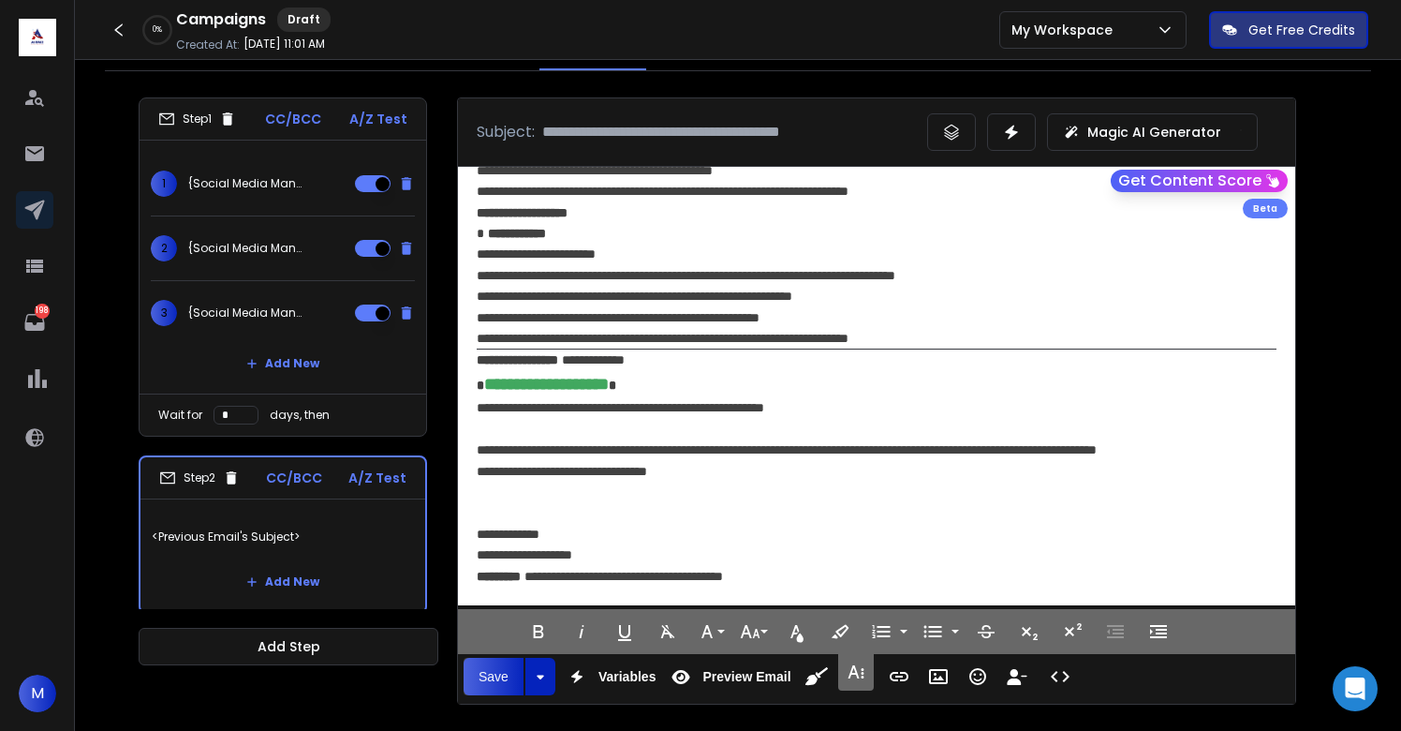
scroll to position [5, 0]
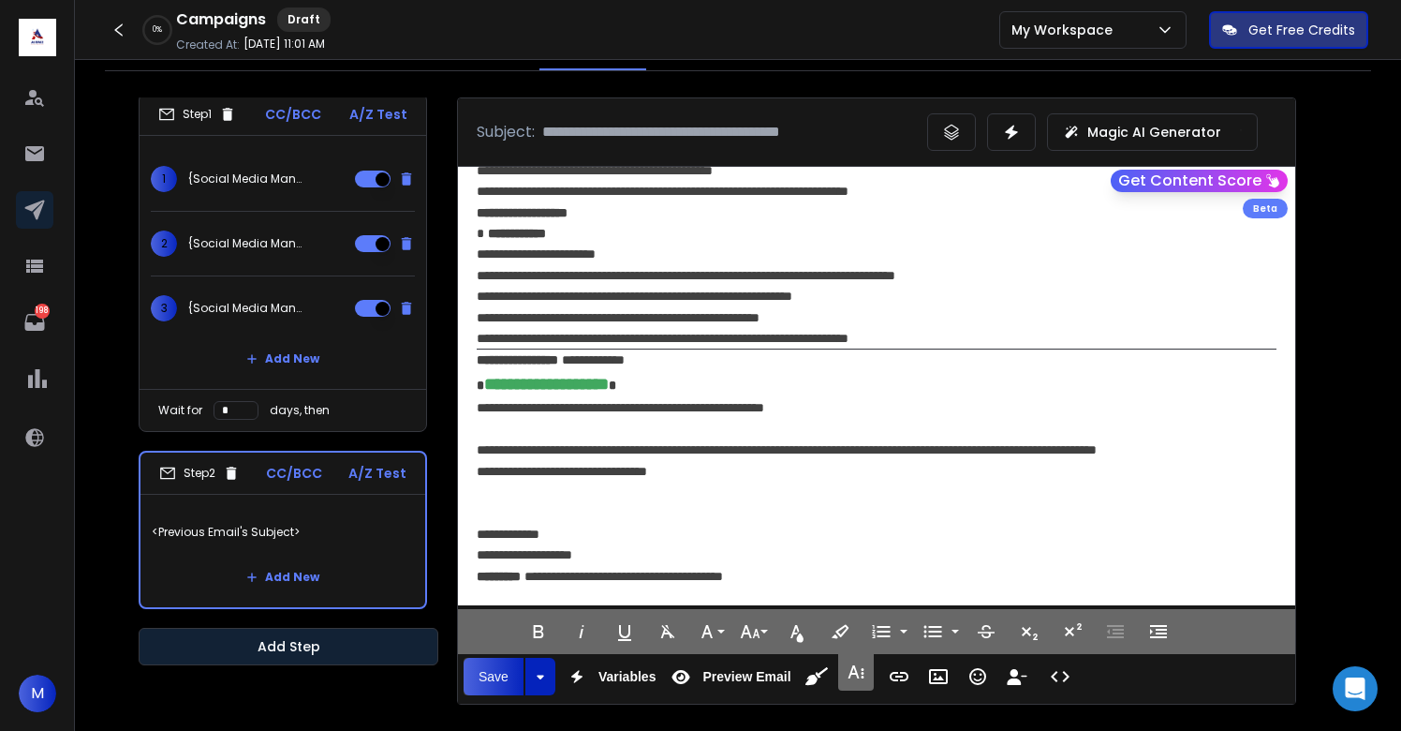
click at [363, 652] on button "Add Step" at bounding box center [289, 646] width 300 height 37
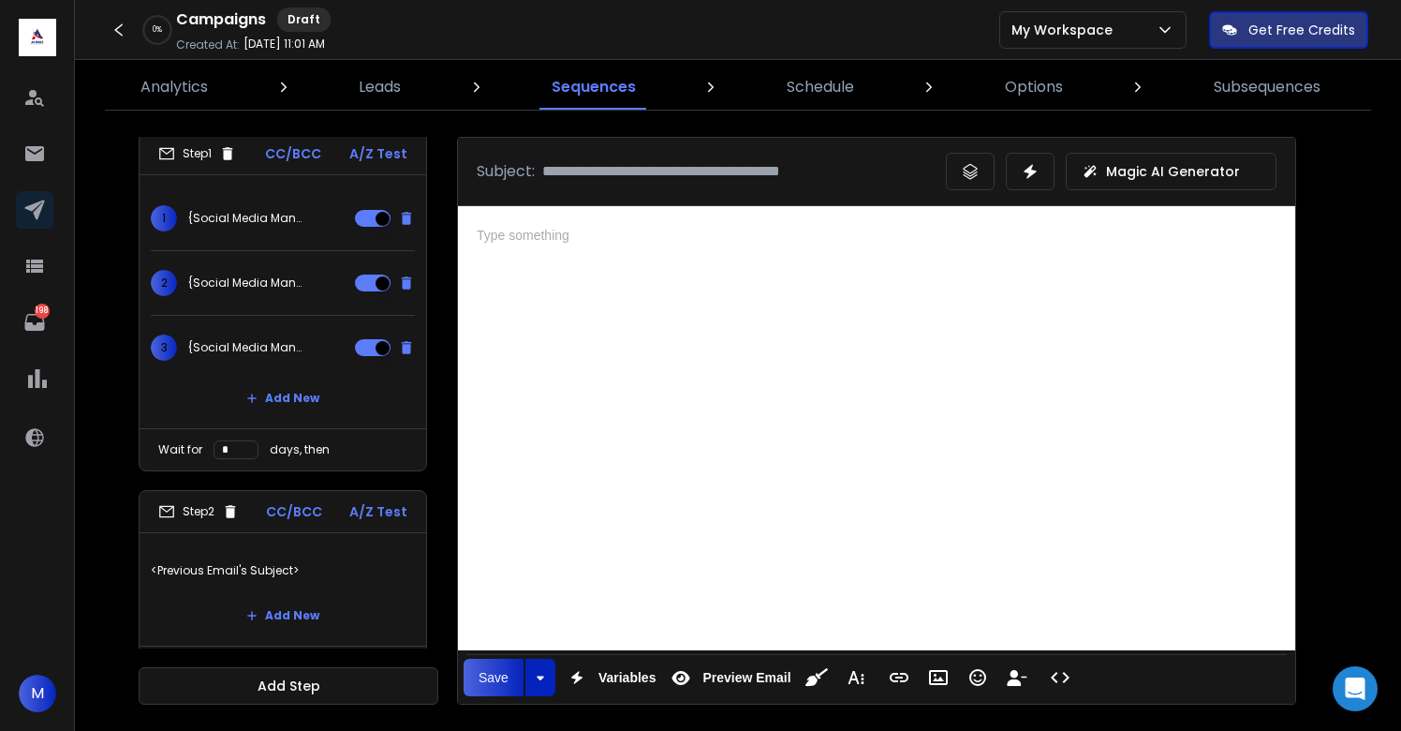
click at [758, 407] on div at bounding box center [876, 425] width 837 height 438
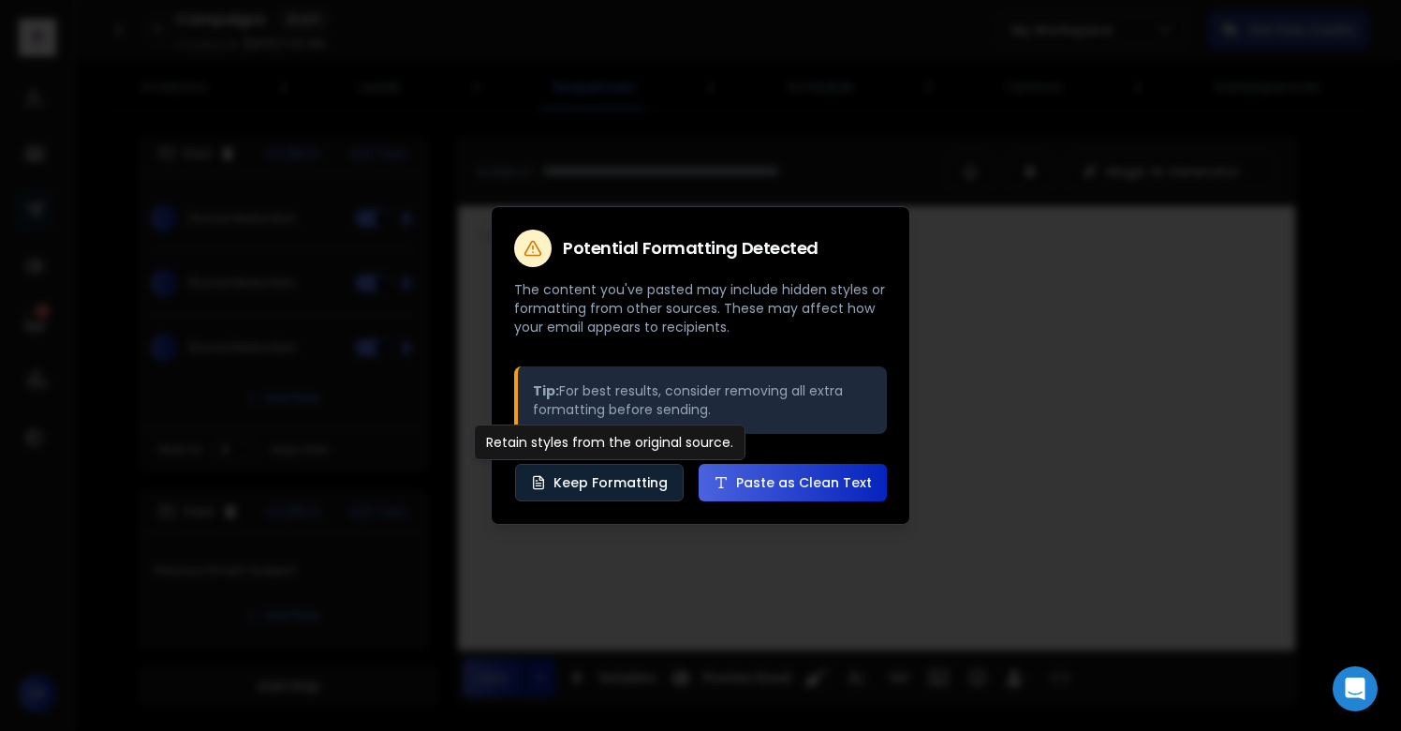
click at [614, 475] on button "Keep Formatting" at bounding box center [599, 482] width 169 height 37
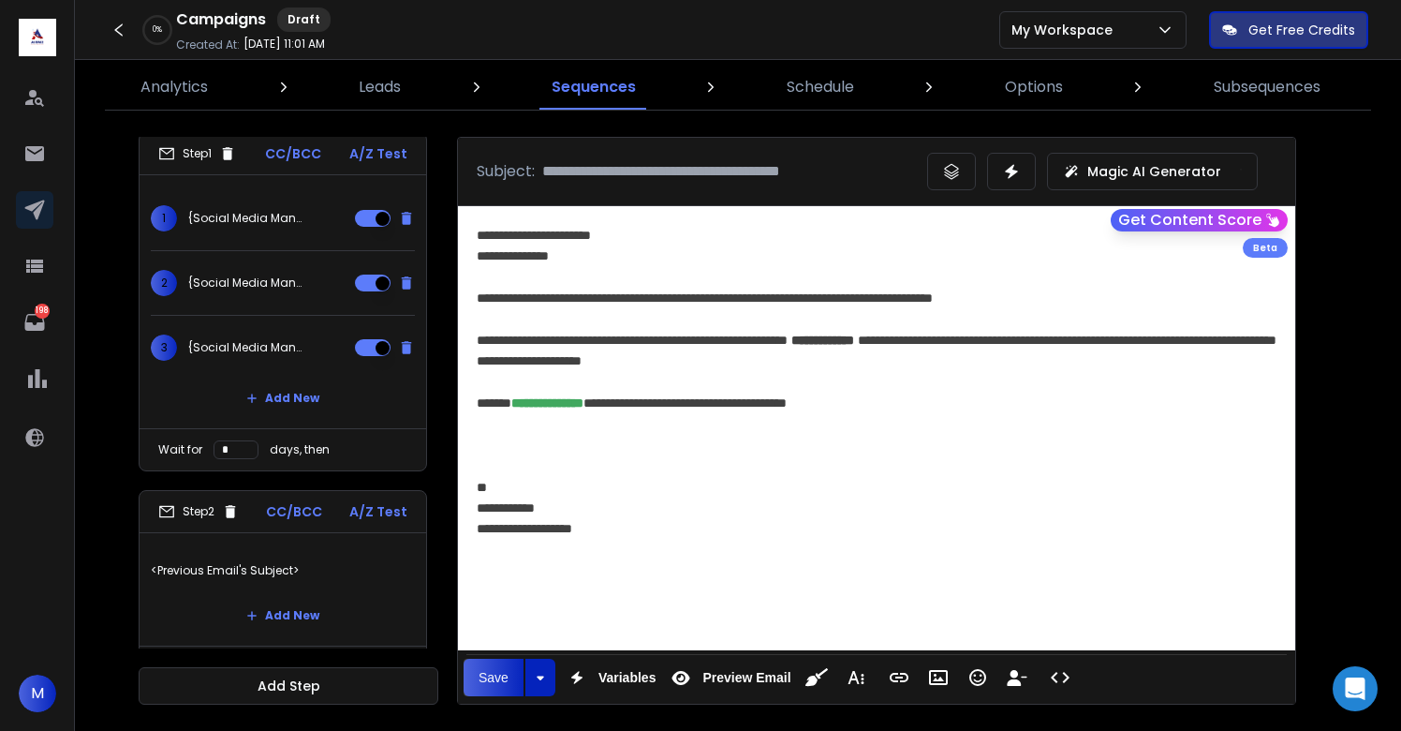
click at [313, 563] on p "<Previous Email's Subject>" at bounding box center [283, 570] width 264 height 52
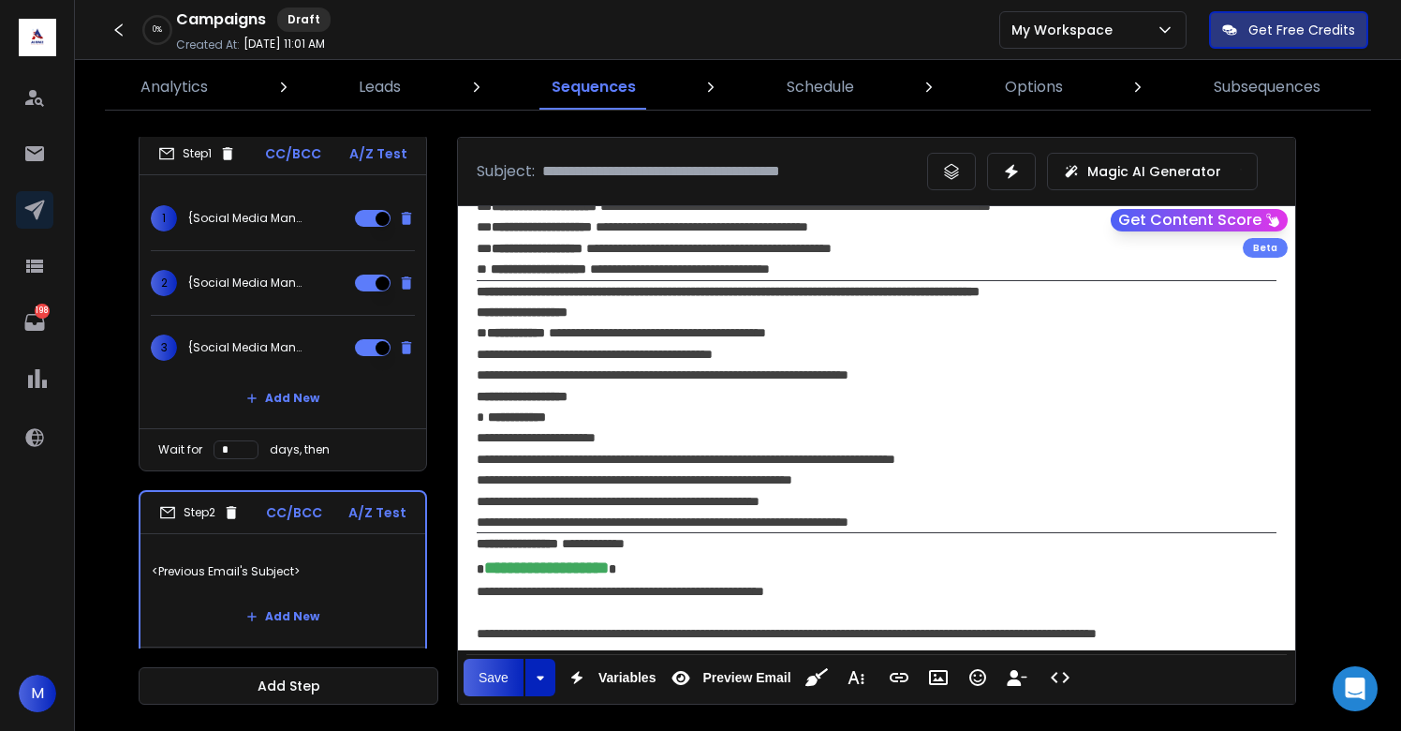
scroll to position [344, 0]
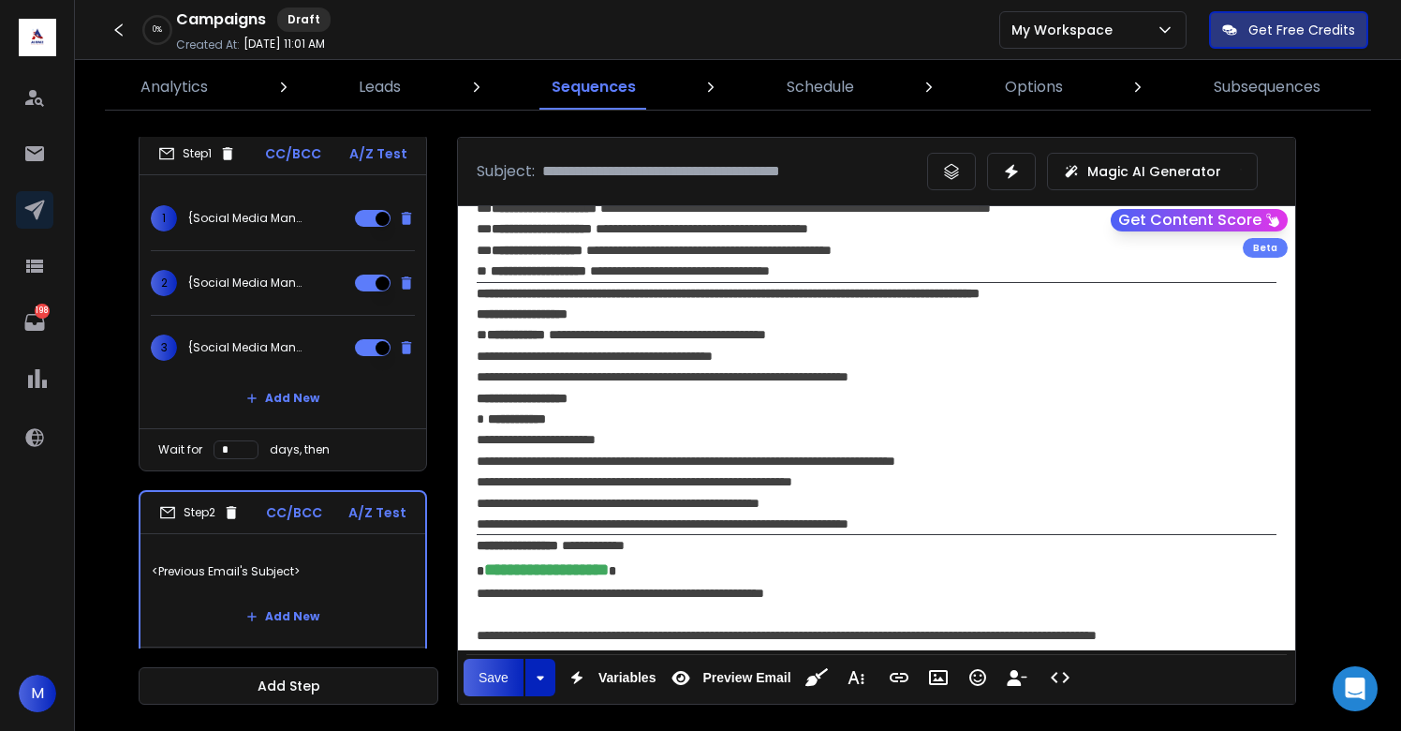
click at [649, 417] on div "**********" at bounding box center [877, 430] width 800 height 84
click at [572, 421] on strong "**********" at bounding box center [557, 418] width 138 height 13
click at [801, 428] on div "**********" at bounding box center [877, 430] width 800 height 84
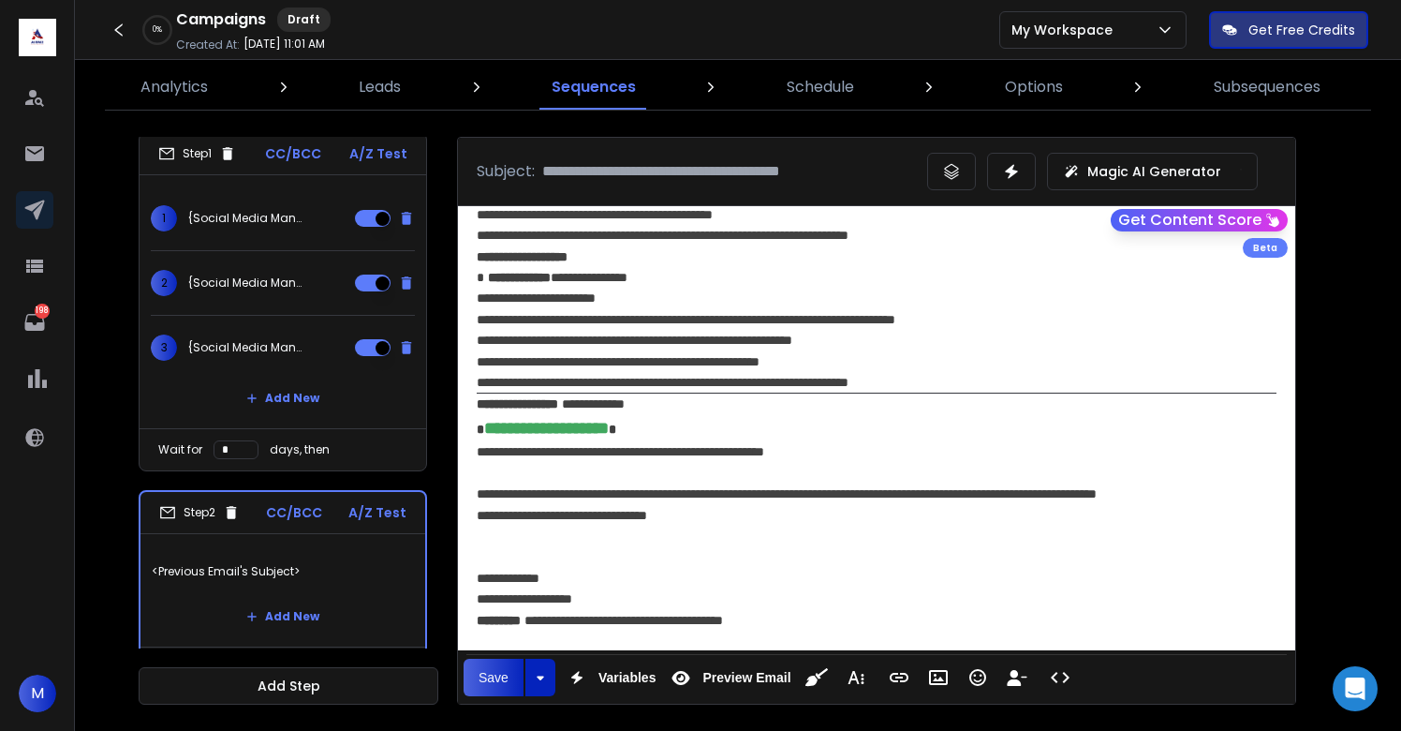
scroll to position [490, 0]
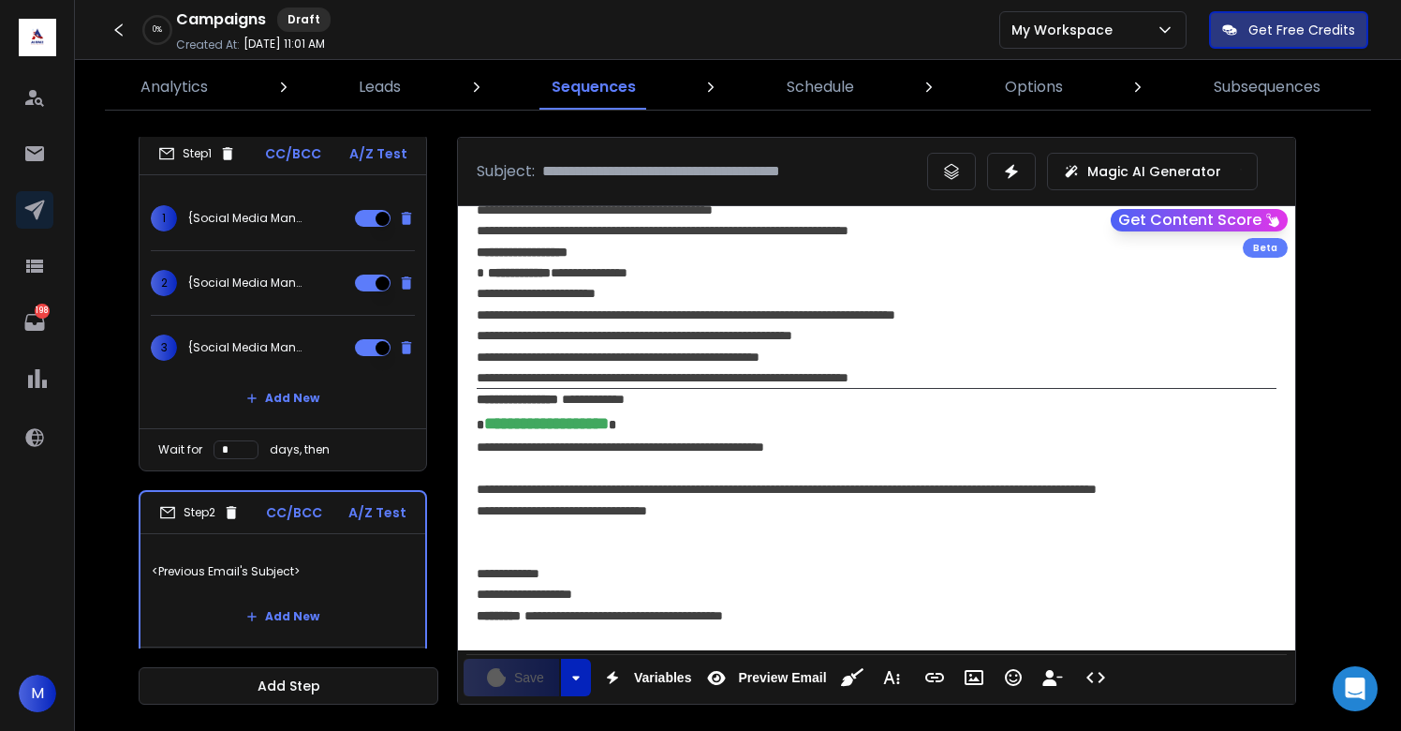
click at [494, 382] on span "**********" at bounding box center [668, 377] width 362 height 13
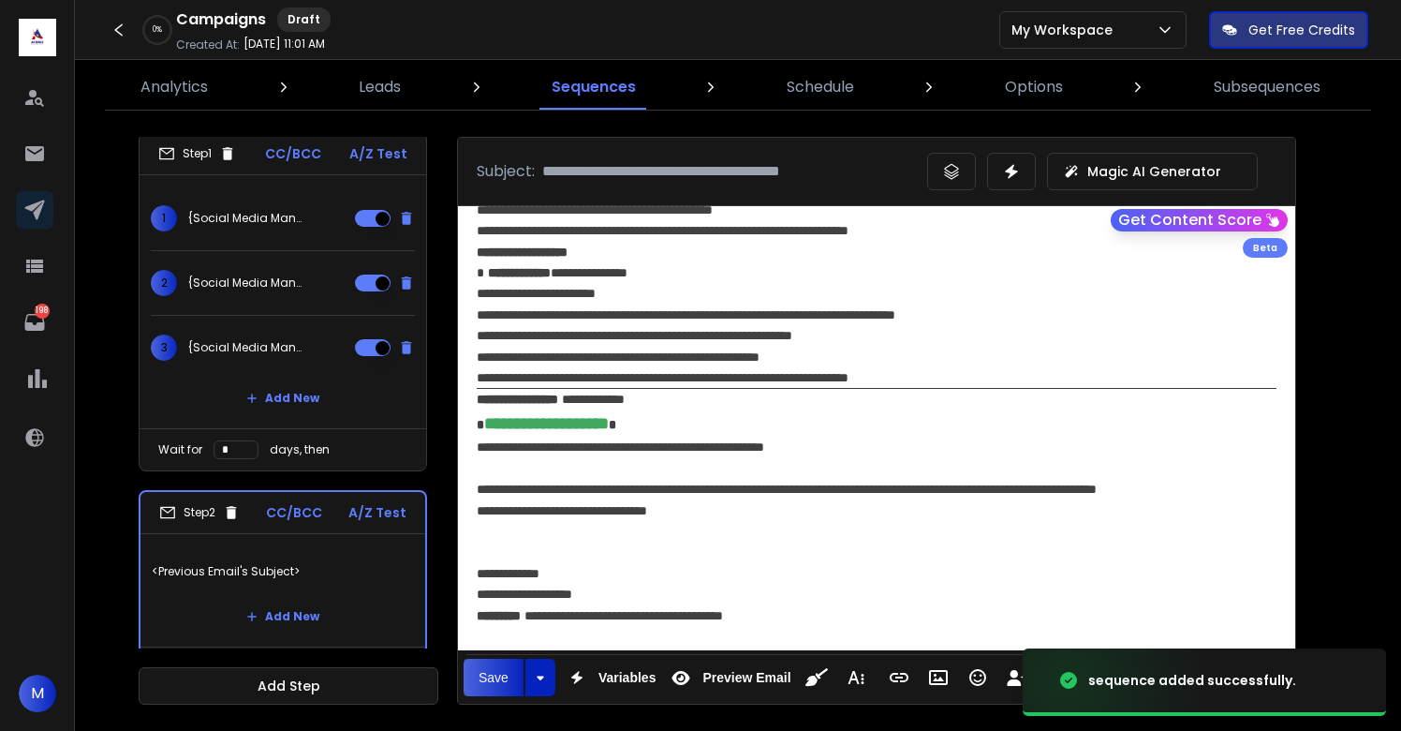
click at [773, 375] on span "**********" at bounding box center [668, 377] width 362 height 13
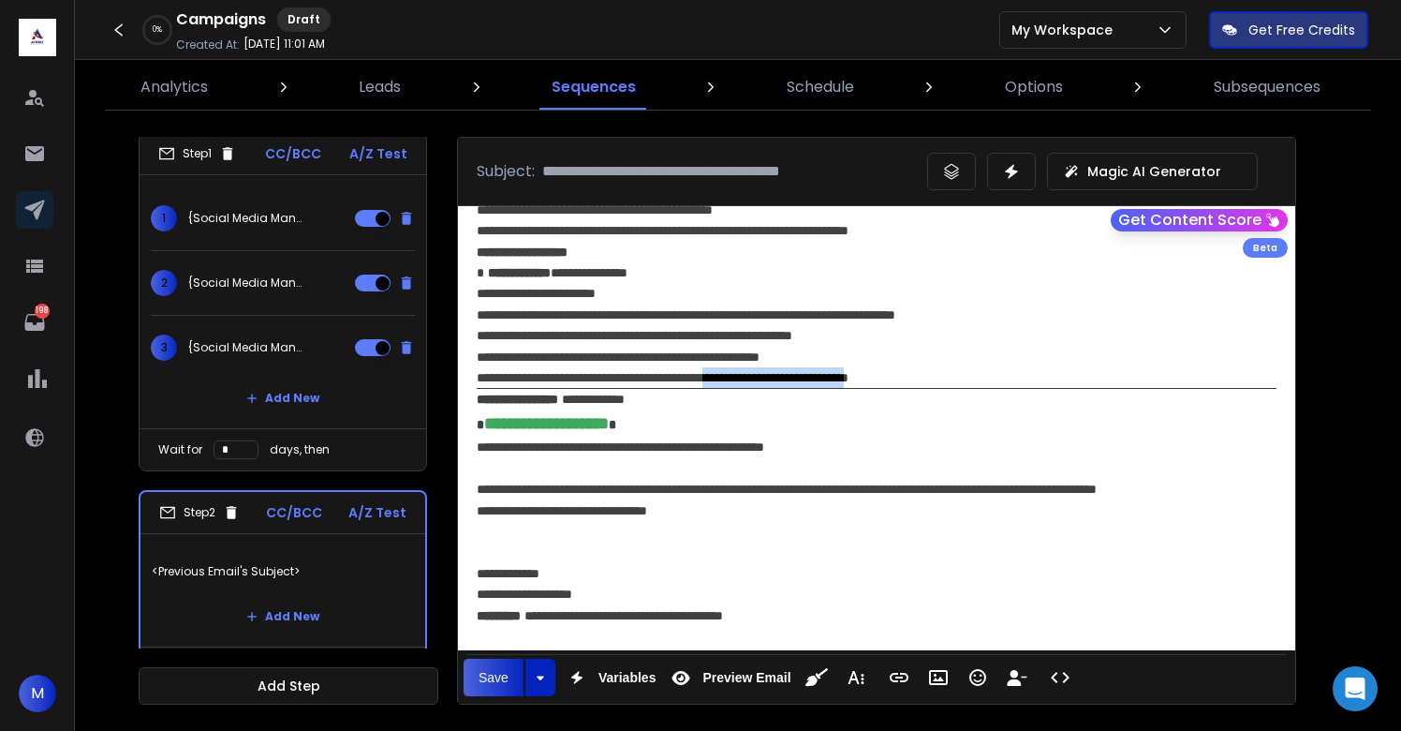
click at [849, 376] on span "**********" at bounding box center [668, 377] width 362 height 13
click at [1068, 374] on div "**********" at bounding box center [877, 356] width 800 height 63
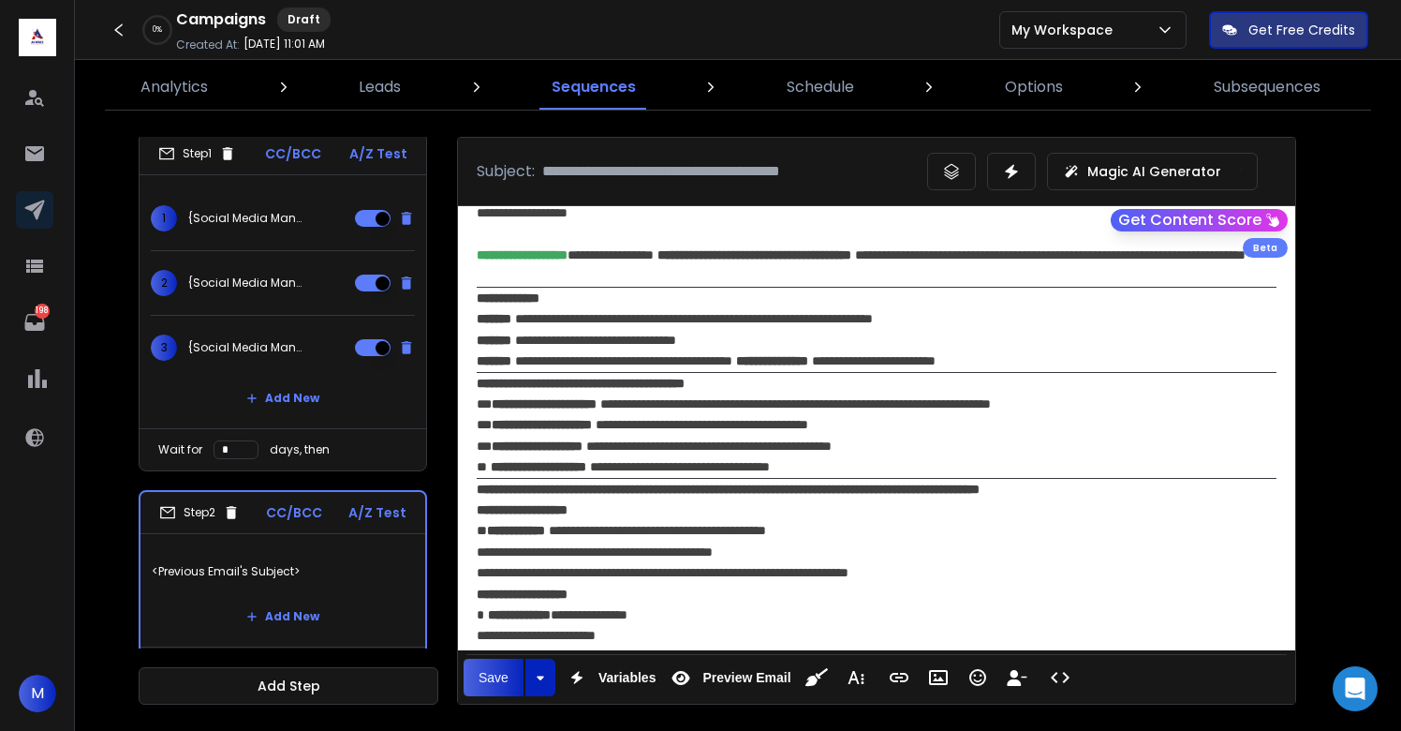
scroll to position [0, 0]
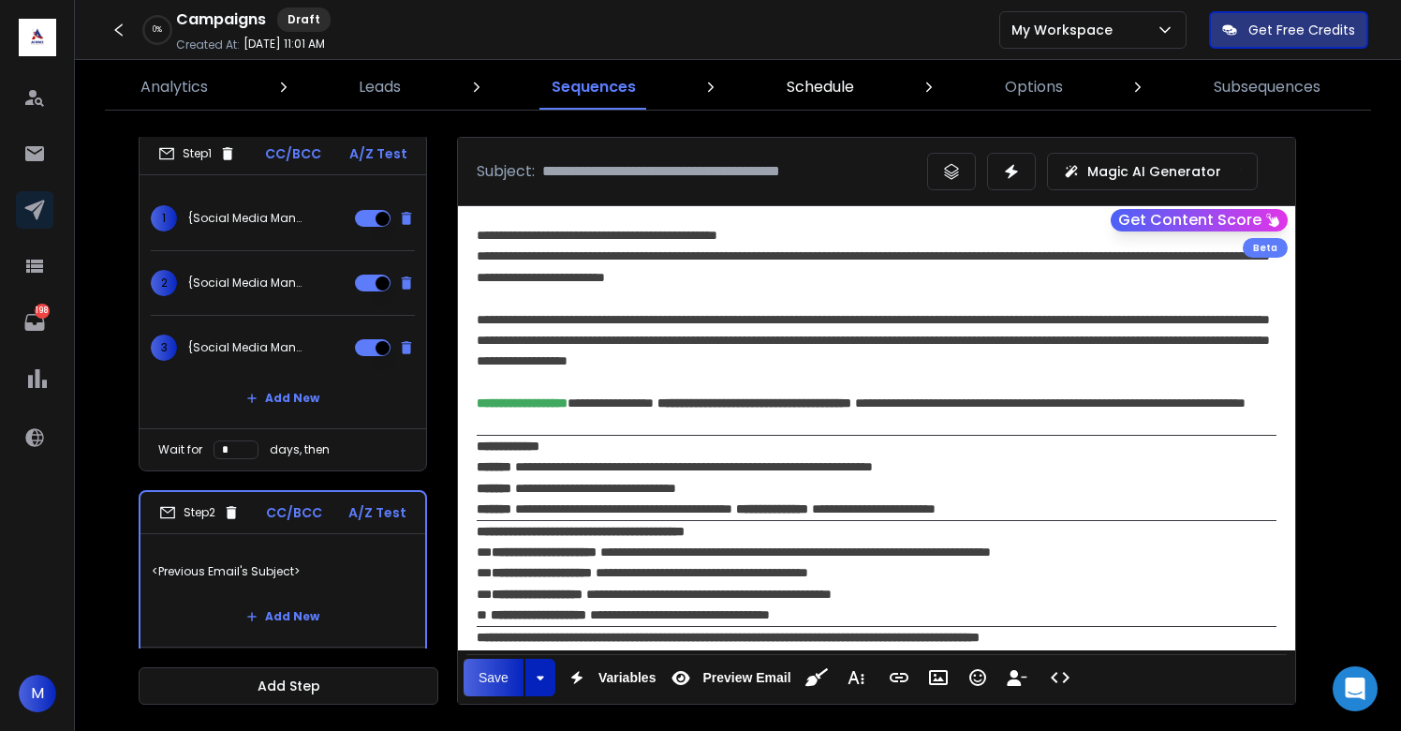
click at [799, 86] on p "Schedule" at bounding box center [820, 87] width 67 height 22
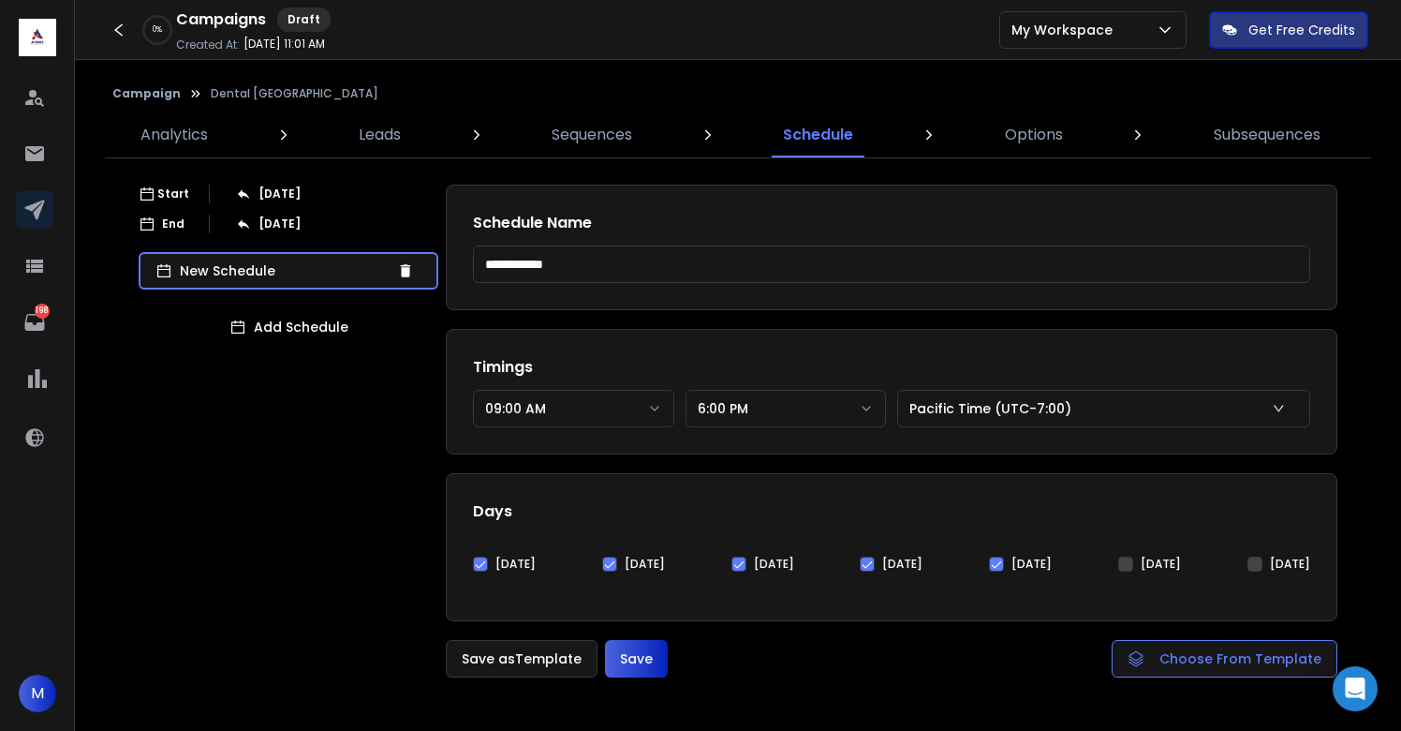
click at [561, 410] on button "09:00 AM" at bounding box center [573, 408] width 201 height 37
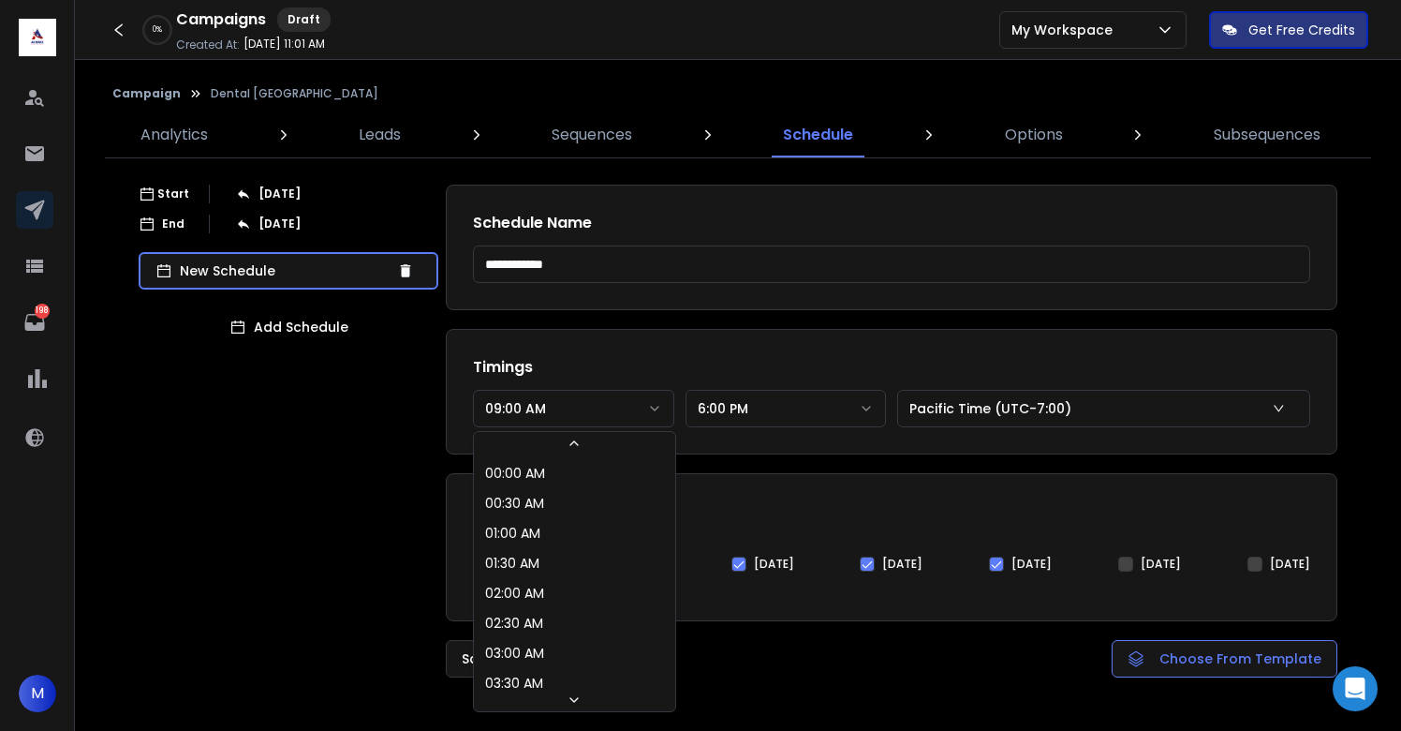
scroll to position [339, 0]
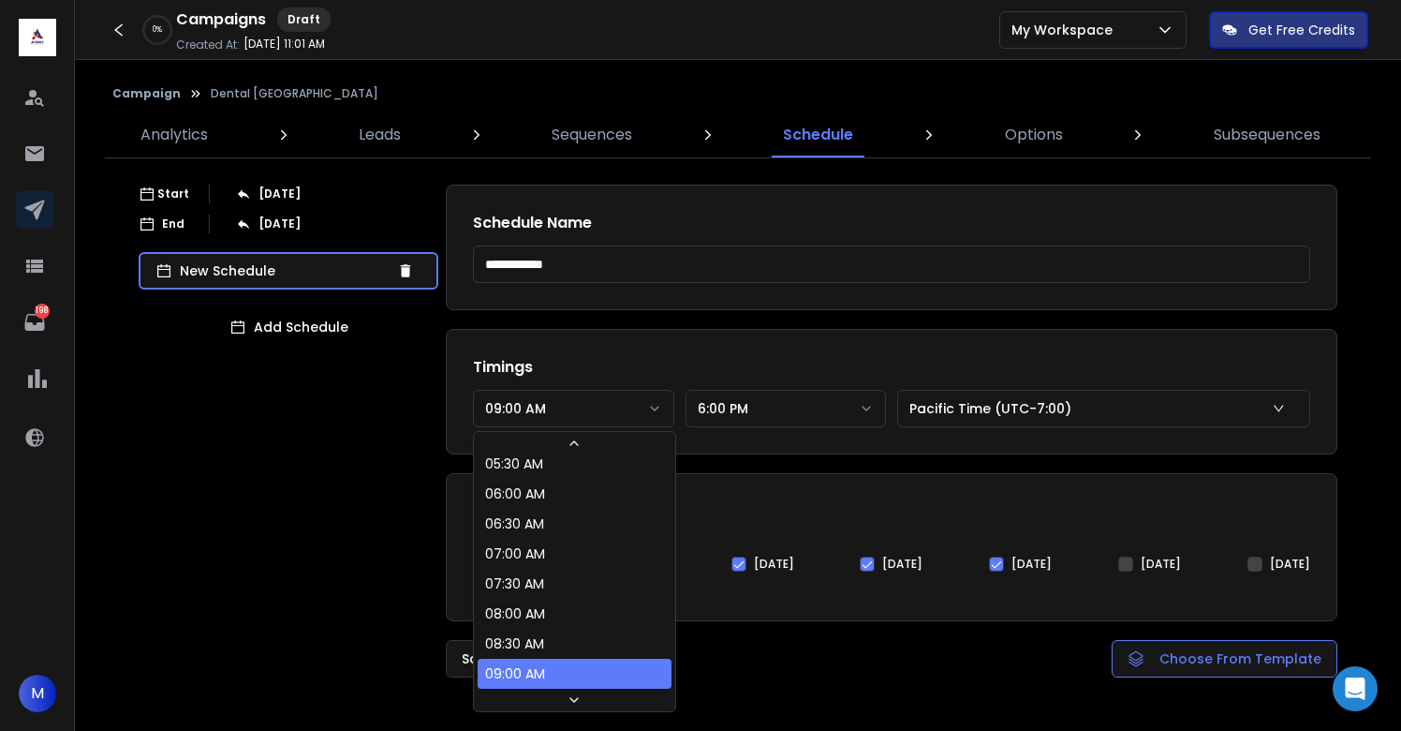
select select "********"
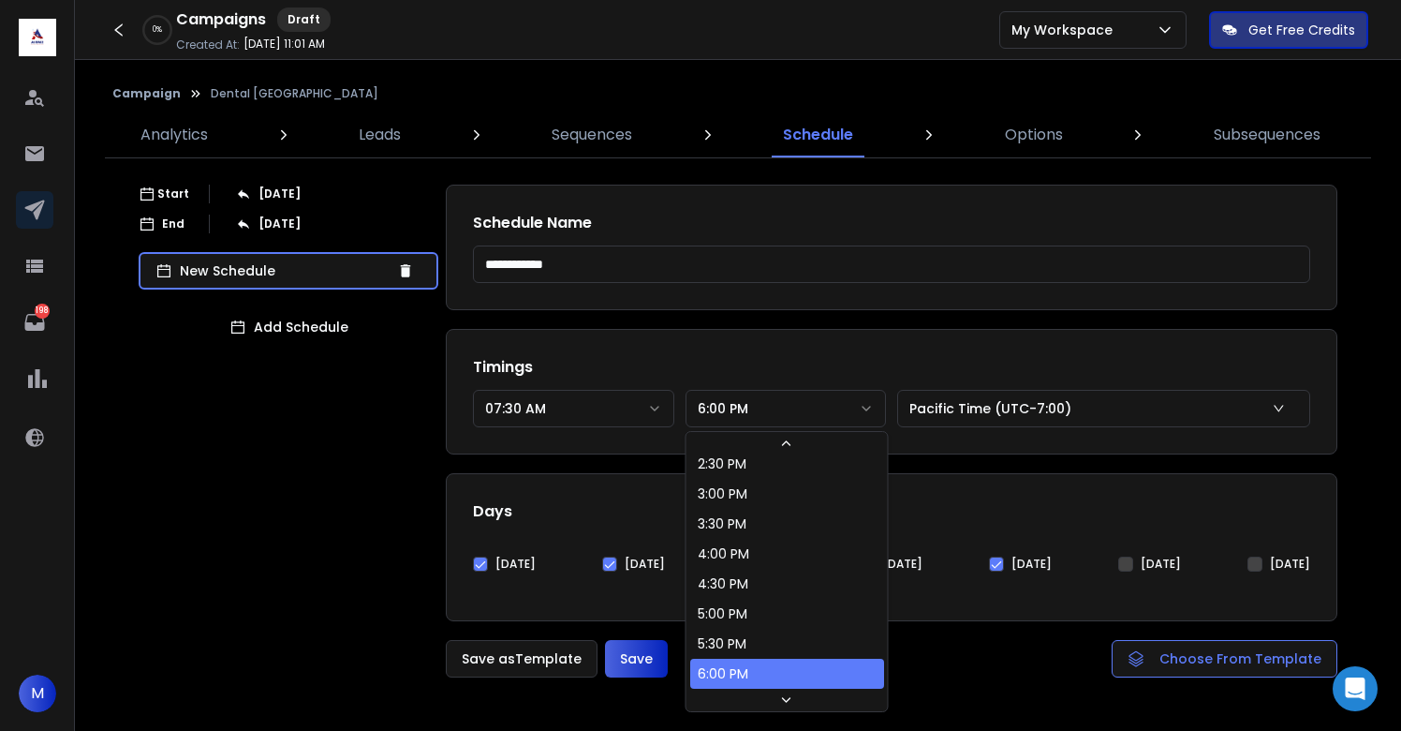
click at [744, 417] on button "6:00 PM" at bounding box center [786, 408] width 201 height 37
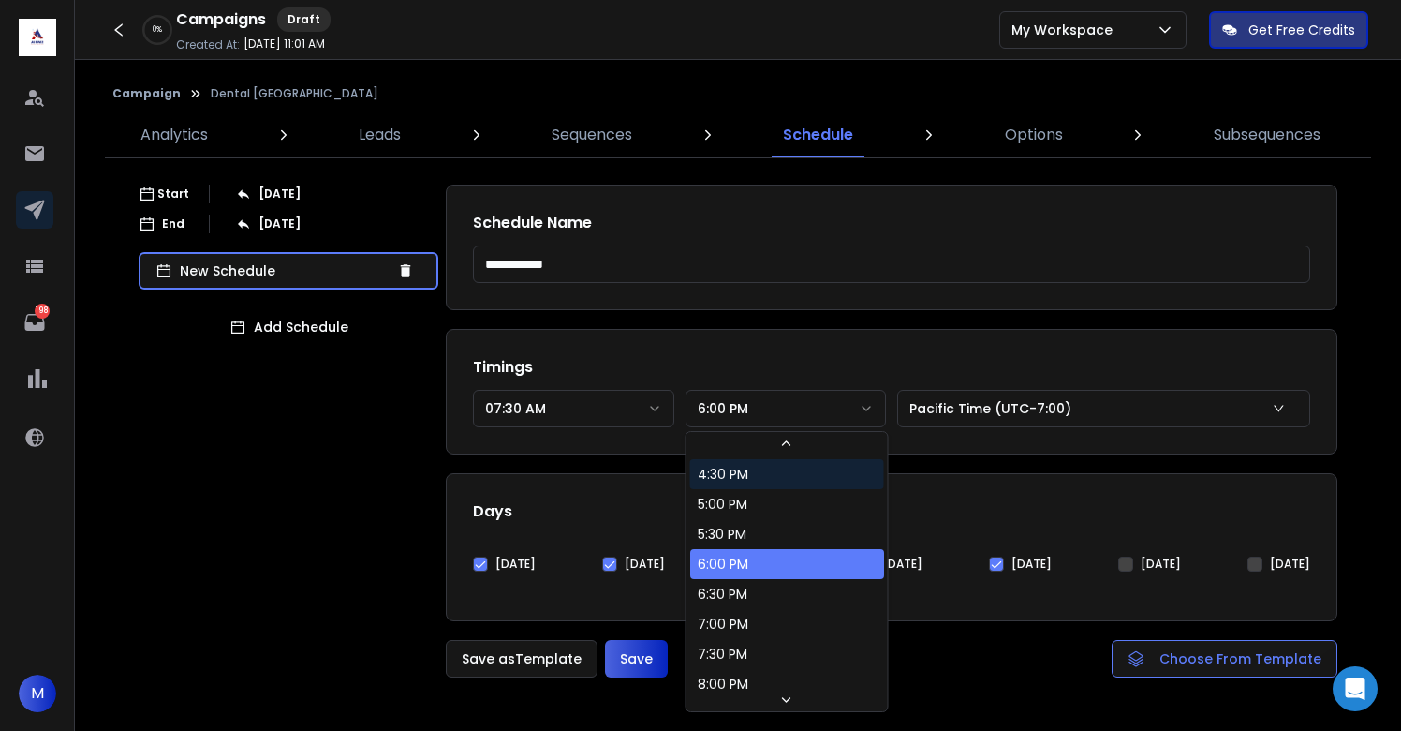
scroll to position [510, 0]
select select "********"
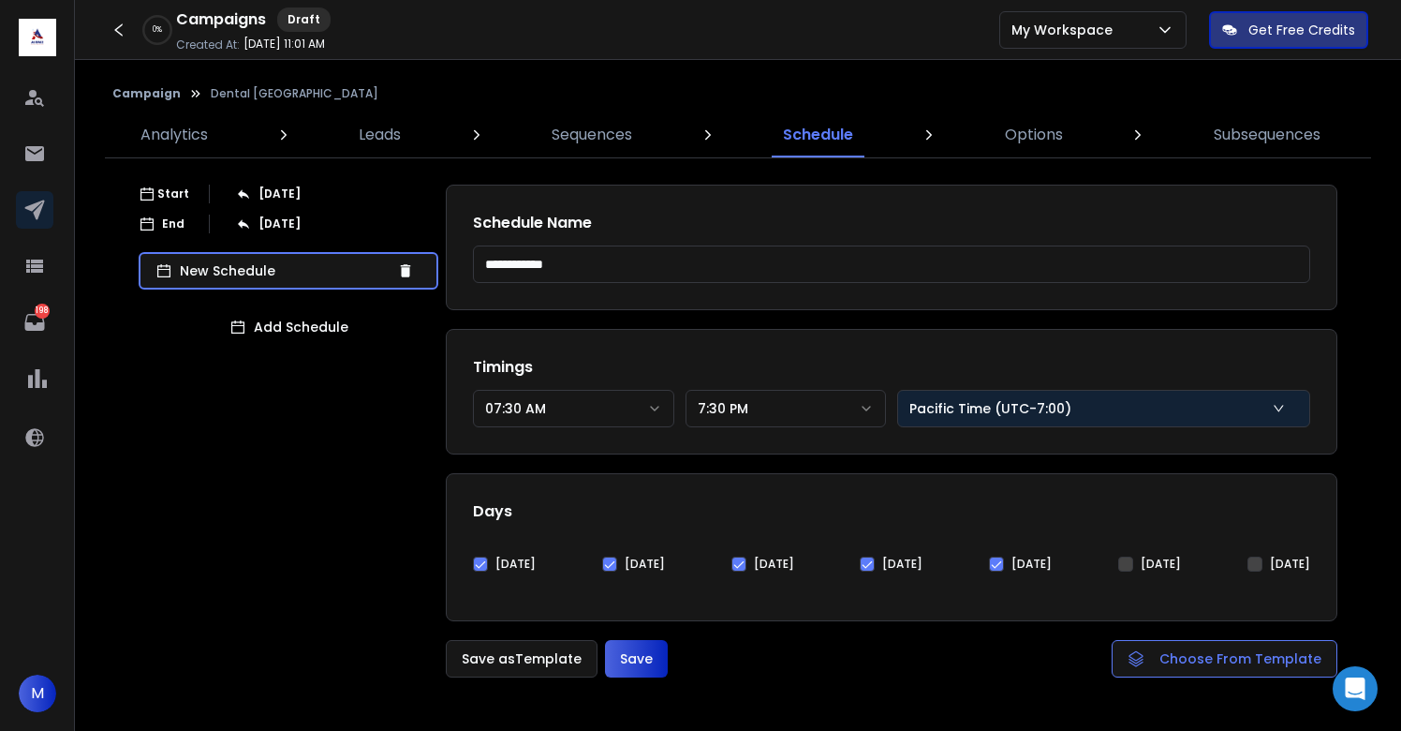
click at [968, 413] on p "Pacific Time (UTC-7:00)" at bounding box center [995, 408] width 170 height 19
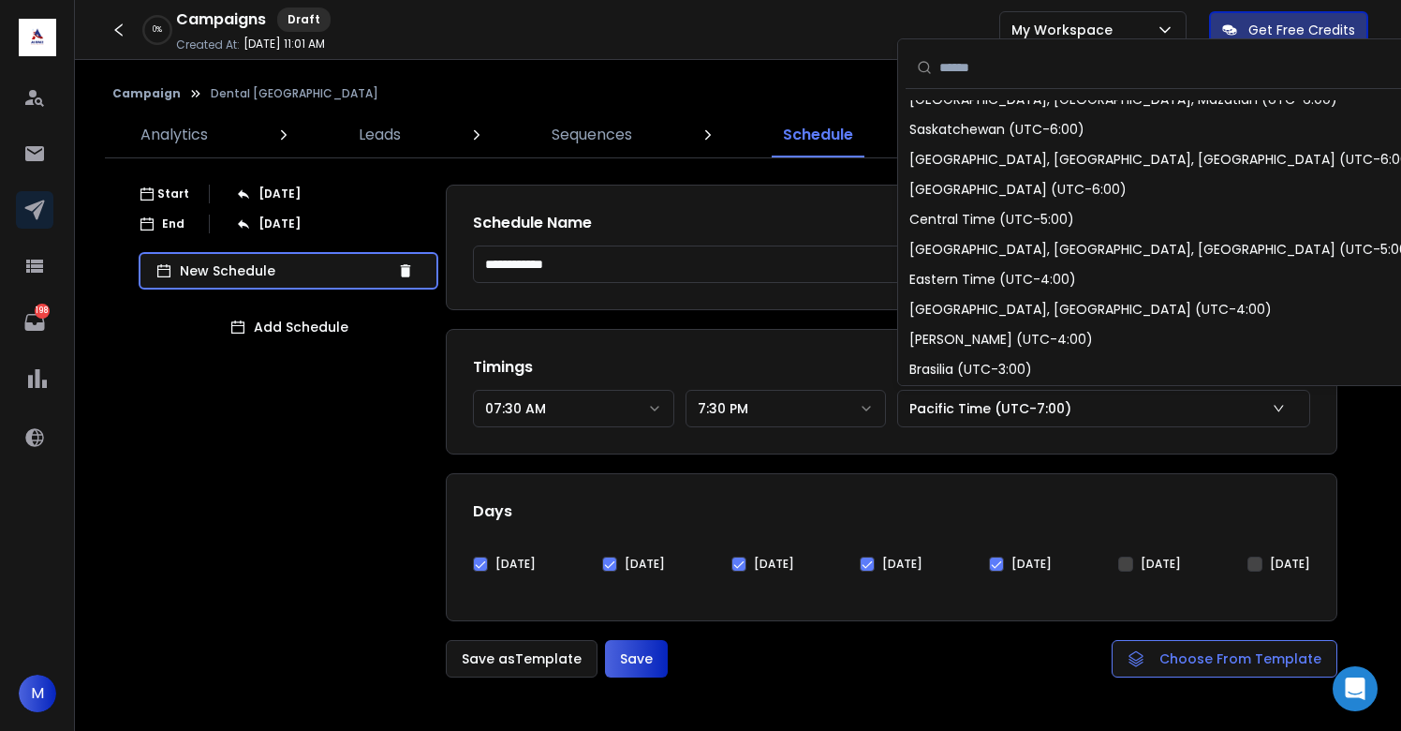
scroll to position [244, 0]
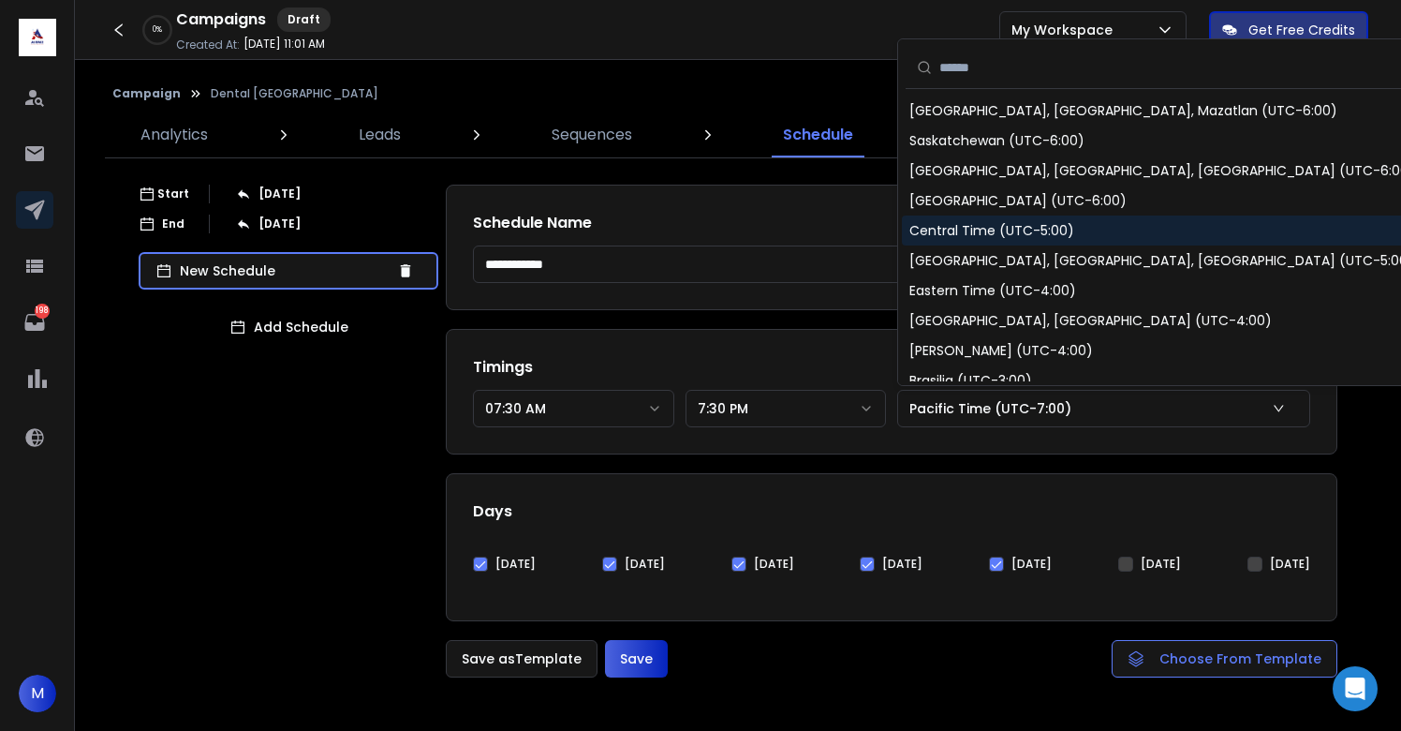
click at [978, 225] on div "Central Time (UTC-5:00)" at bounding box center [992, 230] width 165 height 19
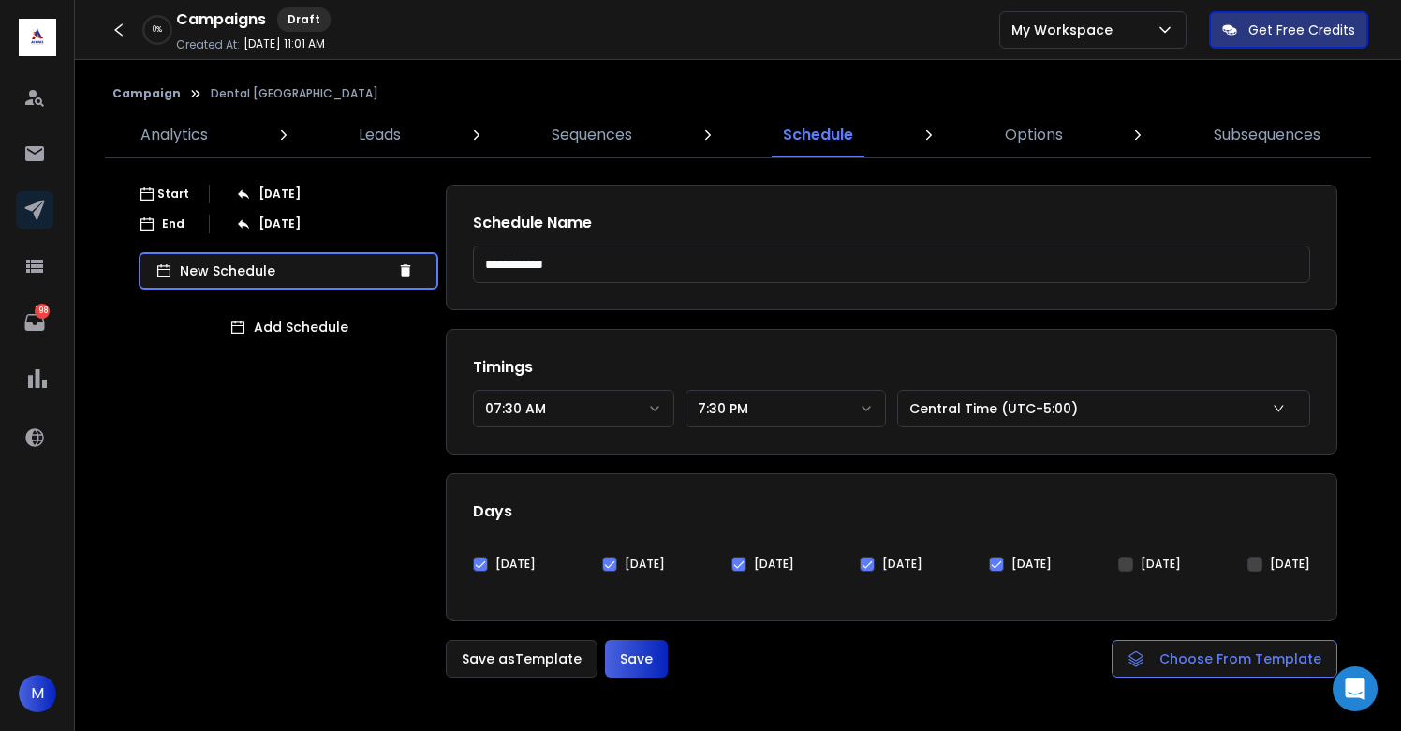
click at [636, 659] on button "Save" at bounding box center [636, 658] width 63 height 37
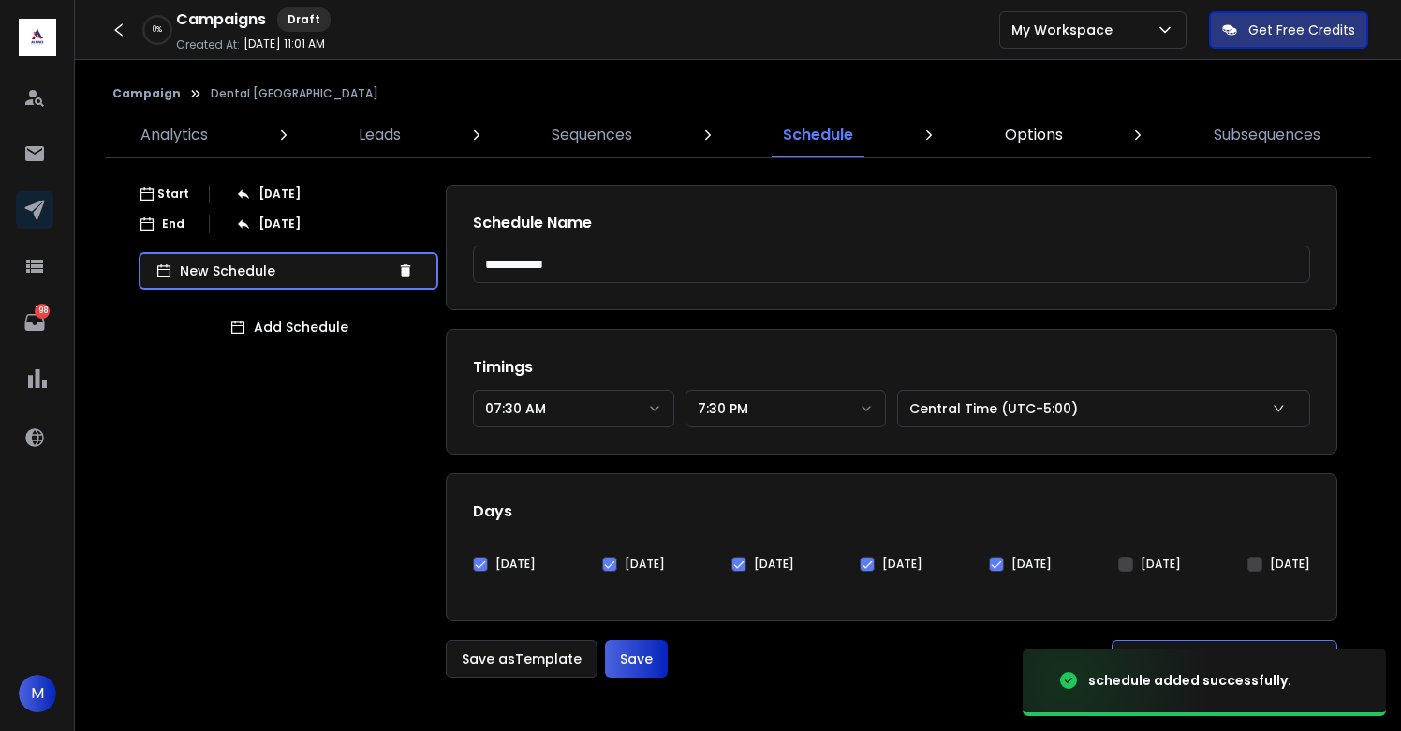
click at [1032, 140] on p "Options" at bounding box center [1034, 135] width 58 height 22
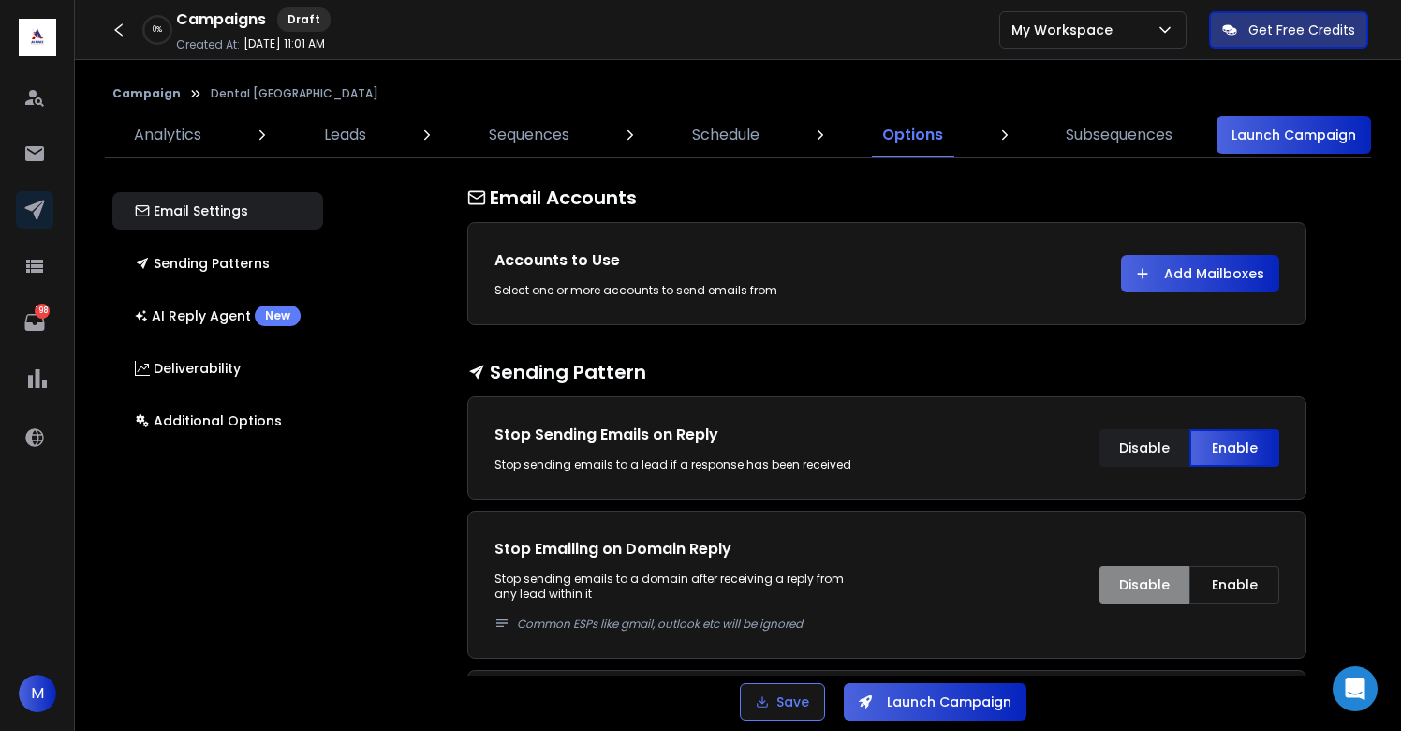
click at [1201, 270] on button "Add Mailboxes" at bounding box center [1200, 273] width 158 height 37
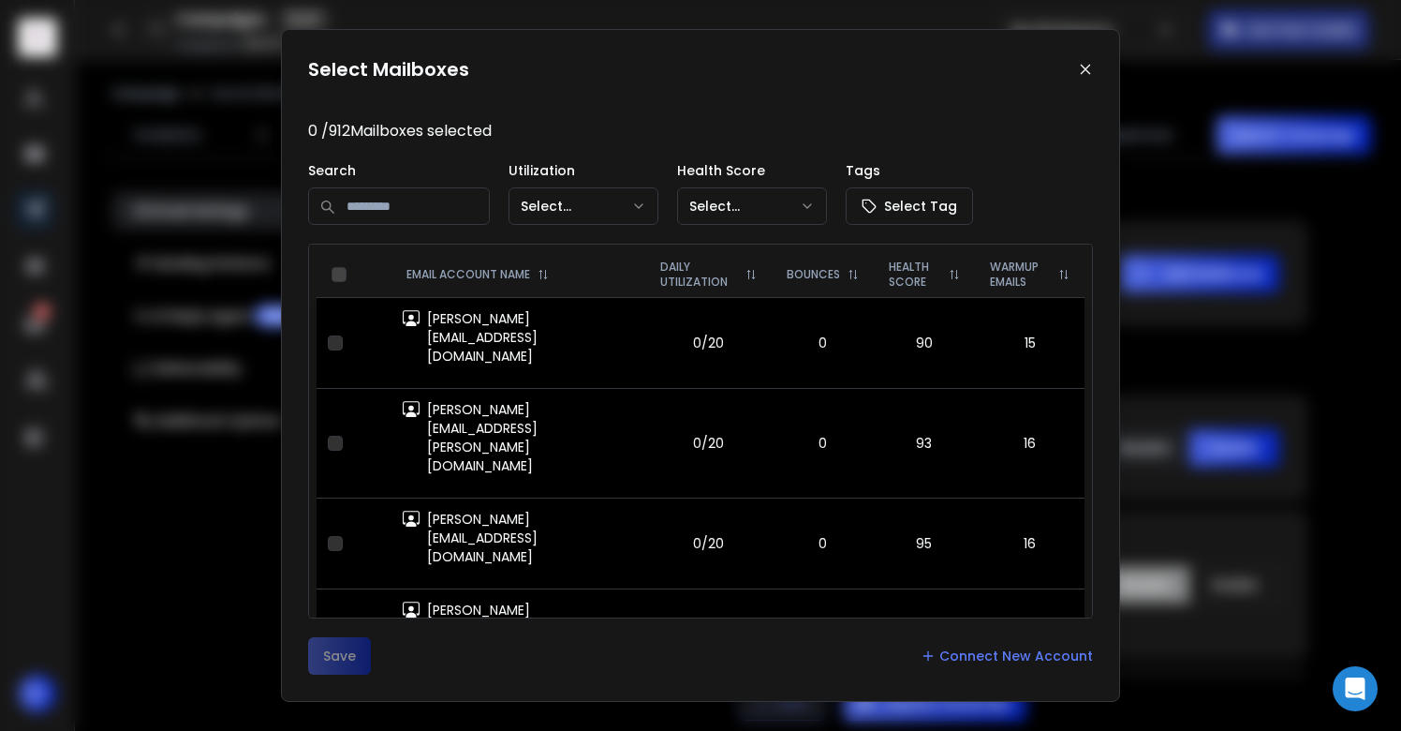
click at [344, 208] on input at bounding box center [399, 205] width 182 height 37
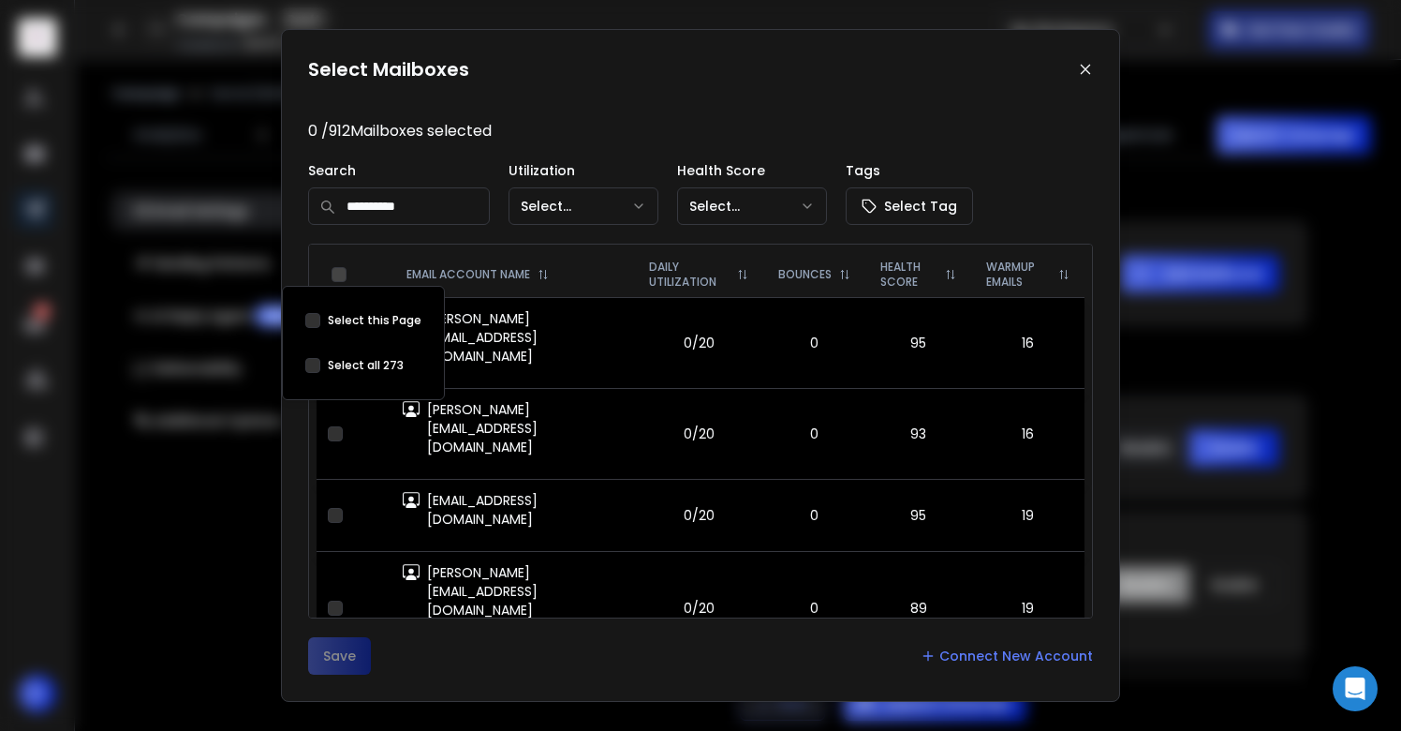
click at [311, 361] on button "Select this Page" at bounding box center [312, 365] width 15 height 15
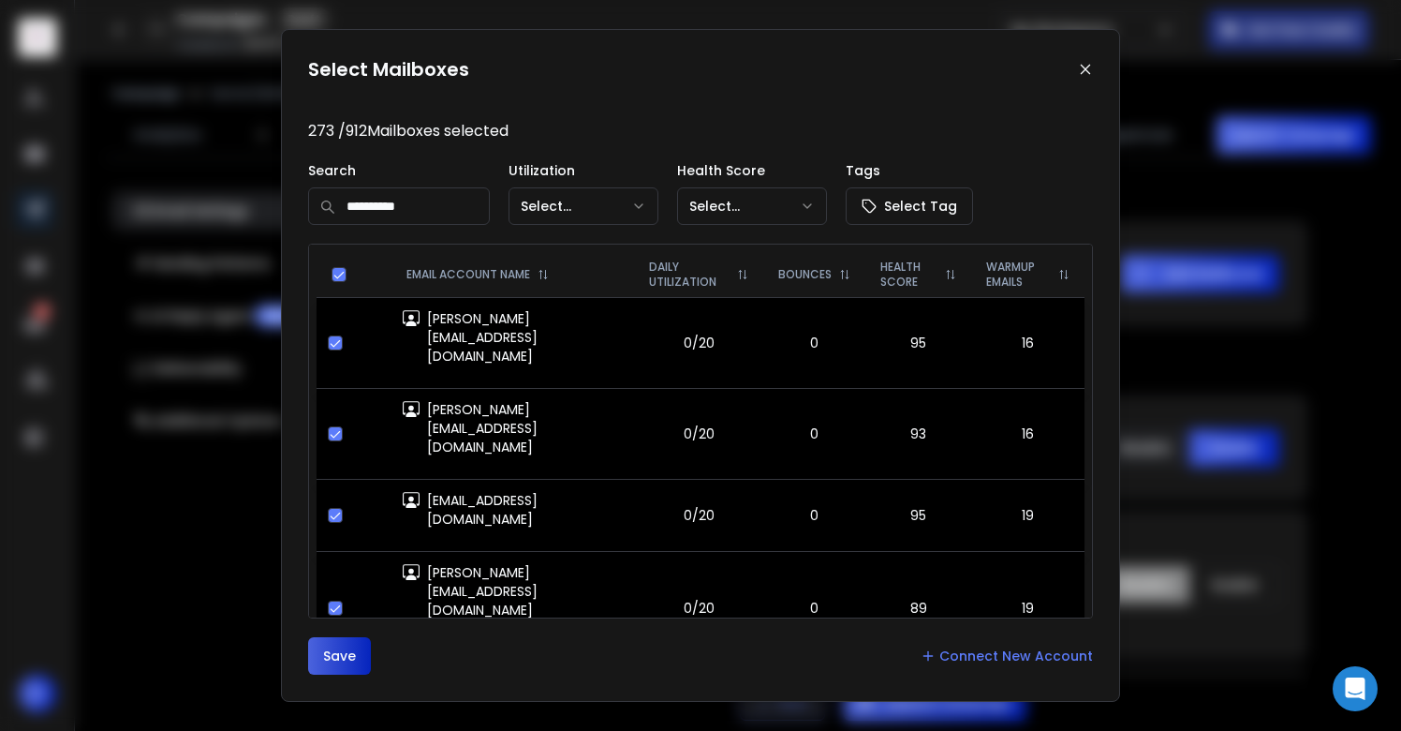
click at [435, 206] on input "**********" at bounding box center [399, 205] width 182 height 37
type input "**********"
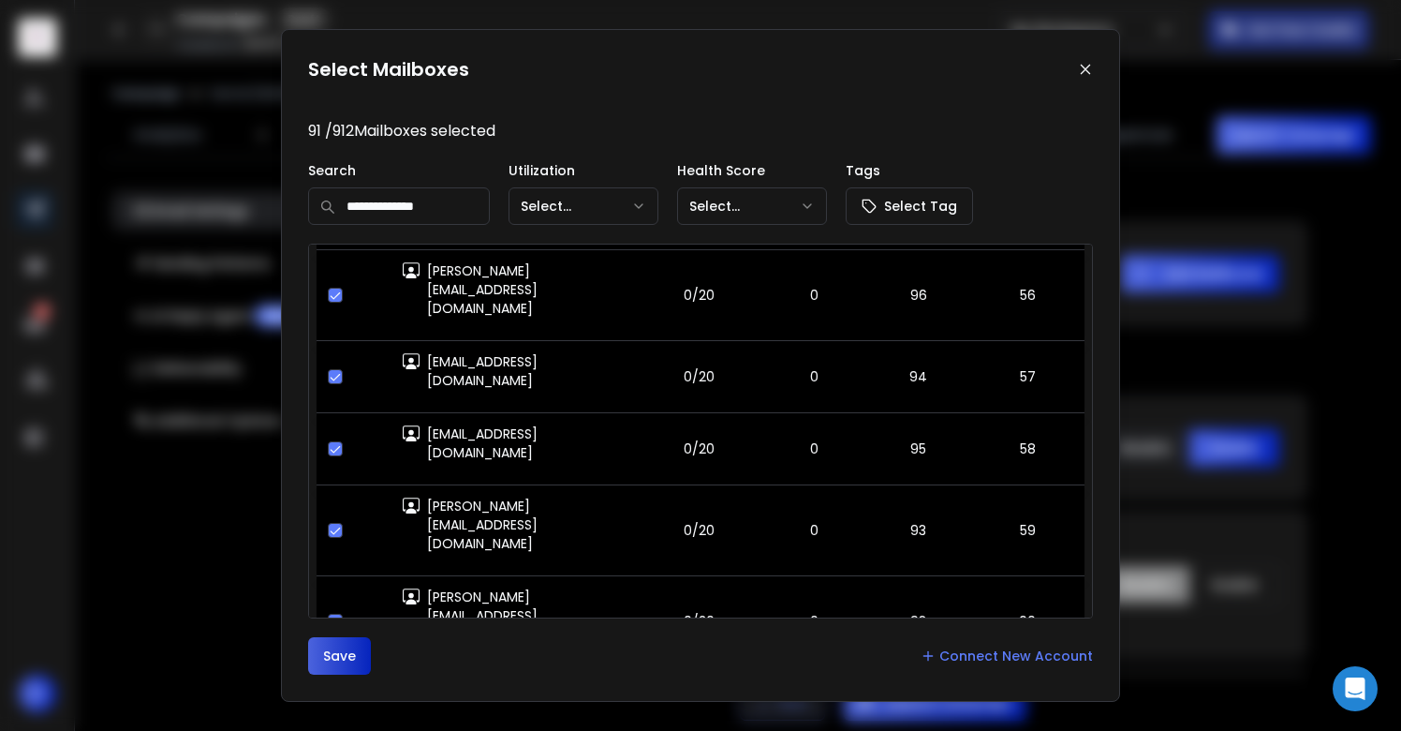
scroll to position [5242, 0]
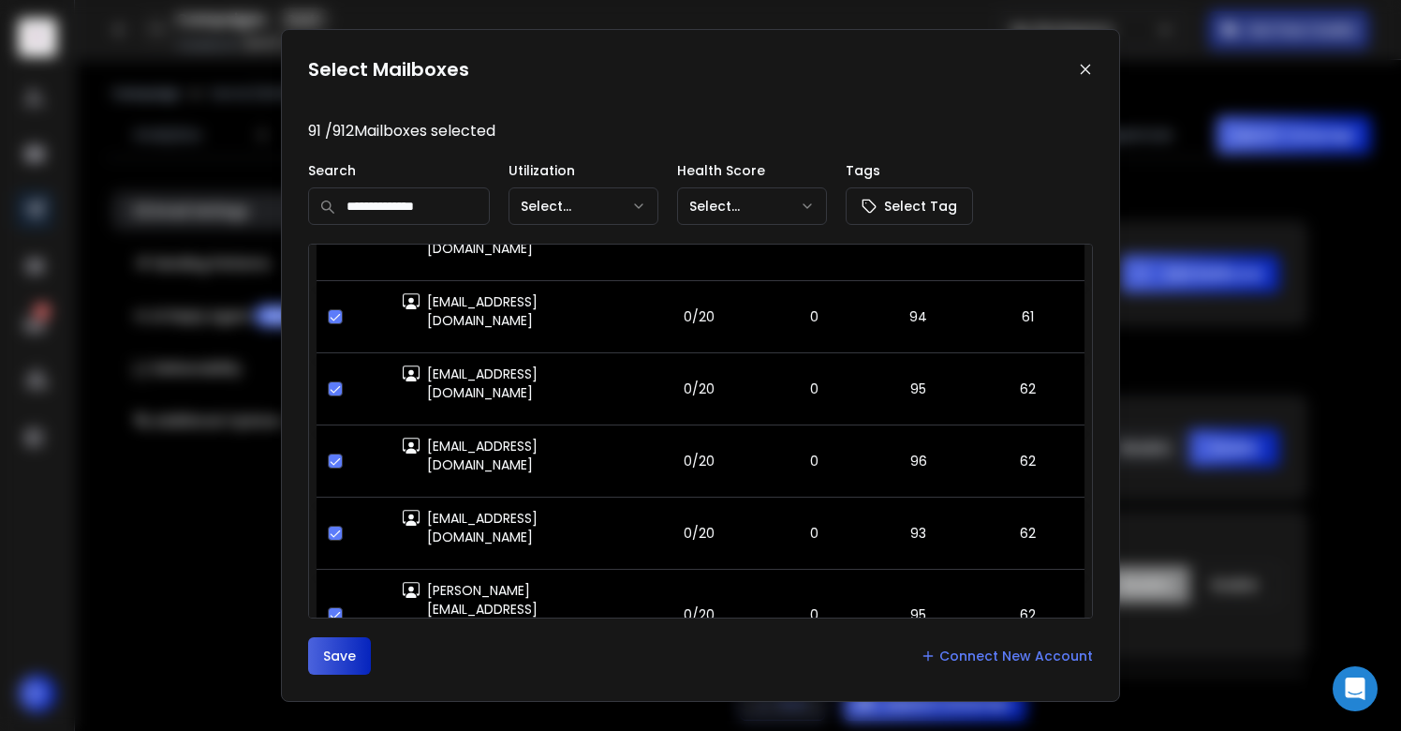
click at [342, 652] on button "Save" at bounding box center [339, 655] width 63 height 37
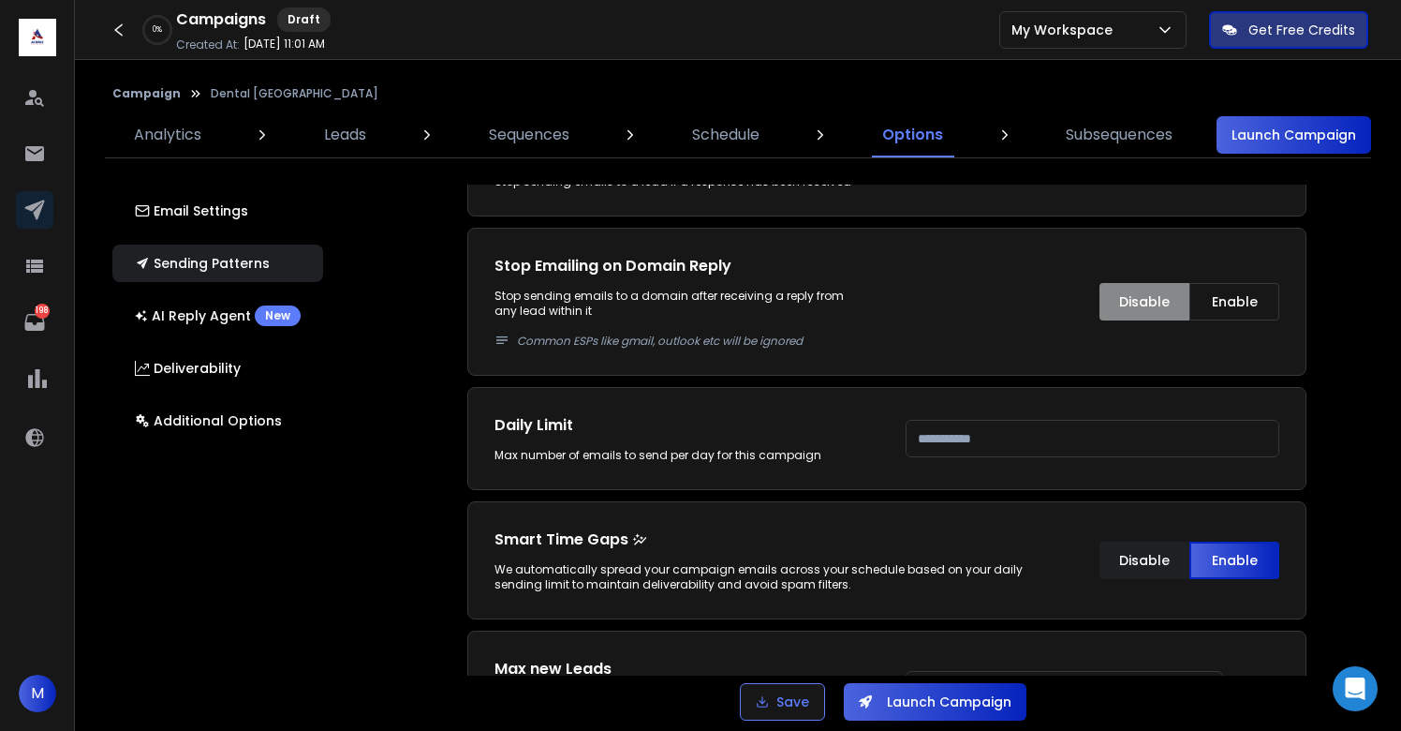
scroll to position [751, 0]
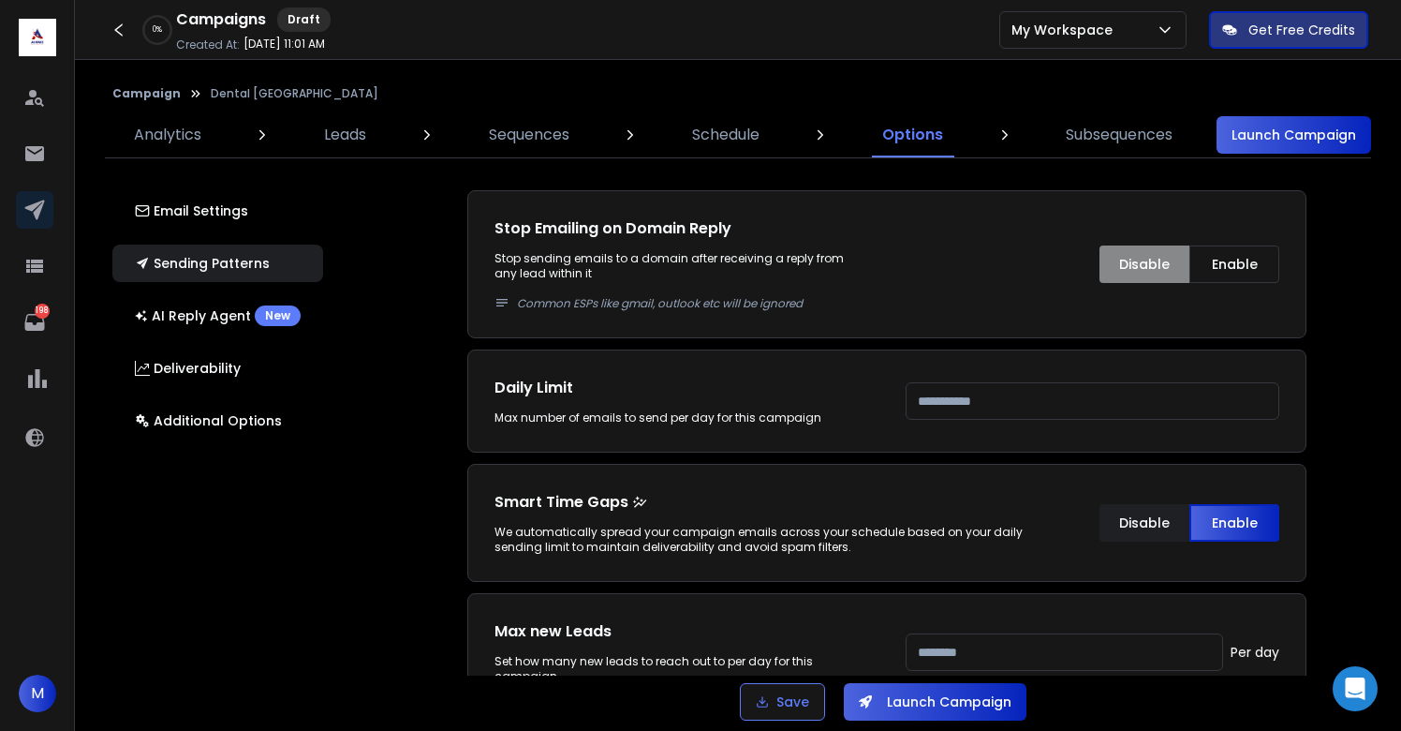
click at [1023, 394] on input "***" at bounding box center [1093, 400] width 374 height 37
type input "****"
click at [1369, 318] on div "Email Accounts Accounts to Use Select one or more accounts to send emails from …" at bounding box center [898, 430] width 1090 height 491
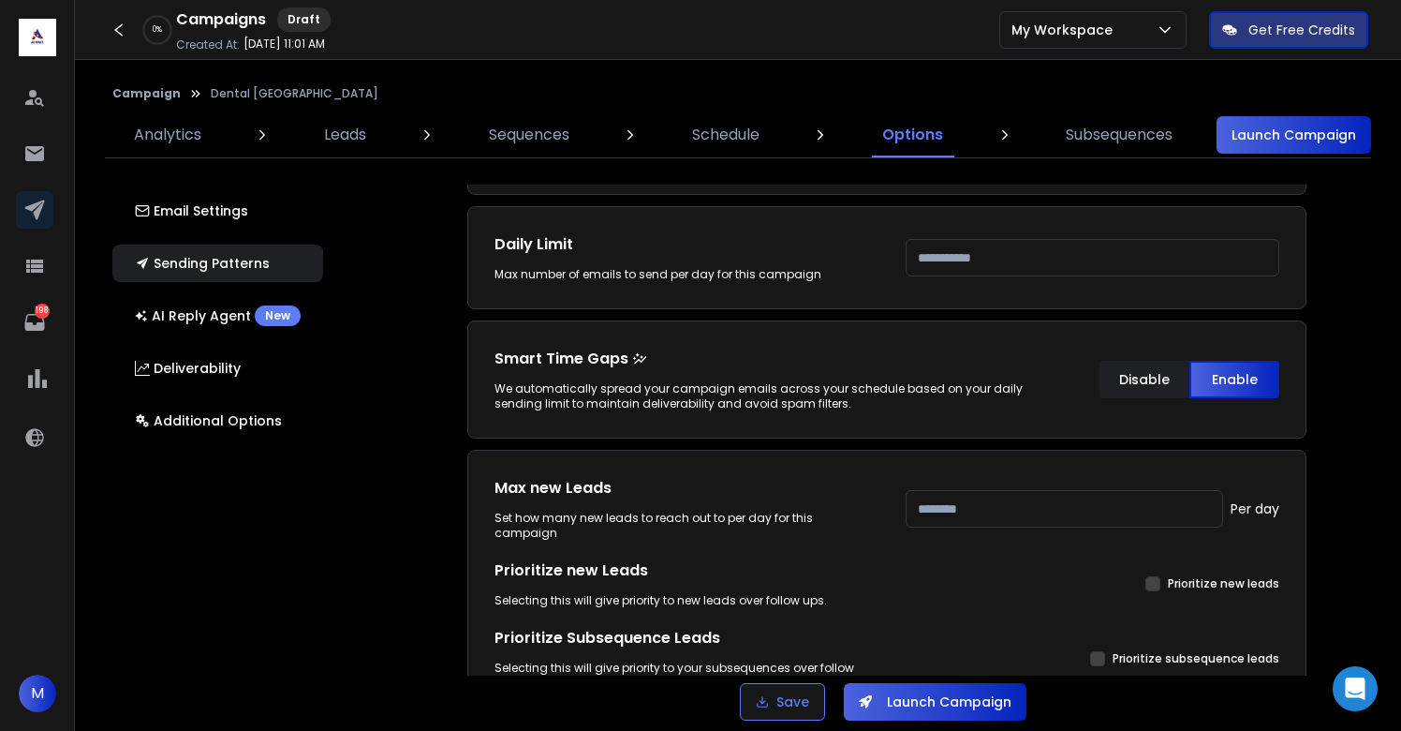
scroll to position [898, 0]
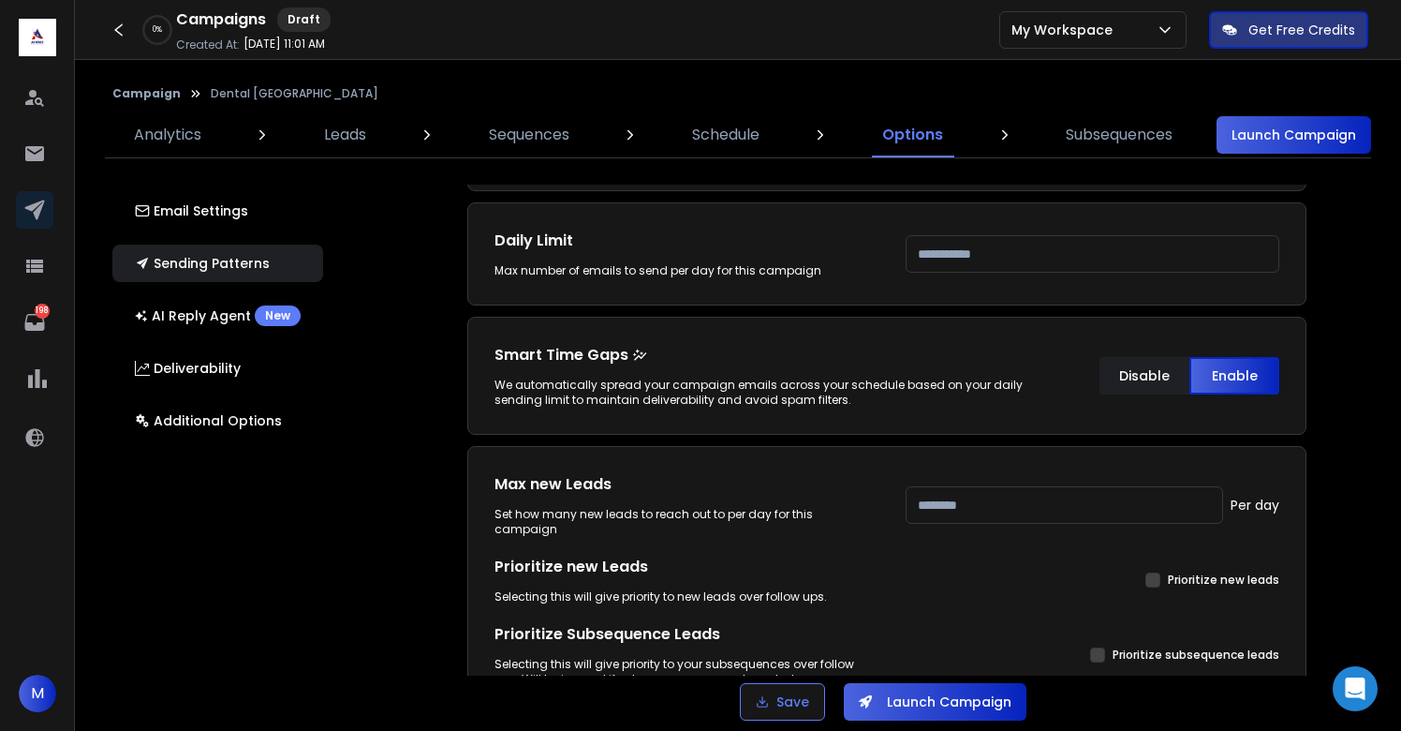
click at [965, 518] on input "***" at bounding box center [1065, 504] width 318 height 37
type input "****"
click at [1354, 454] on div "Email Accounts Accounts to Use Select one or more accounts to send emails from …" at bounding box center [898, 430] width 1090 height 491
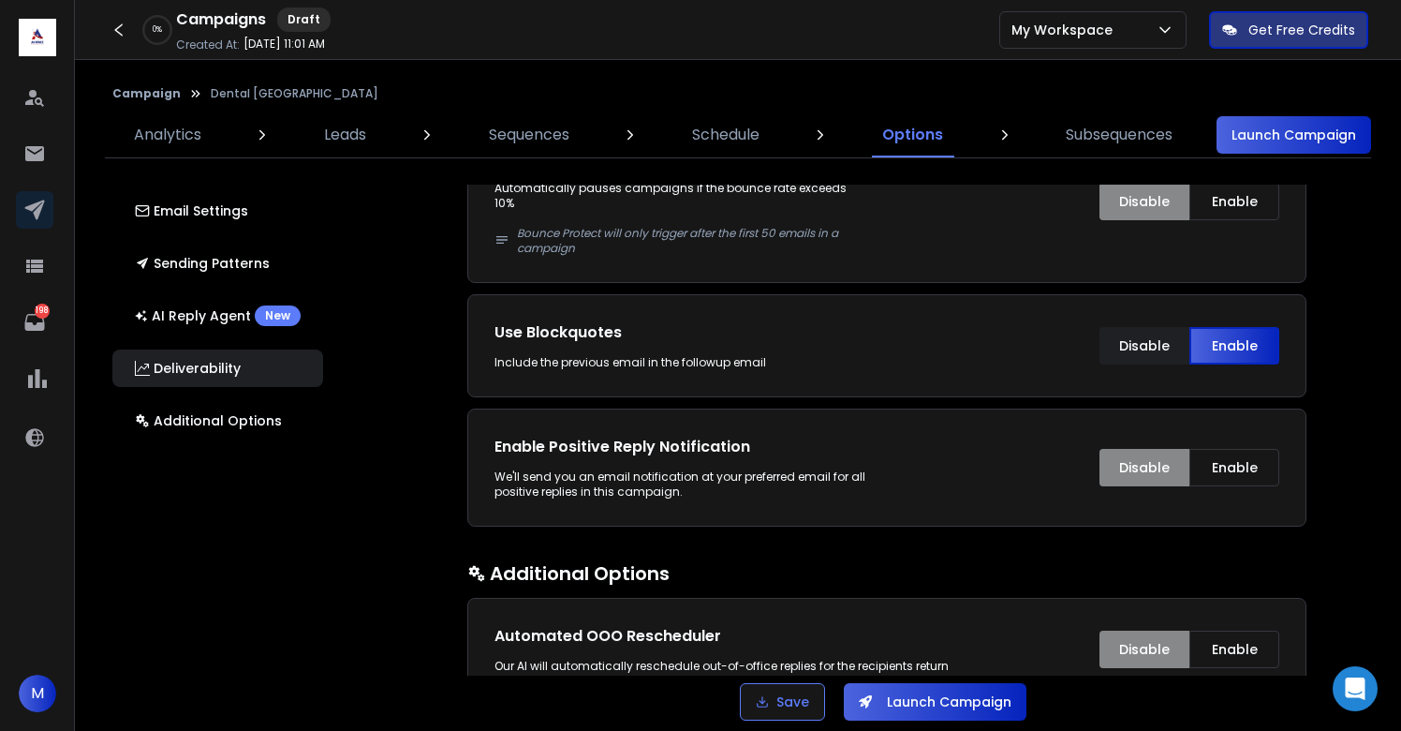
scroll to position [3024, 0]
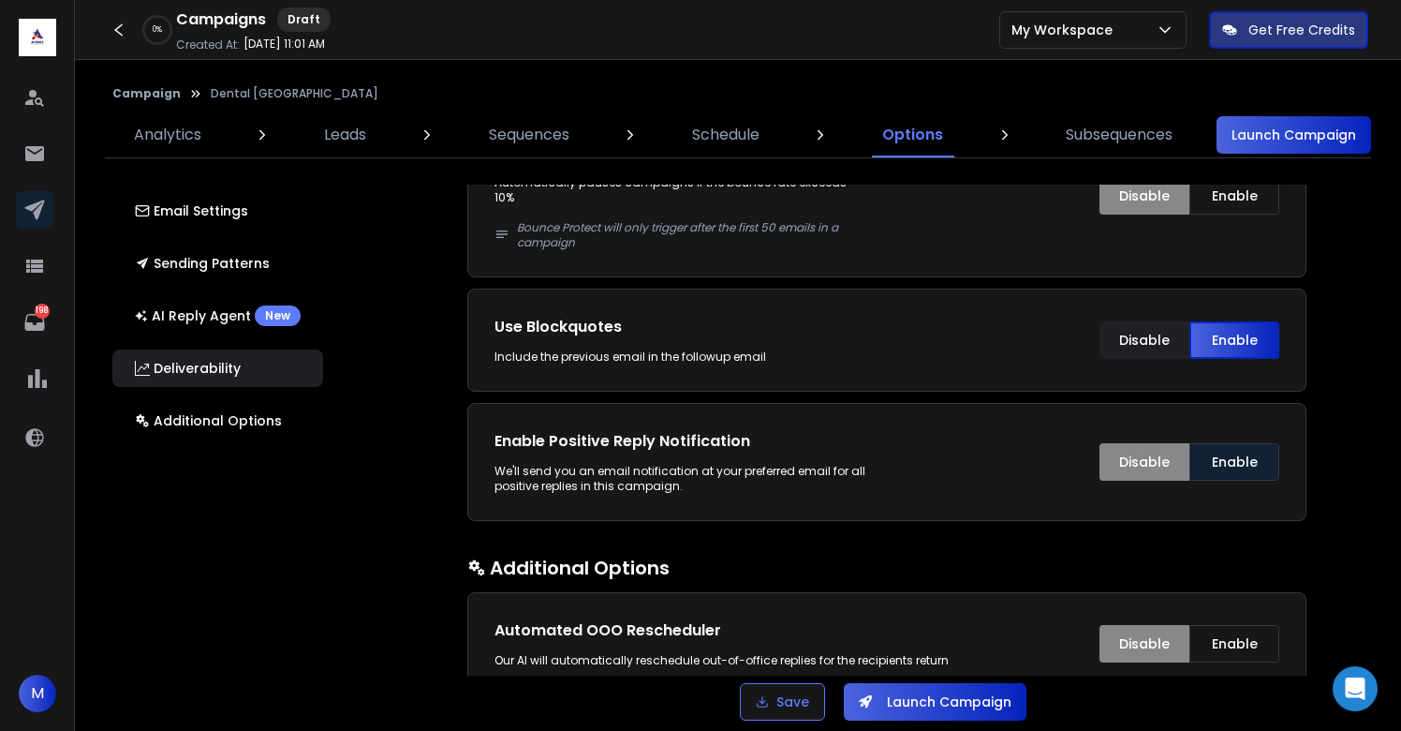
click at [1239, 443] on button "Enable" at bounding box center [1235, 461] width 90 height 37
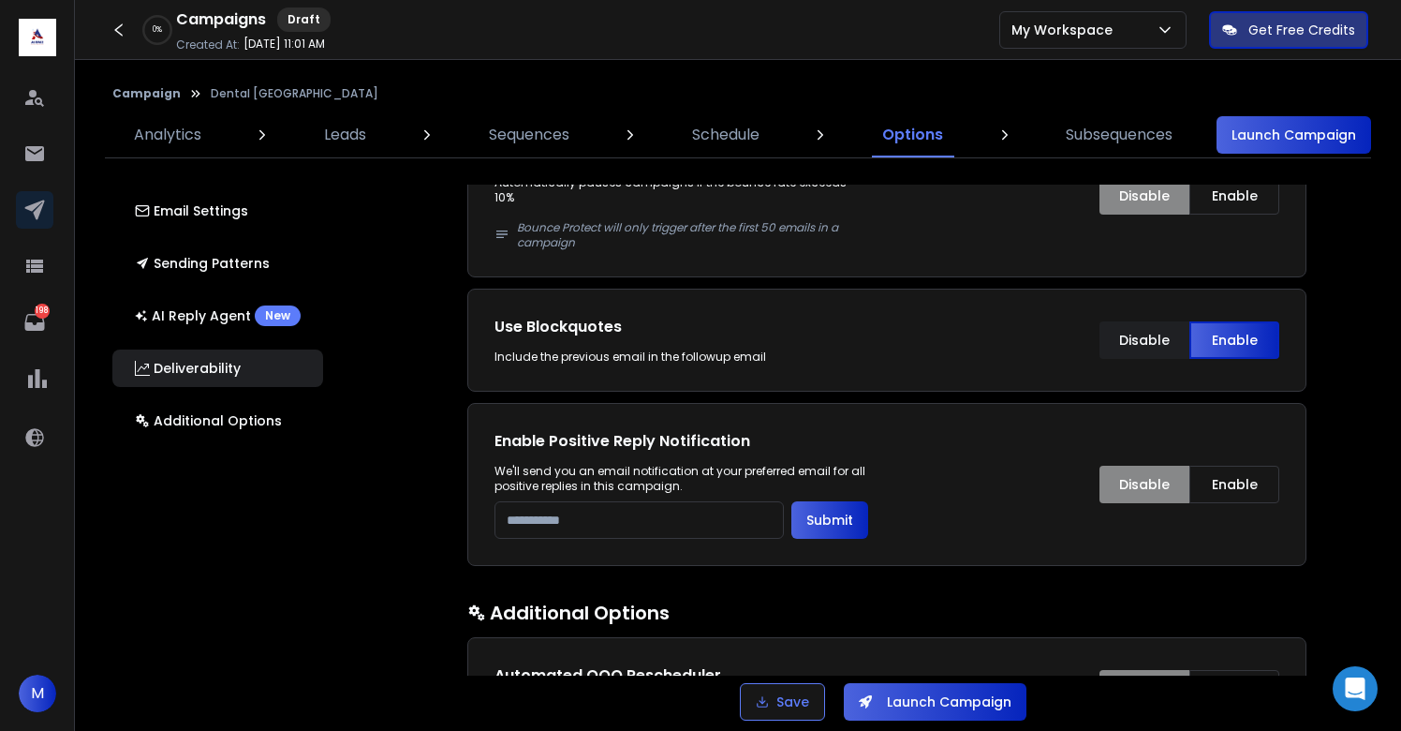
click at [715, 501] on input "email" at bounding box center [639, 519] width 289 height 37
type input "**********"
click at [816, 506] on button "Submit" at bounding box center [830, 519] width 77 height 37
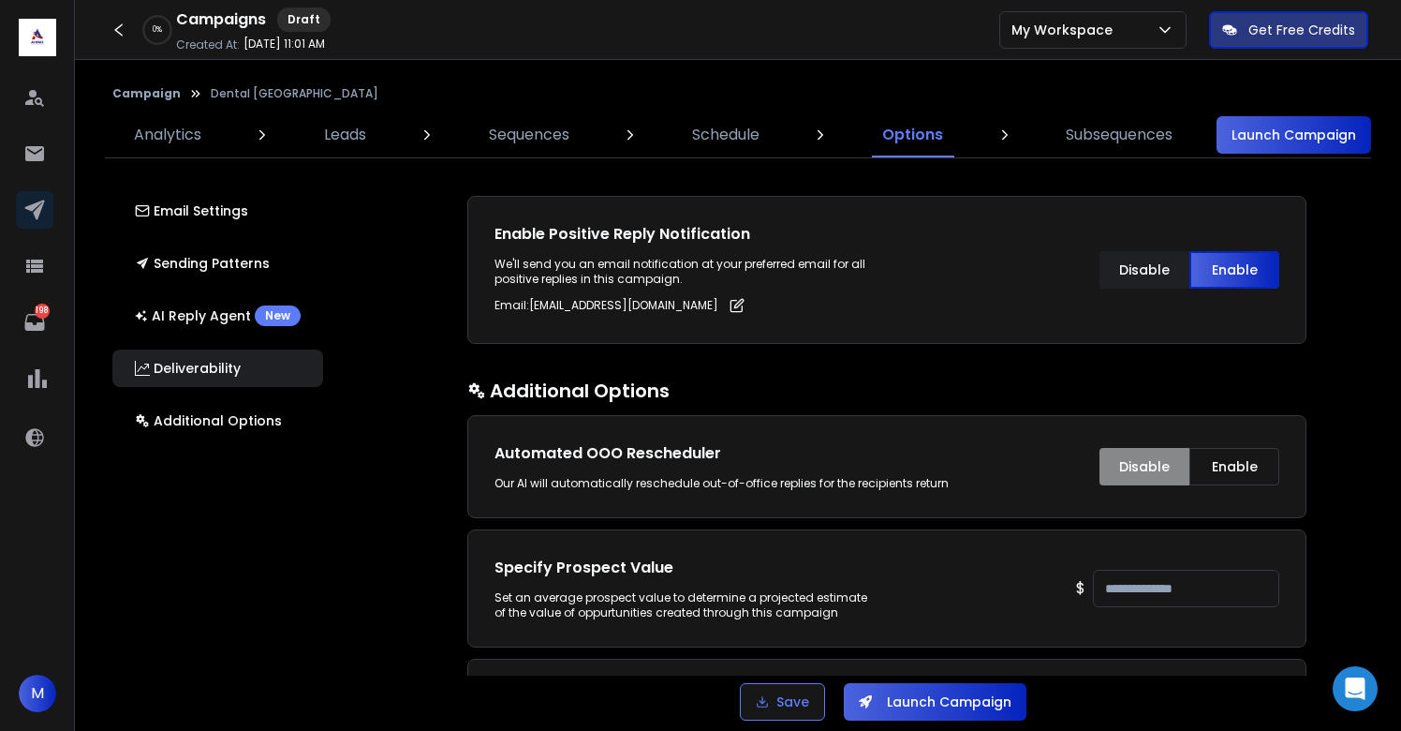
scroll to position [3234, 0]
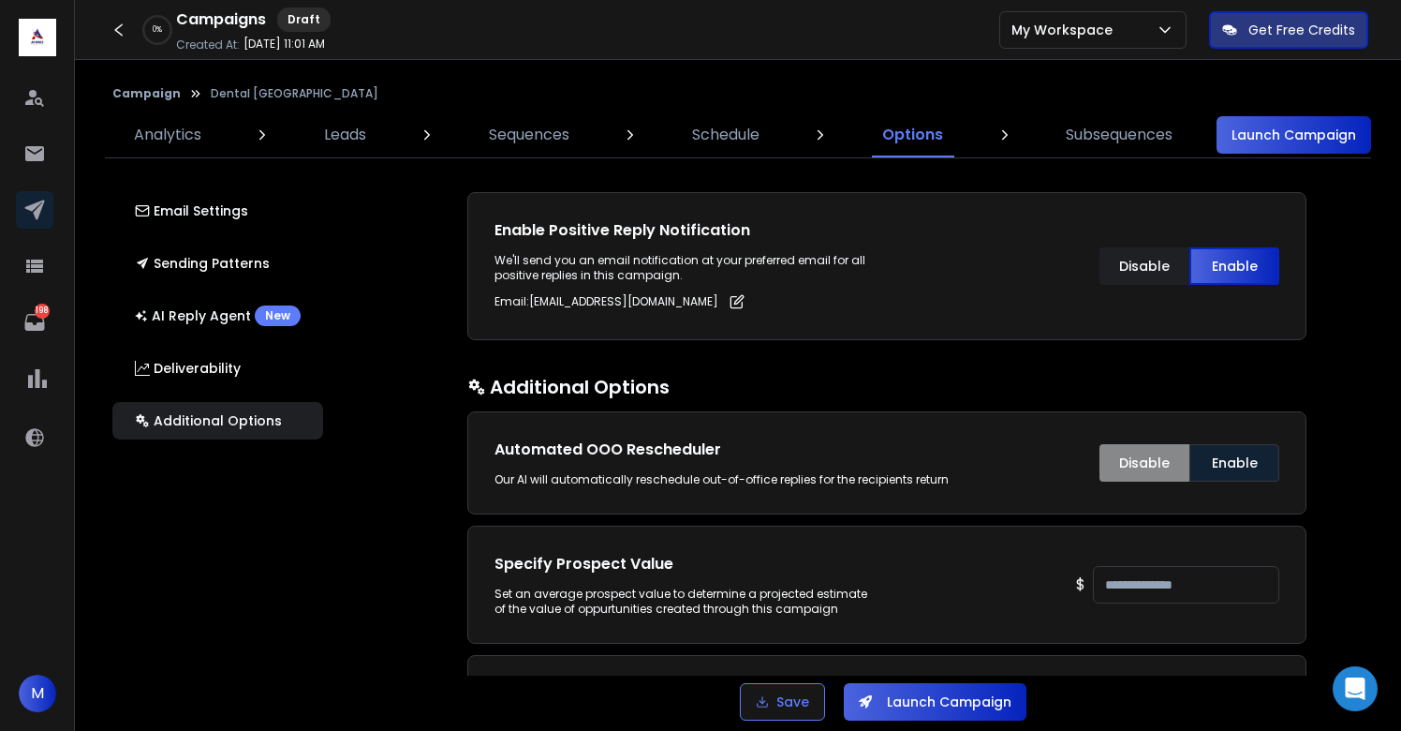
click at [1228, 444] on button "Enable" at bounding box center [1235, 462] width 90 height 37
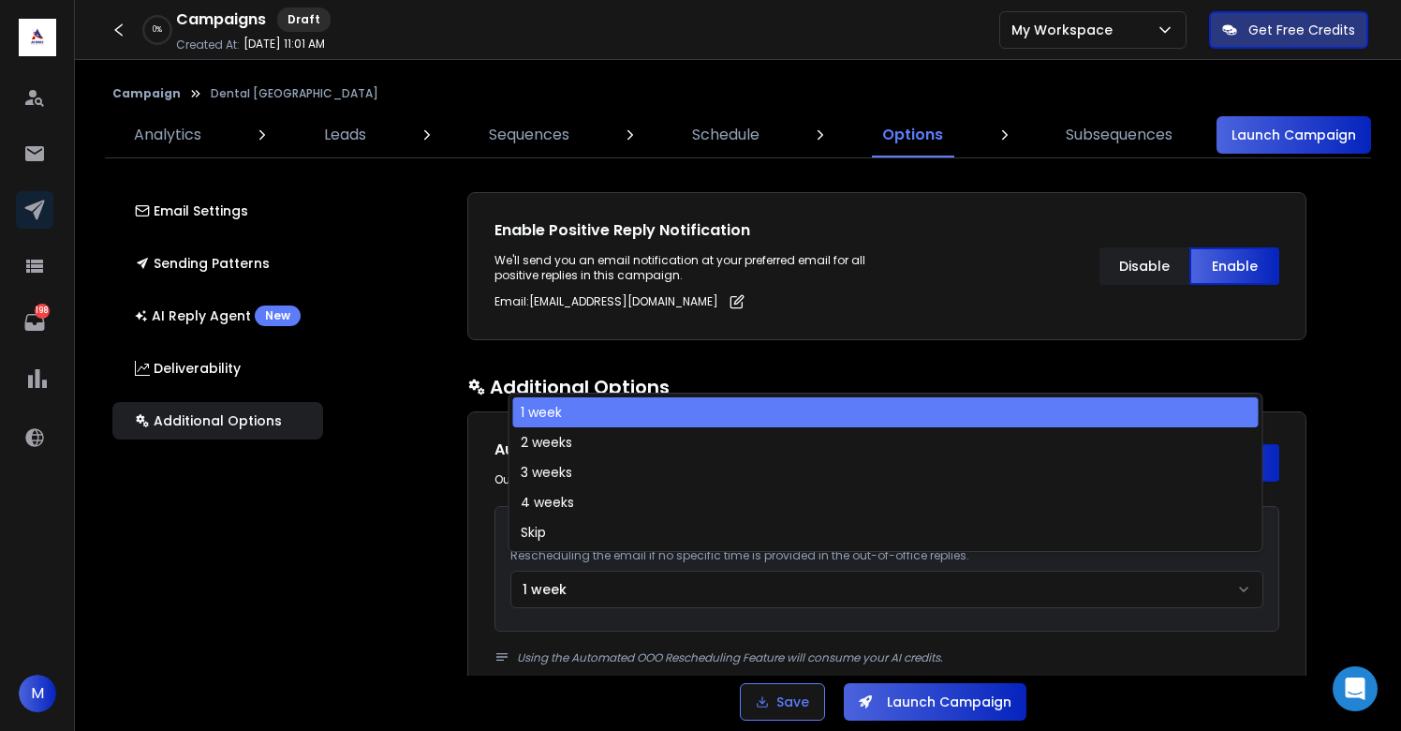
click at [770, 570] on button "1 week" at bounding box center [887, 588] width 753 height 37
select select "**"
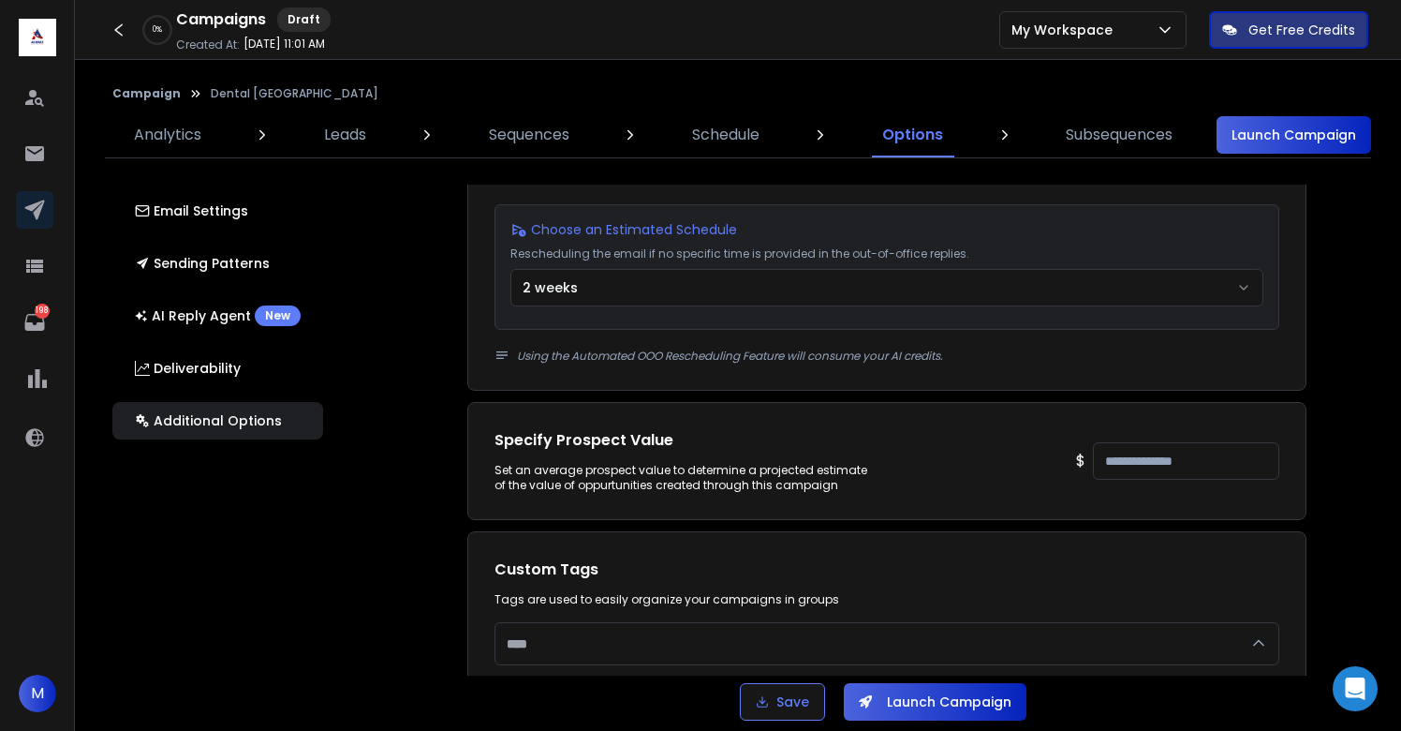
scroll to position [3538, 0]
click at [1148, 440] on input "***" at bounding box center [1186, 458] width 187 height 37
click at [987, 427] on div "Specify Prospect Value Set an average prospect value to determine a projected e…" at bounding box center [887, 459] width 785 height 64
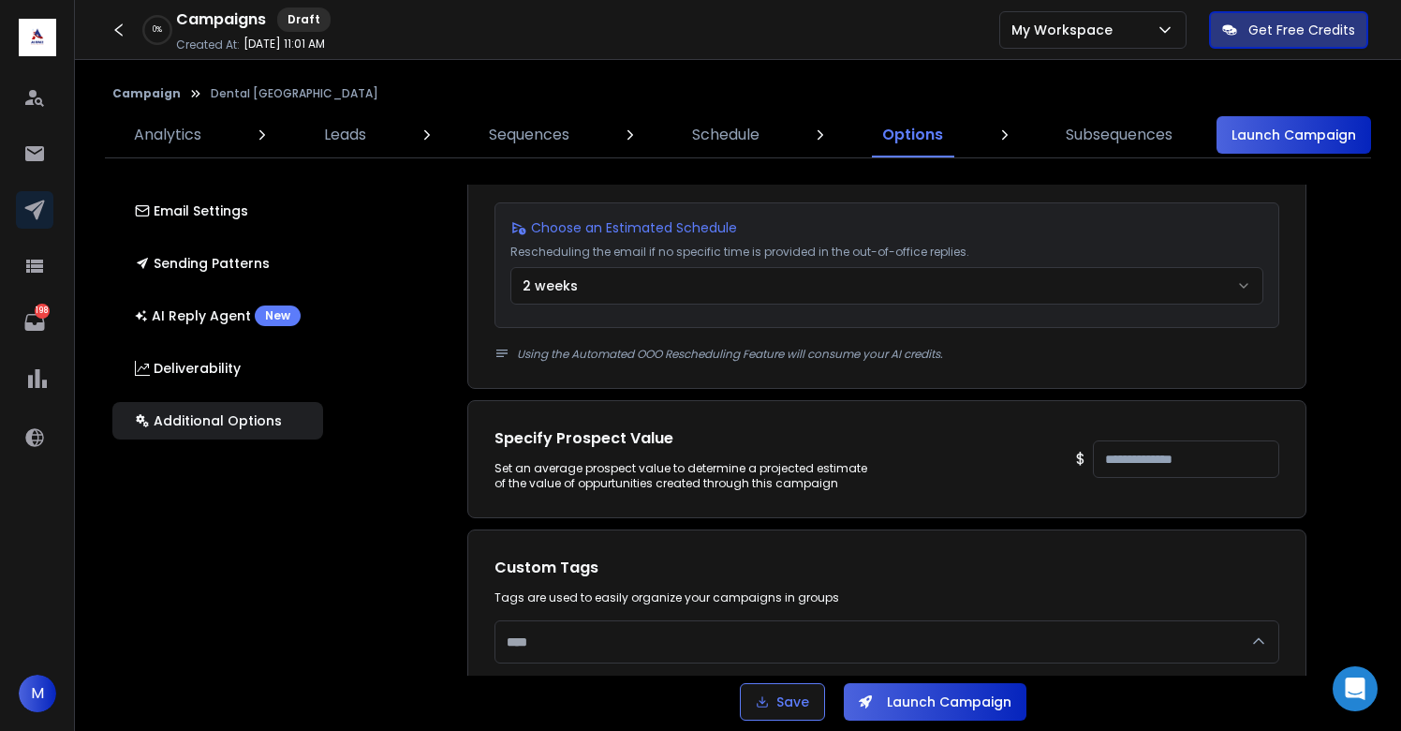
click at [1371, 464] on div "Email Accounts Accounts to Use Select one or more accounts to send emails from …" at bounding box center [898, 430] width 1090 height 491
click at [1350, 434] on div "Email Accounts Accounts to Use Select one or more accounts to send emails from …" at bounding box center [898, 430] width 1090 height 491
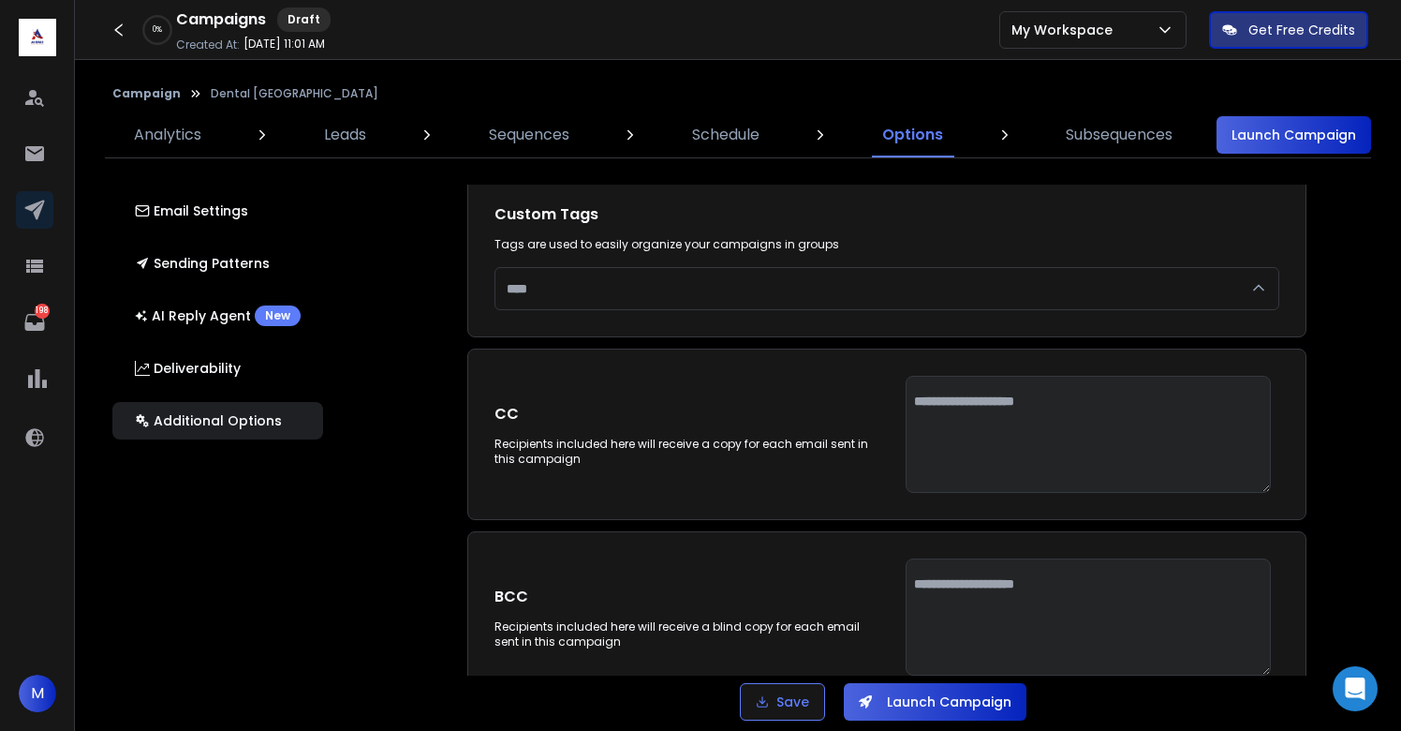
scroll to position [3915, 0]
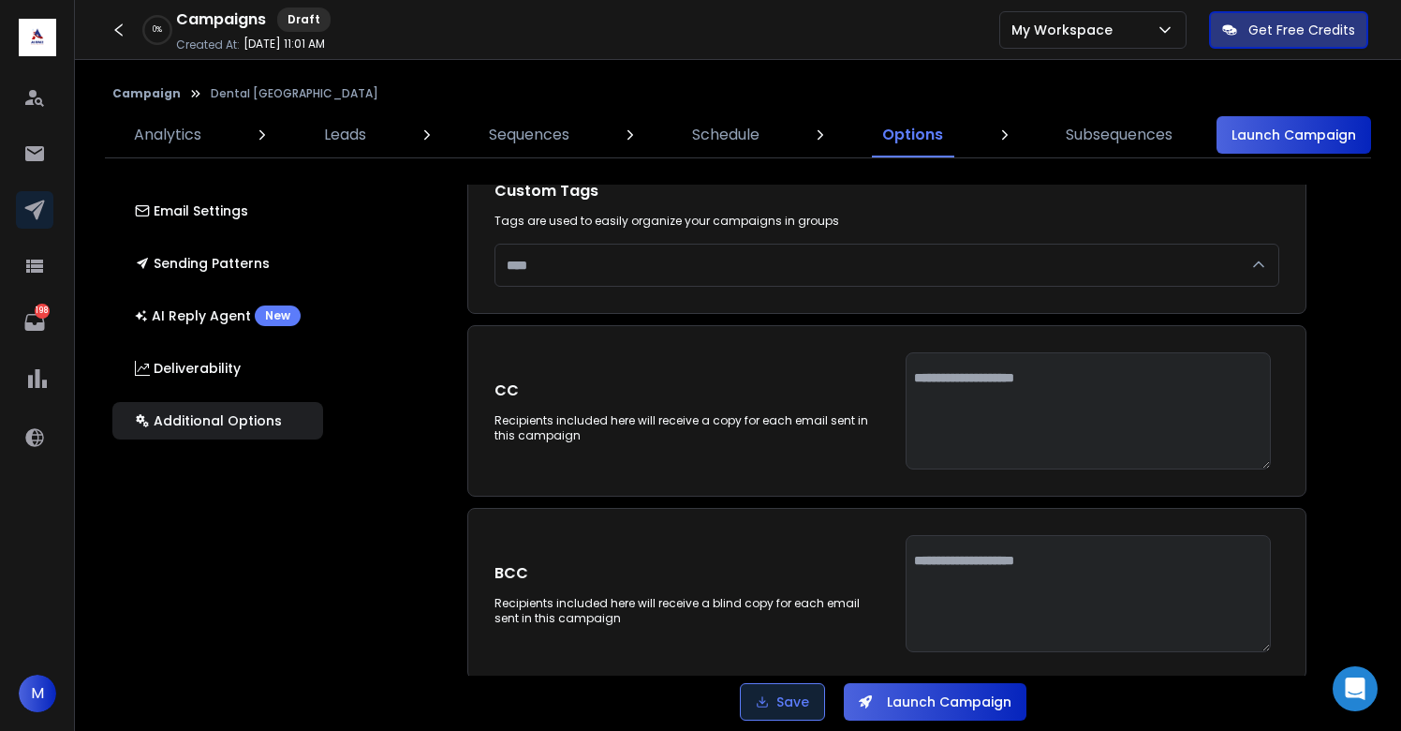
click at [791, 693] on button "Save" at bounding box center [782, 701] width 85 height 37
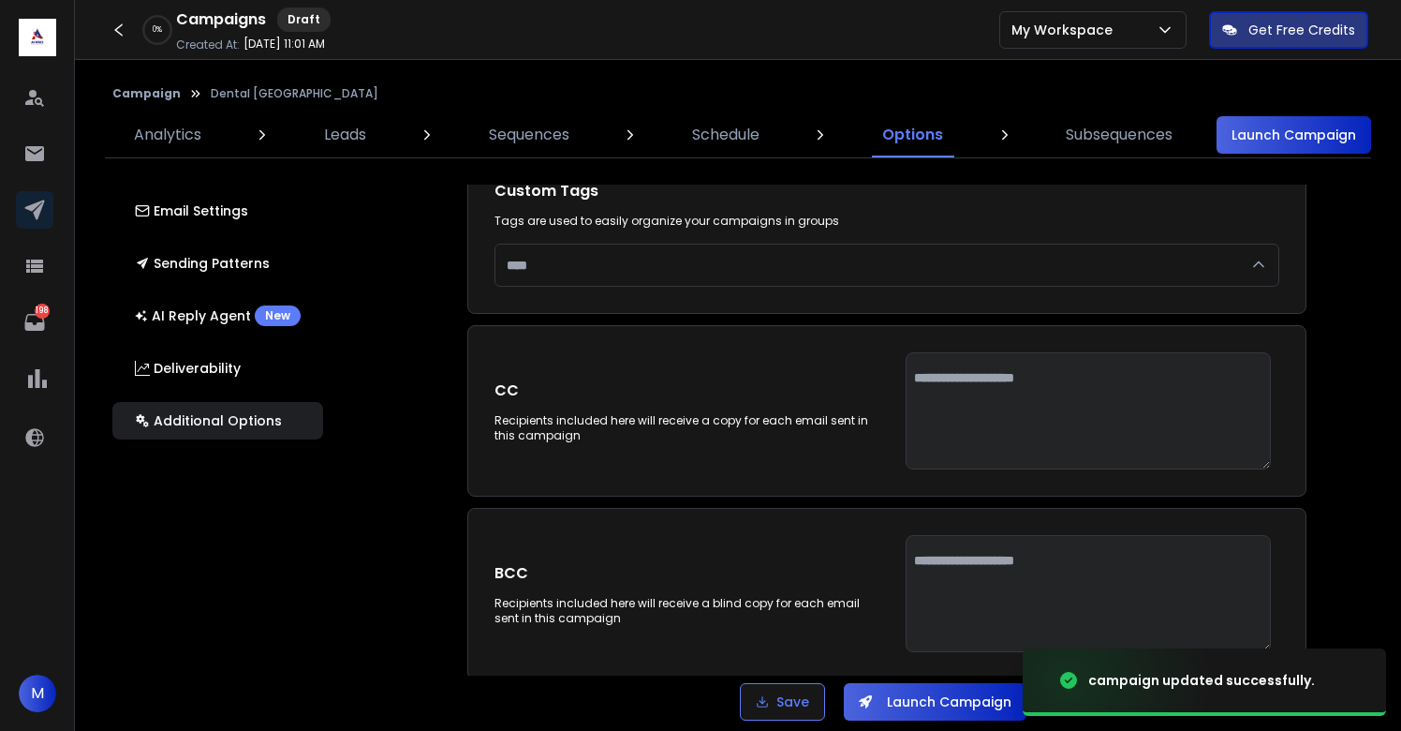
click at [927, 701] on button "Launch Campaign" at bounding box center [935, 701] width 183 height 37
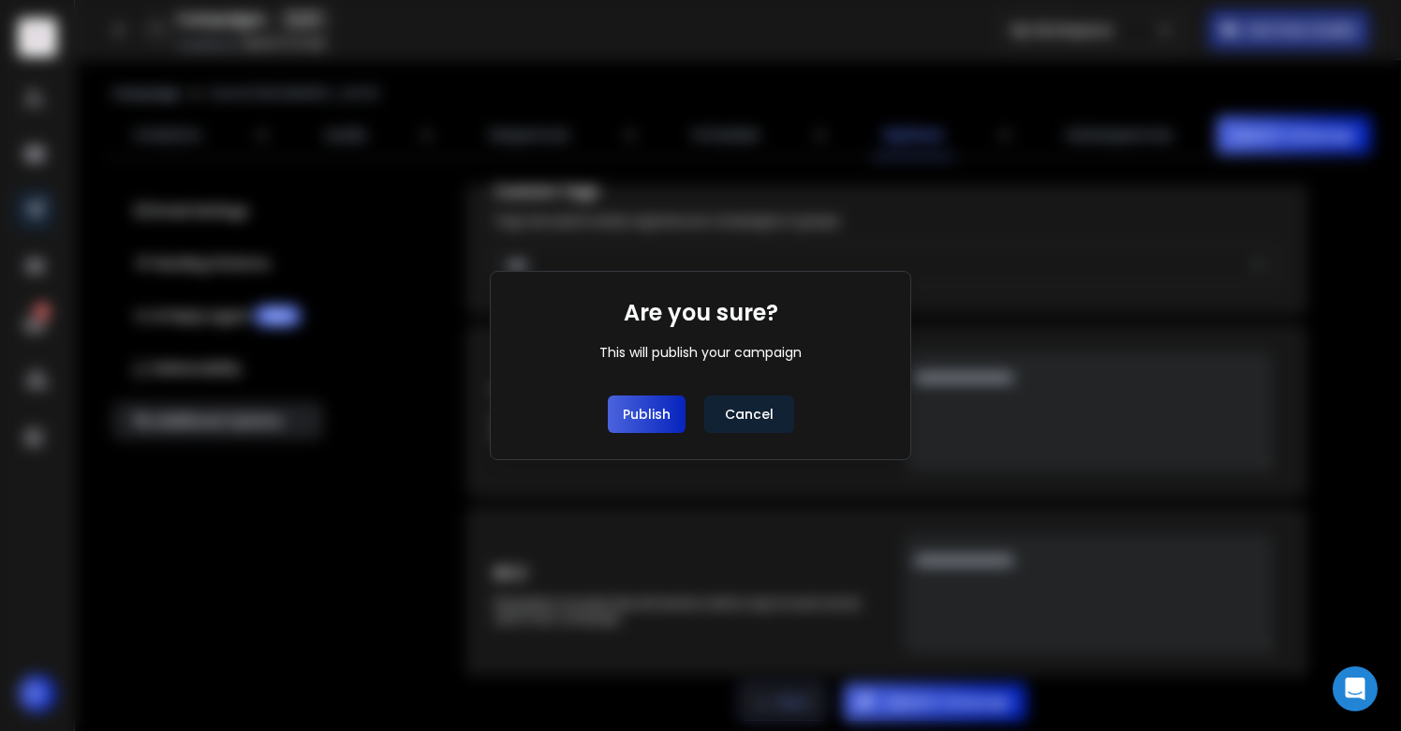
click at [623, 418] on button "Publish" at bounding box center [647, 413] width 78 height 37
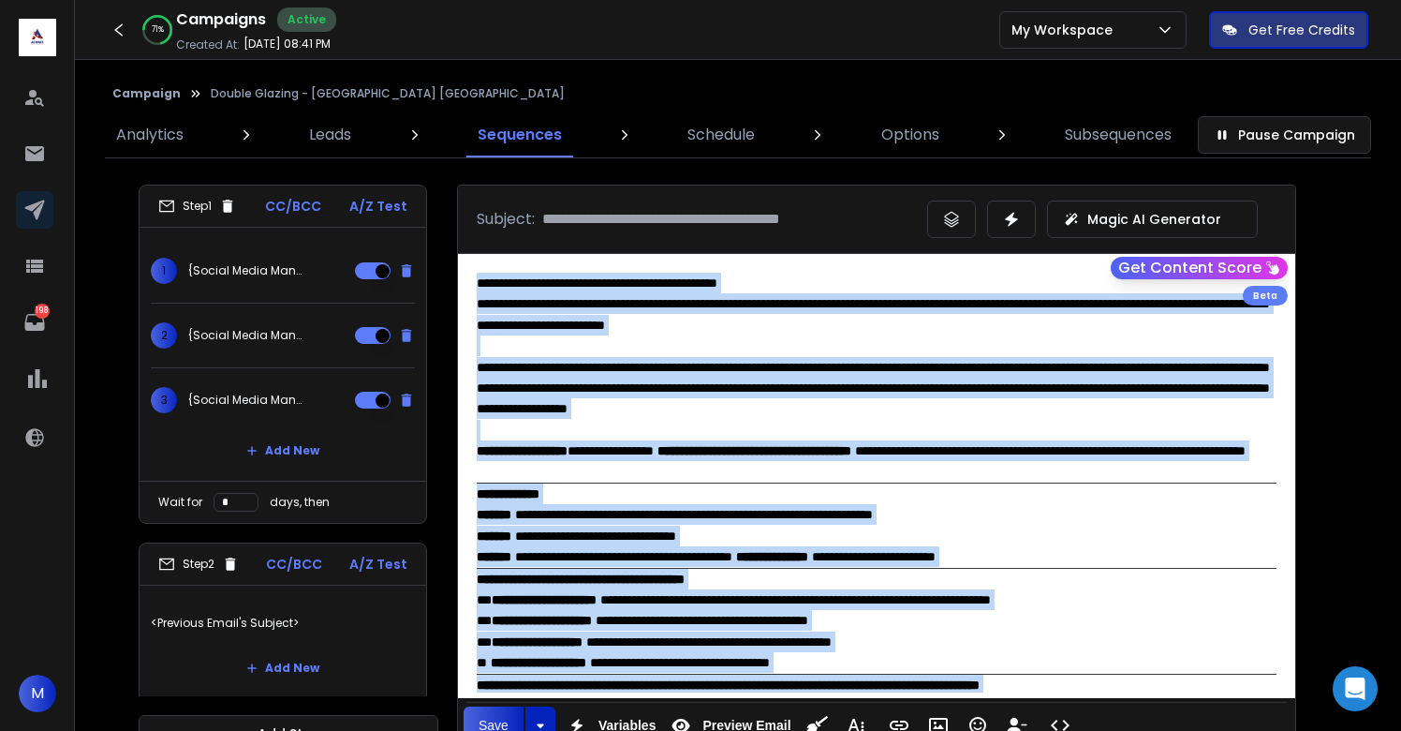
scroll to position [222, 0]
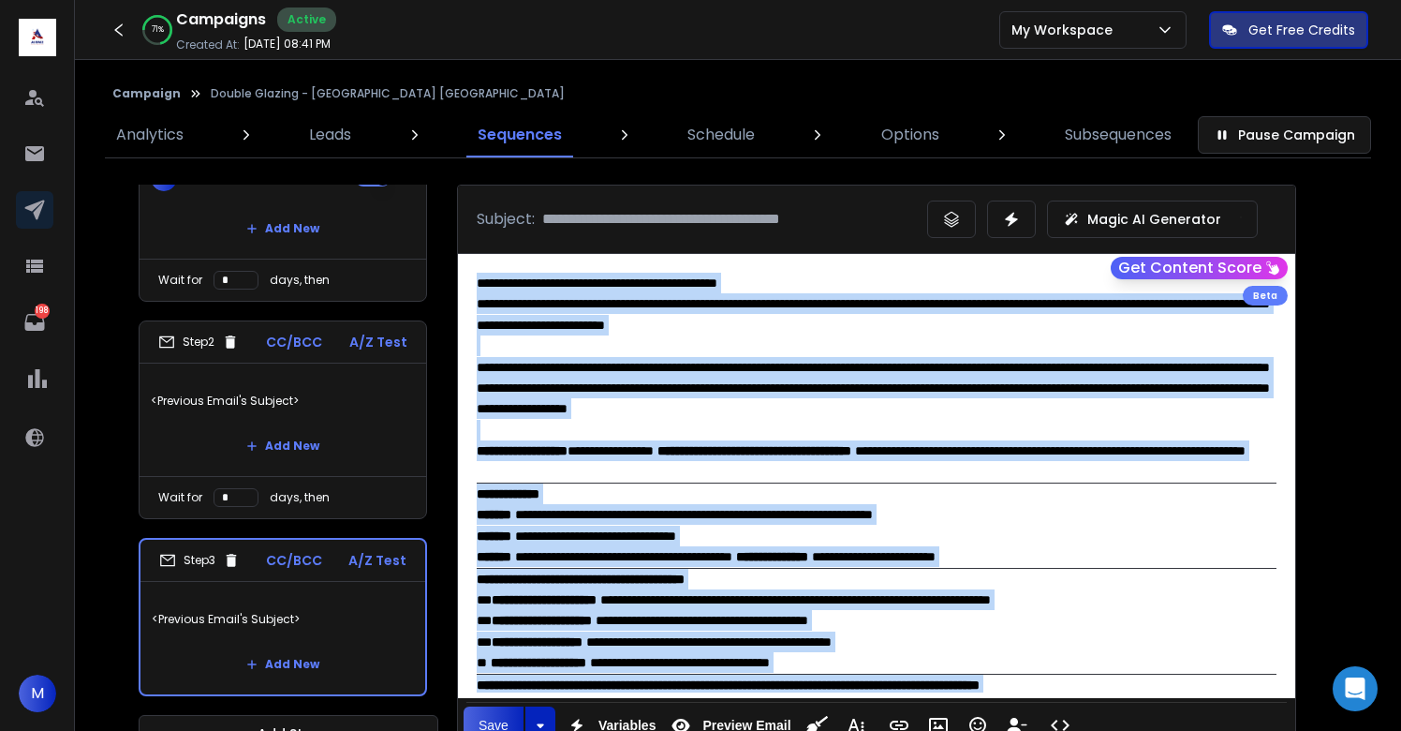
click at [352, 430] on div "Add New" at bounding box center [283, 445] width 264 height 37
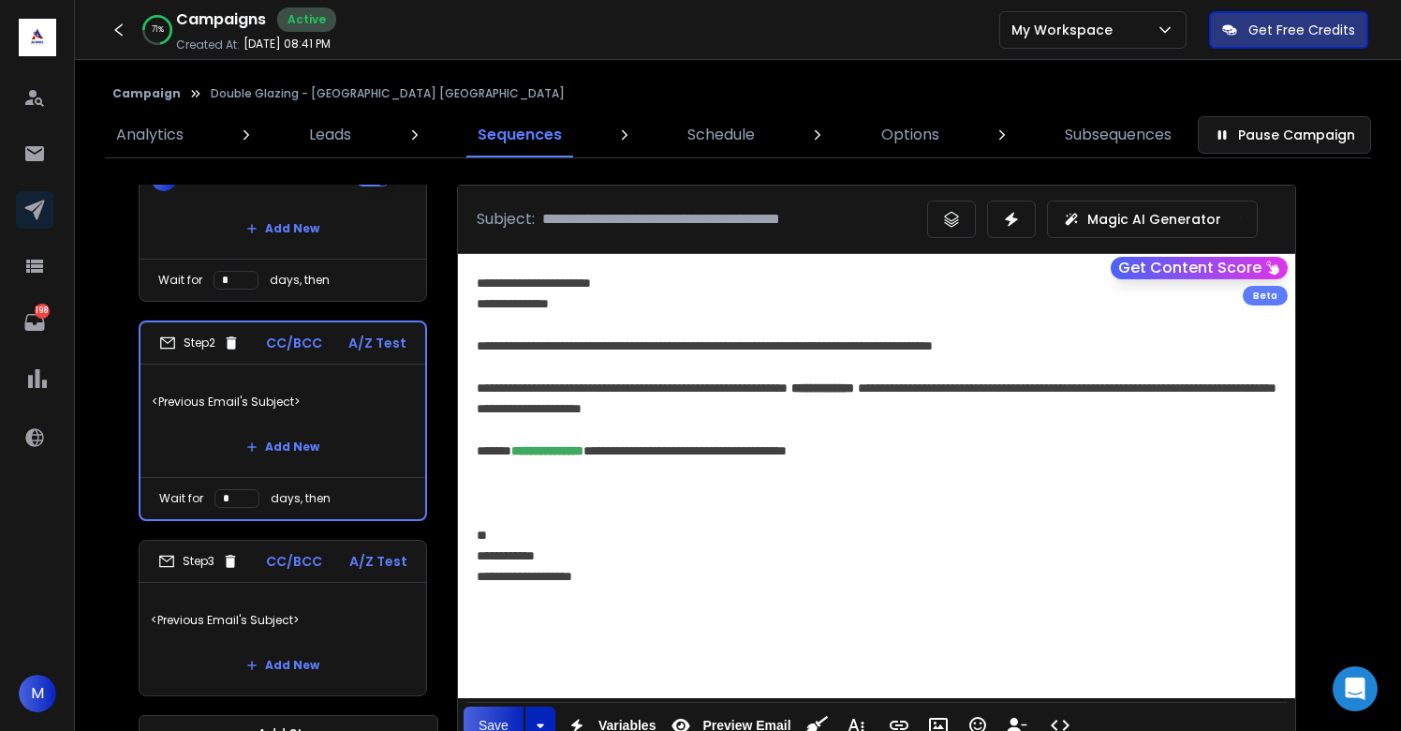
click at [750, 428] on div at bounding box center [877, 430] width 800 height 21
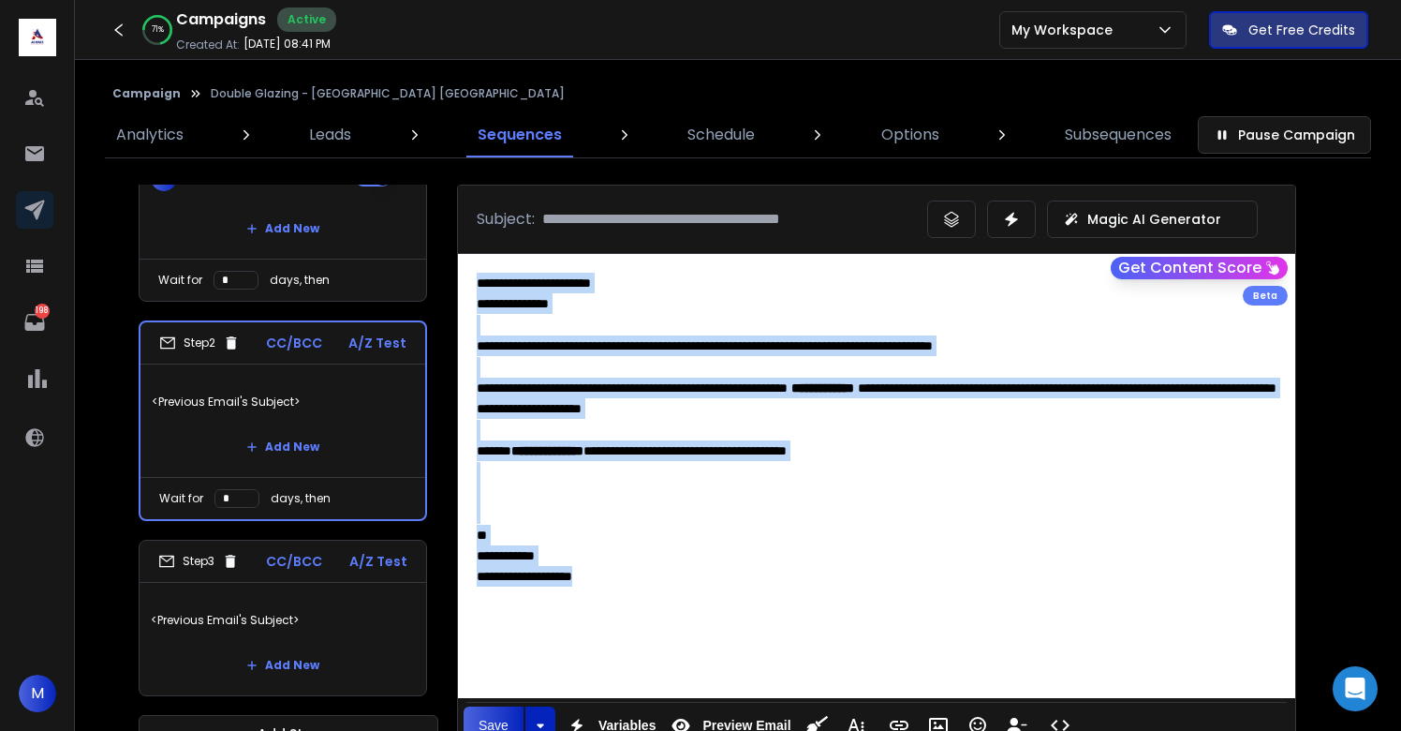
copy div "**********"
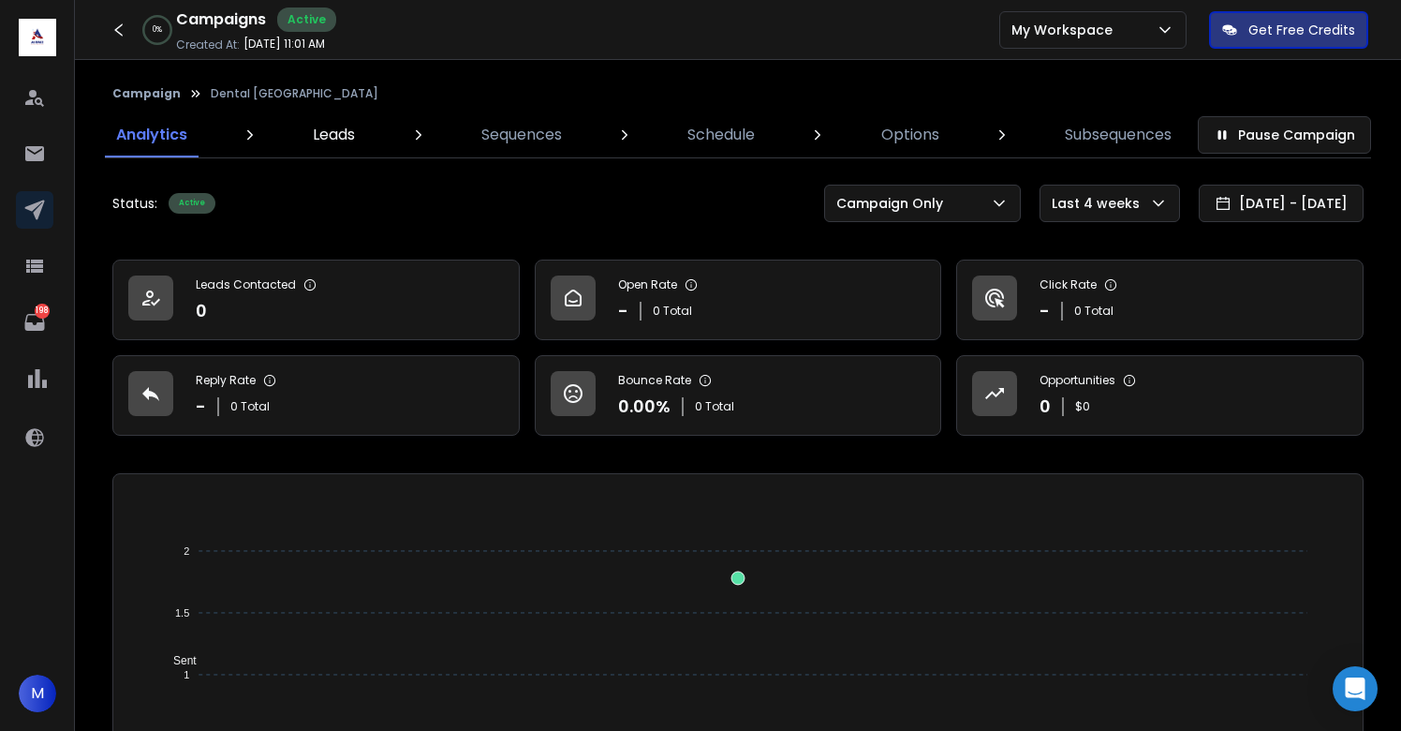
click at [333, 142] on p "Leads" at bounding box center [334, 135] width 42 height 22
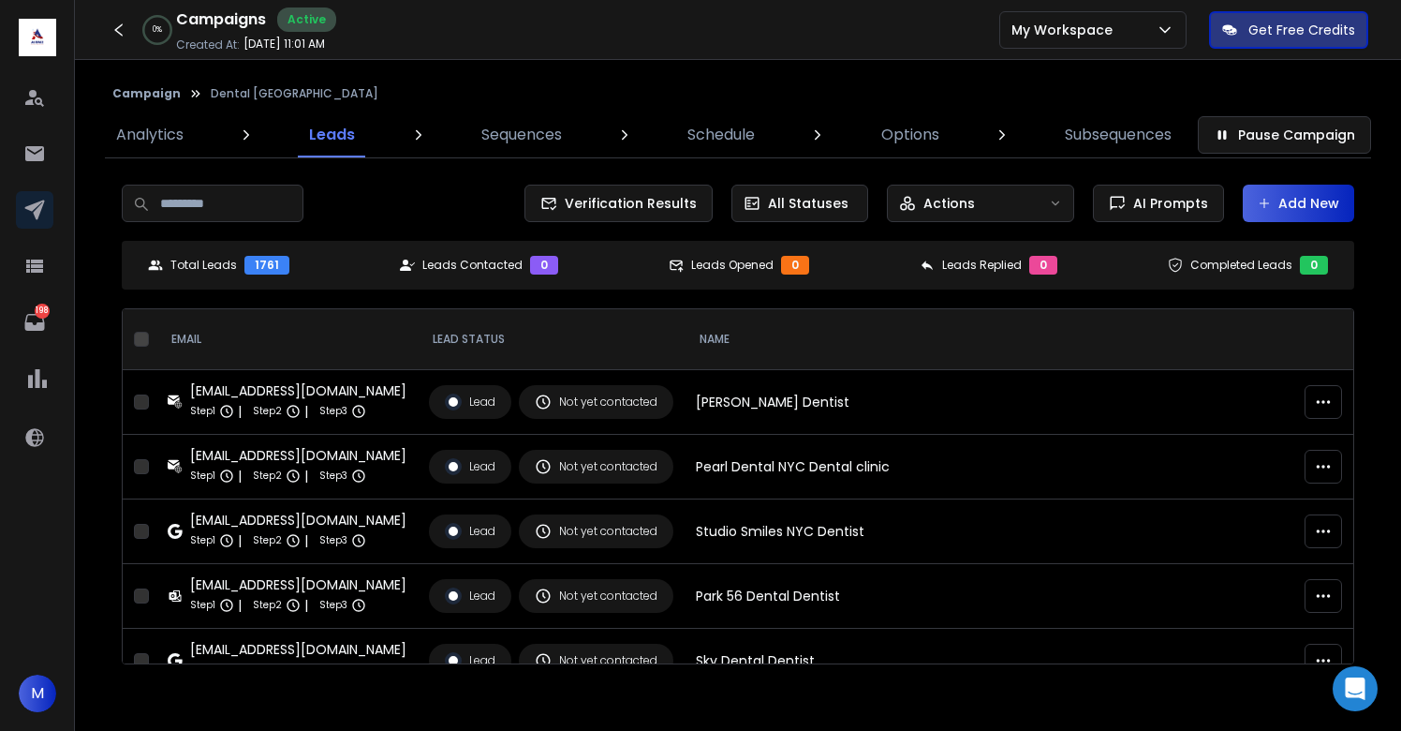
click at [1265, 200] on icon at bounding box center [1265, 203] width 1 height 9
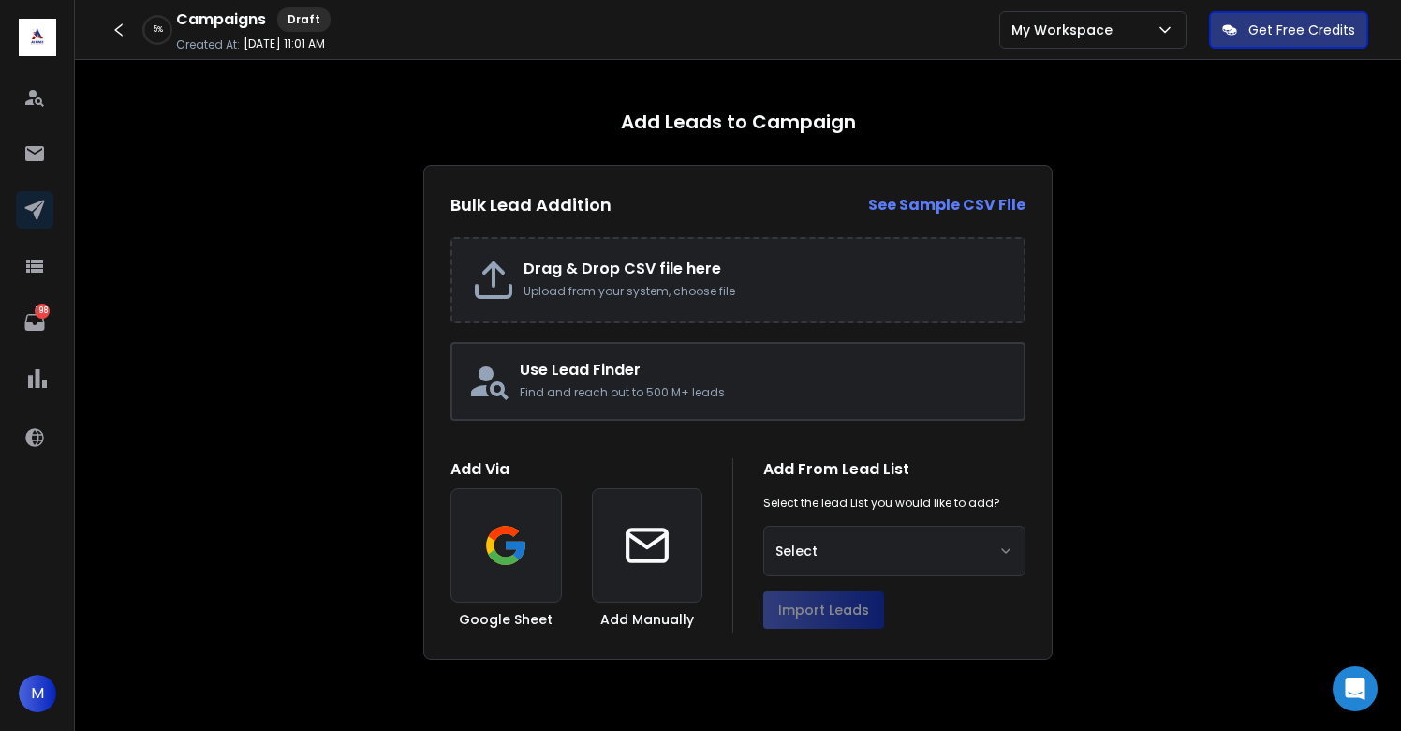
click at [645, 284] on p "Upload from your system, choose file" at bounding box center [764, 291] width 481 height 15
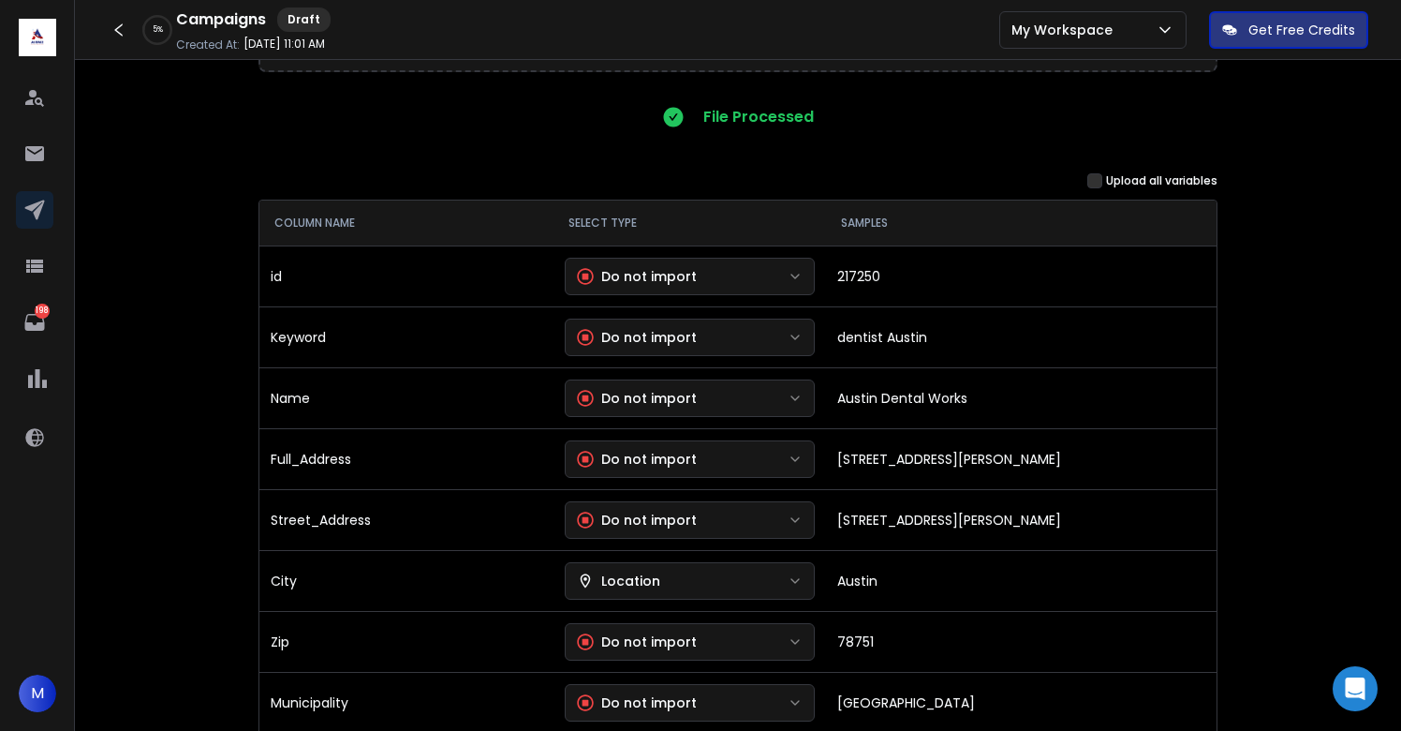
scroll to position [164, 0]
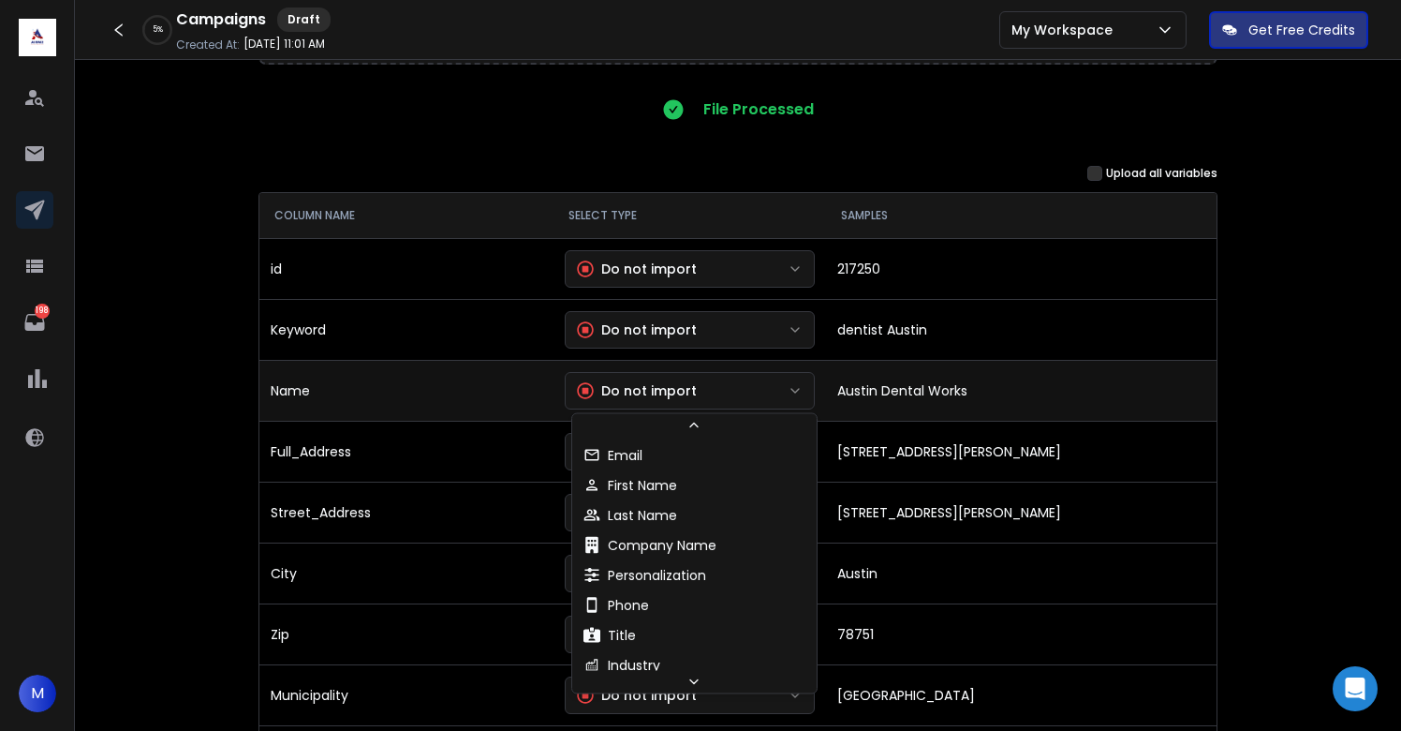
click at [743, 391] on button "Do not import" at bounding box center [690, 390] width 251 height 37
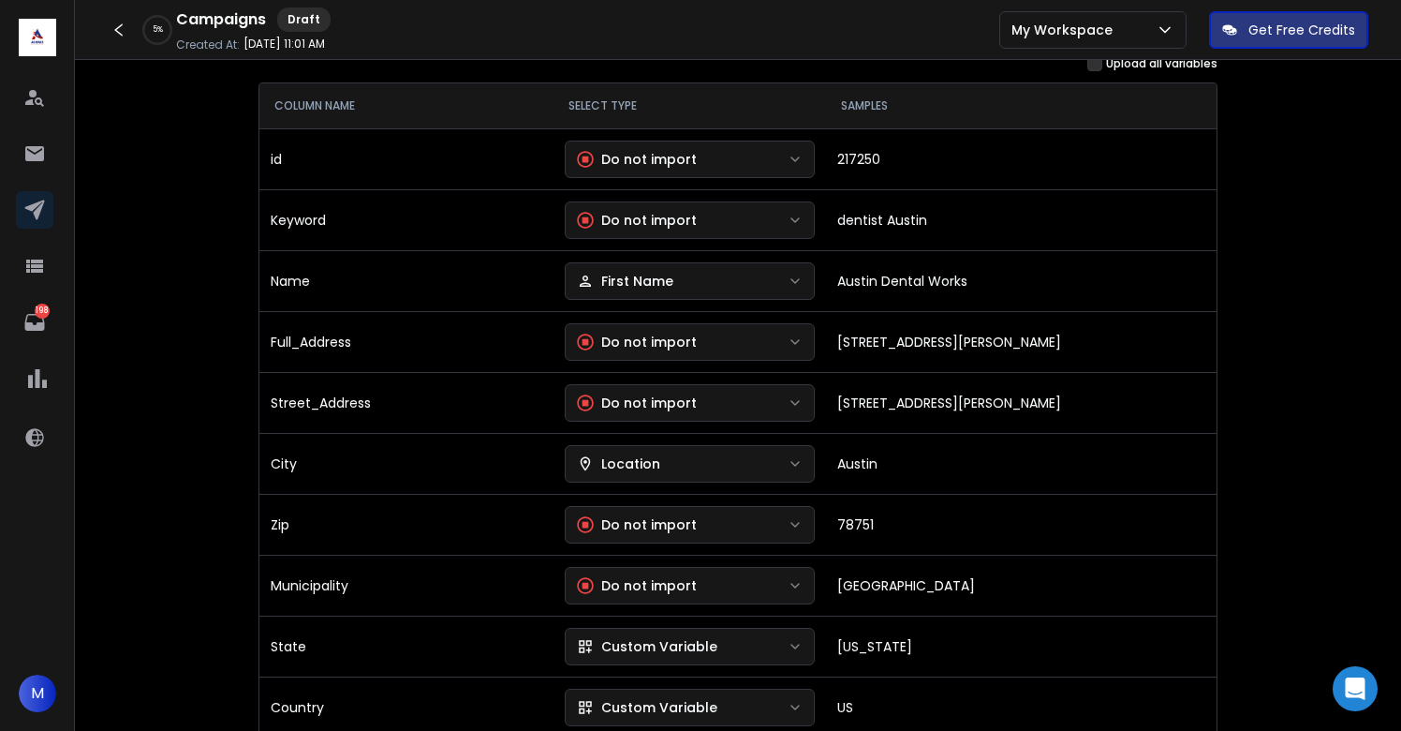
scroll to position [280, 0]
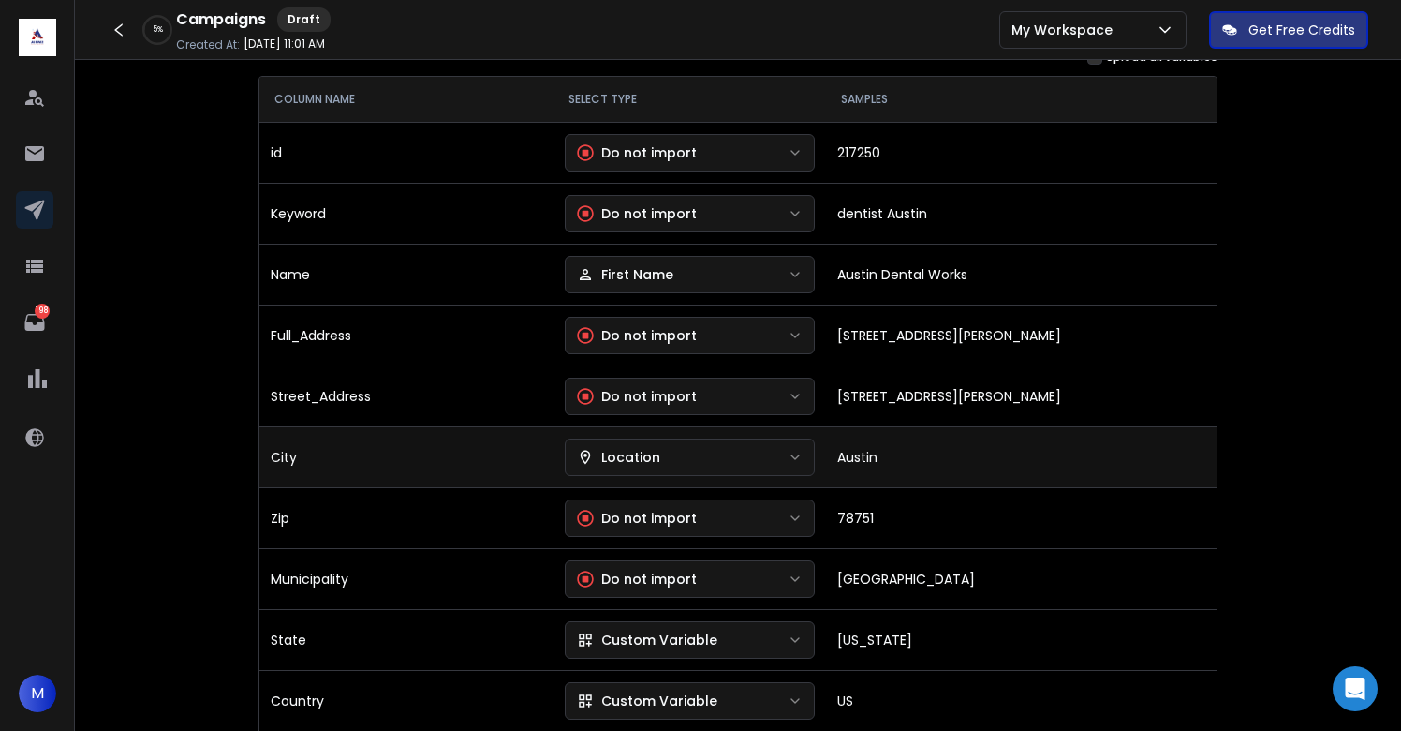
click at [683, 451] on button "Location" at bounding box center [690, 456] width 251 height 37
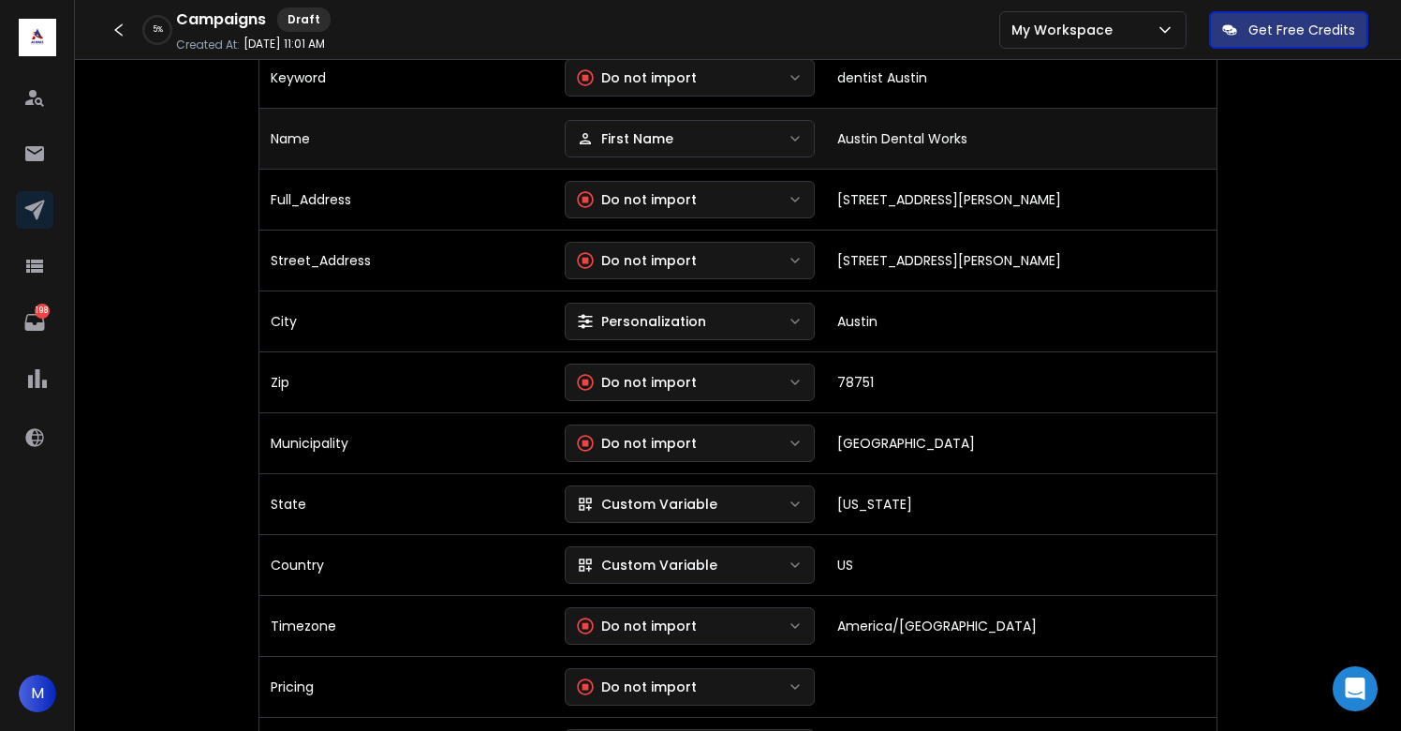
scroll to position [418, 0]
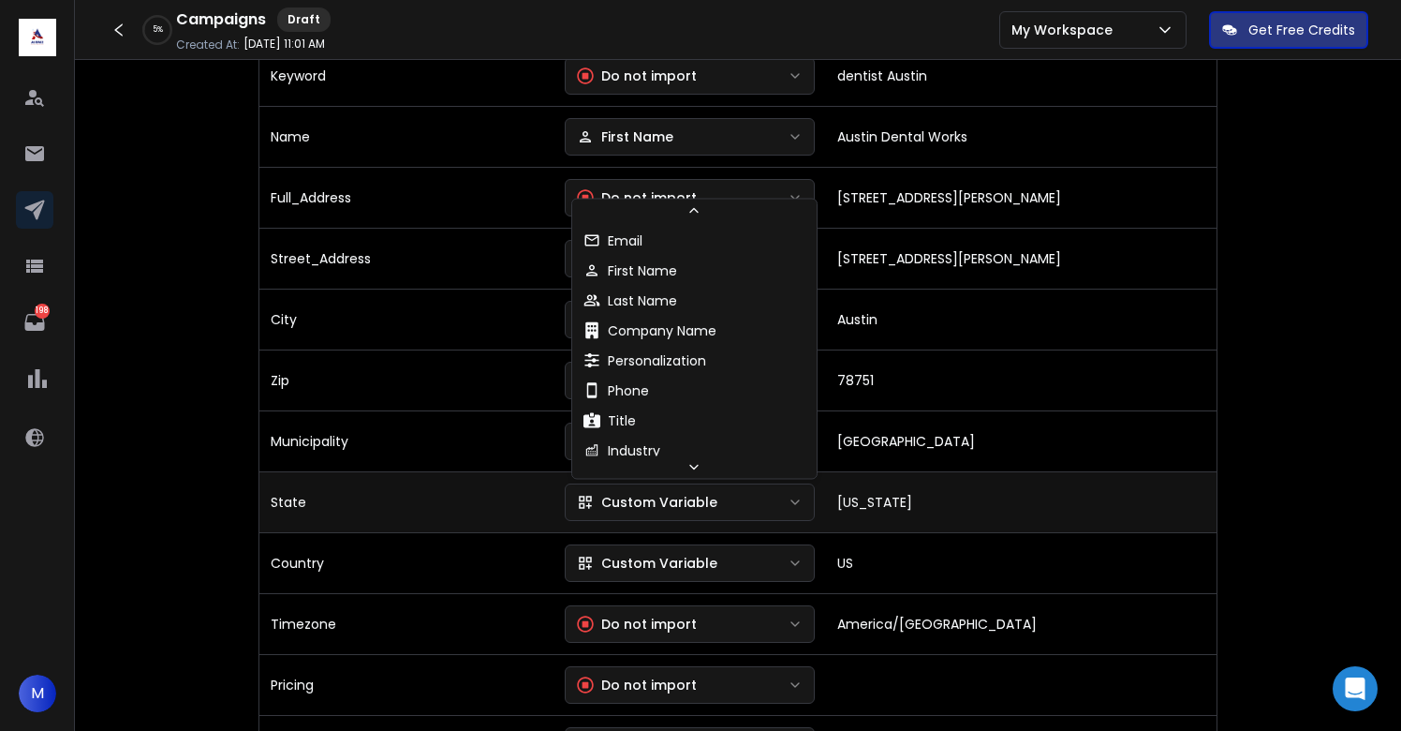
click at [705, 500] on div "Custom Variable" at bounding box center [647, 502] width 141 height 19
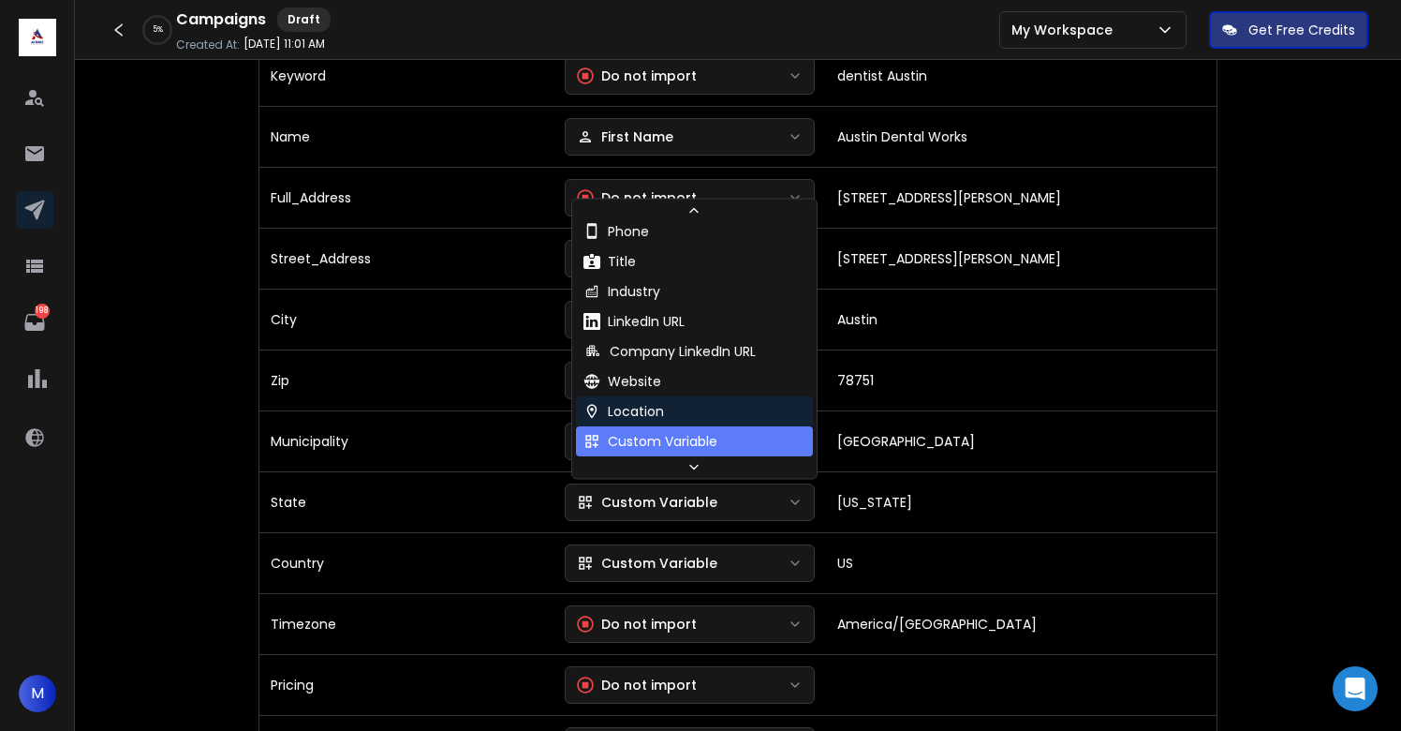
scroll to position [170, 0]
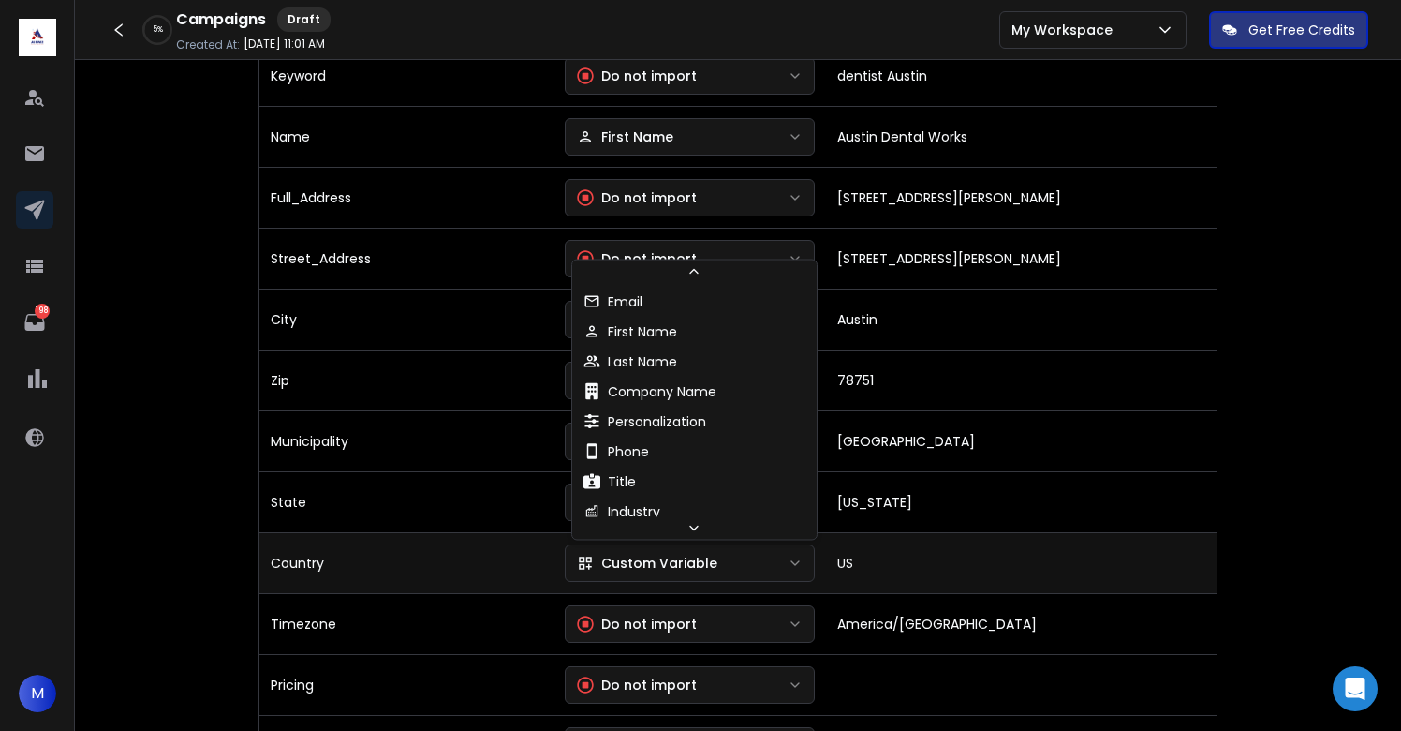
click at [681, 564] on div "Custom Variable" at bounding box center [647, 563] width 141 height 19
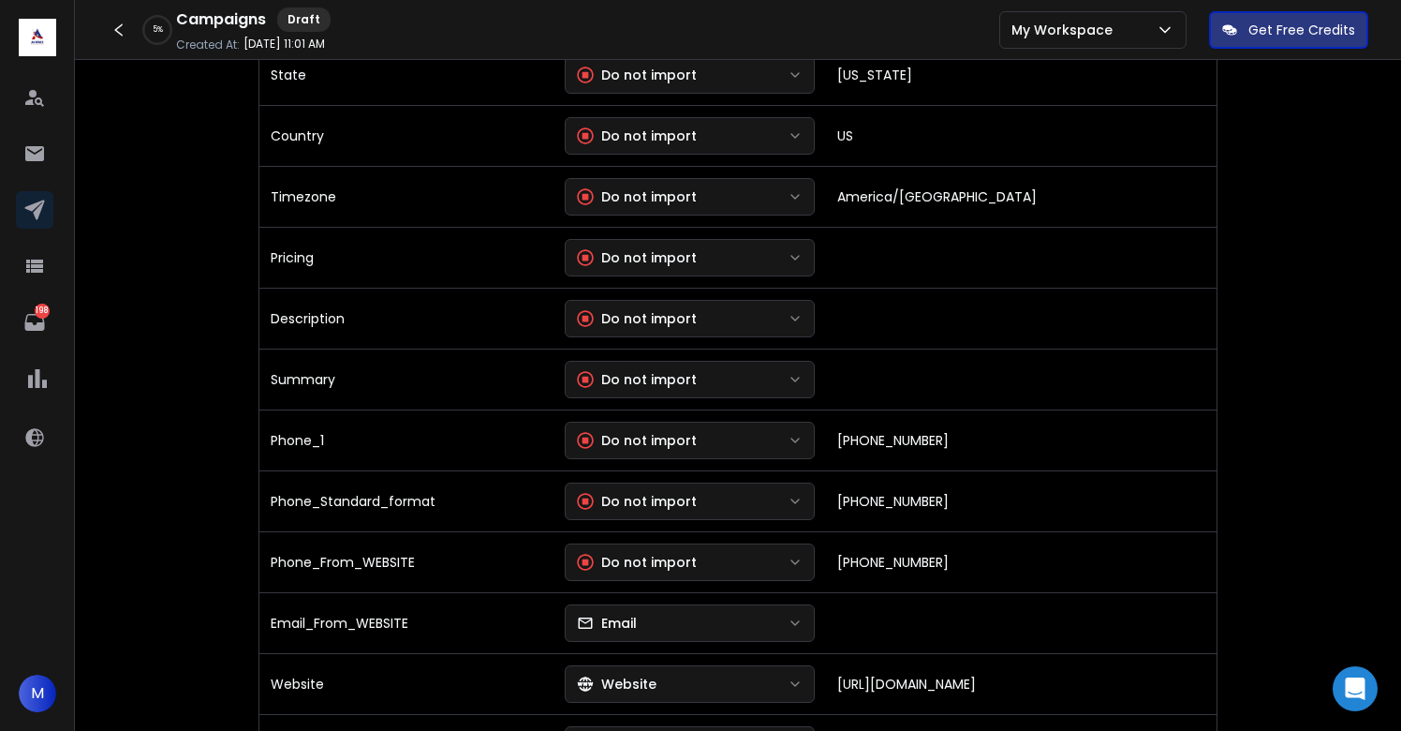
scroll to position [847, 0]
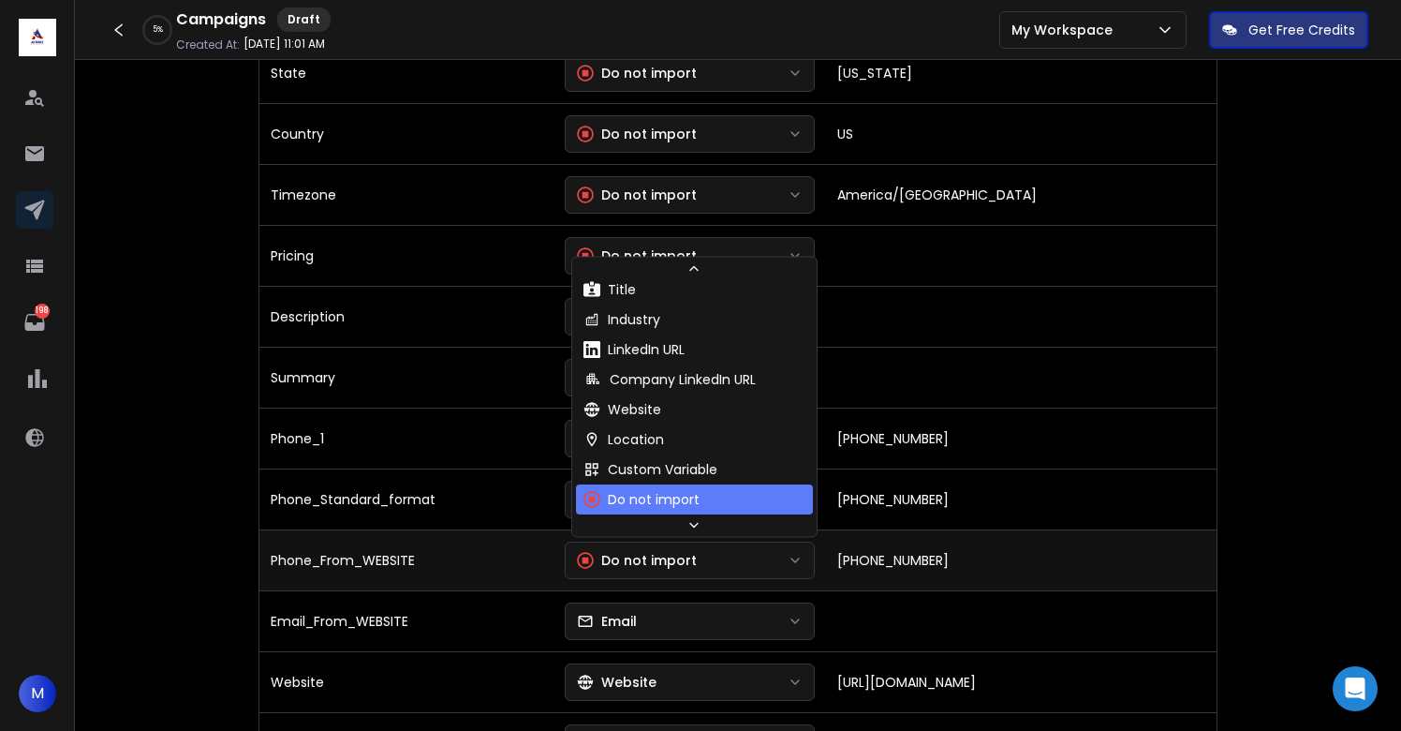
click at [690, 559] on div "Do not import" at bounding box center [637, 560] width 120 height 19
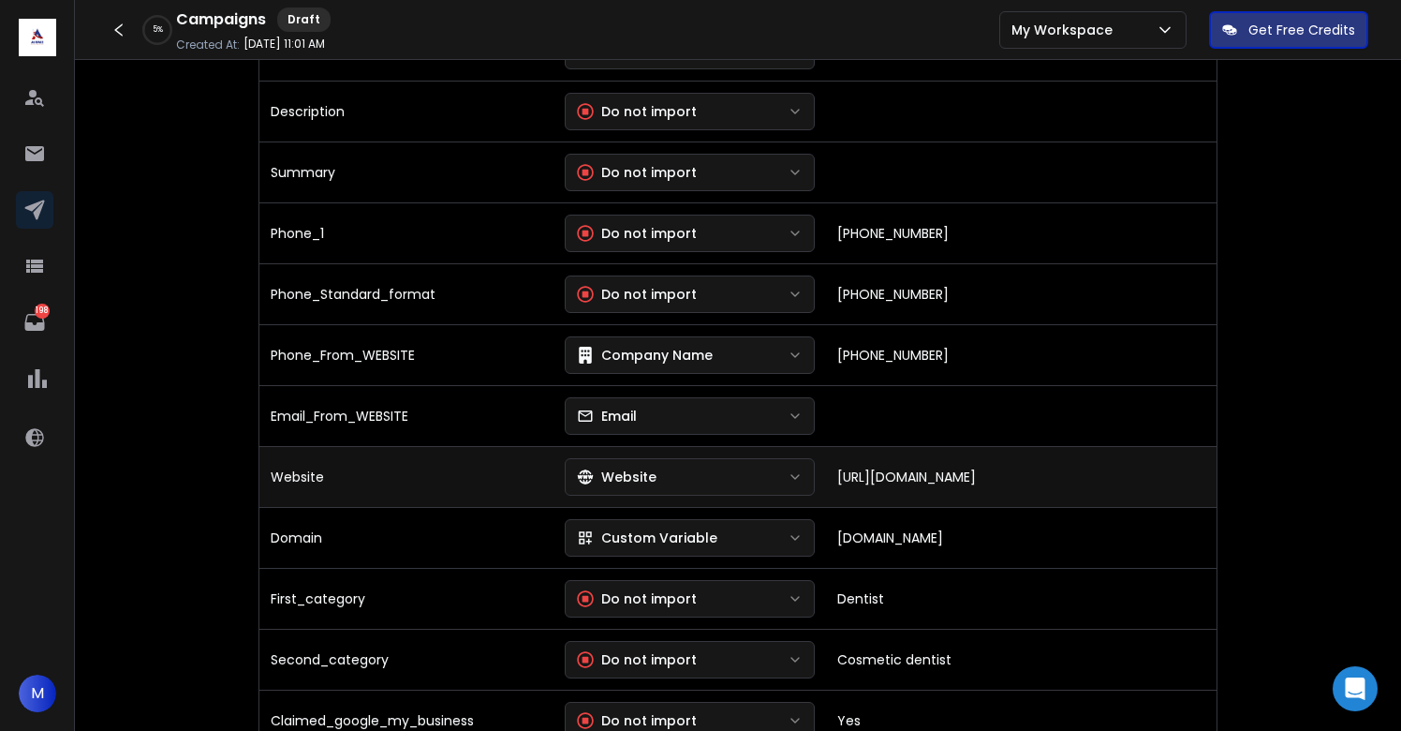
scroll to position [1055, 0]
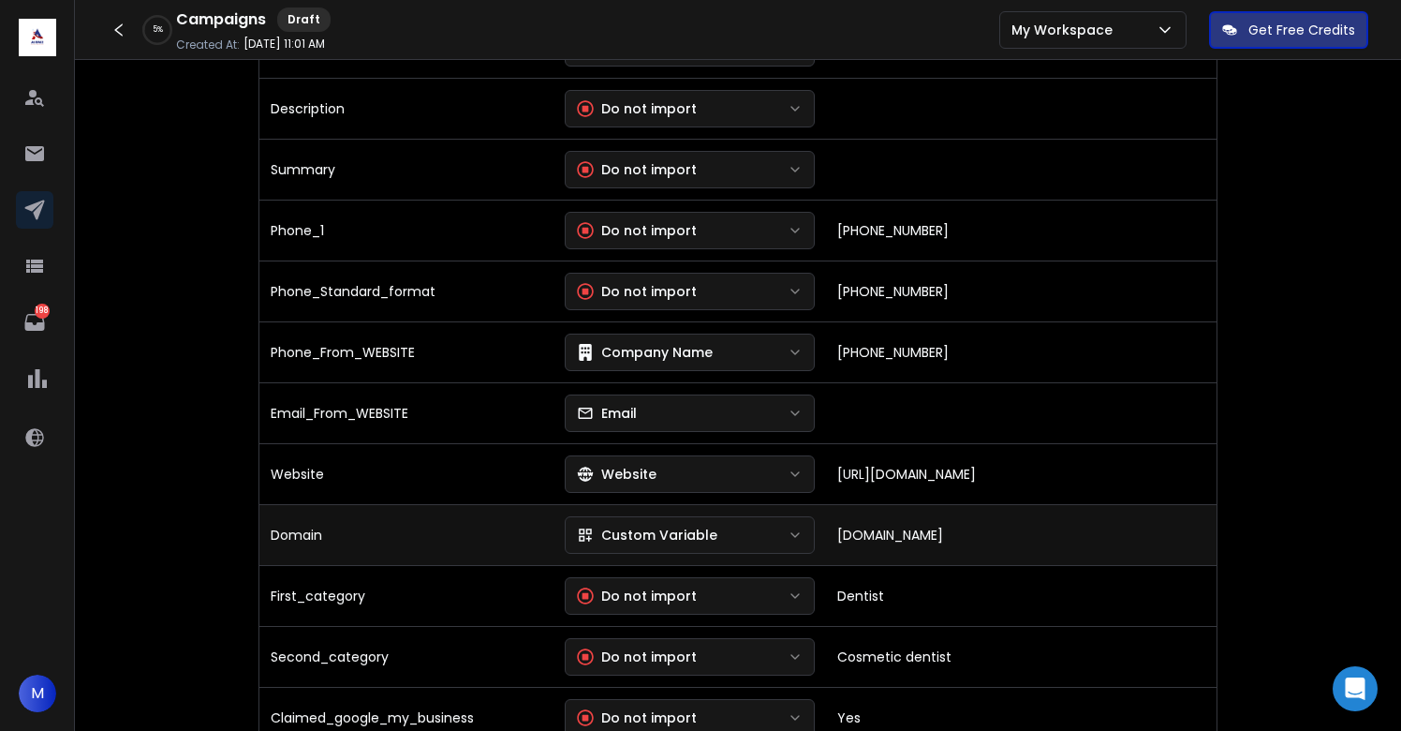
click at [657, 539] on div "Custom Variable" at bounding box center [647, 534] width 141 height 19
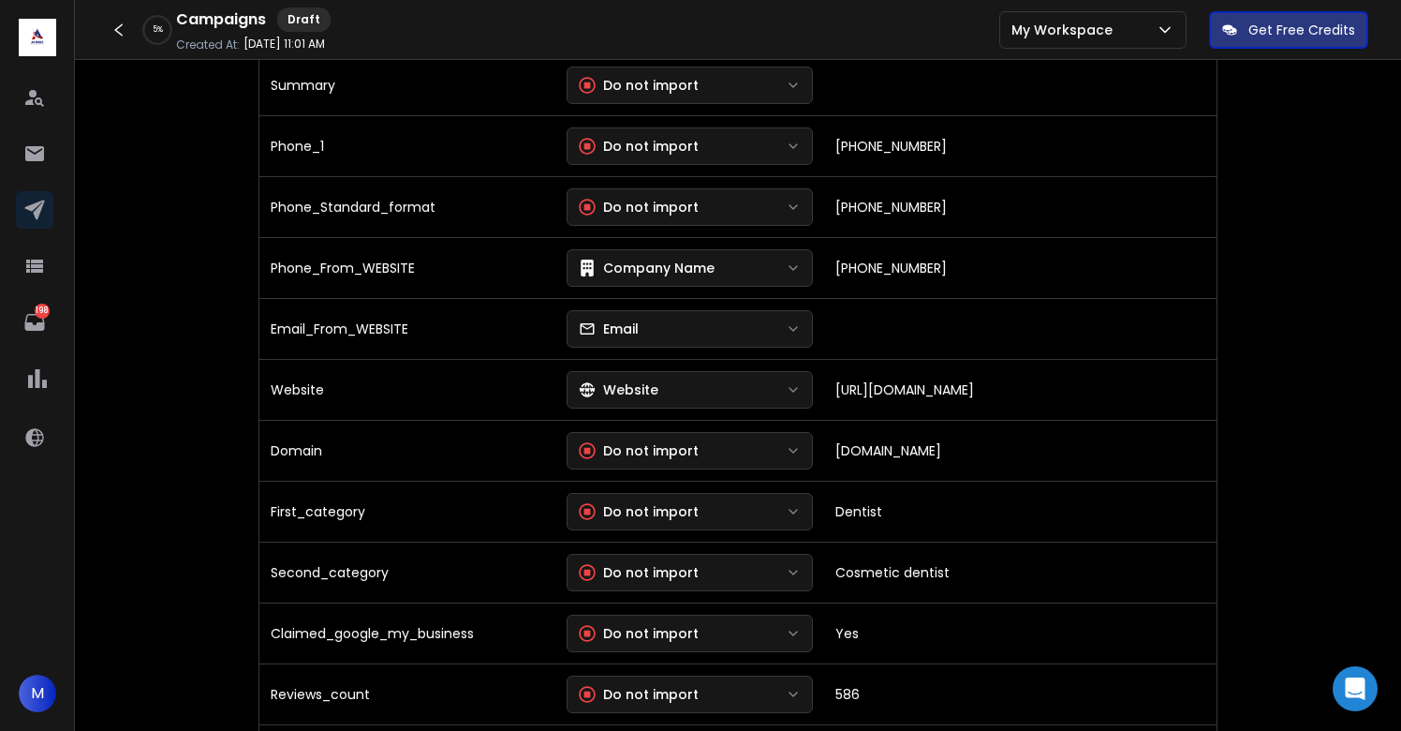
scroll to position [1142, 0]
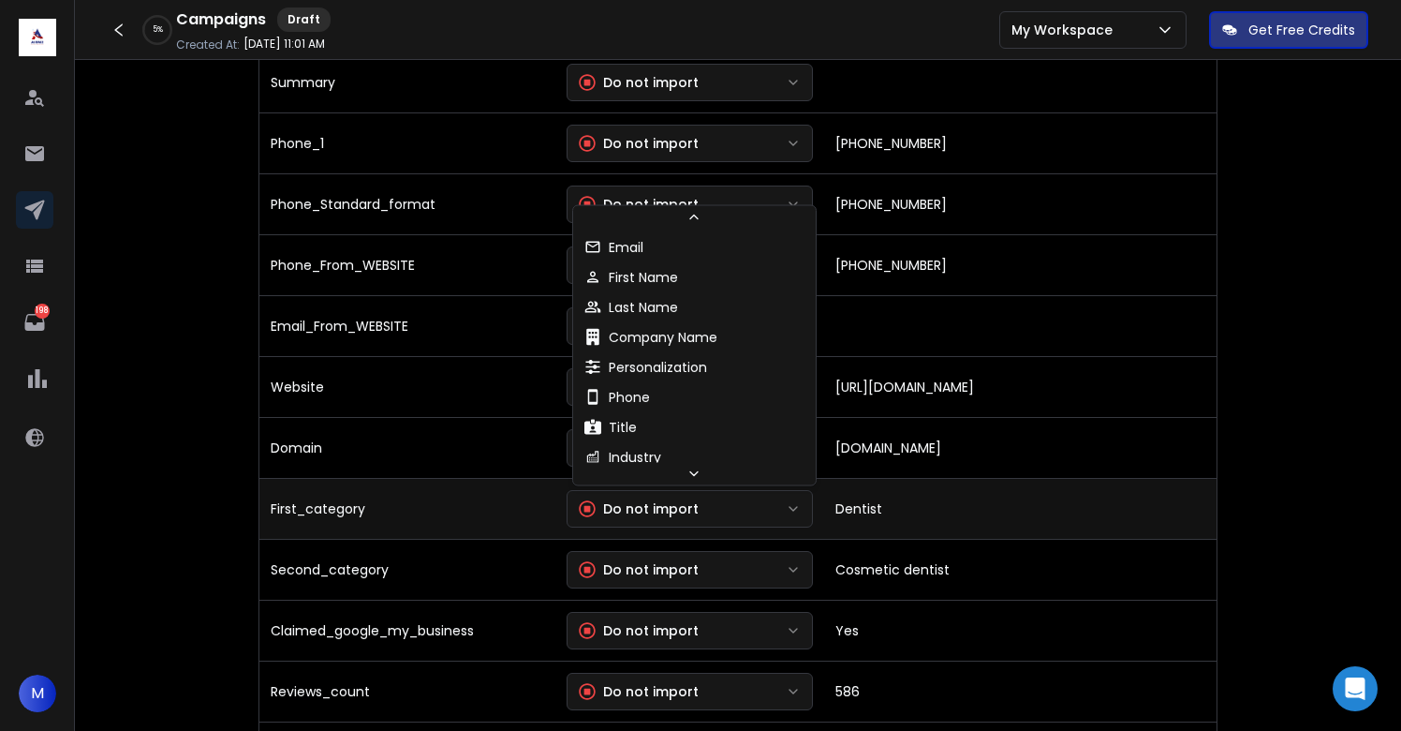
click at [671, 516] on div "Do not import" at bounding box center [639, 508] width 120 height 19
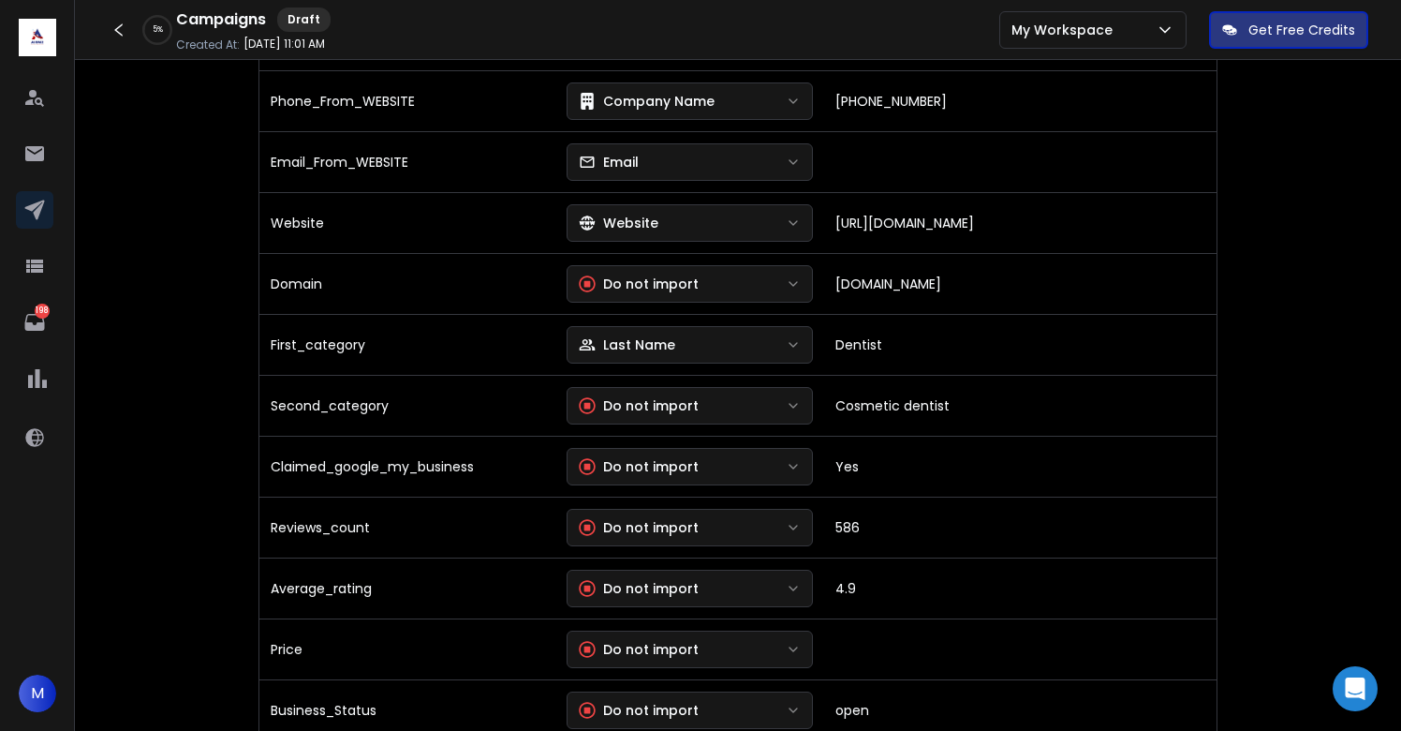
scroll to position [1307, 0]
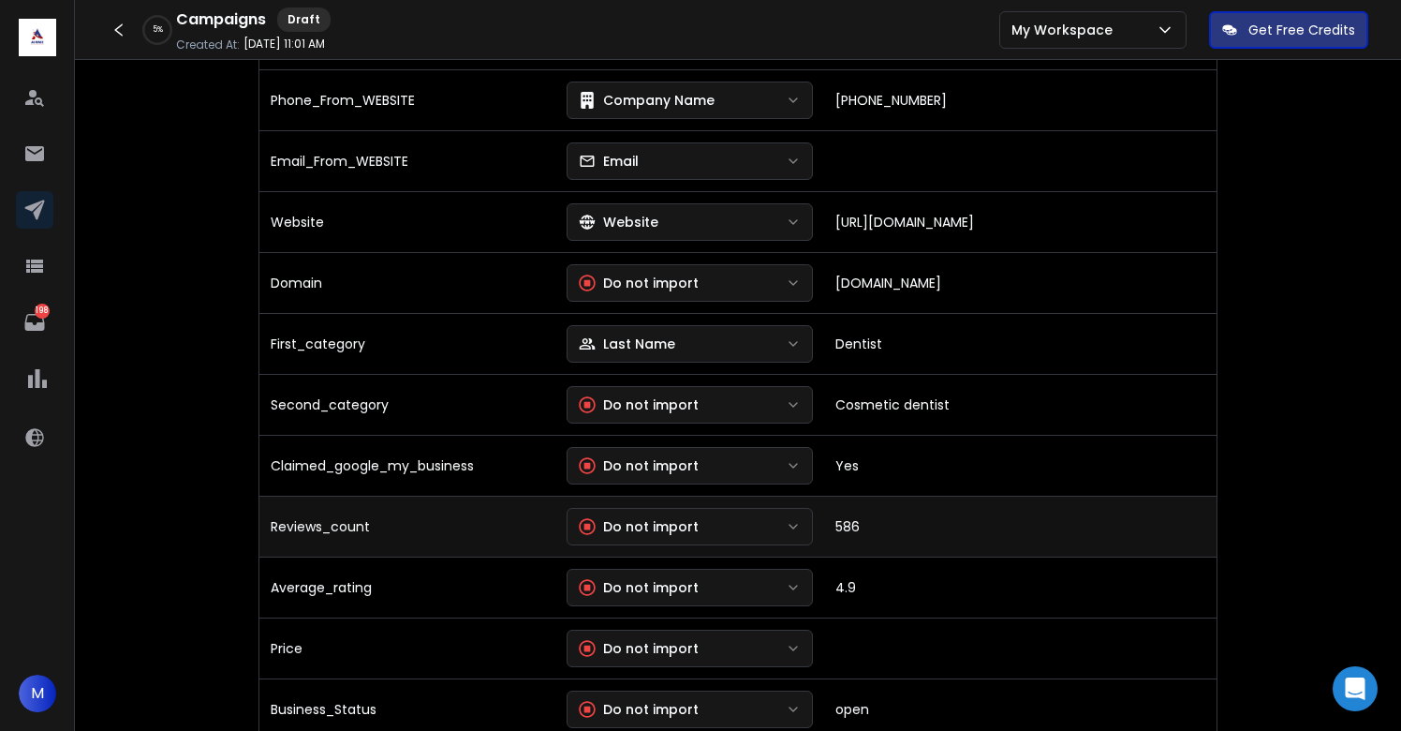
click at [687, 525] on div "Do not import" at bounding box center [639, 526] width 120 height 19
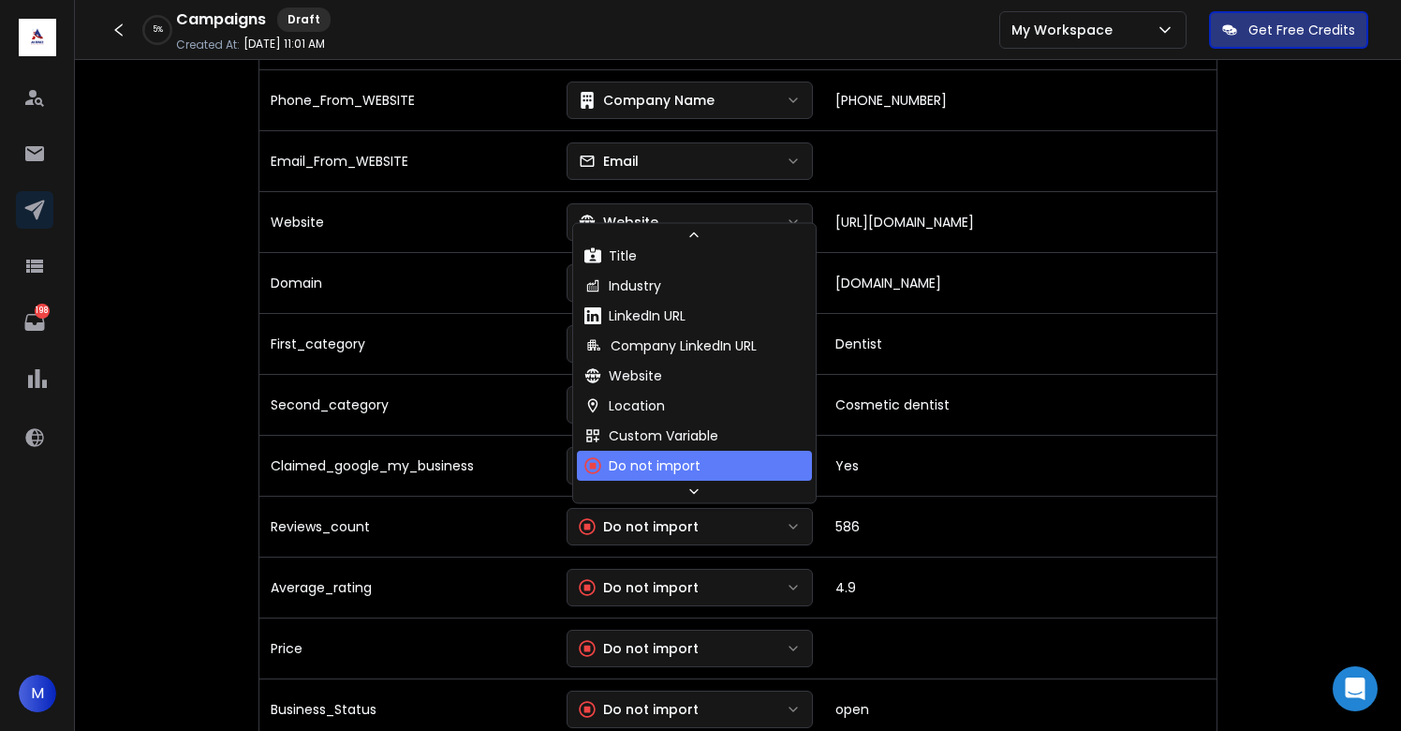
scroll to position [170, 0]
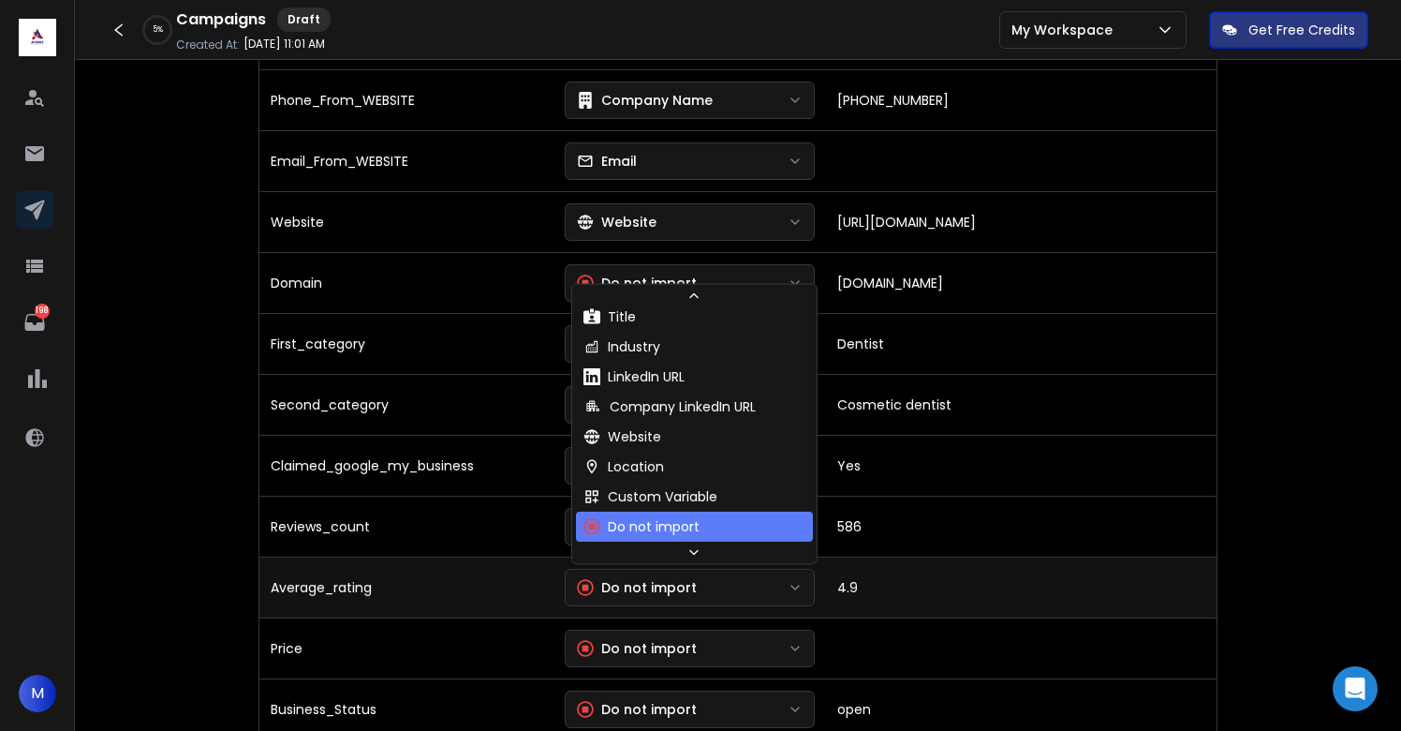
click at [670, 578] on div "Do not import" at bounding box center [637, 587] width 120 height 19
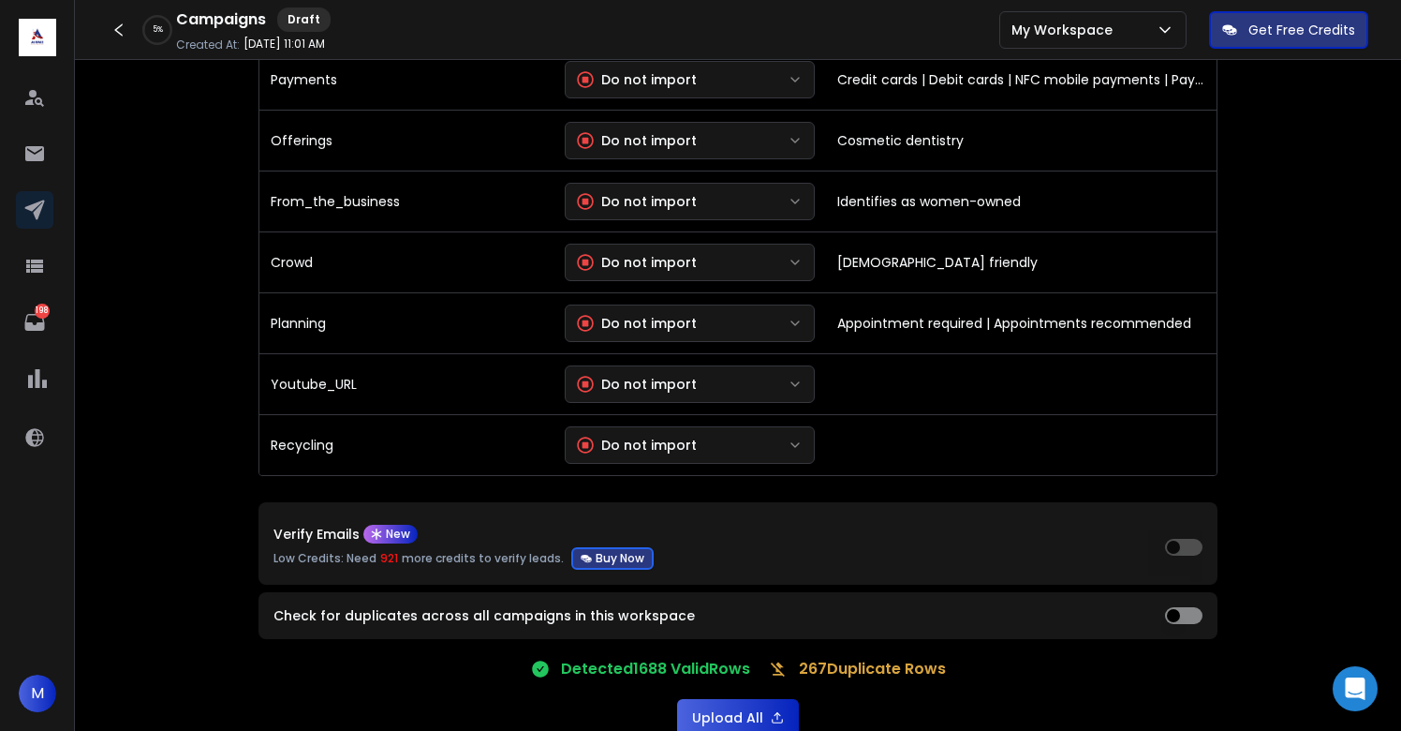
scroll to position [3980, 0]
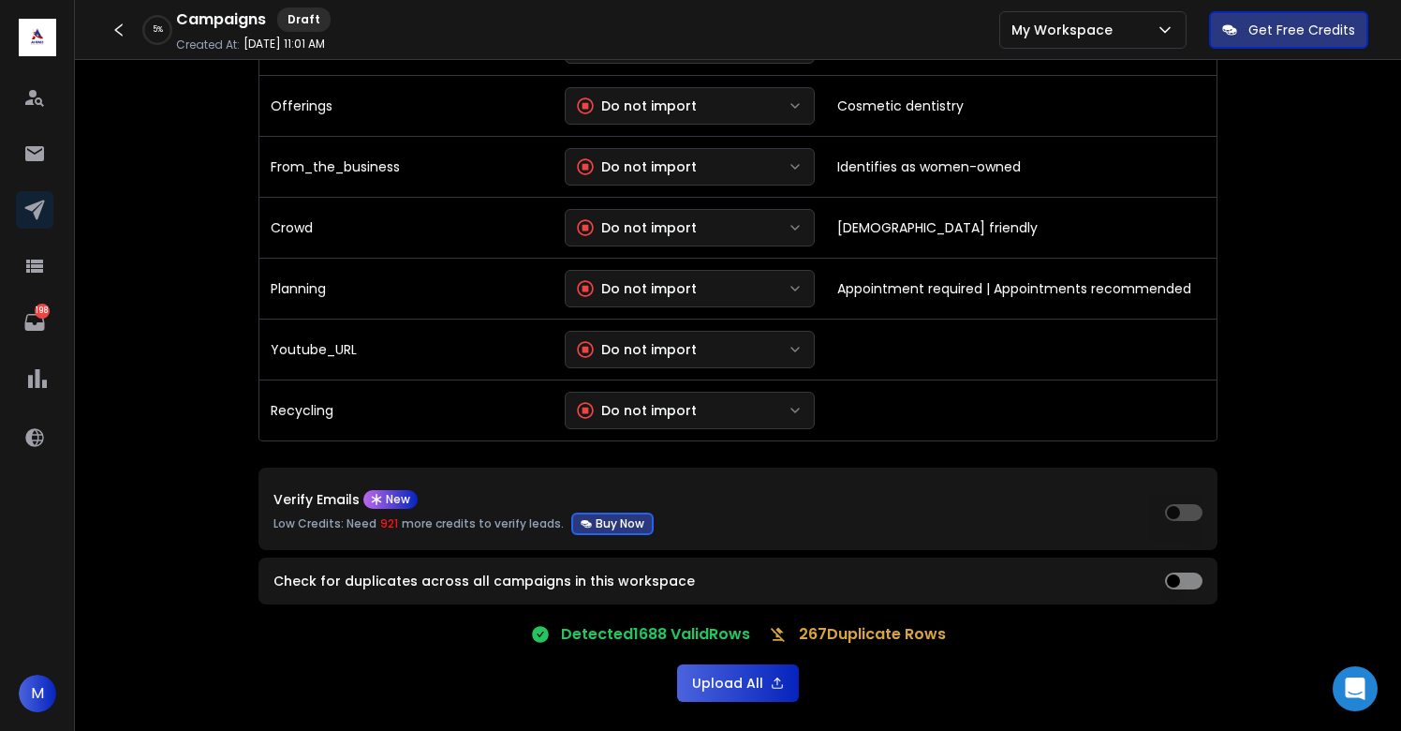
click at [709, 676] on button "Upload All" at bounding box center [738, 682] width 122 height 37
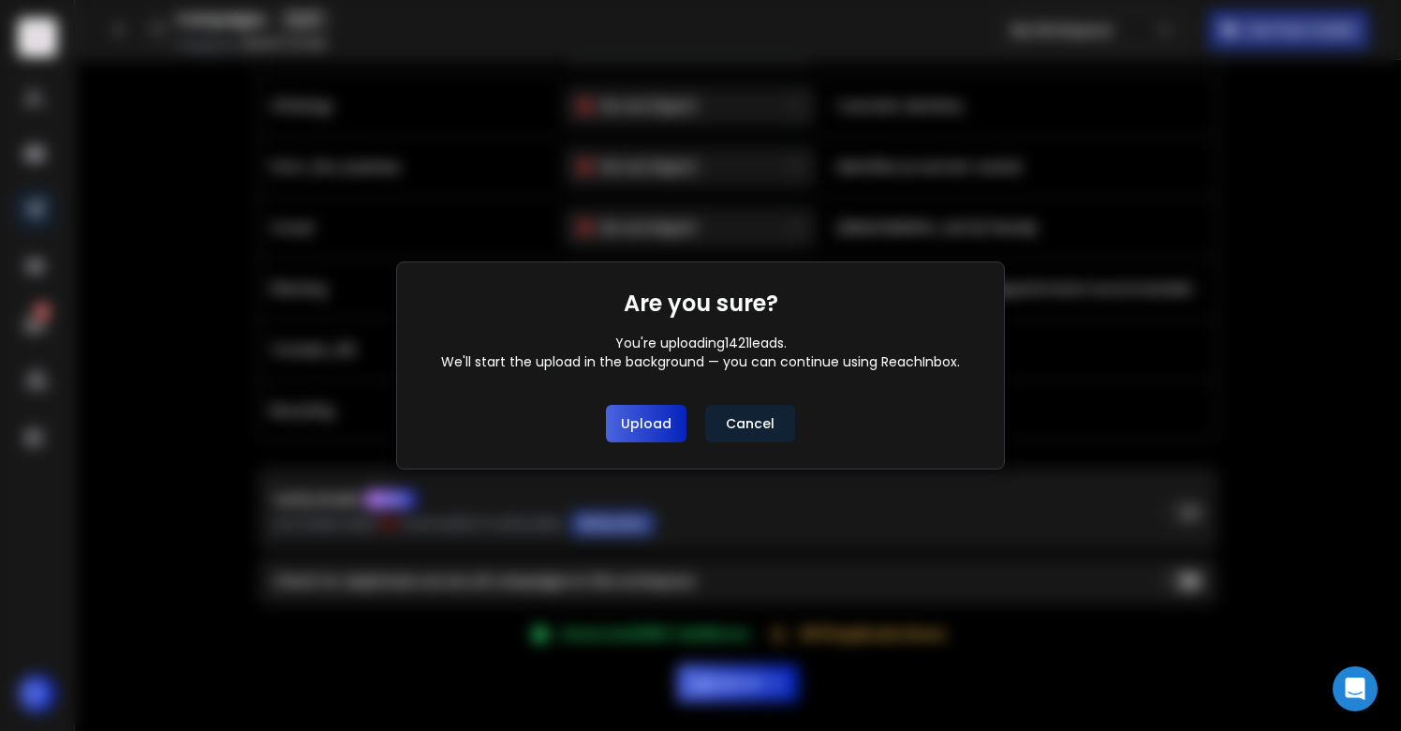
click at [653, 436] on button "Upload" at bounding box center [646, 423] width 81 height 37
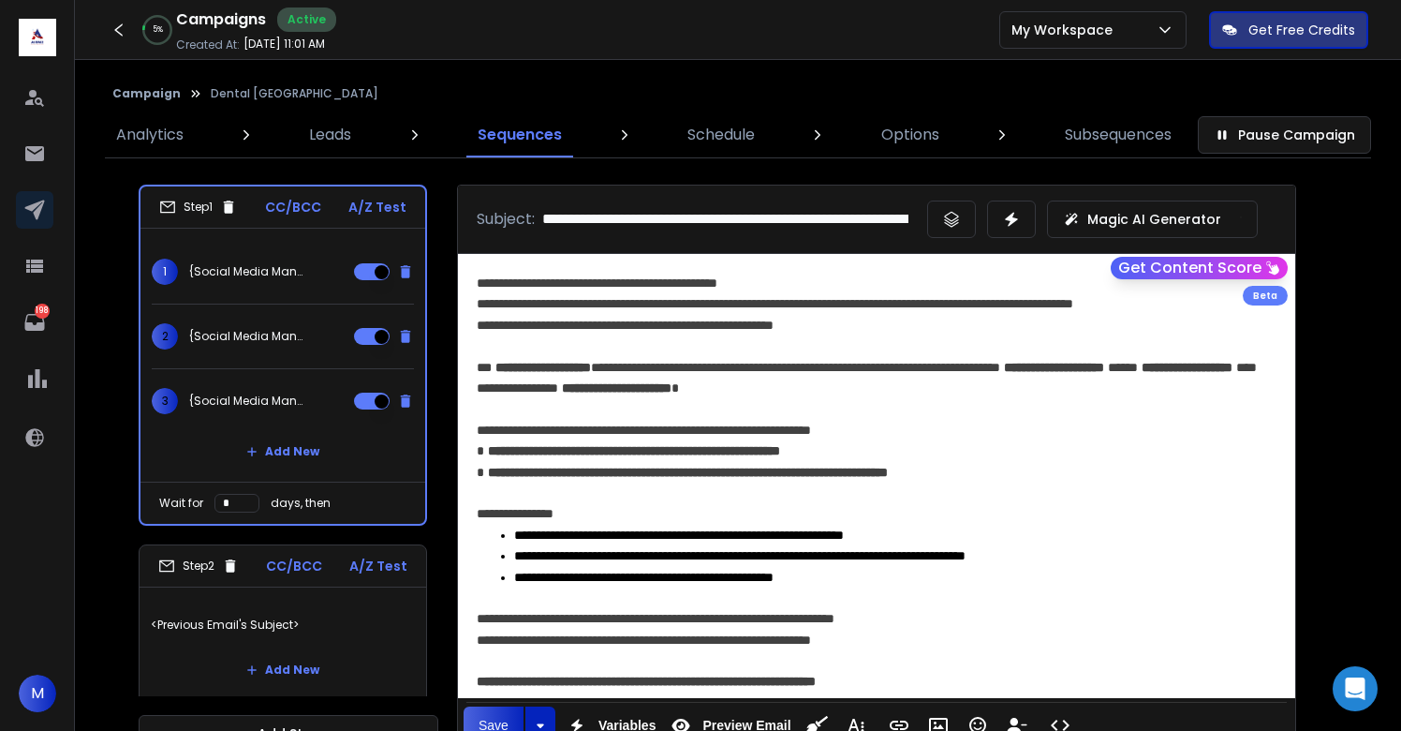
scroll to position [48, 0]
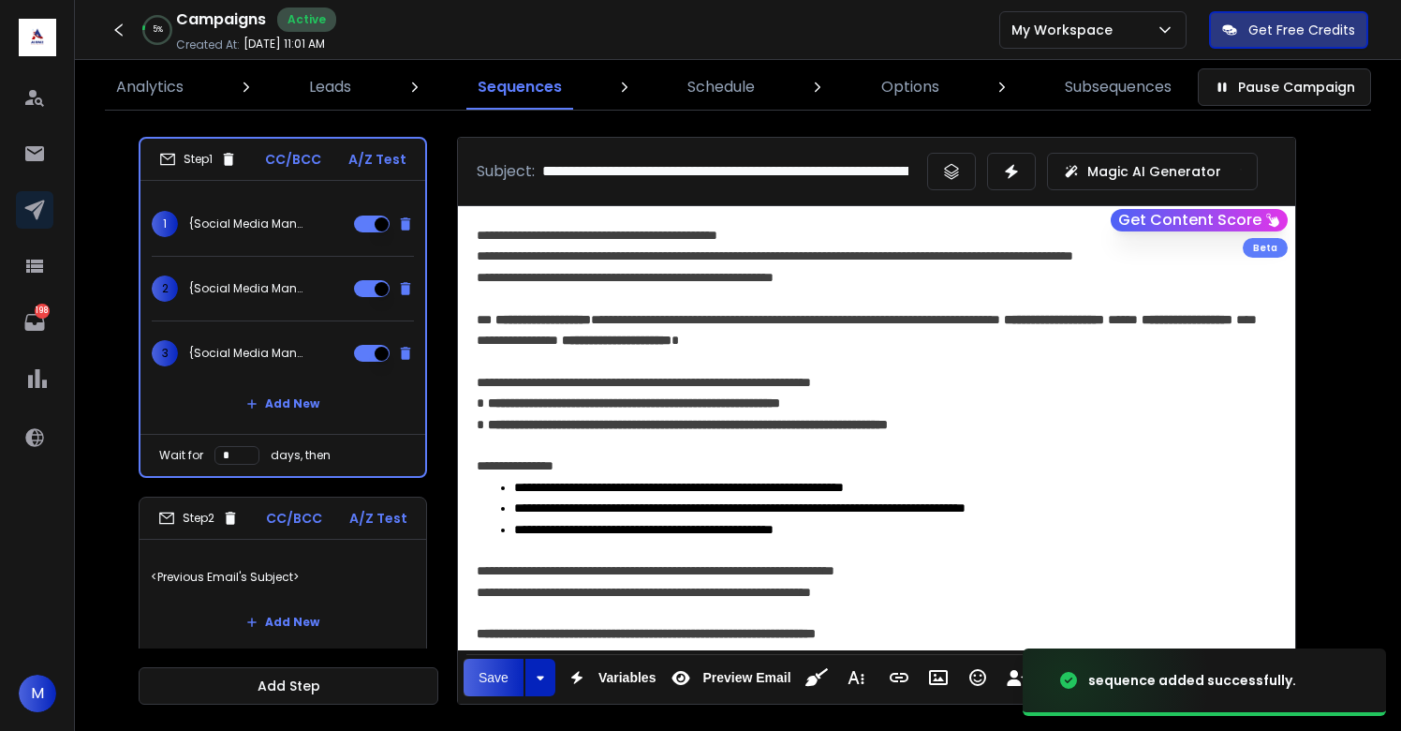
click at [1175, 222] on button "Get Content Score" at bounding box center [1199, 220] width 177 height 22
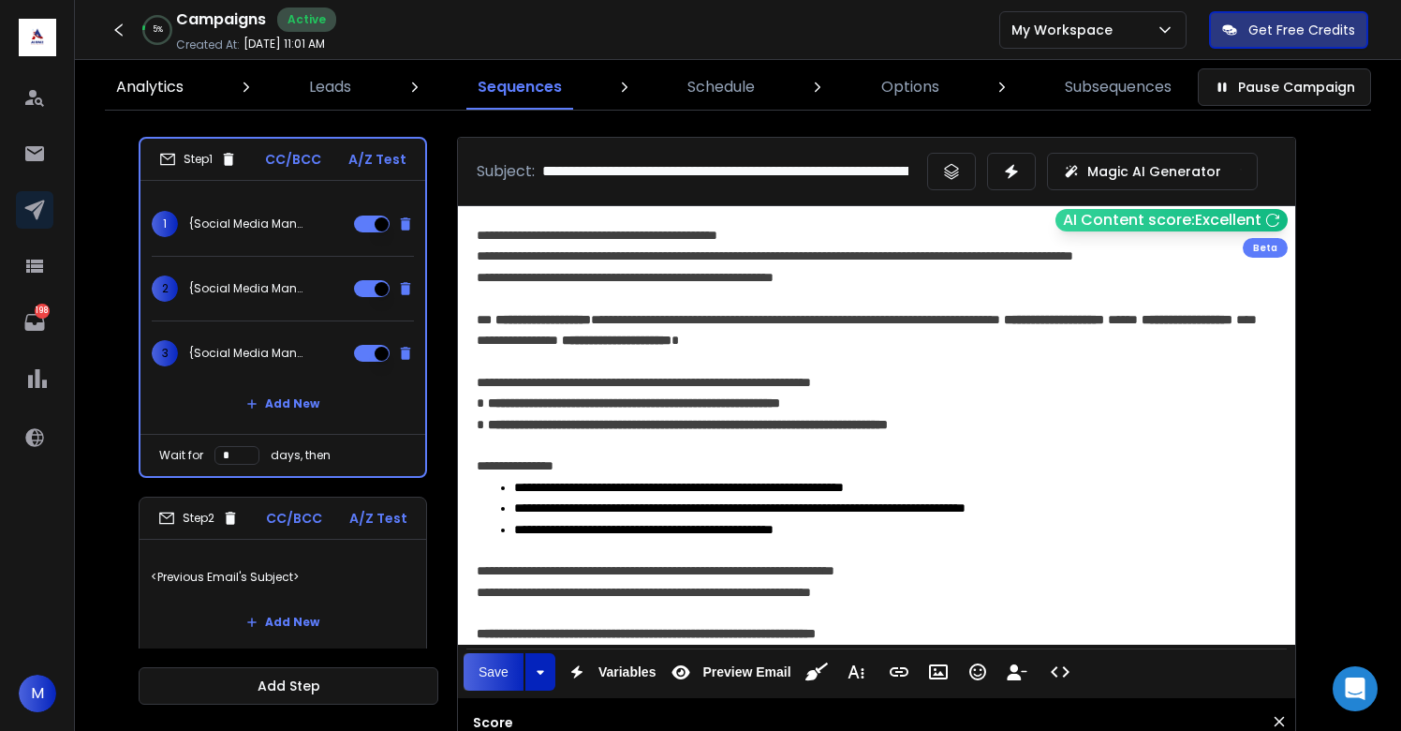
click at [159, 87] on p "Analytics" at bounding box center [149, 87] width 67 height 22
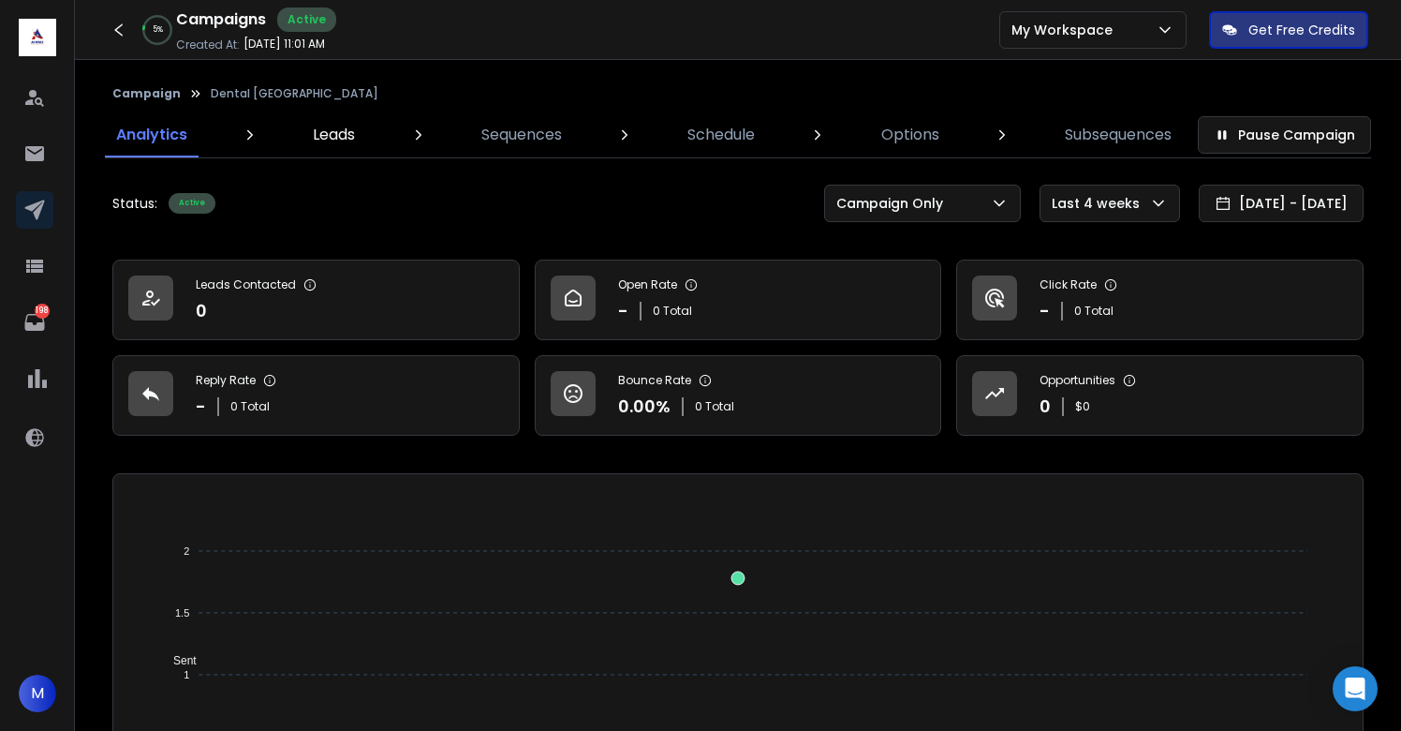
click at [335, 138] on p "Leads" at bounding box center [334, 135] width 42 height 22
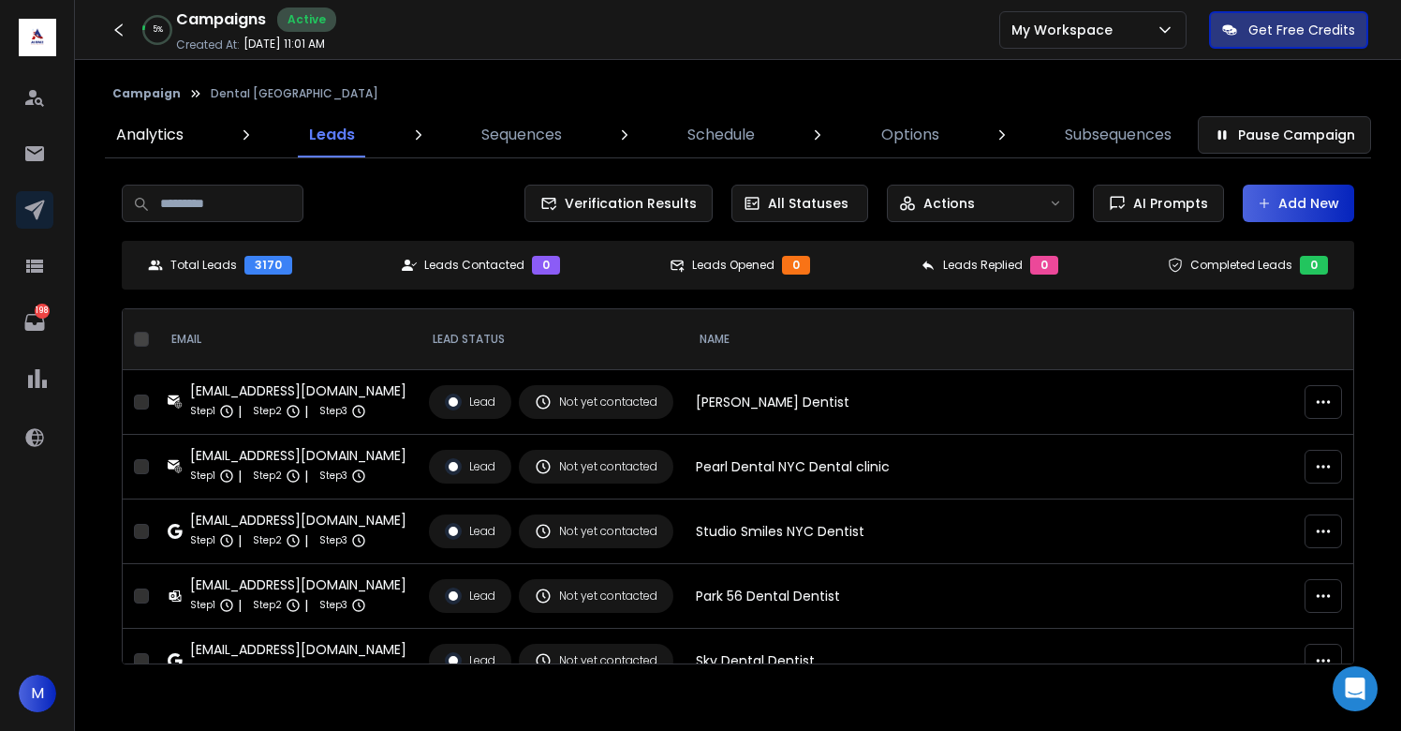
click at [159, 139] on p "Analytics" at bounding box center [149, 135] width 67 height 22
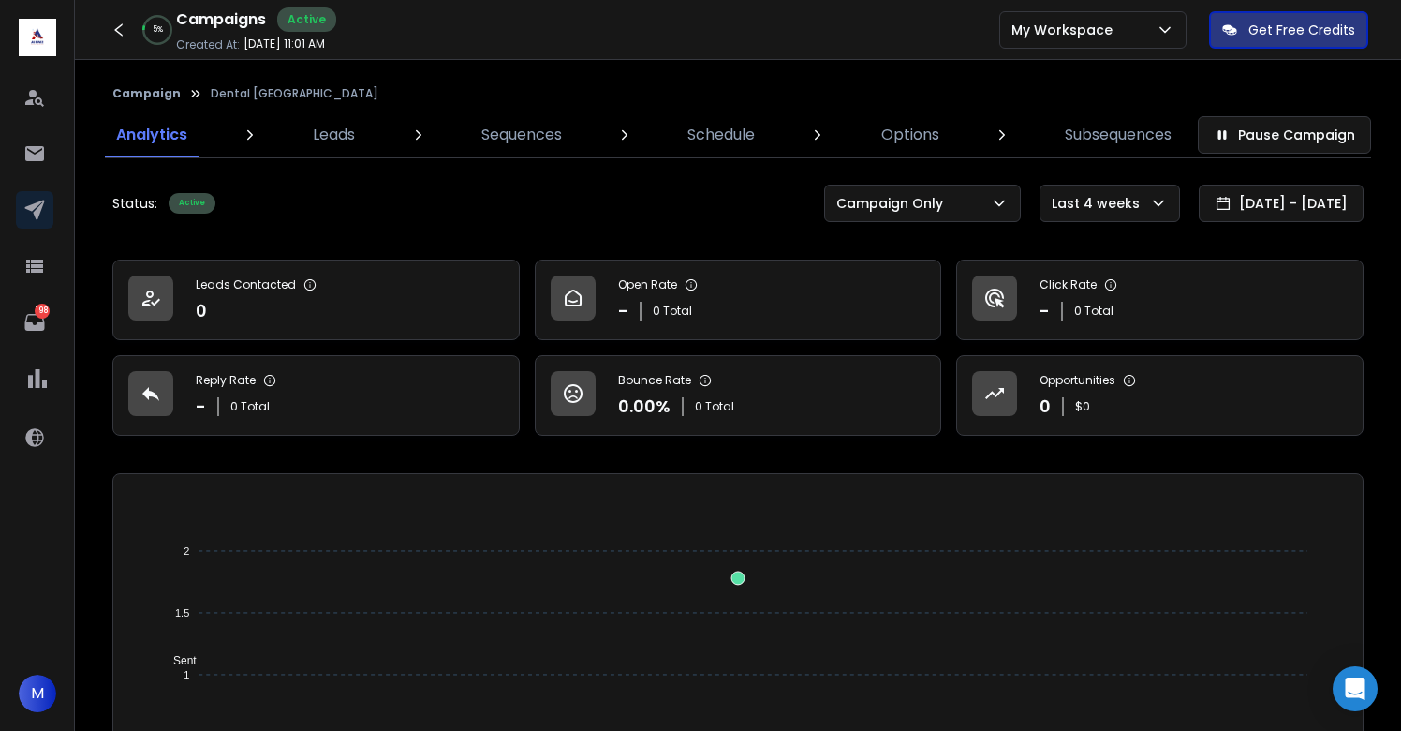
click at [678, 26] on div "5 % Campaigns Active Created At: Aug 10, 2025, 11:01 AM My Workspace Get Free C…" at bounding box center [700, 30] width 1401 height 60
click at [337, 149] on link "Leads" at bounding box center [334, 134] width 65 height 45
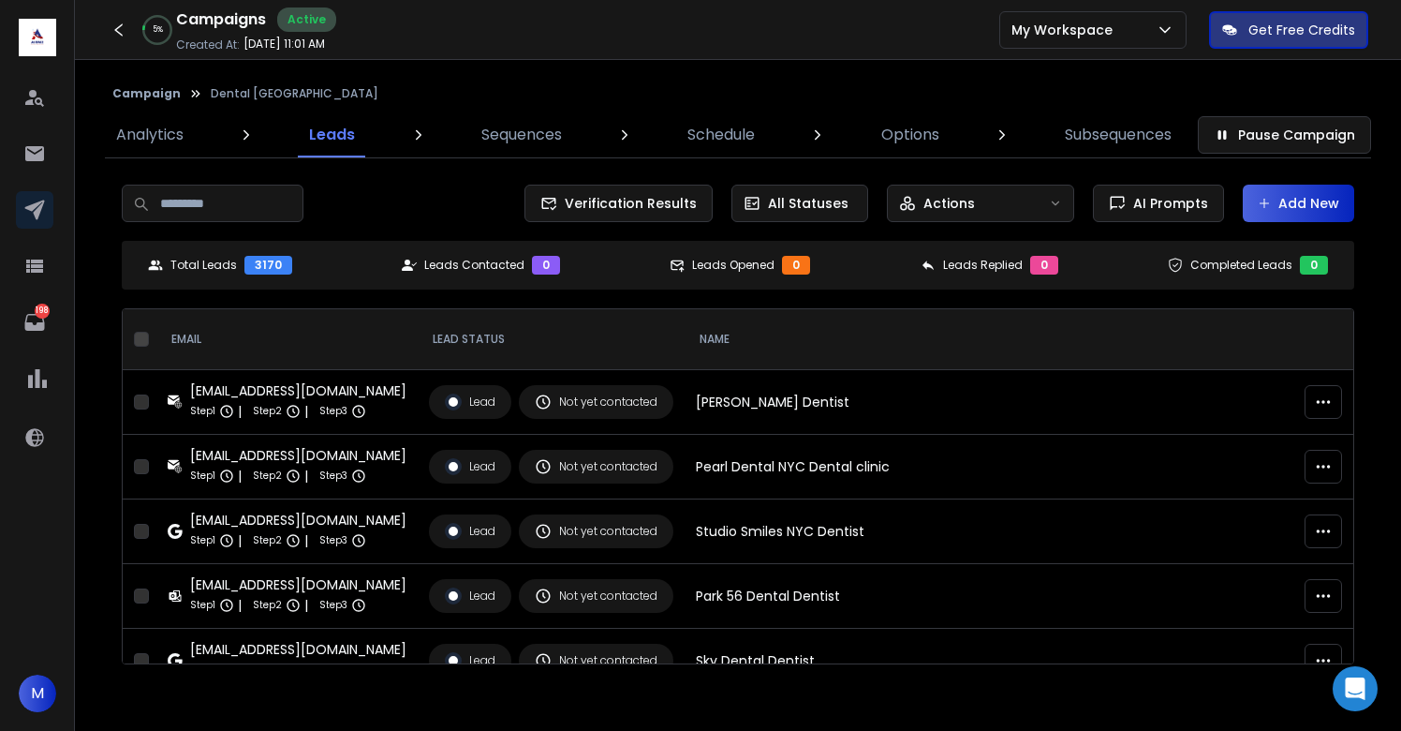
click at [1263, 204] on icon at bounding box center [1264, 203] width 13 height 13
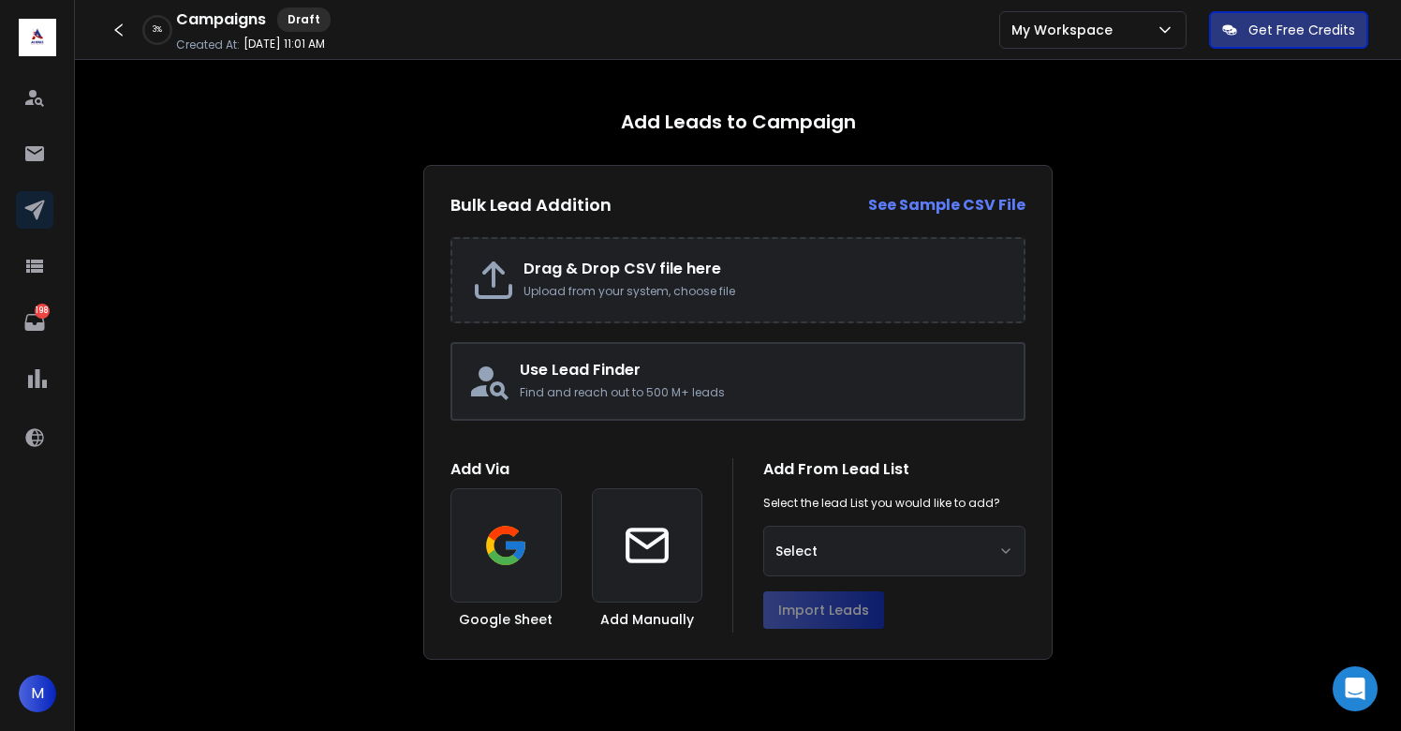
click at [641, 298] on p "Upload from your system, choose file" at bounding box center [764, 291] width 481 height 15
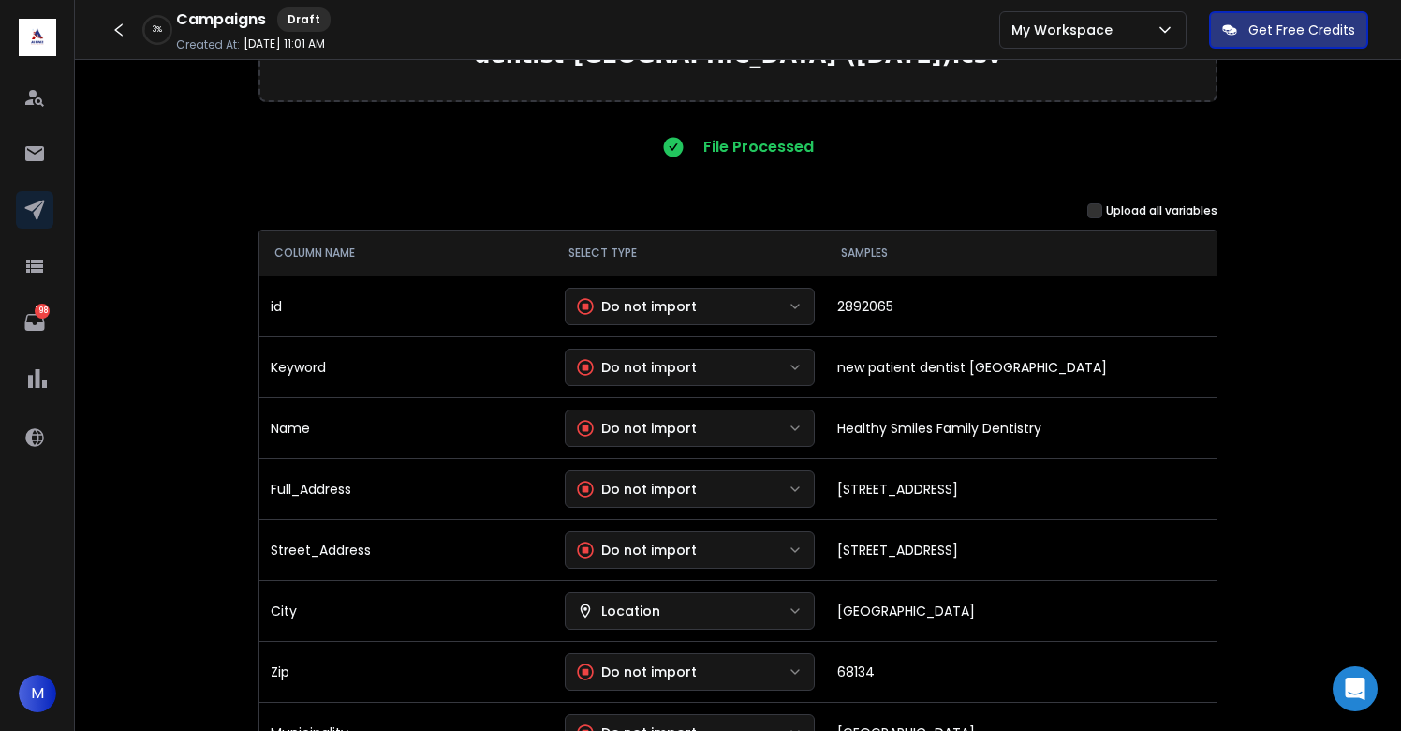
scroll to position [127, 0]
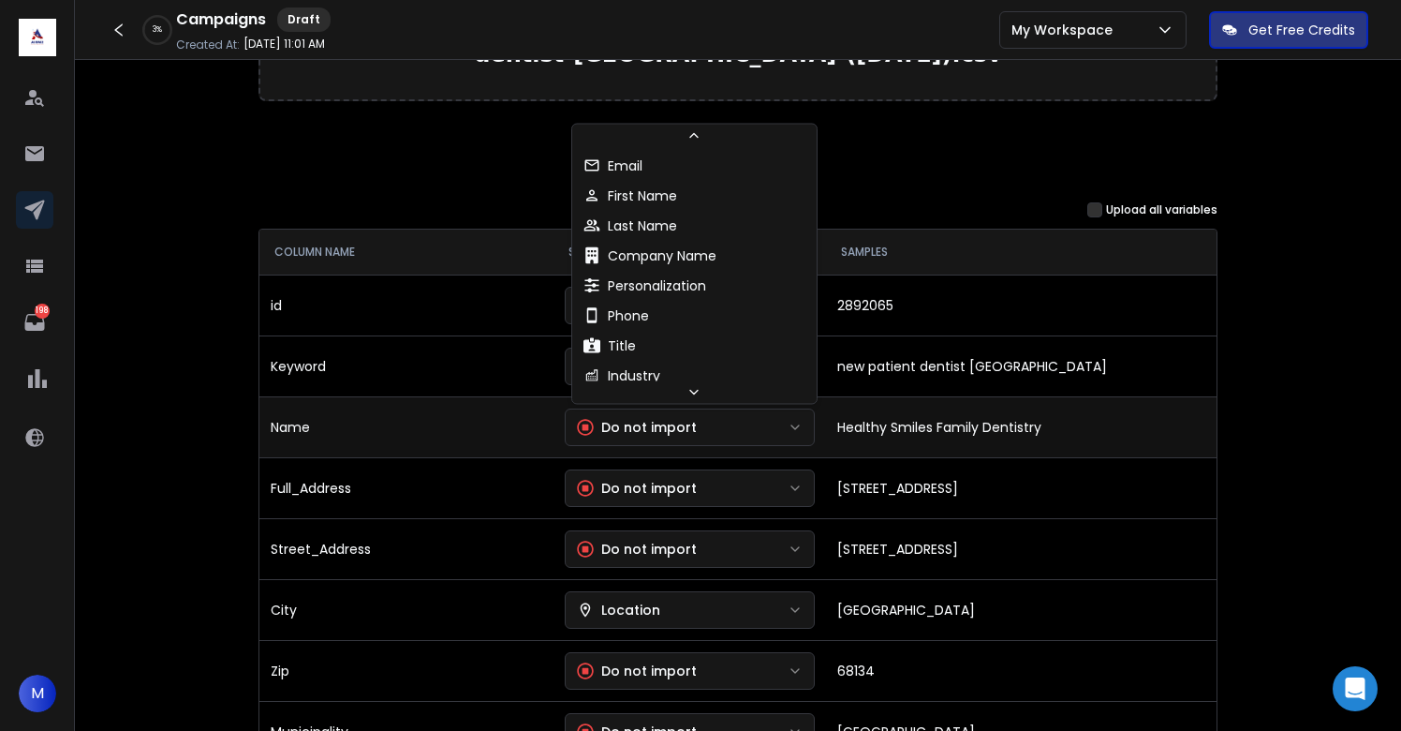
click at [753, 425] on button "Do not import" at bounding box center [690, 426] width 251 height 37
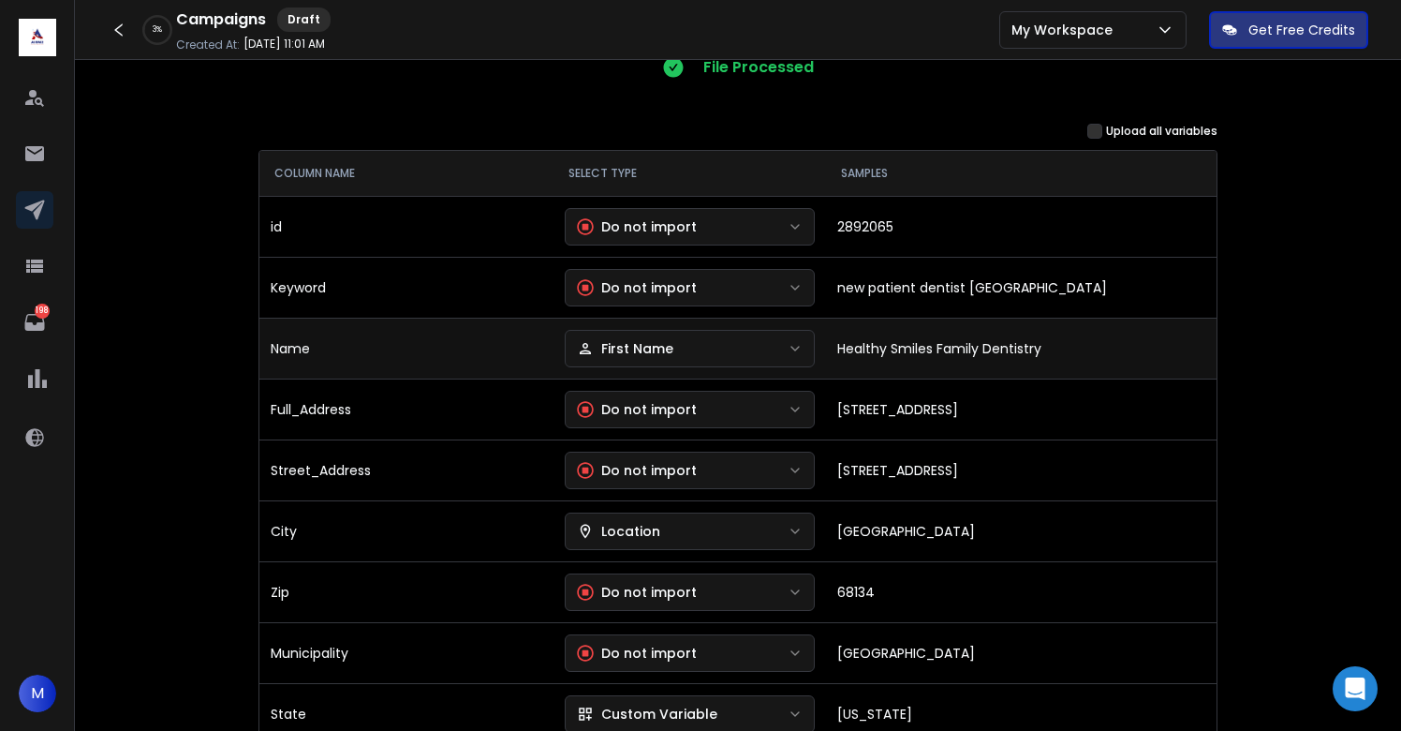
scroll to position [210, 0]
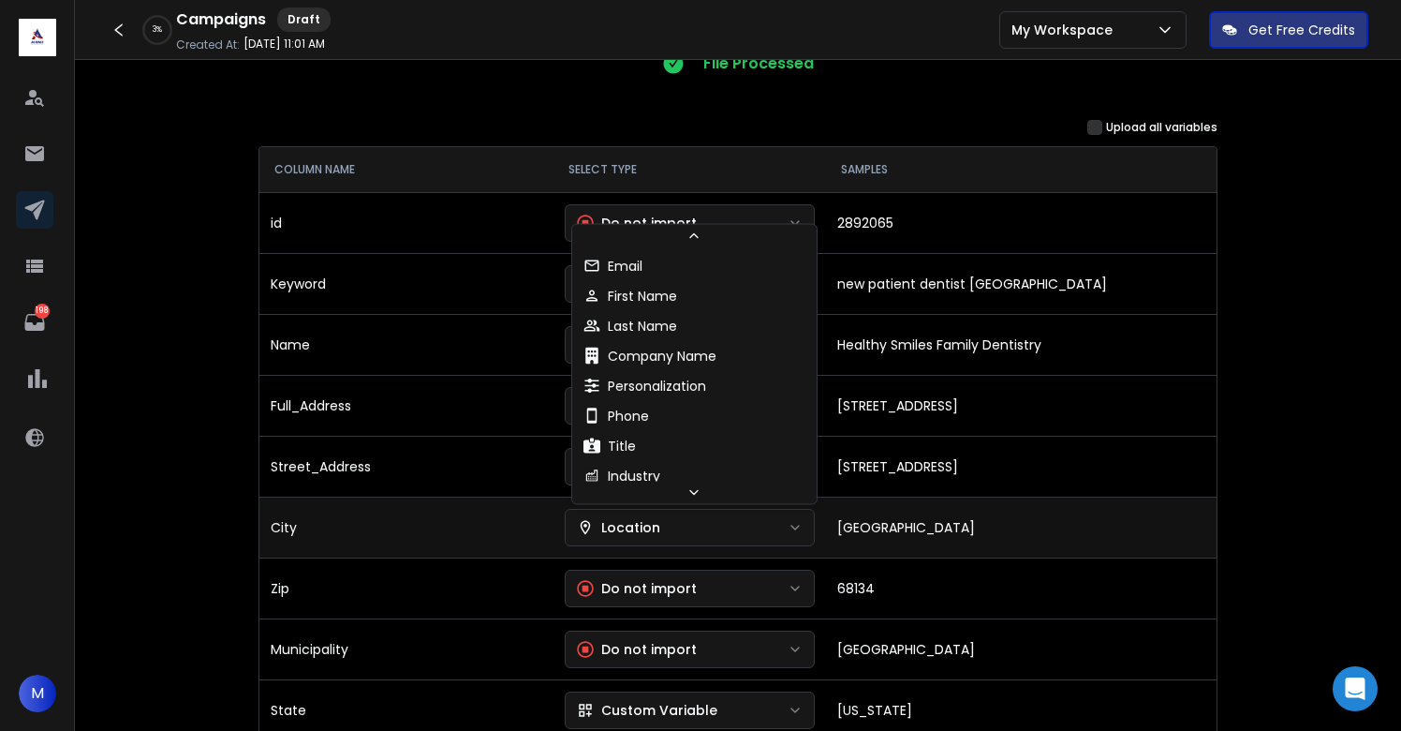
click at [734, 527] on button "Location" at bounding box center [690, 527] width 251 height 37
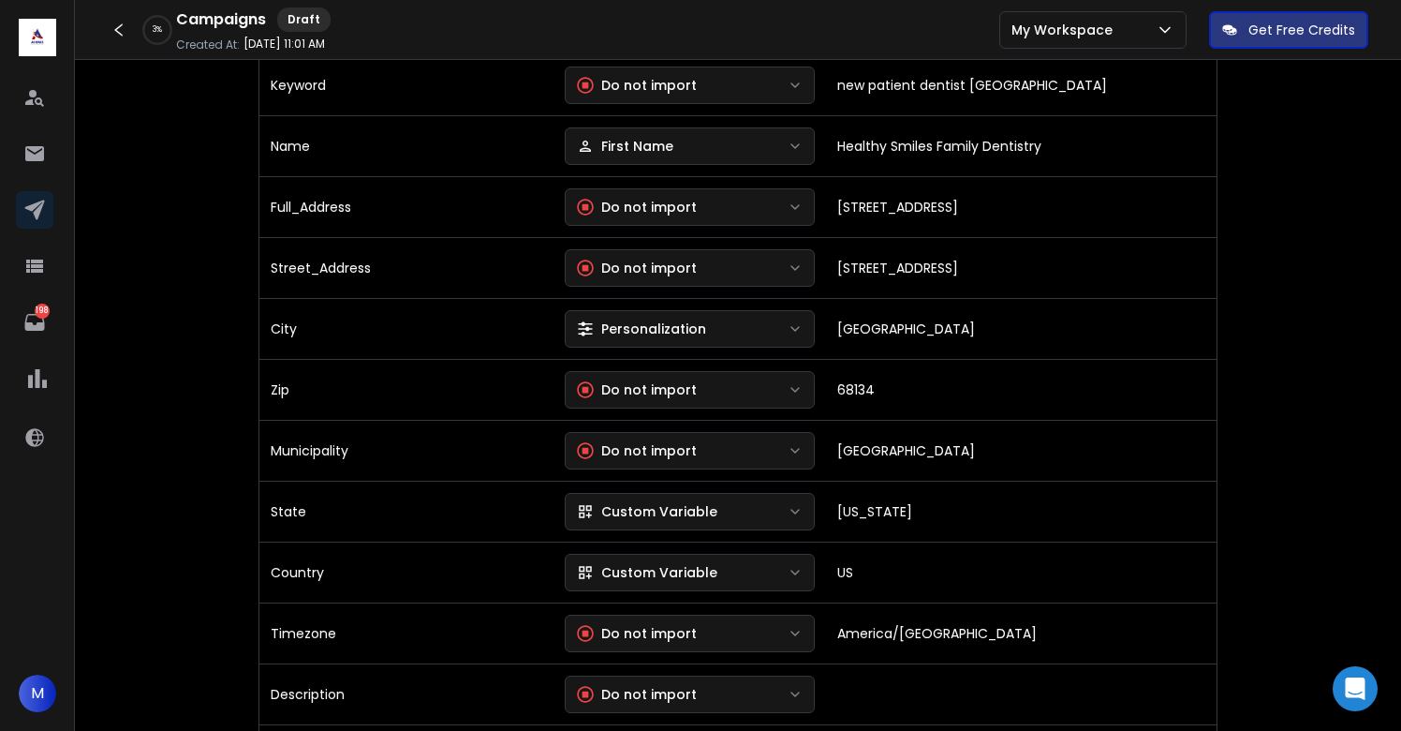
scroll to position [414, 0]
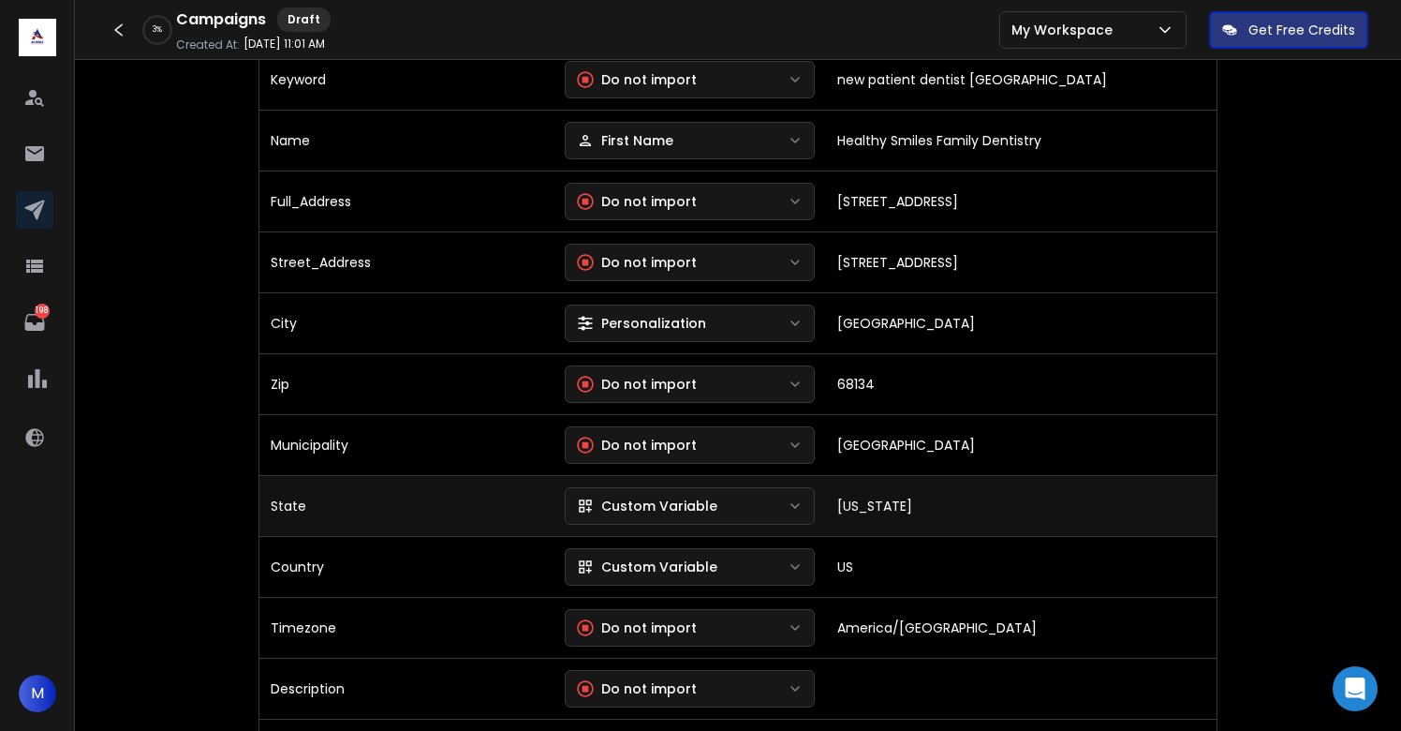
click at [626, 499] on div "Custom Variable" at bounding box center [647, 505] width 141 height 19
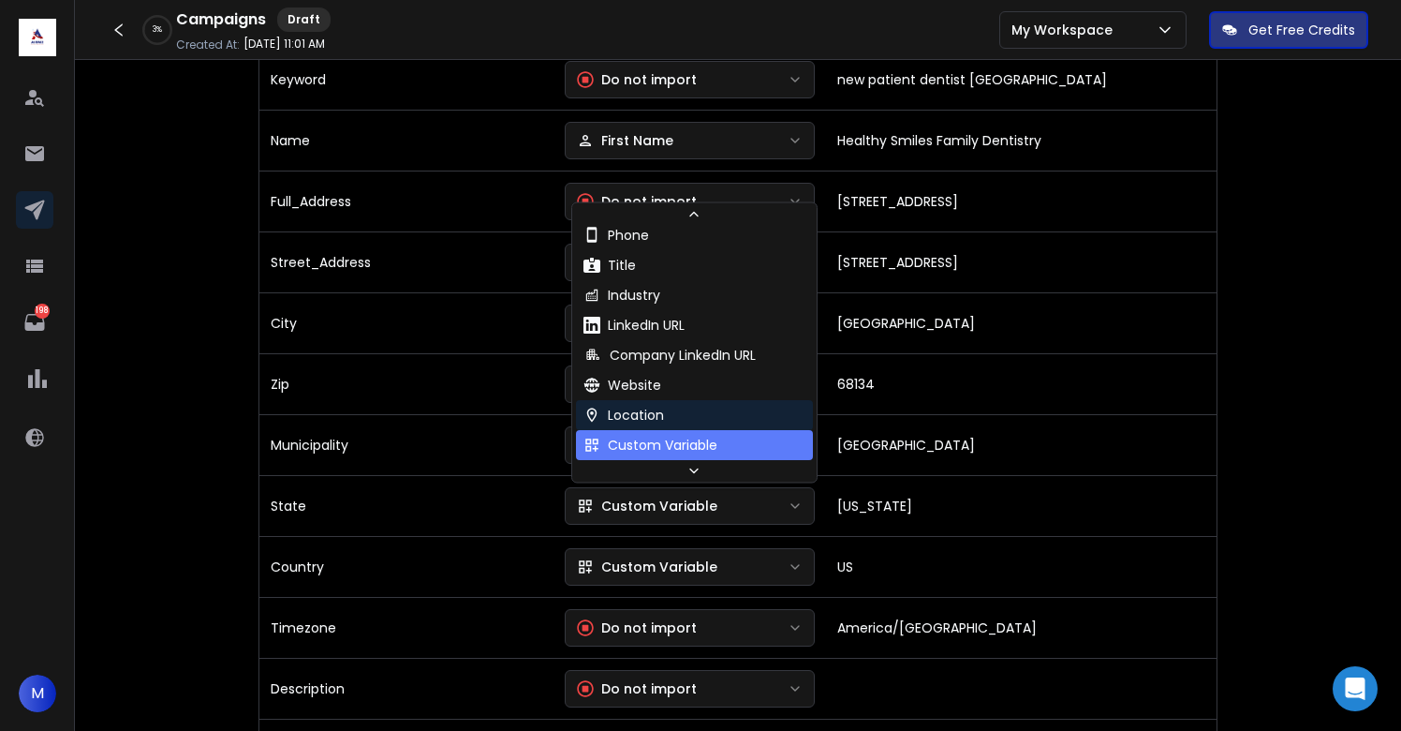
scroll to position [170, 0]
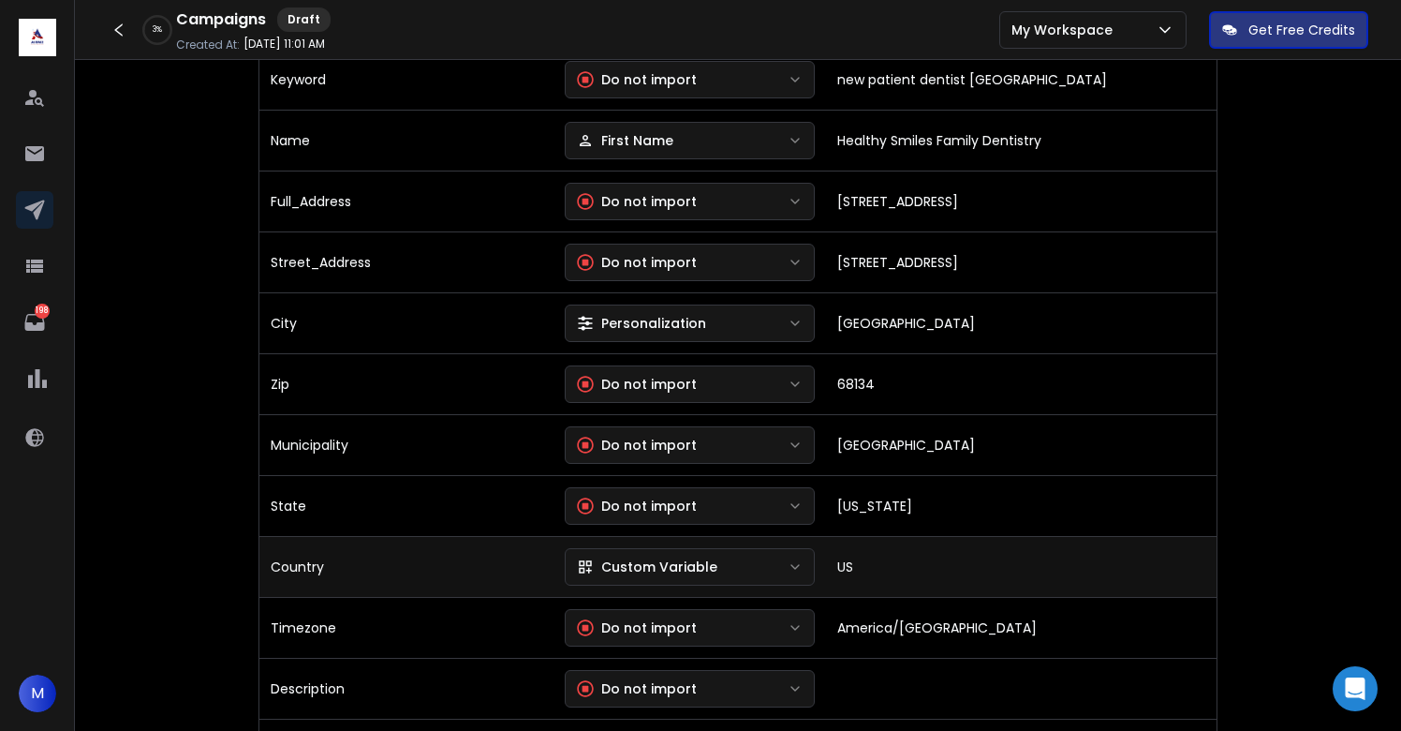
click at [681, 568] on div "Custom Variable" at bounding box center [647, 566] width 141 height 19
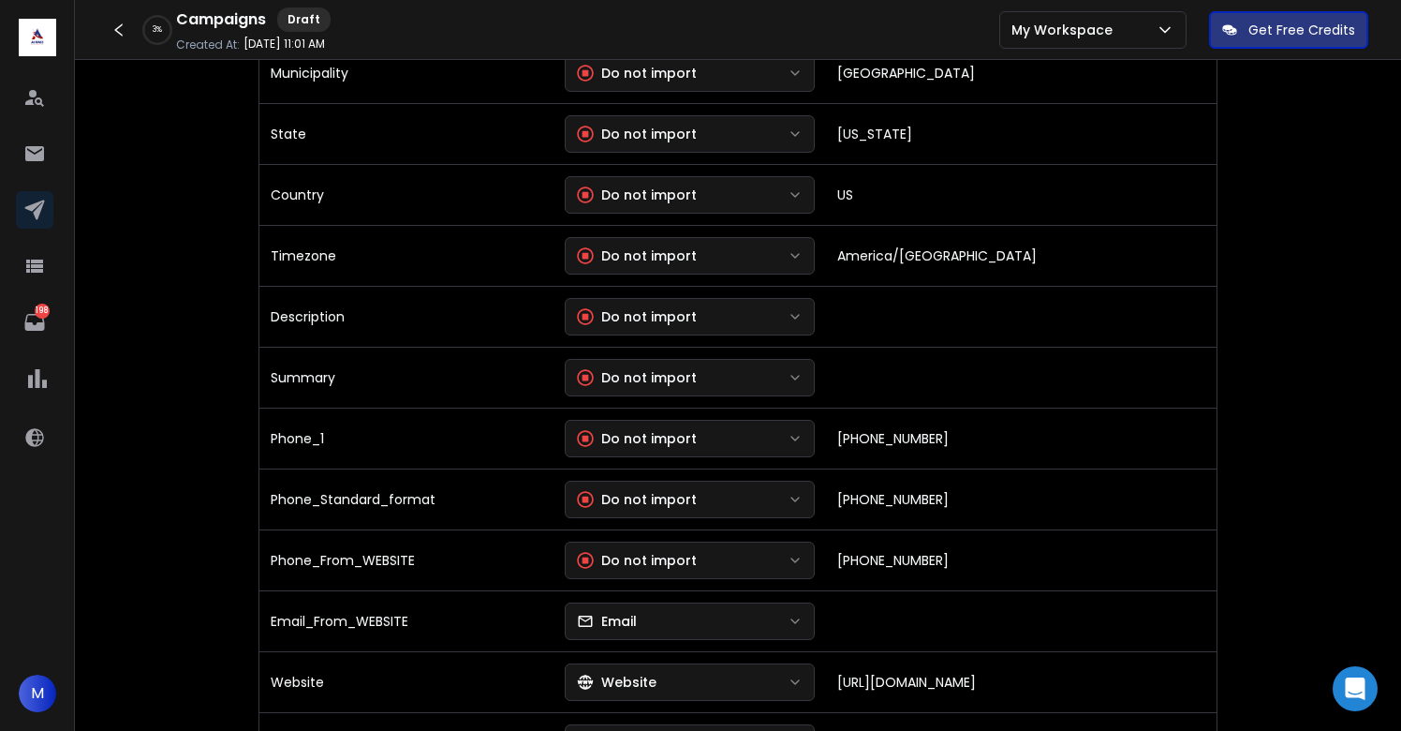
scroll to position [807, 0]
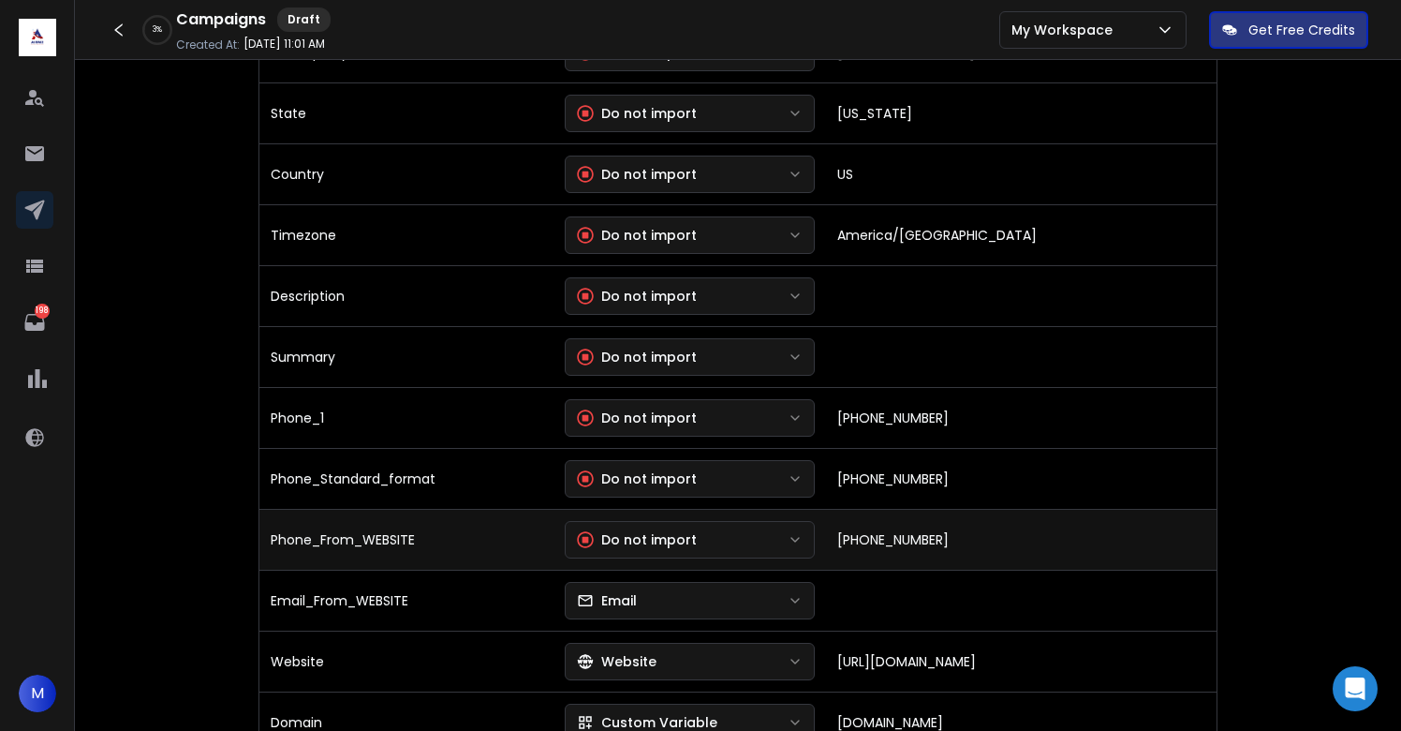
click at [651, 537] on div "Do not import" at bounding box center [637, 539] width 120 height 19
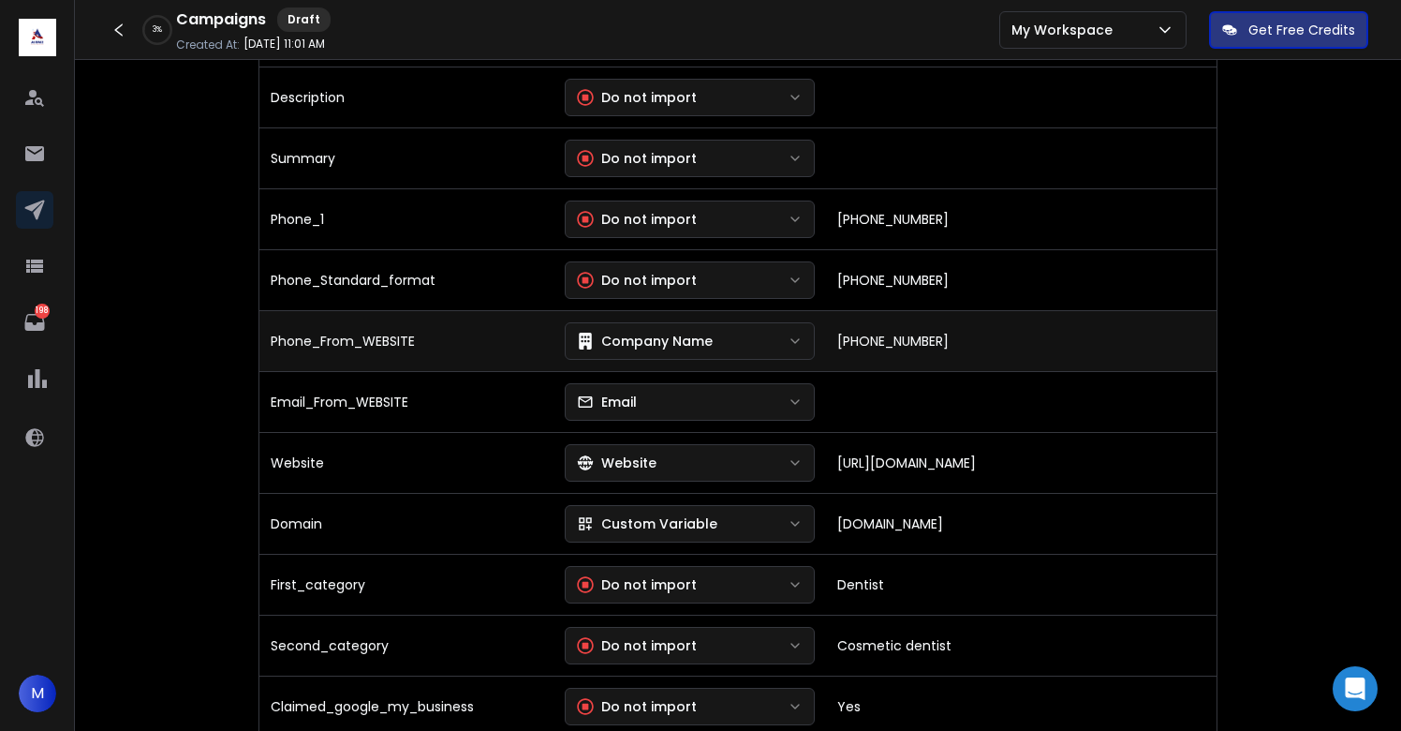
scroll to position [1007, 0]
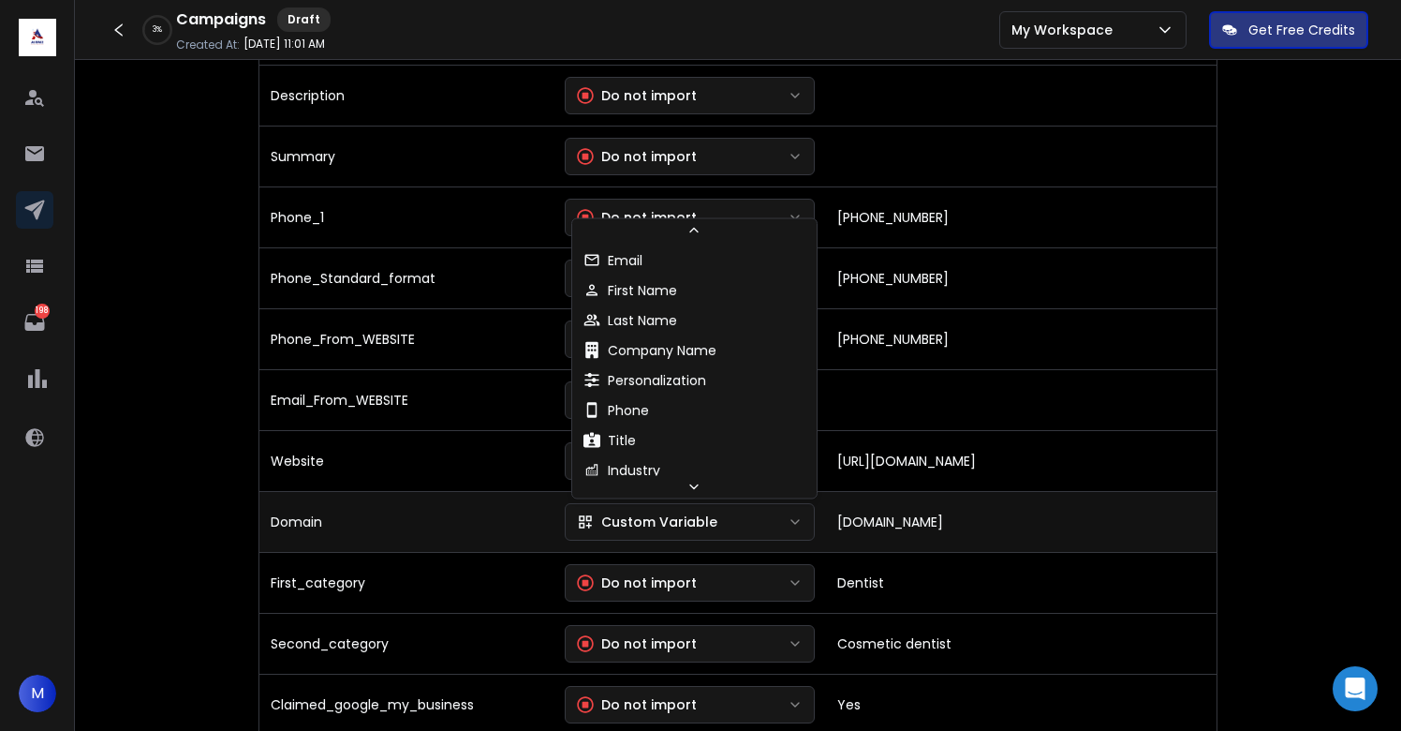
click at [688, 524] on div "Custom Variable" at bounding box center [647, 521] width 141 height 19
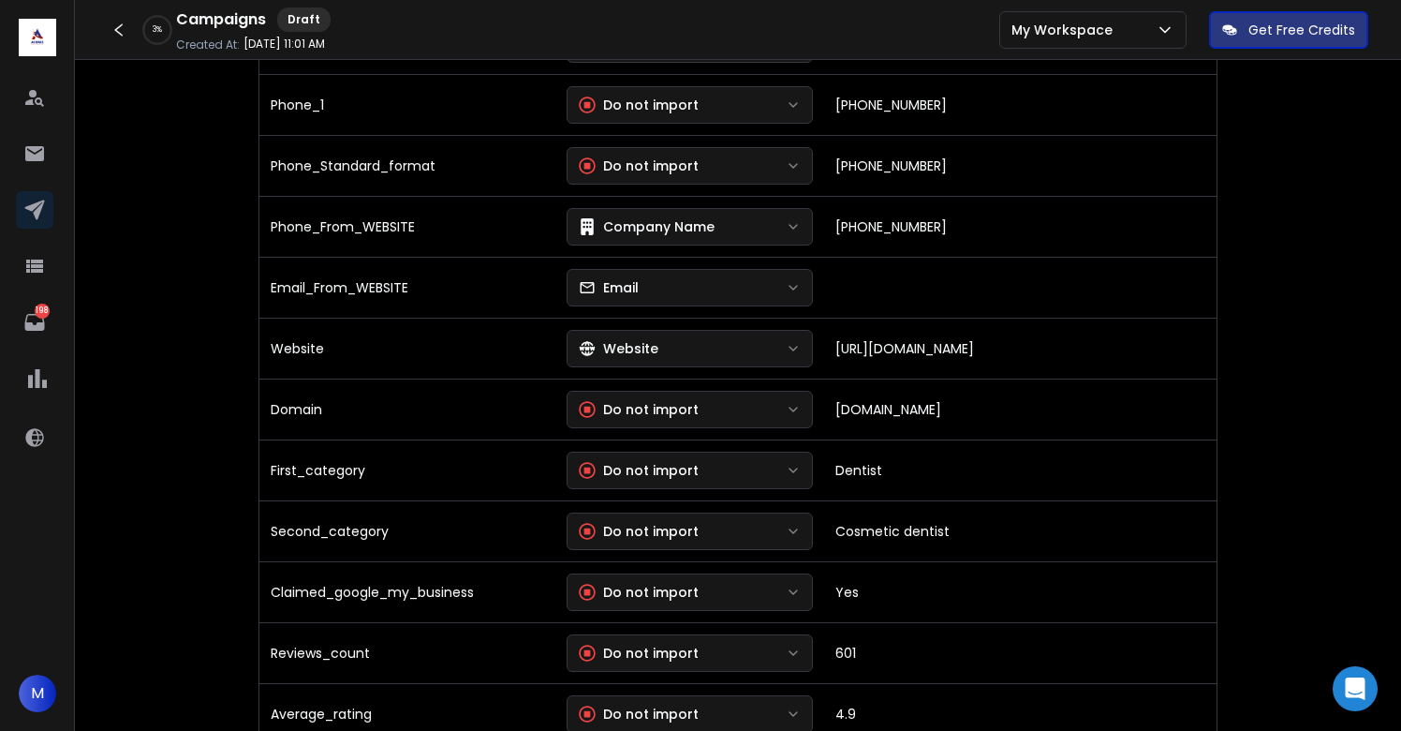
scroll to position [1141, 0]
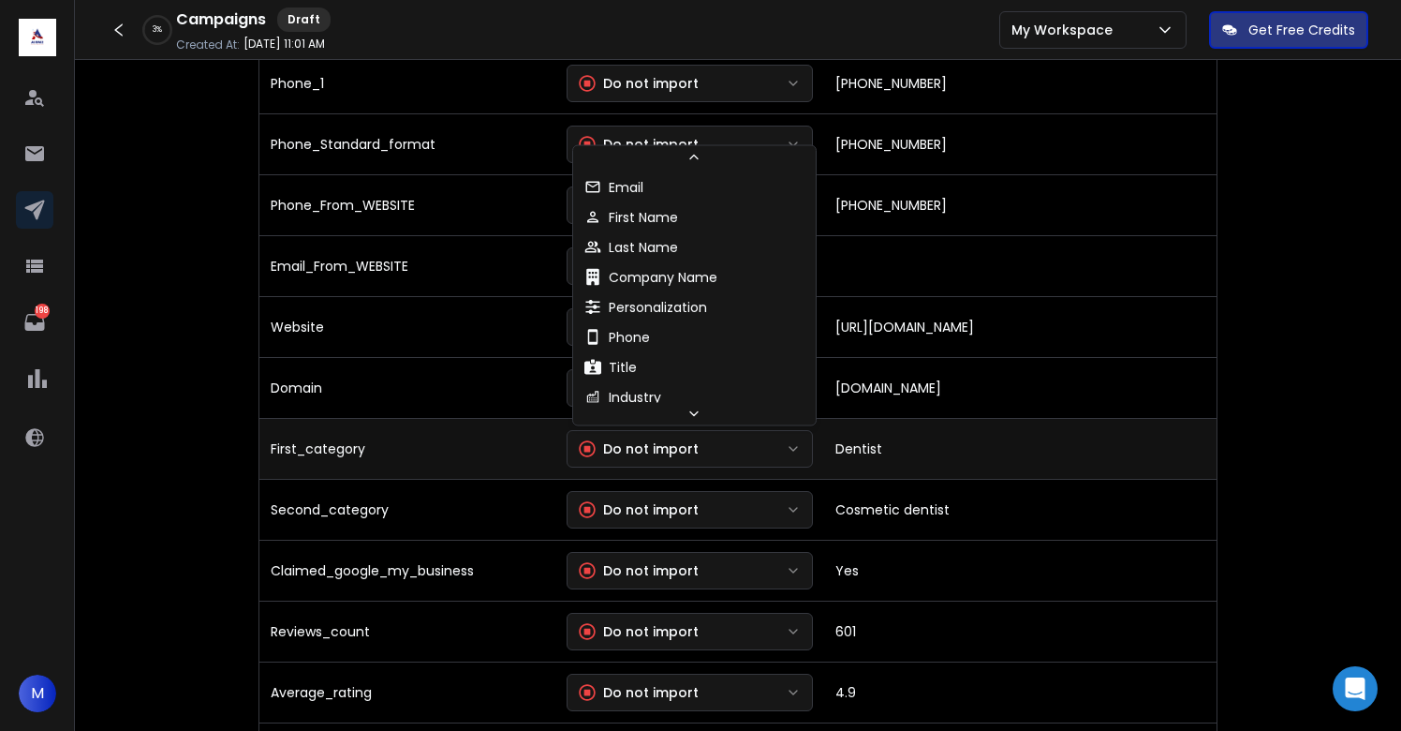
click at [691, 448] on div "Do not import" at bounding box center [639, 448] width 120 height 19
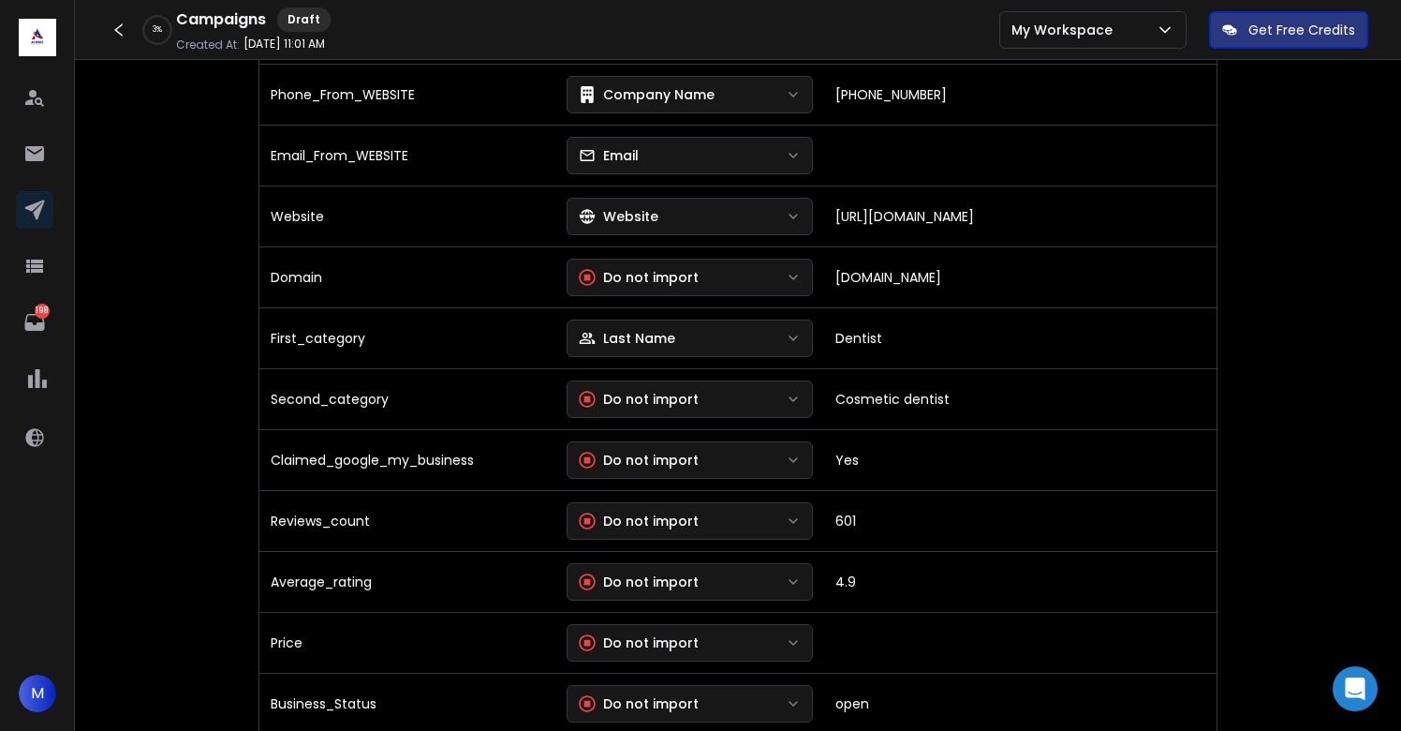
scroll to position [1266, 0]
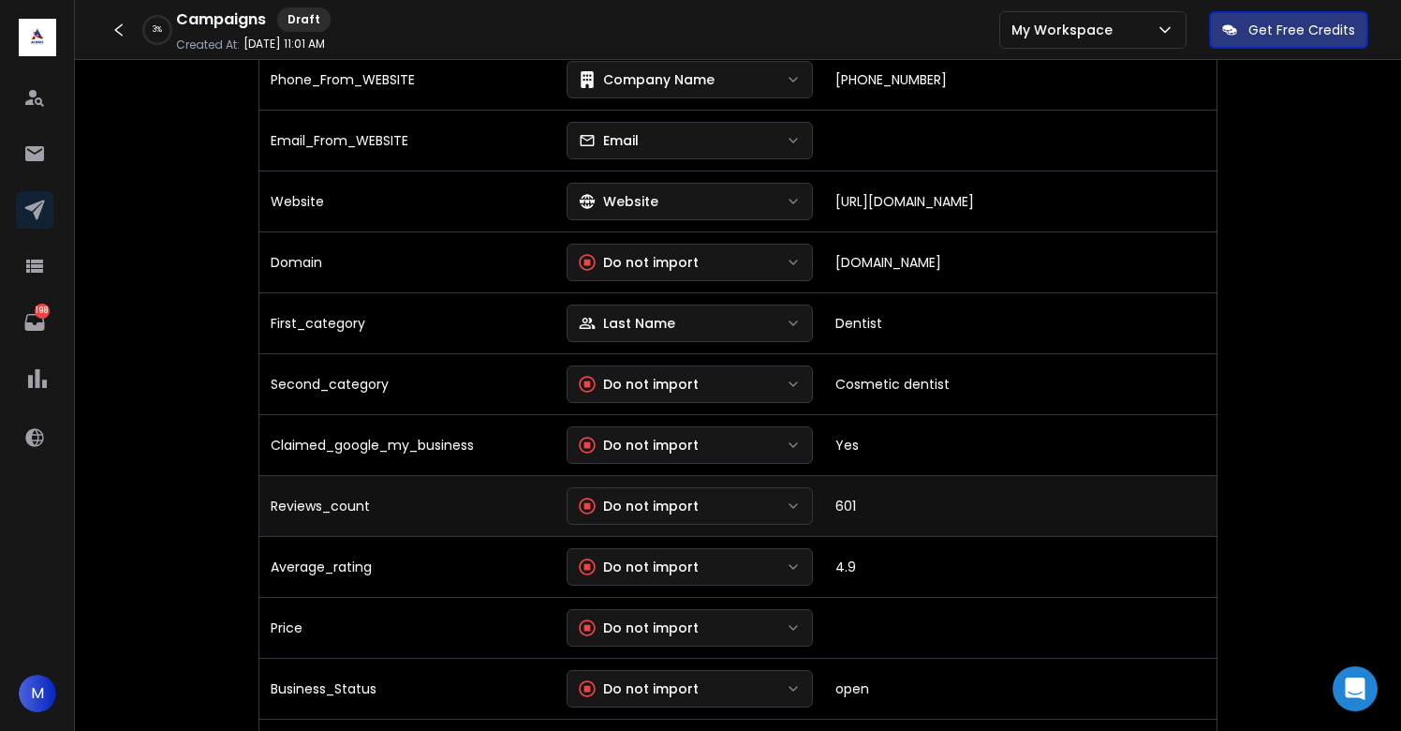
click at [642, 496] on div "Do not import" at bounding box center [639, 505] width 120 height 19
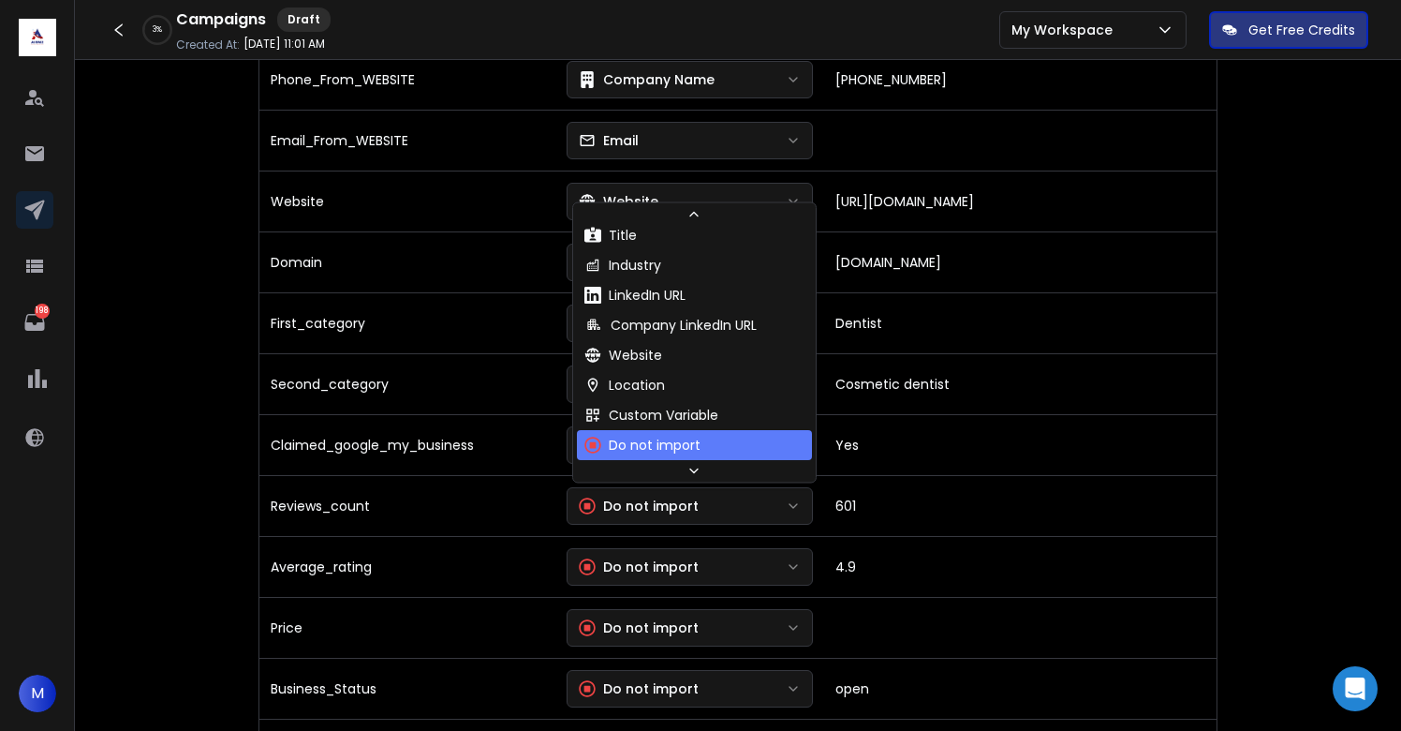
scroll to position [170, 0]
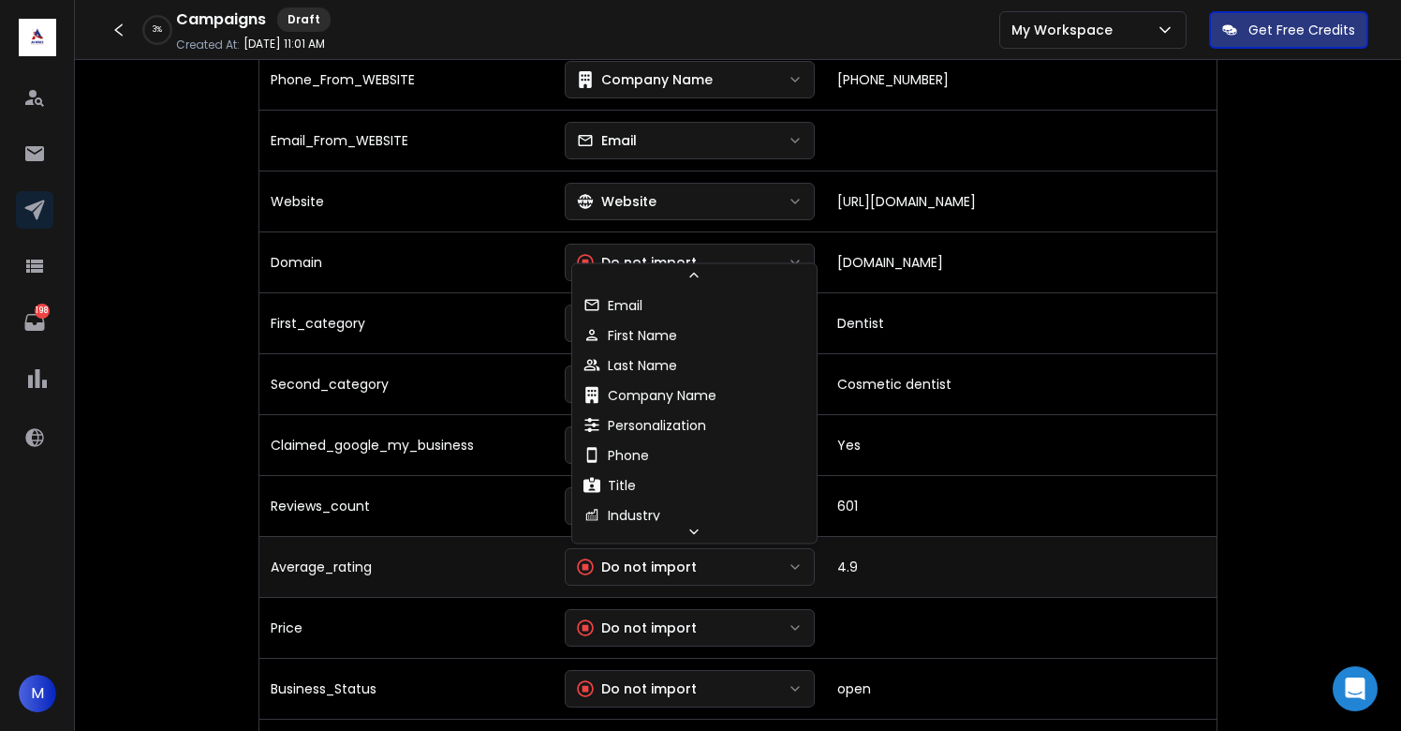
click at [669, 572] on div "Do not import" at bounding box center [637, 566] width 120 height 19
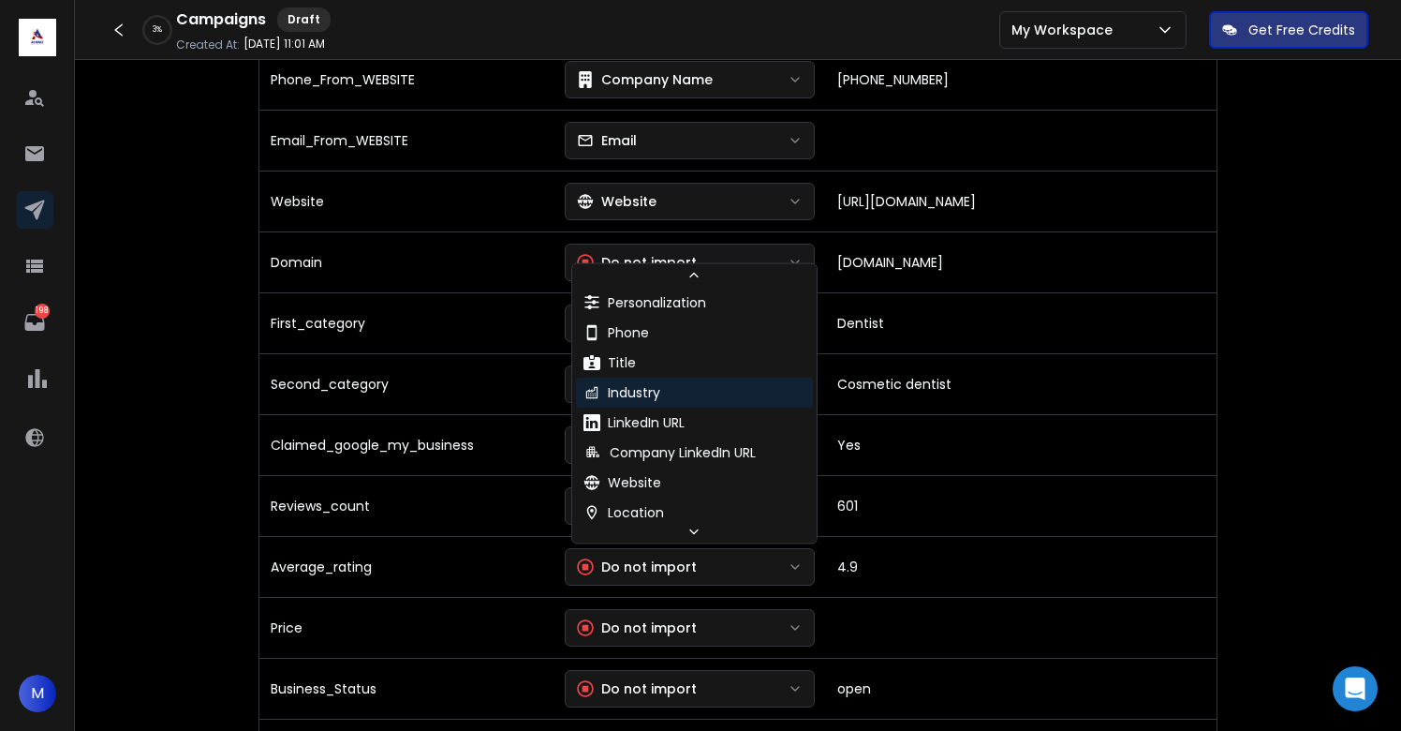
scroll to position [100, 0]
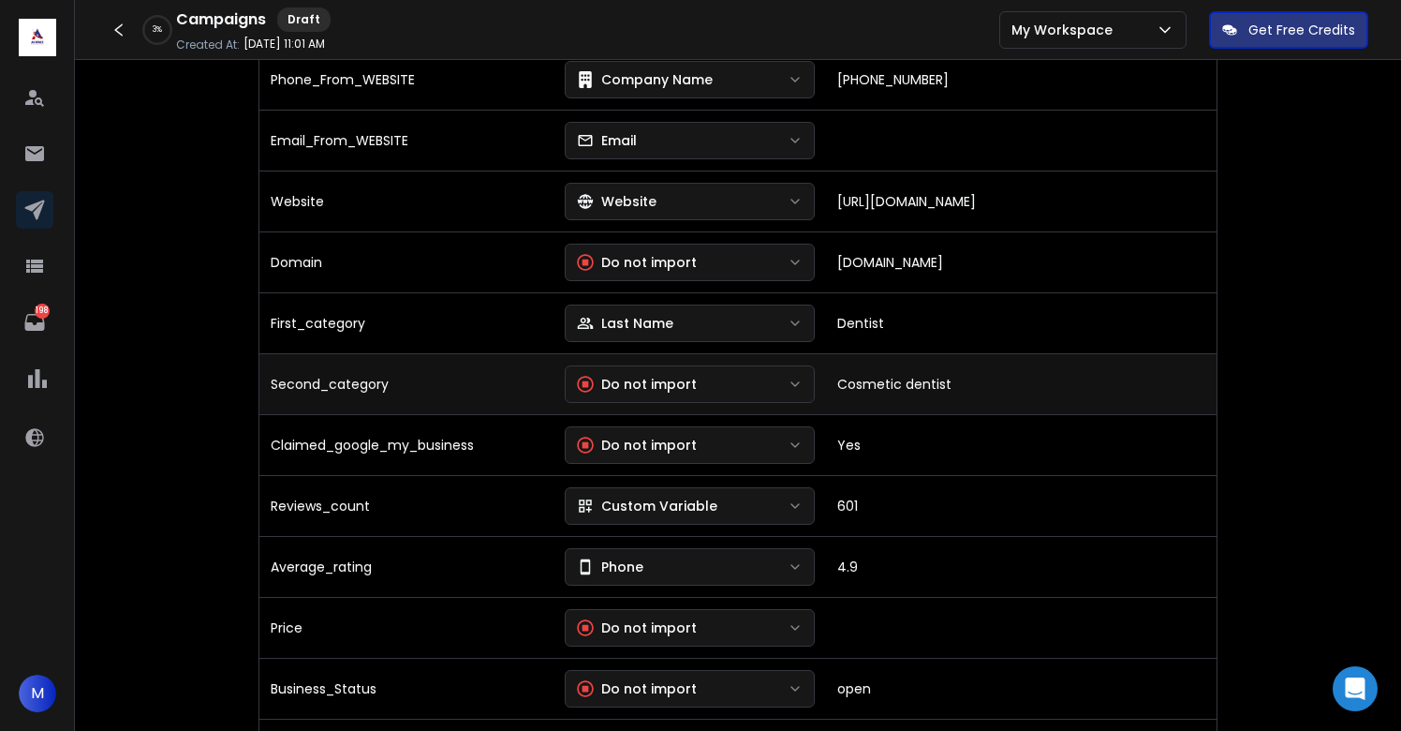
click at [731, 379] on button "Do not import" at bounding box center [690, 383] width 251 height 37
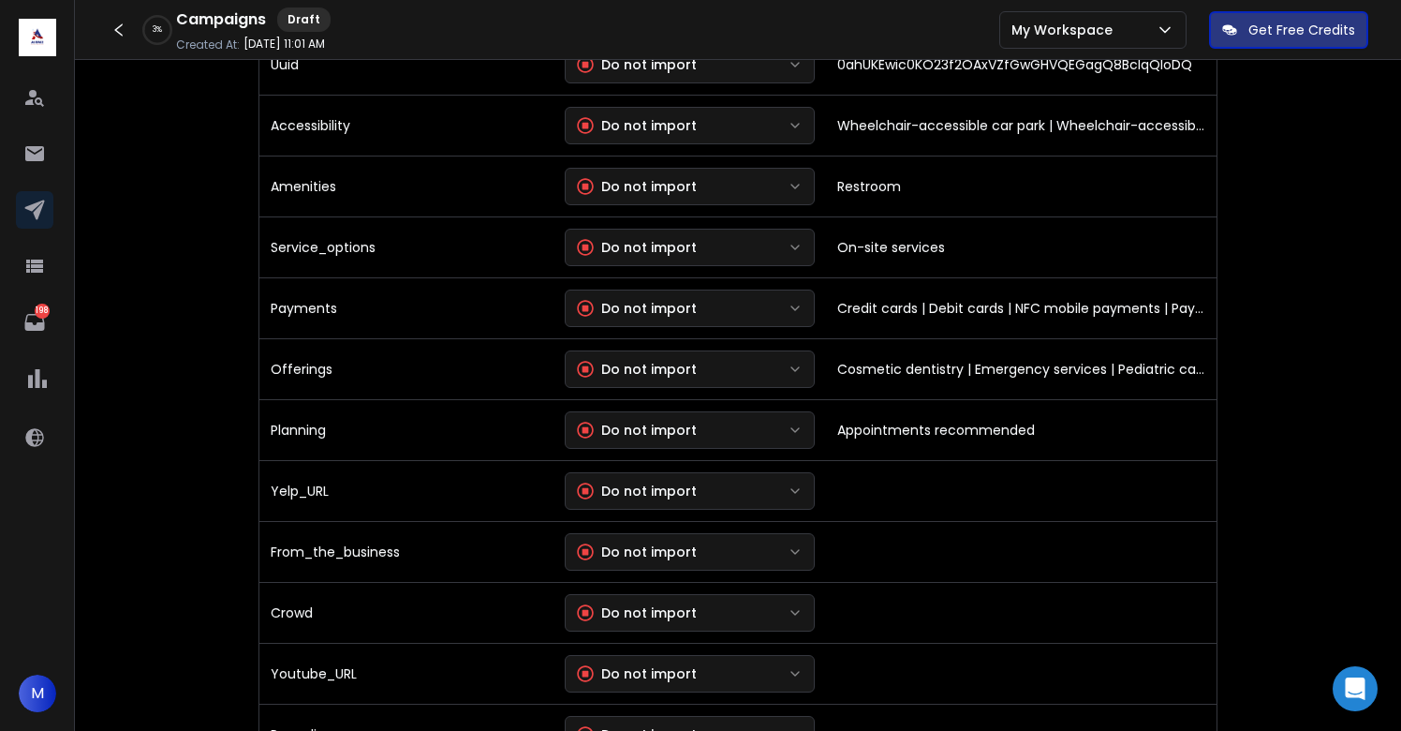
scroll to position [3919, 0]
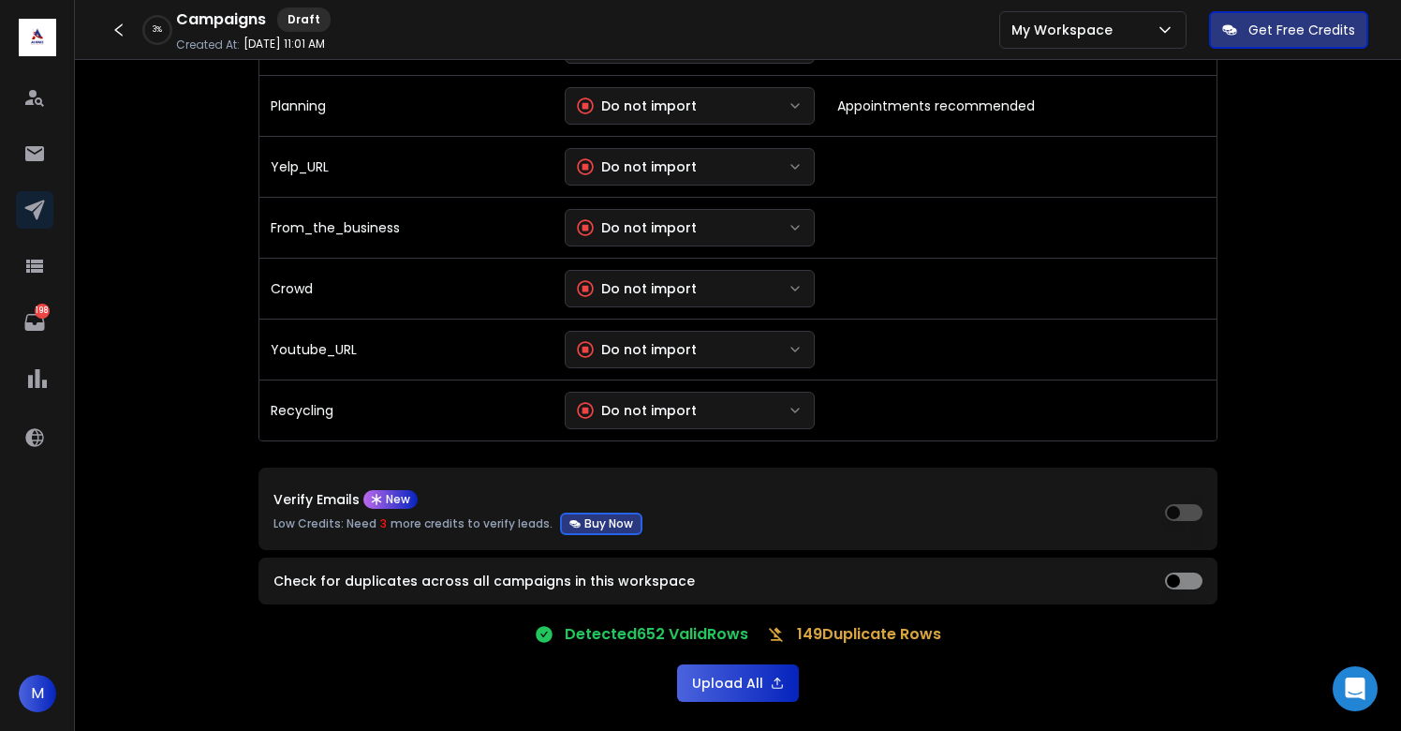
click at [742, 686] on button "Upload All" at bounding box center [738, 682] width 122 height 37
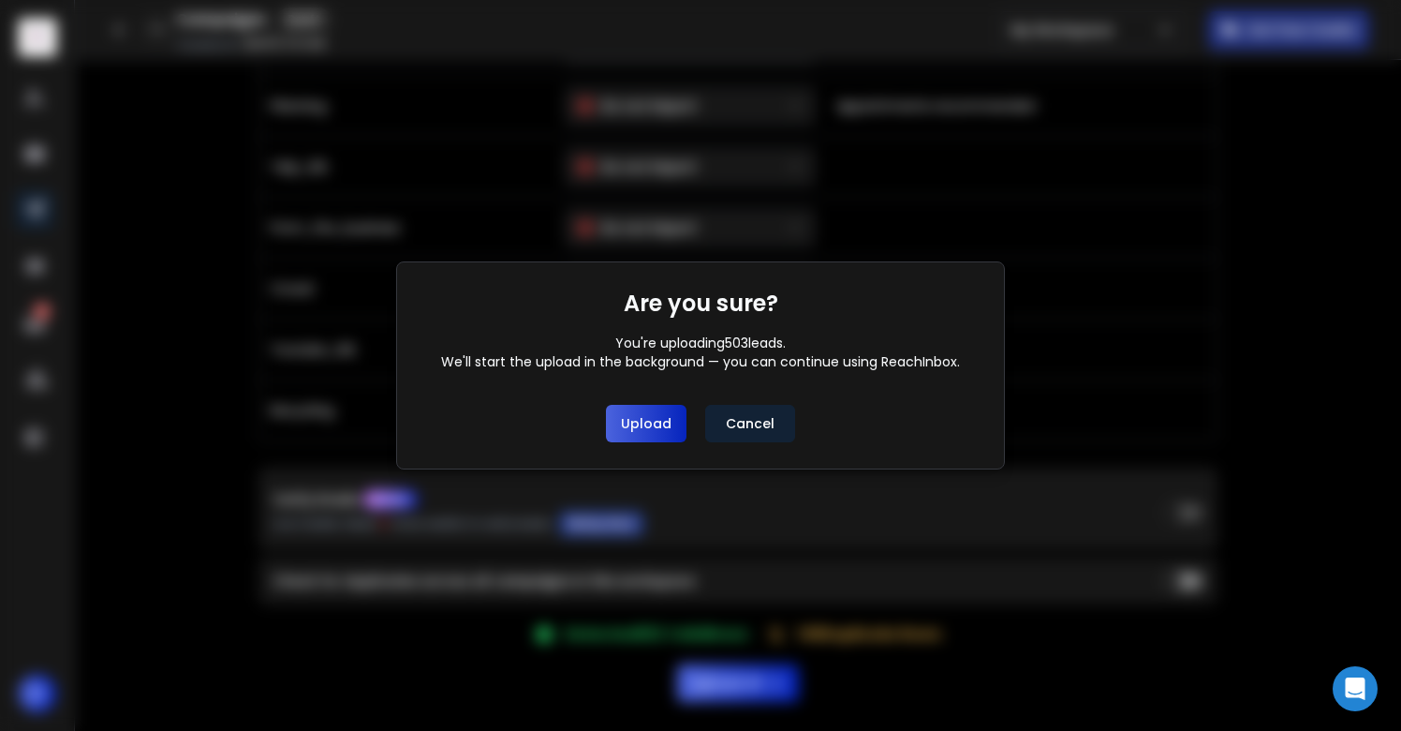
click at [661, 422] on button "Upload" at bounding box center [646, 423] width 81 height 37
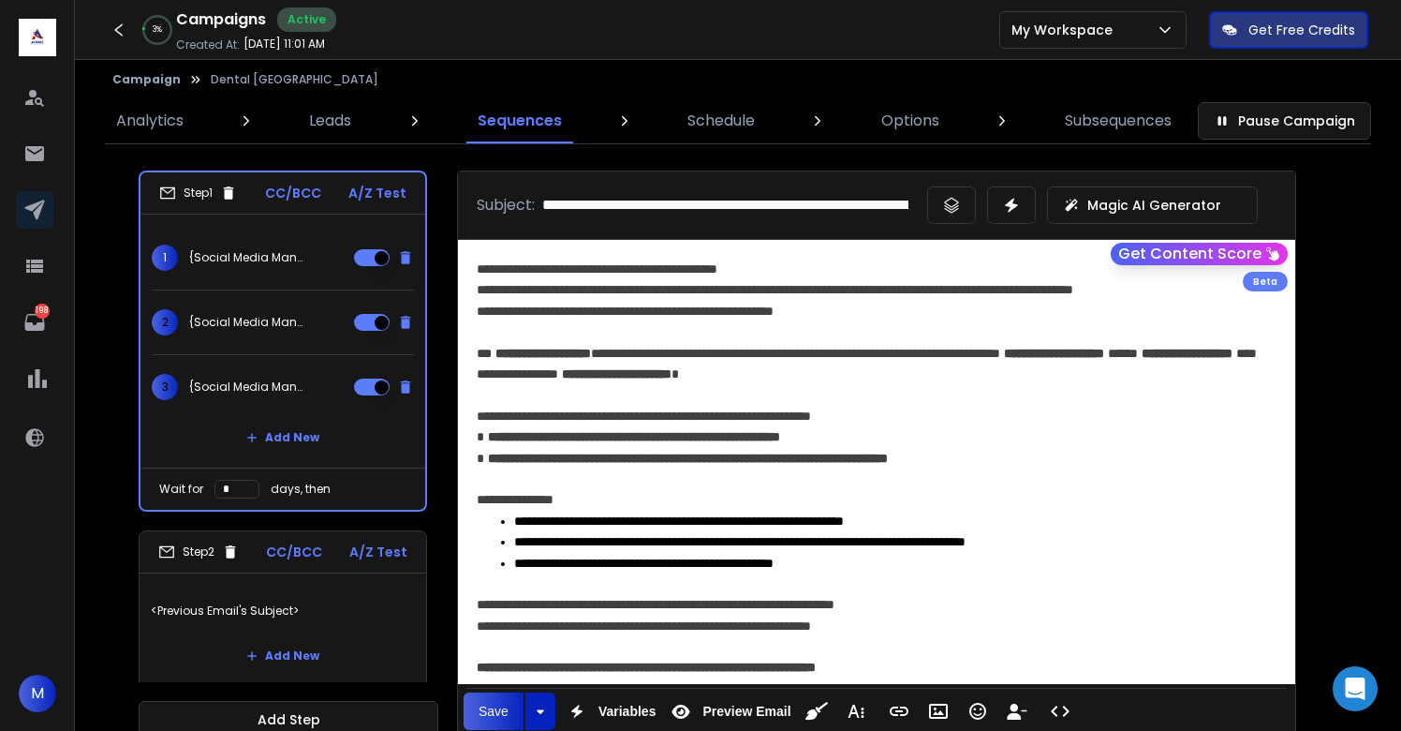
scroll to position [271, 0]
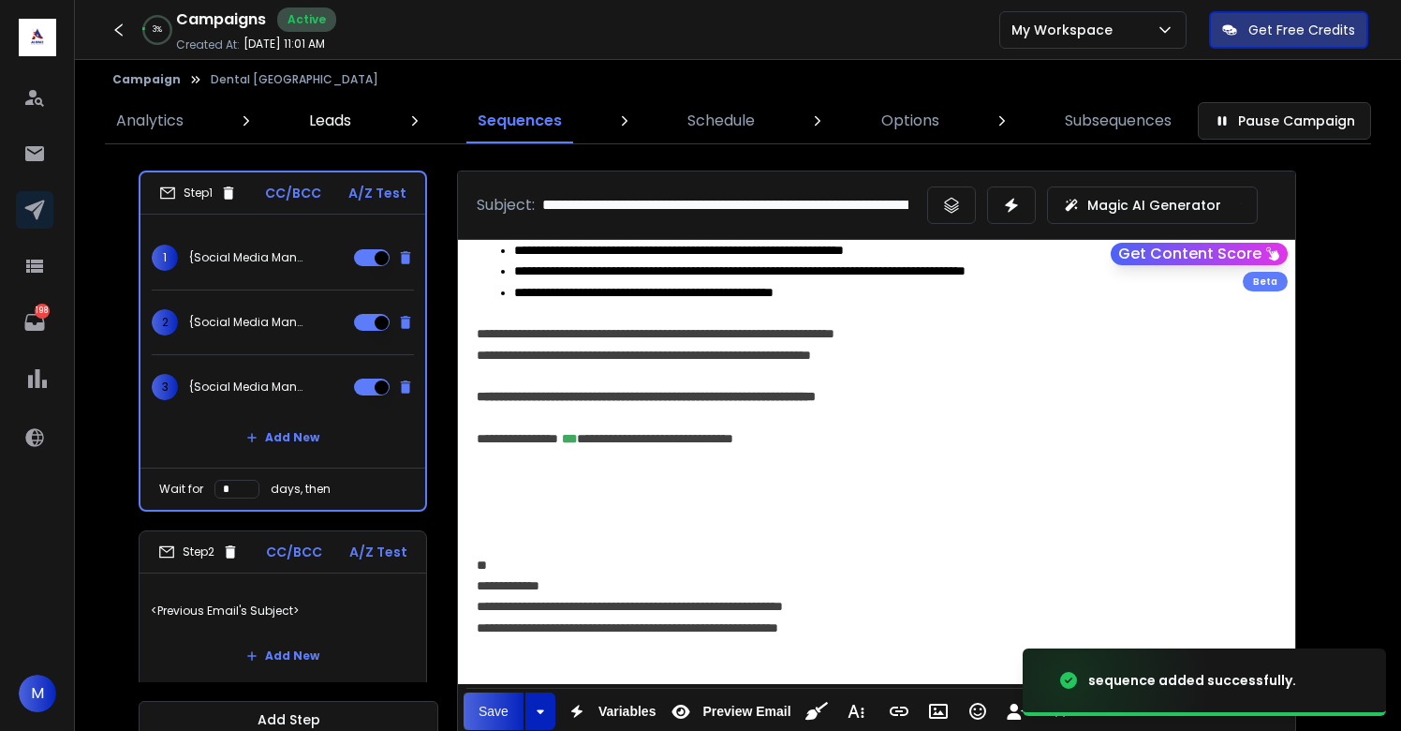
click at [329, 134] on link "Leads" at bounding box center [330, 120] width 65 height 45
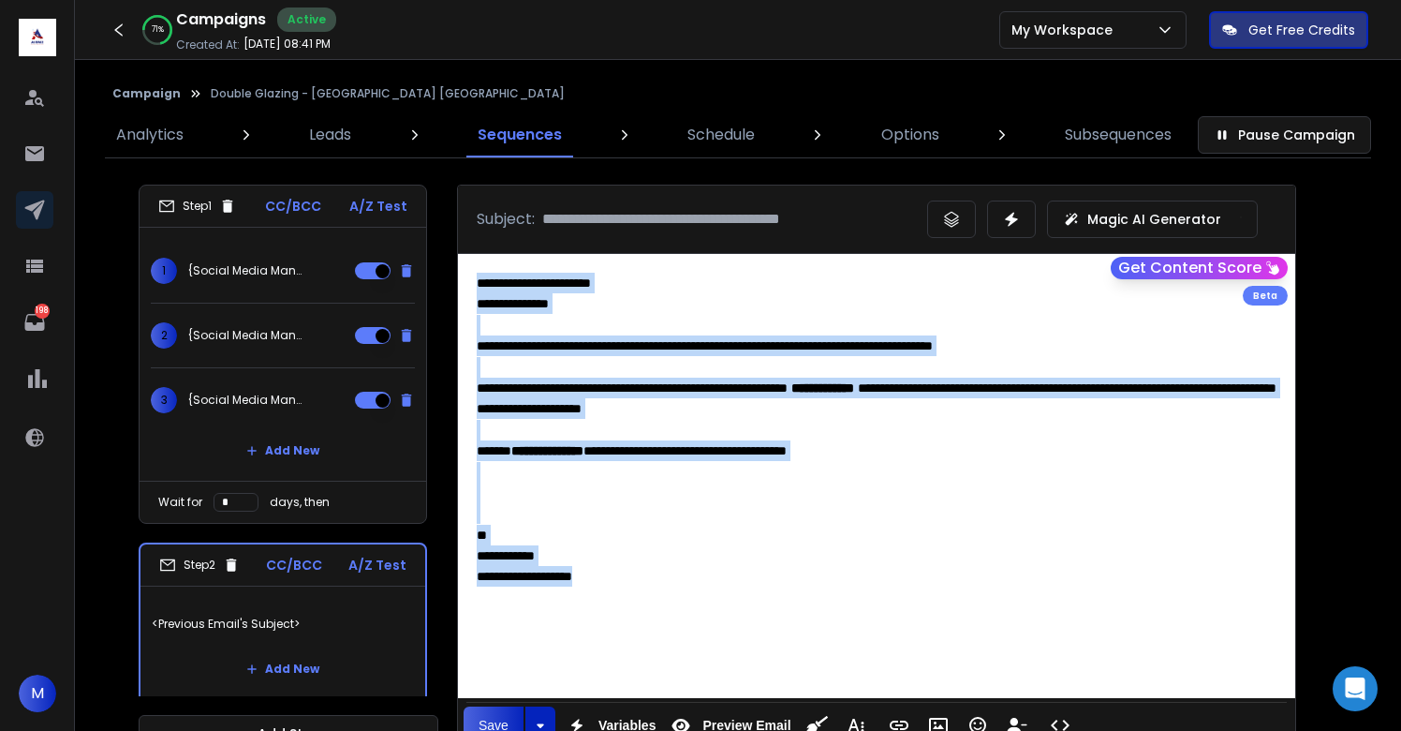
scroll to position [222, 0]
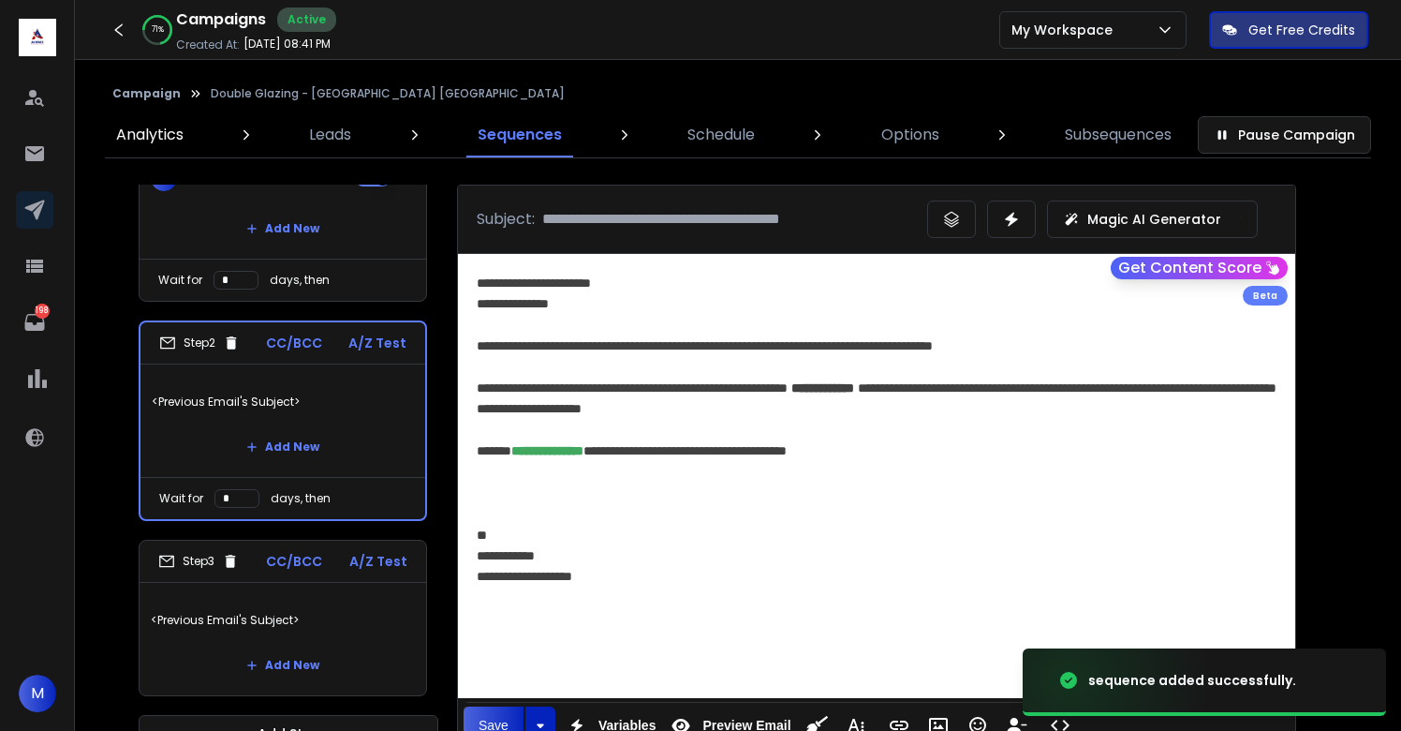
click at [138, 138] on p "Analytics" at bounding box center [149, 135] width 67 height 22
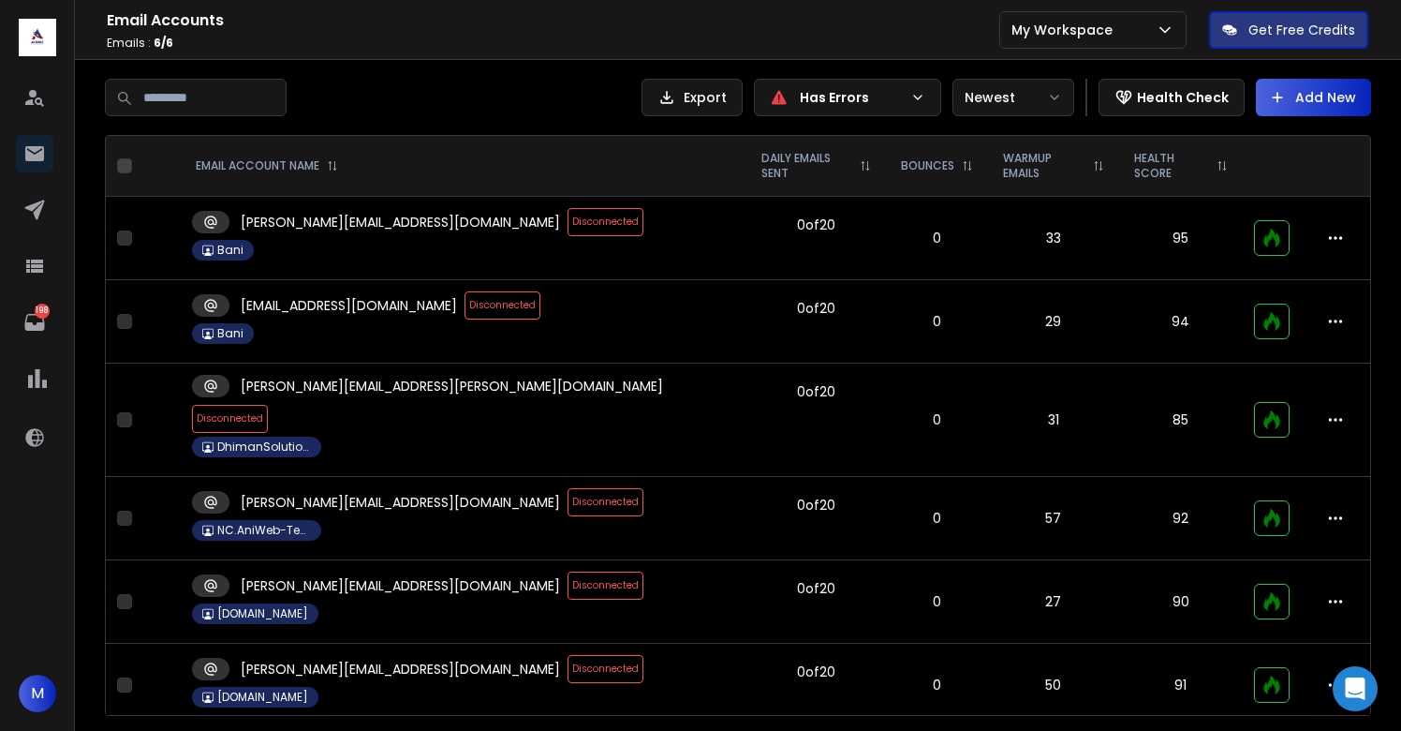
click at [568, 219] on span "Disconnected" at bounding box center [606, 222] width 76 height 28
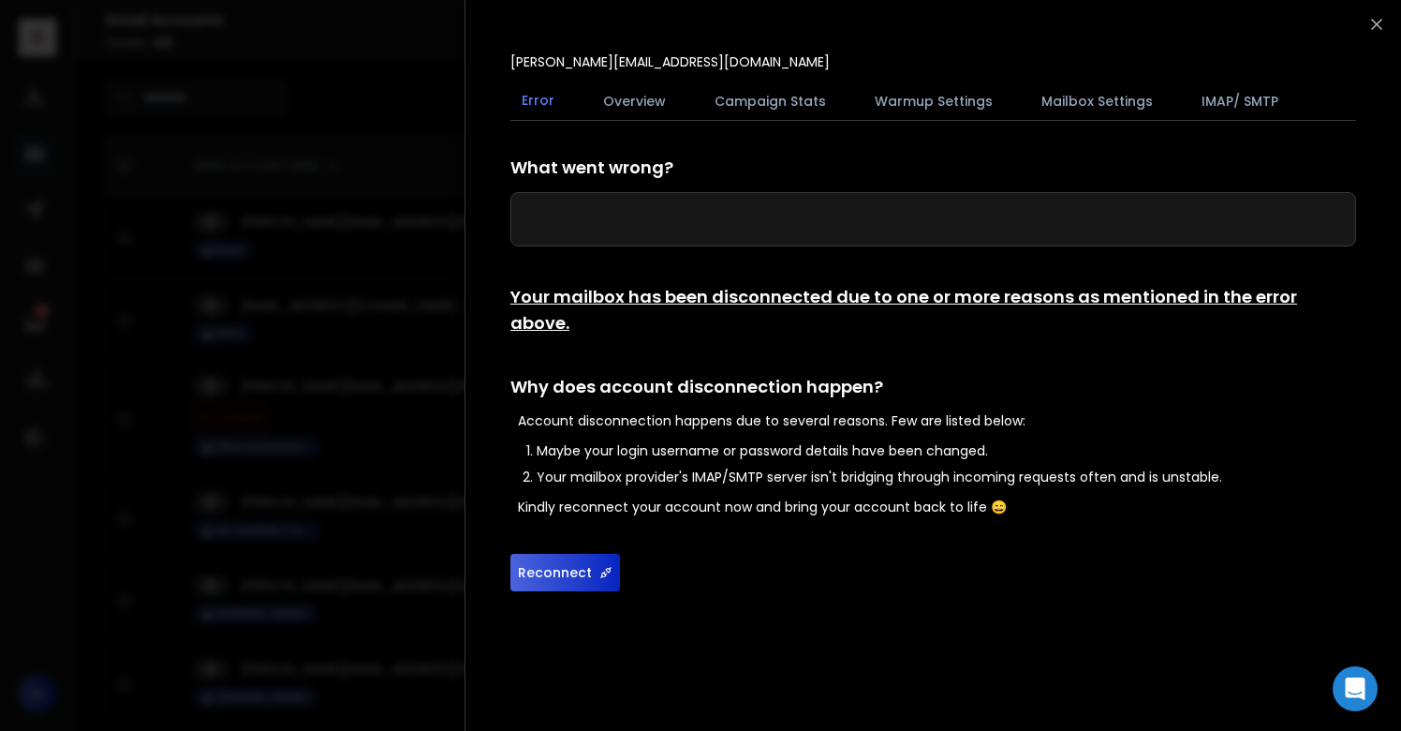
click at [585, 554] on button "Reconnect" at bounding box center [566, 572] width 110 height 37
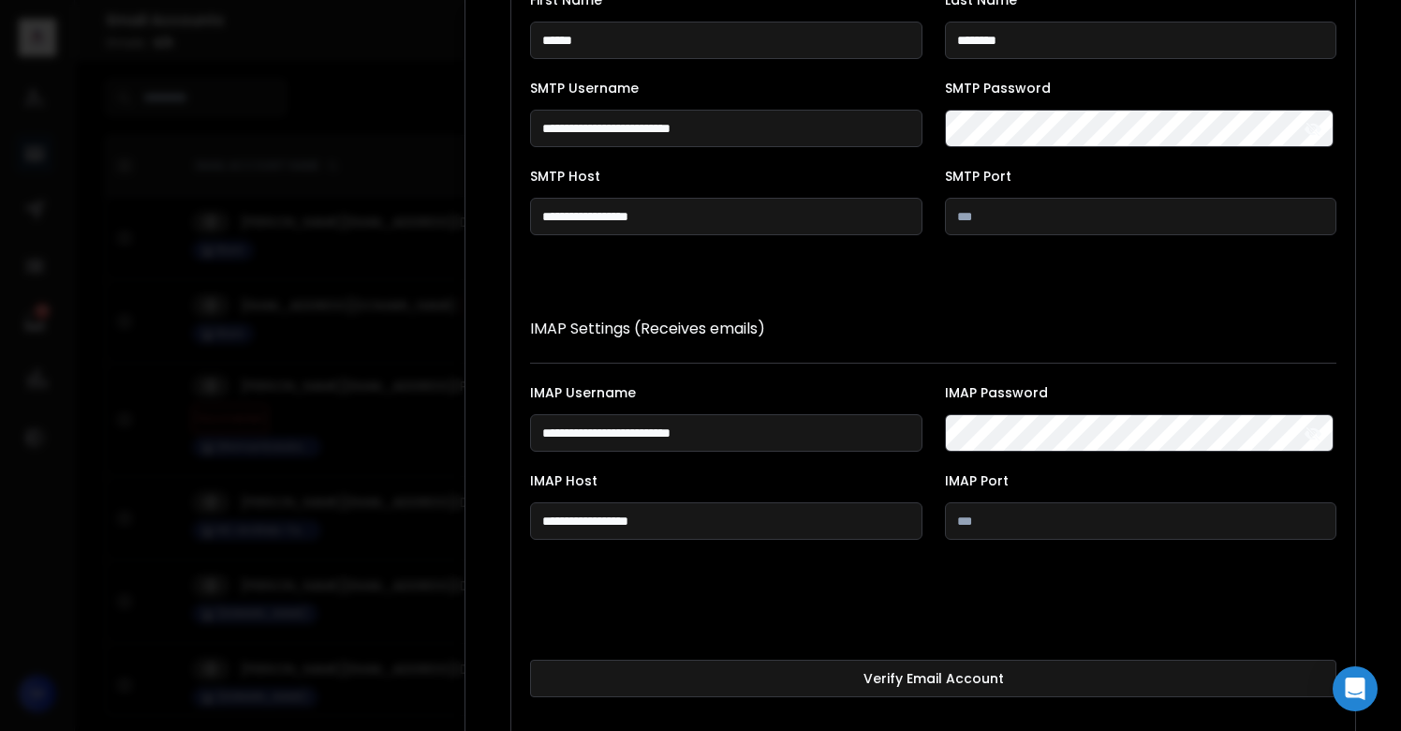
scroll to position [344, 0]
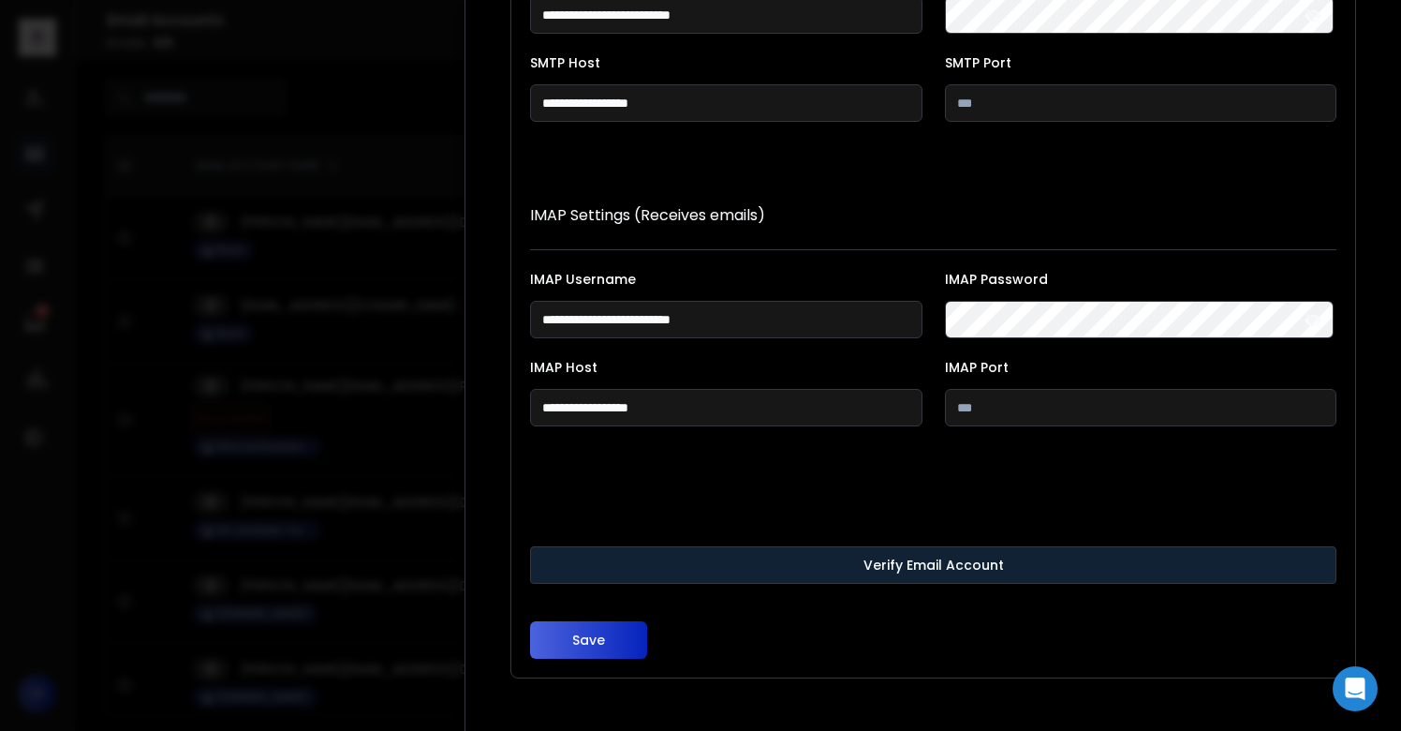
click at [766, 561] on button "Verify Email Account" at bounding box center [933, 564] width 807 height 37
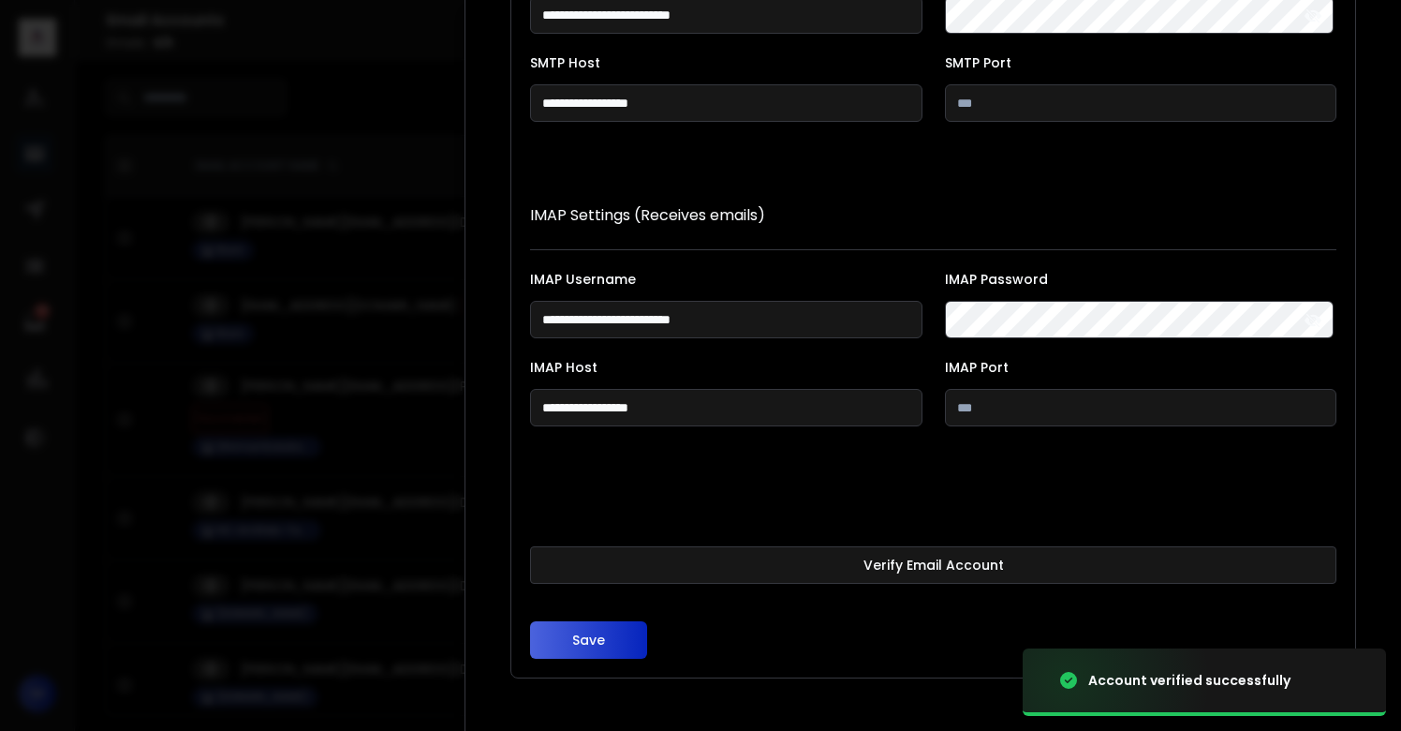
click at [623, 644] on button "Save" at bounding box center [588, 639] width 117 height 37
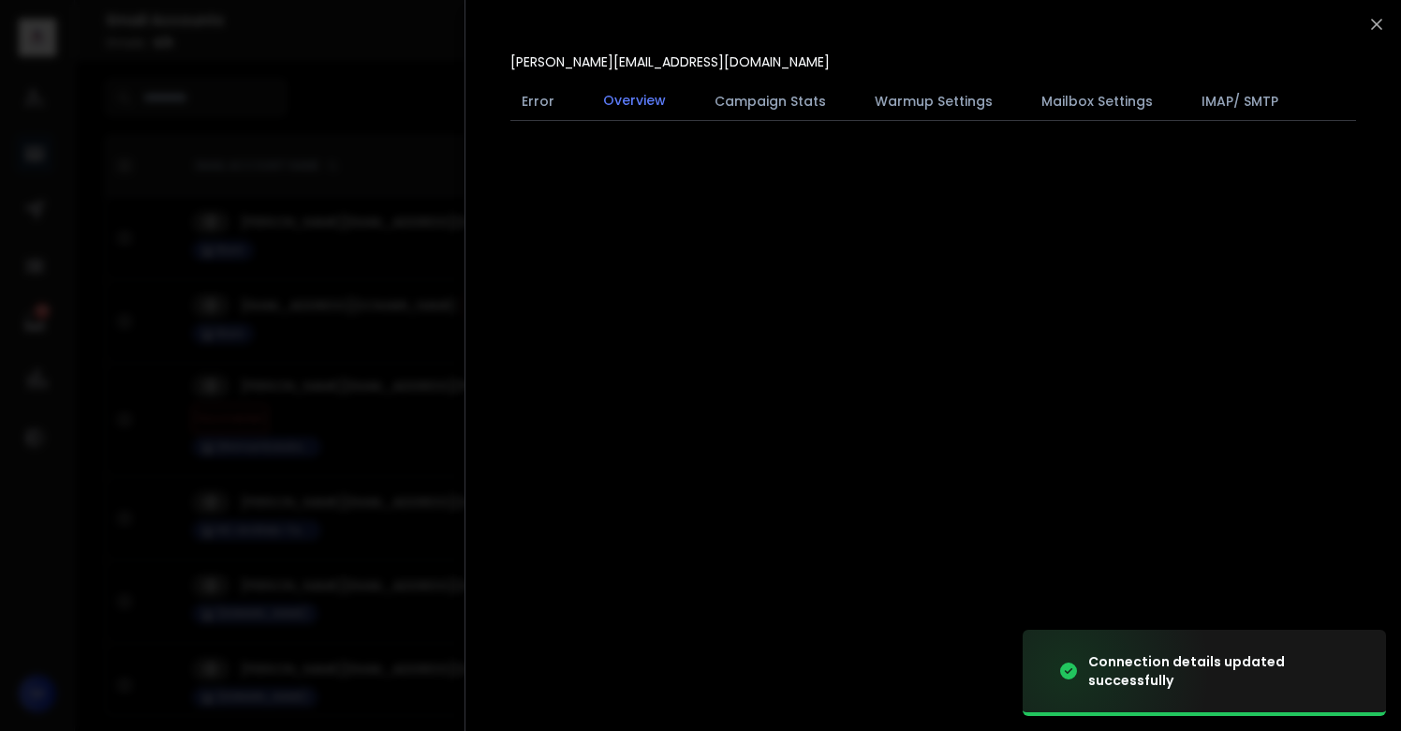
scroll to position [0, 0]
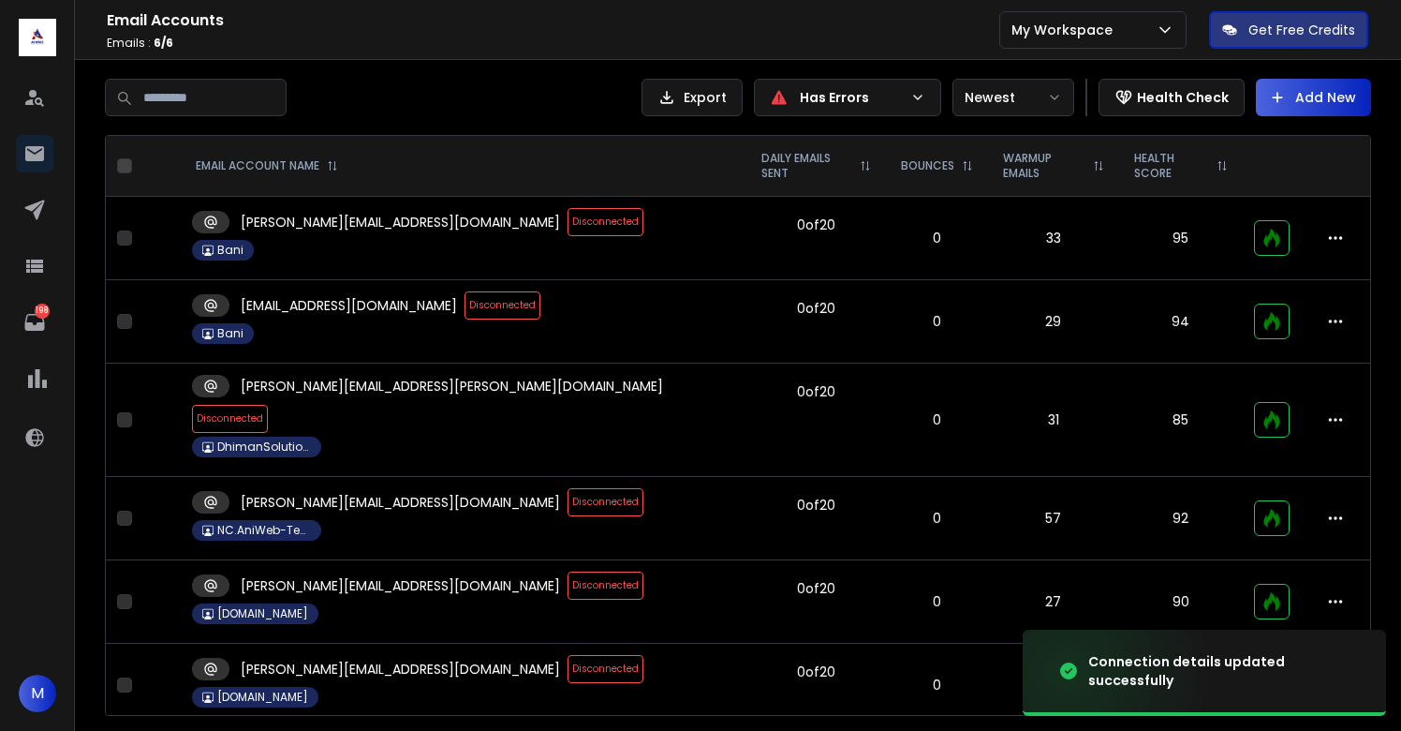
click at [474, 308] on span "Disconnected" at bounding box center [503, 305] width 76 height 28
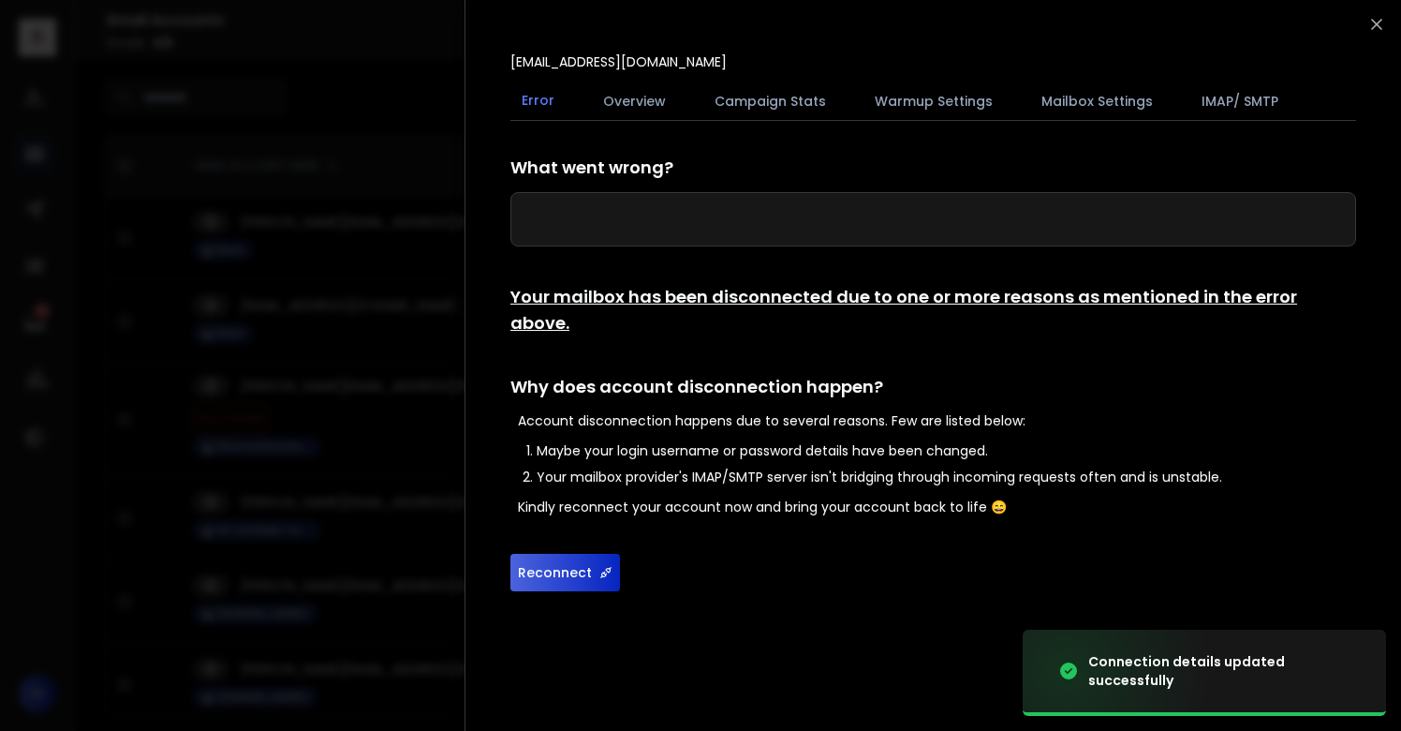
click at [595, 554] on button "Reconnect" at bounding box center [566, 572] width 110 height 37
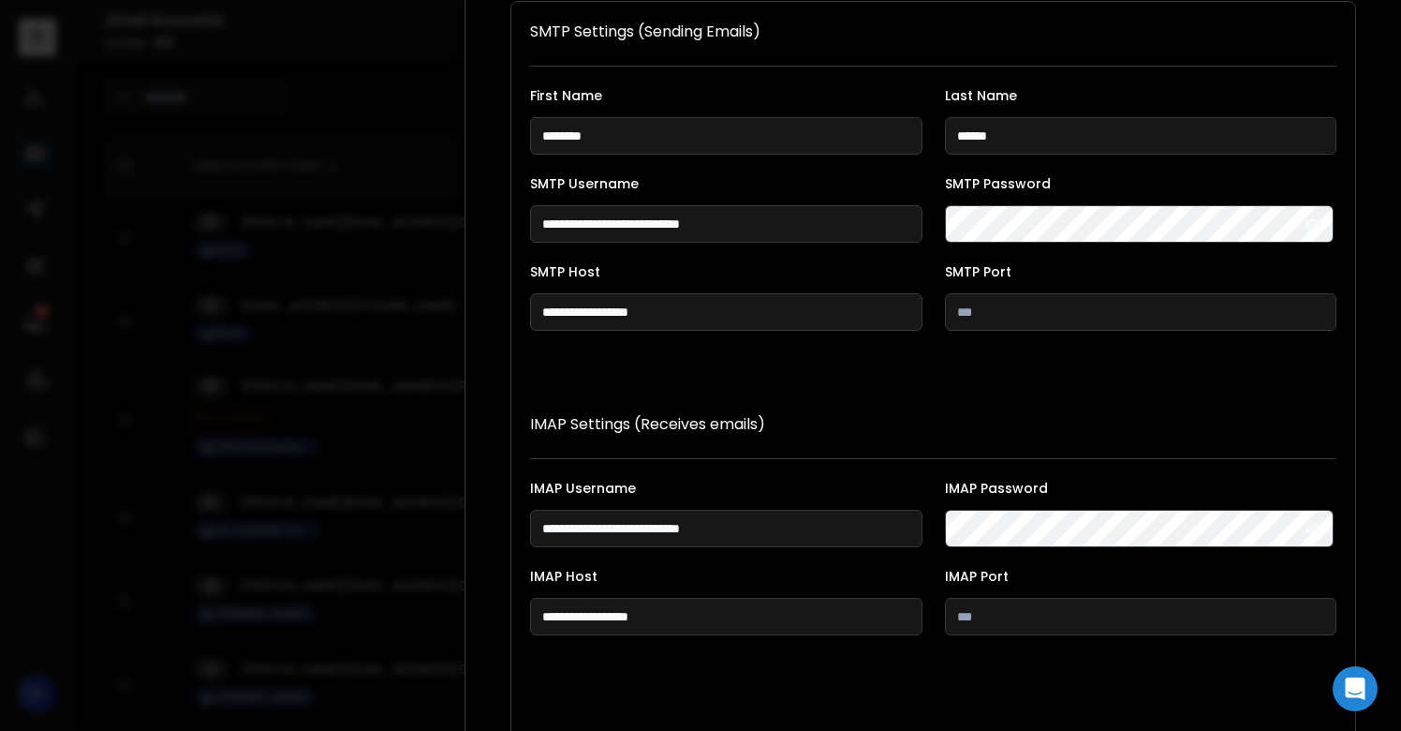
scroll to position [344, 0]
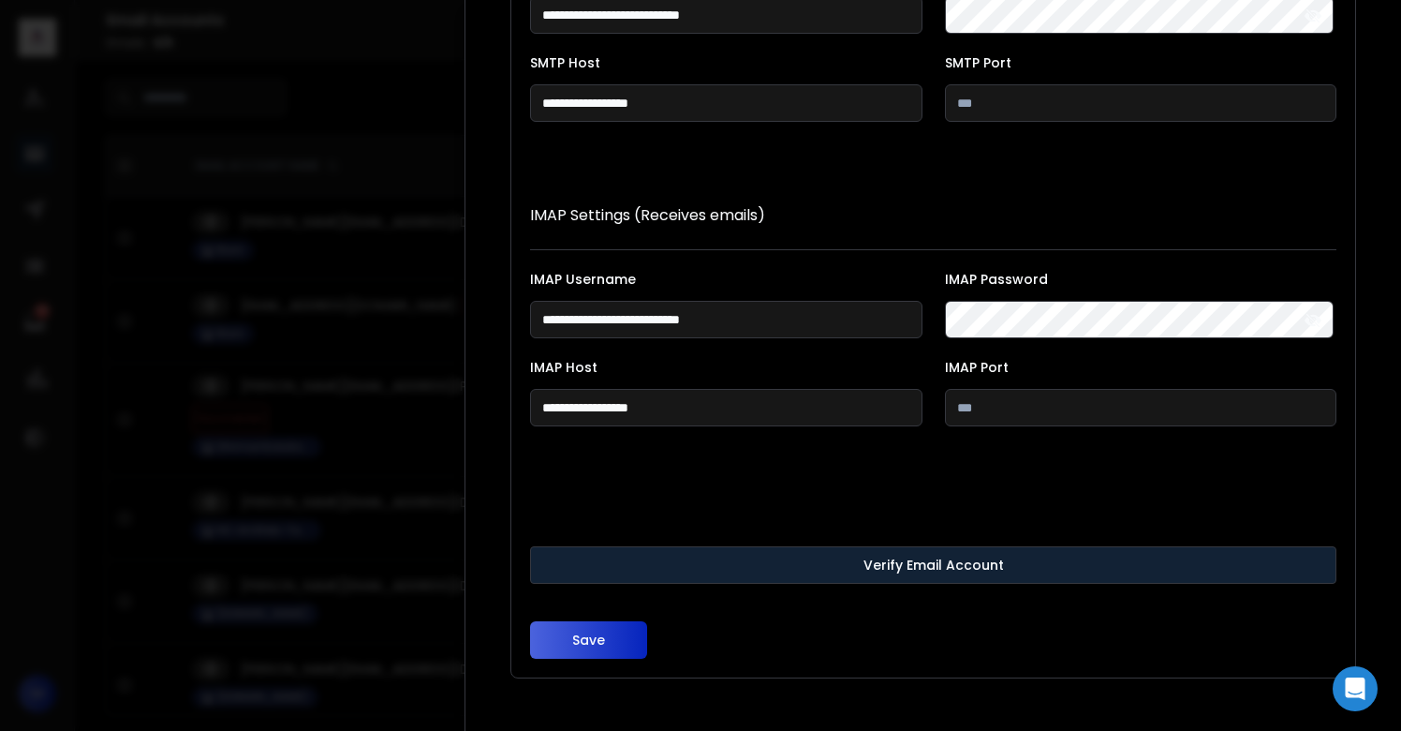
click at [854, 573] on button "Verify Email Account" at bounding box center [933, 564] width 807 height 37
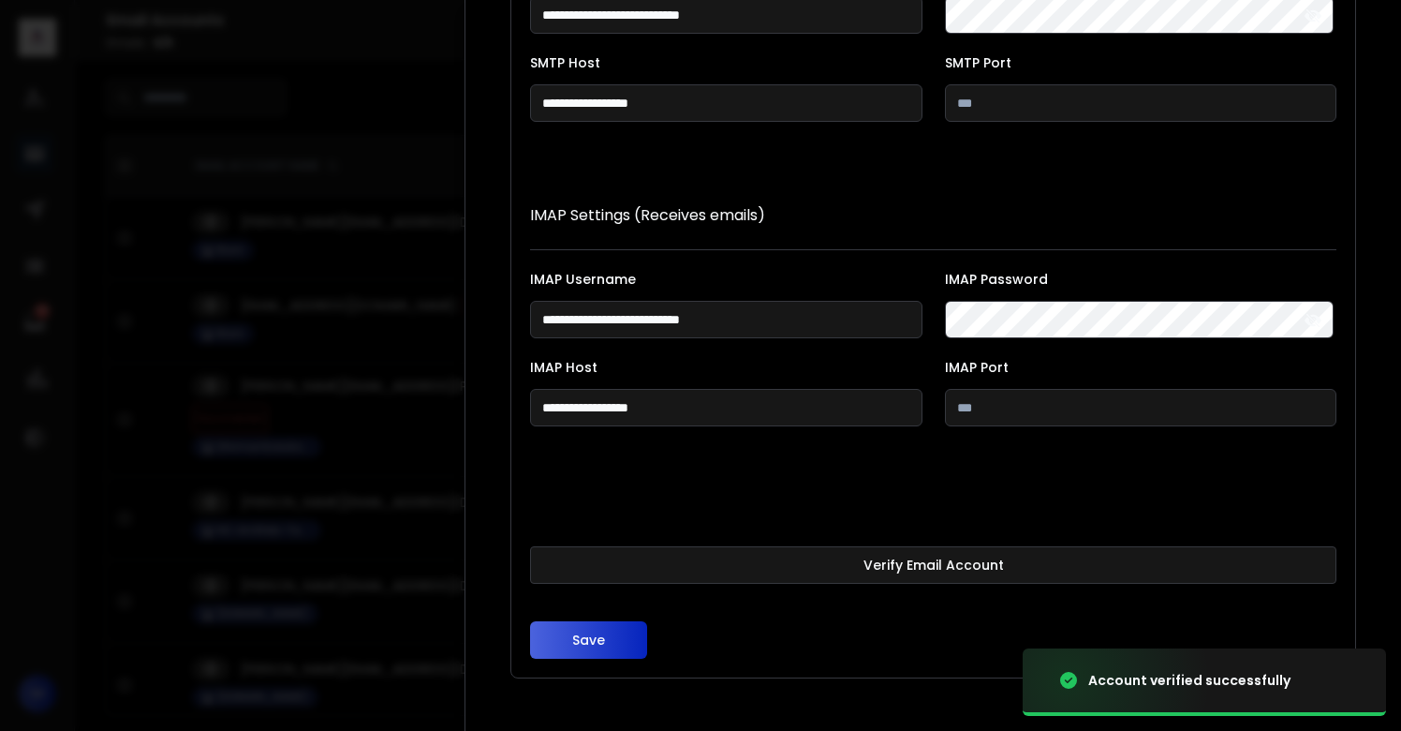
click at [588, 638] on button "Save" at bounding box center [588, 639] width 117 height 37
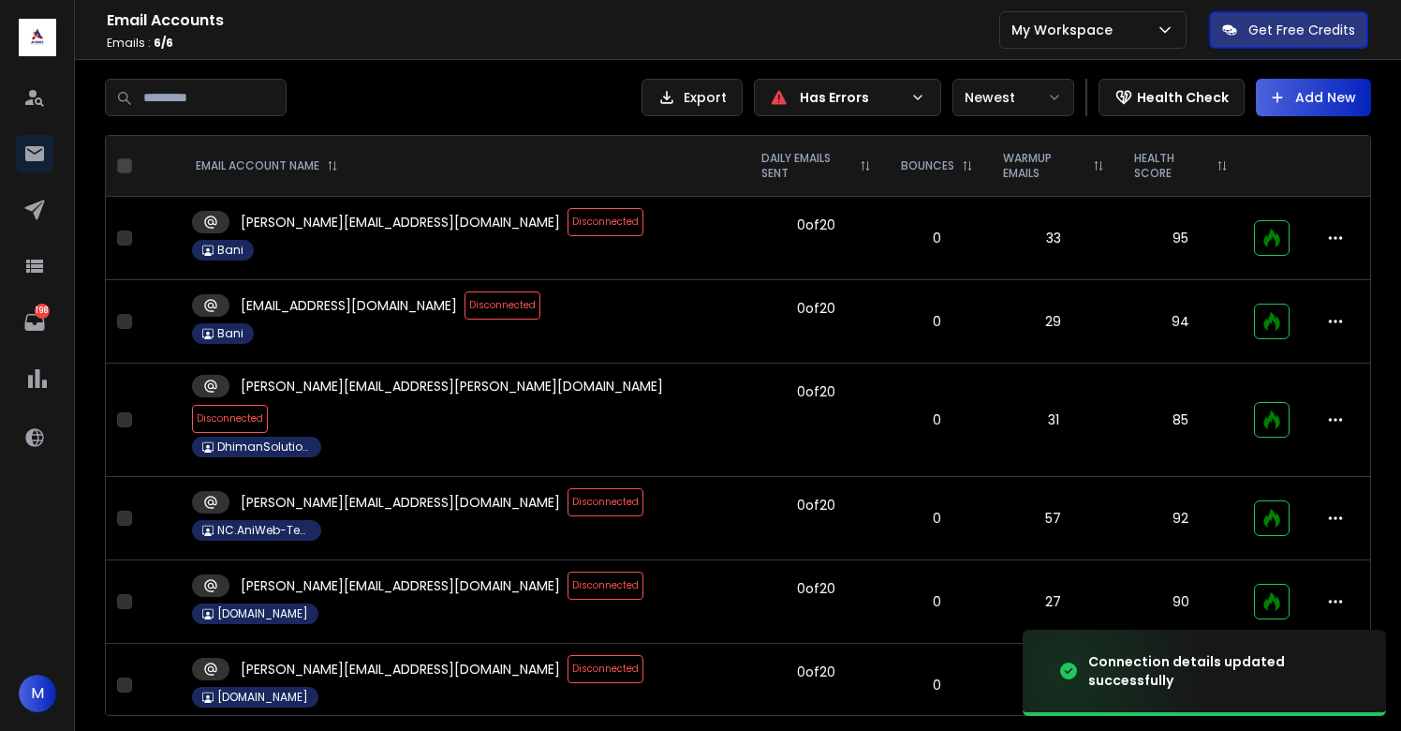
click at [268, 405] on span "Disconnected" at bounding box center [230, 419] width 76 height 28
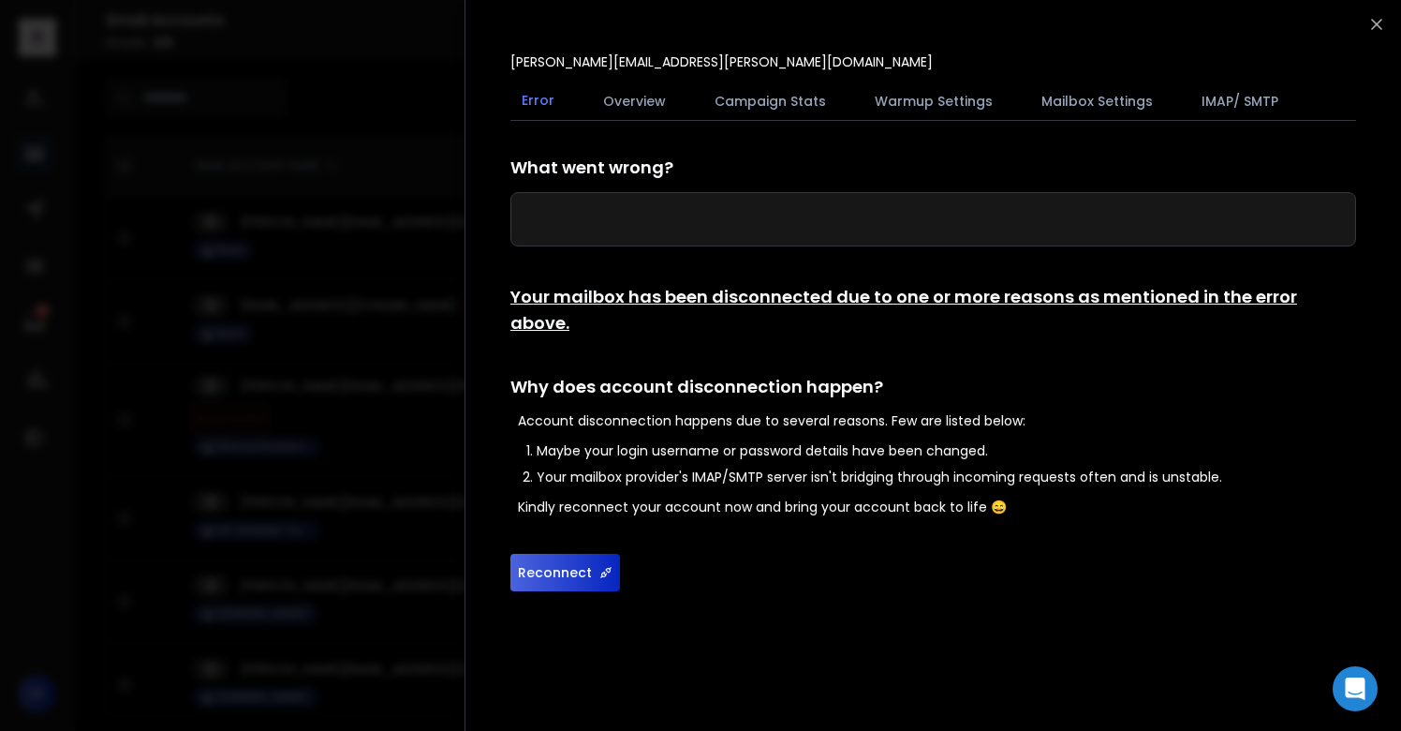
click at [555, 558] on button "Reconnect" at bounding box center [566, 572] width 110 height 37
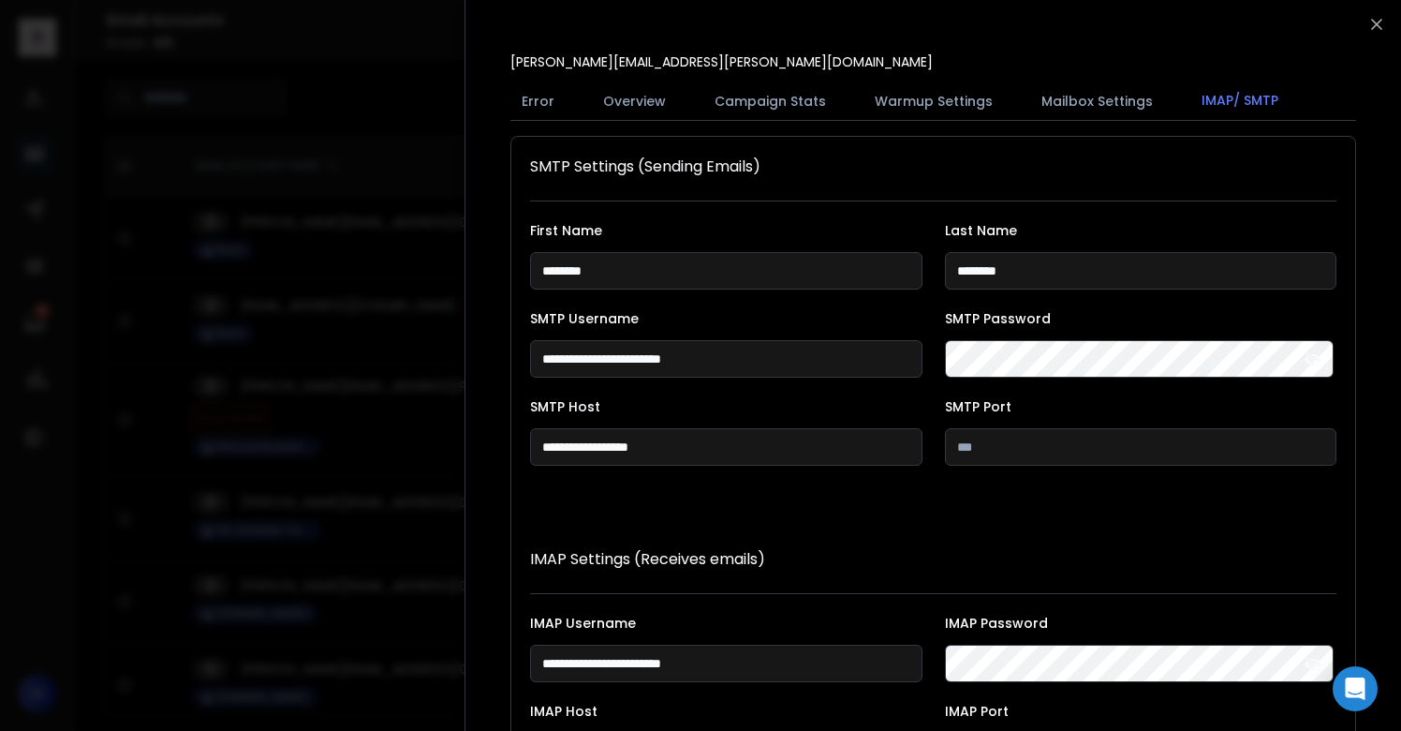
scroll to position [344, 0]
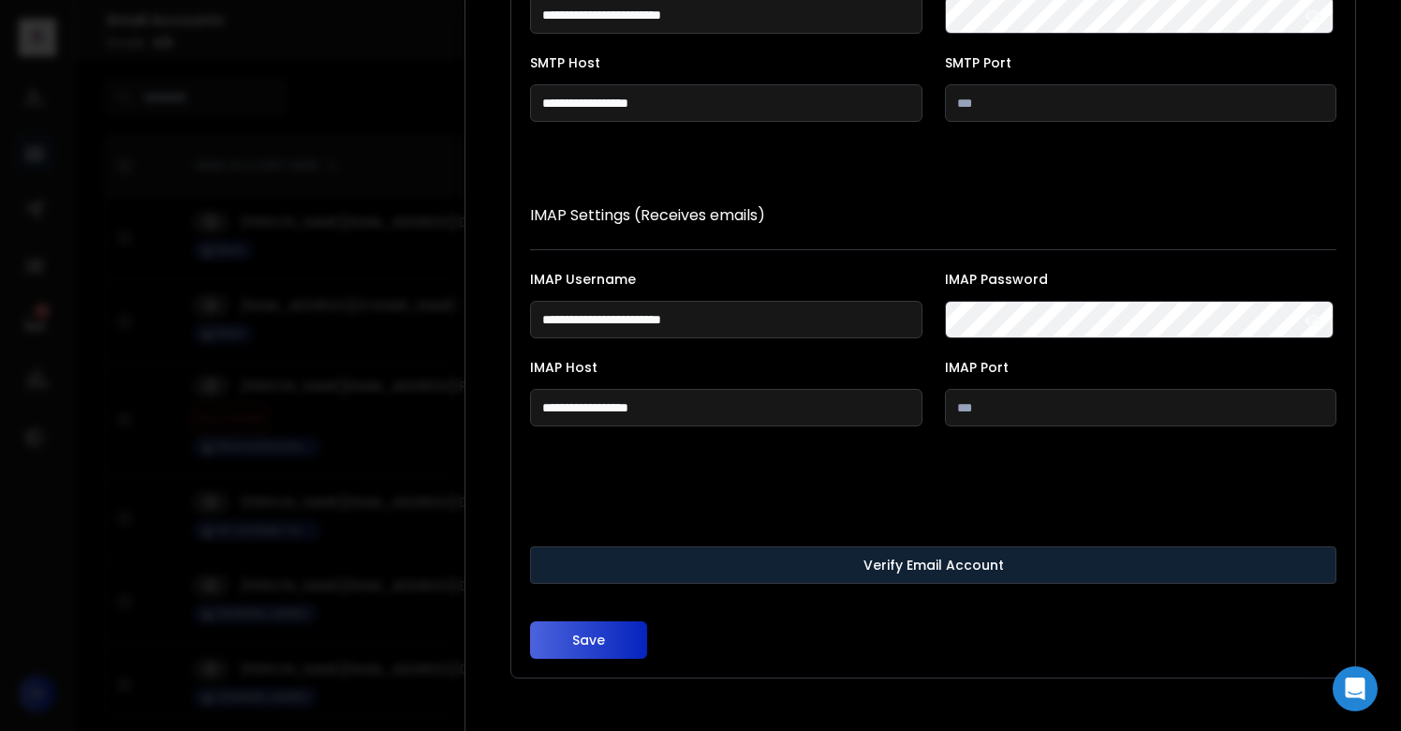
click at [648, 555] on button "Verify Email Account" at bounding box center [933, 564] width 807 height 37
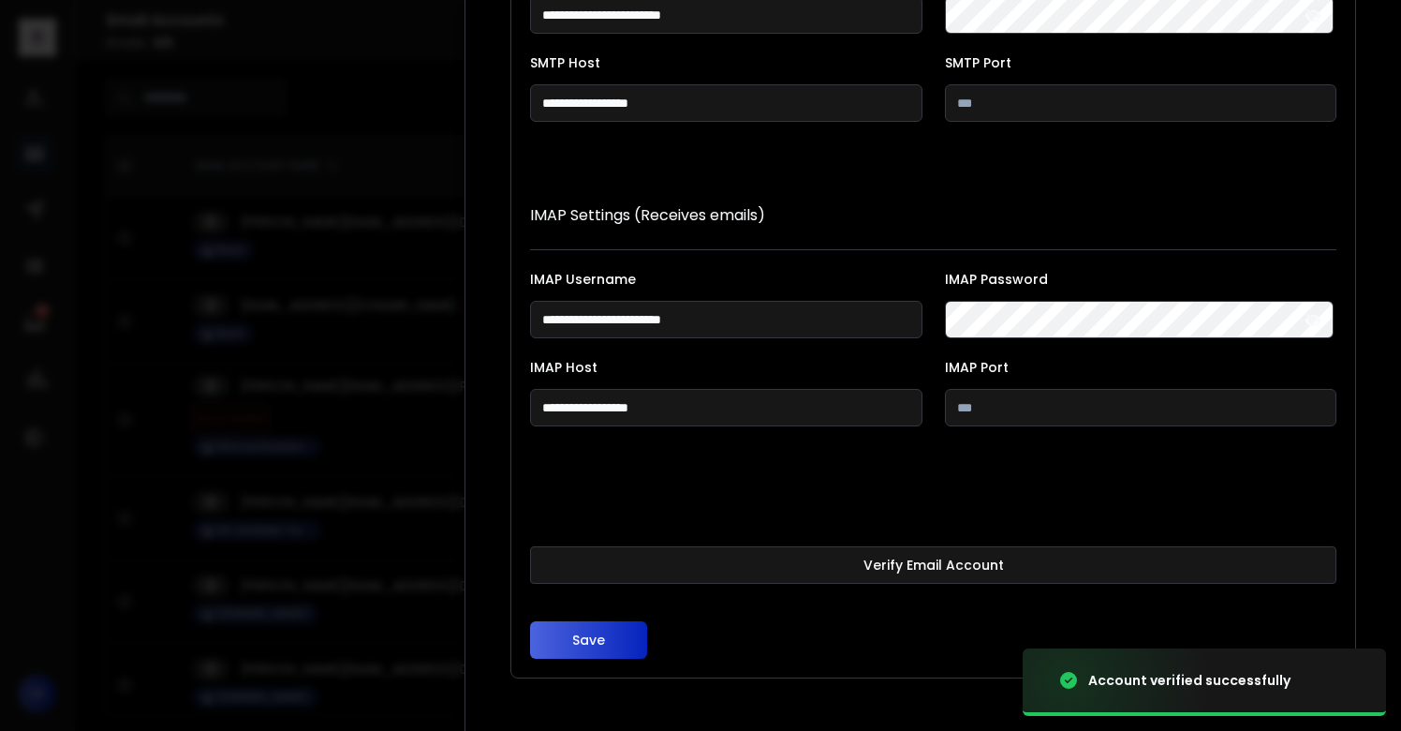
click at [593, 632] on button "Save" at bounding box center [588, 639] width 117 height 37
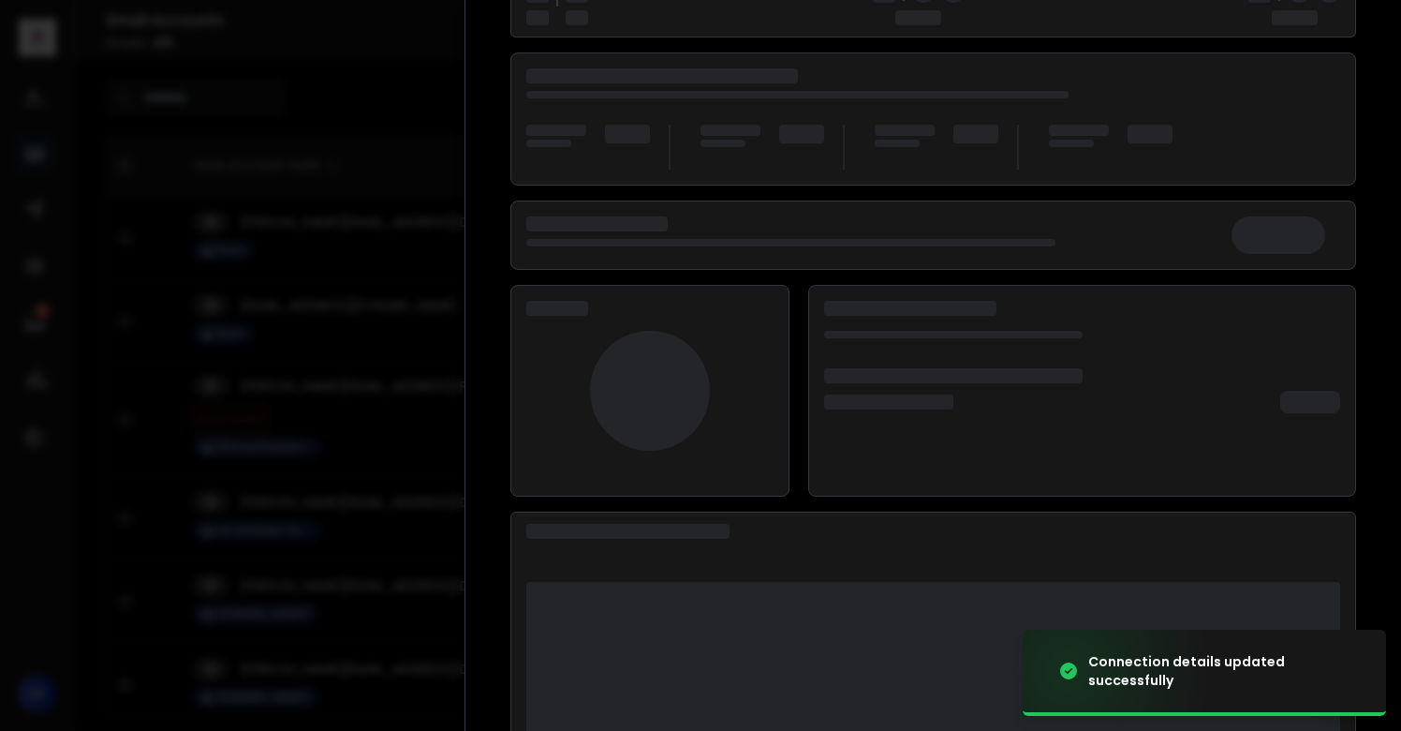
scroll to position [243, 0]
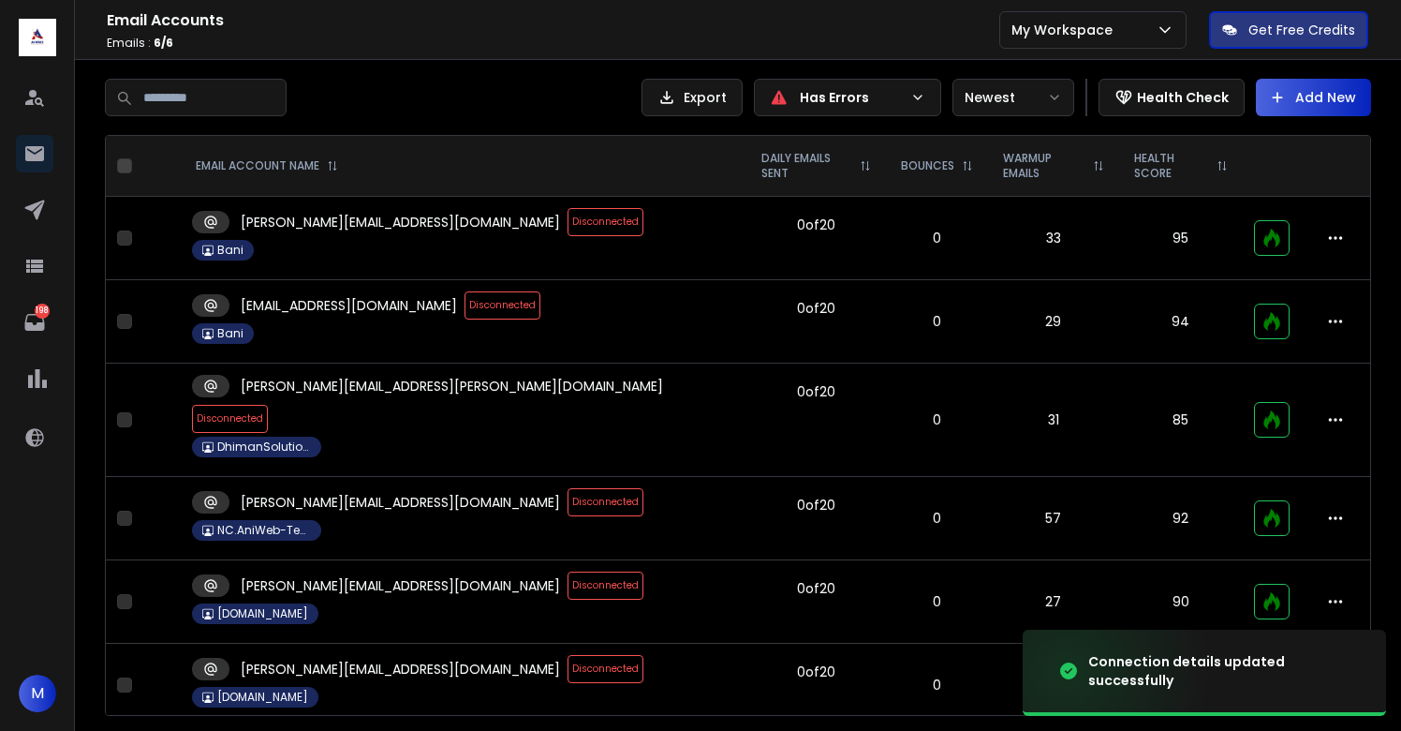
click at [568, 488] on span "Disconnected" at bounding box center [606, 502] width 76 height 28
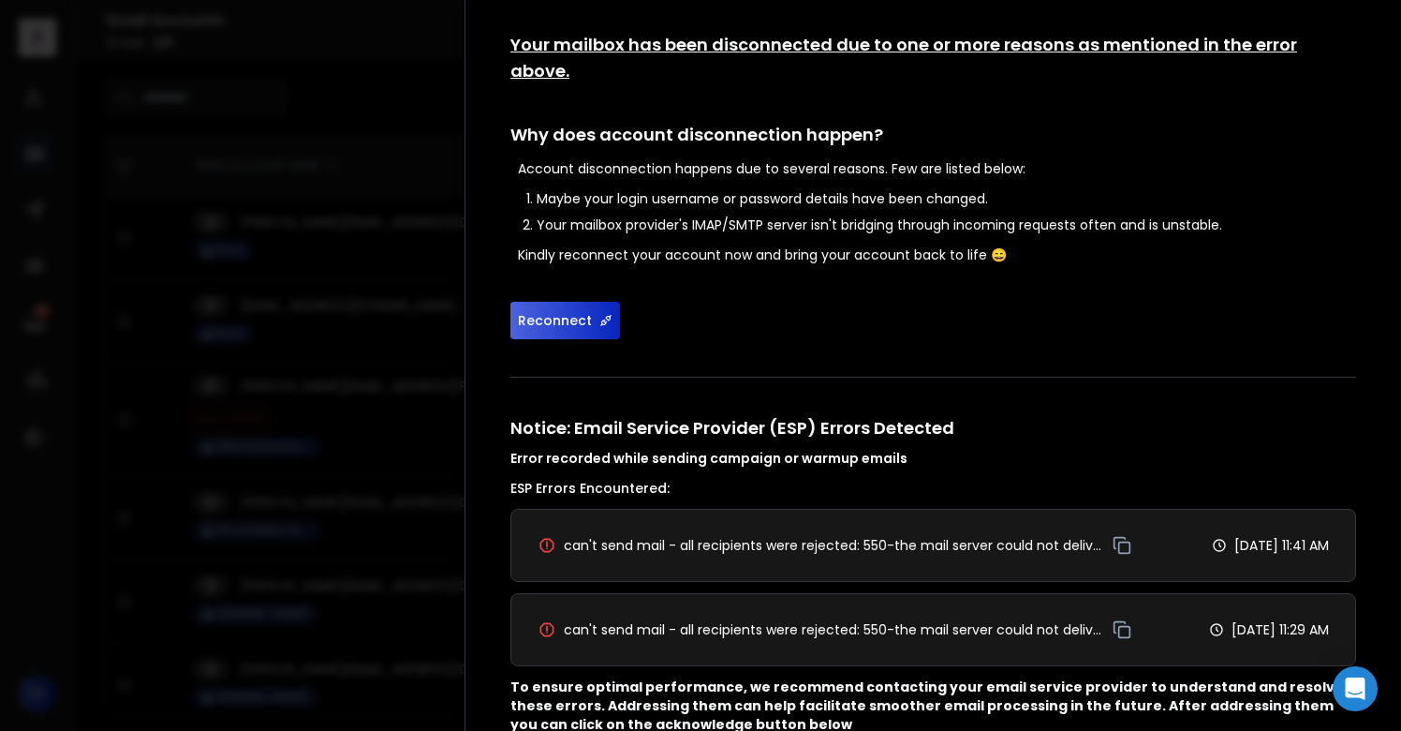
scroll to position [356, 0]
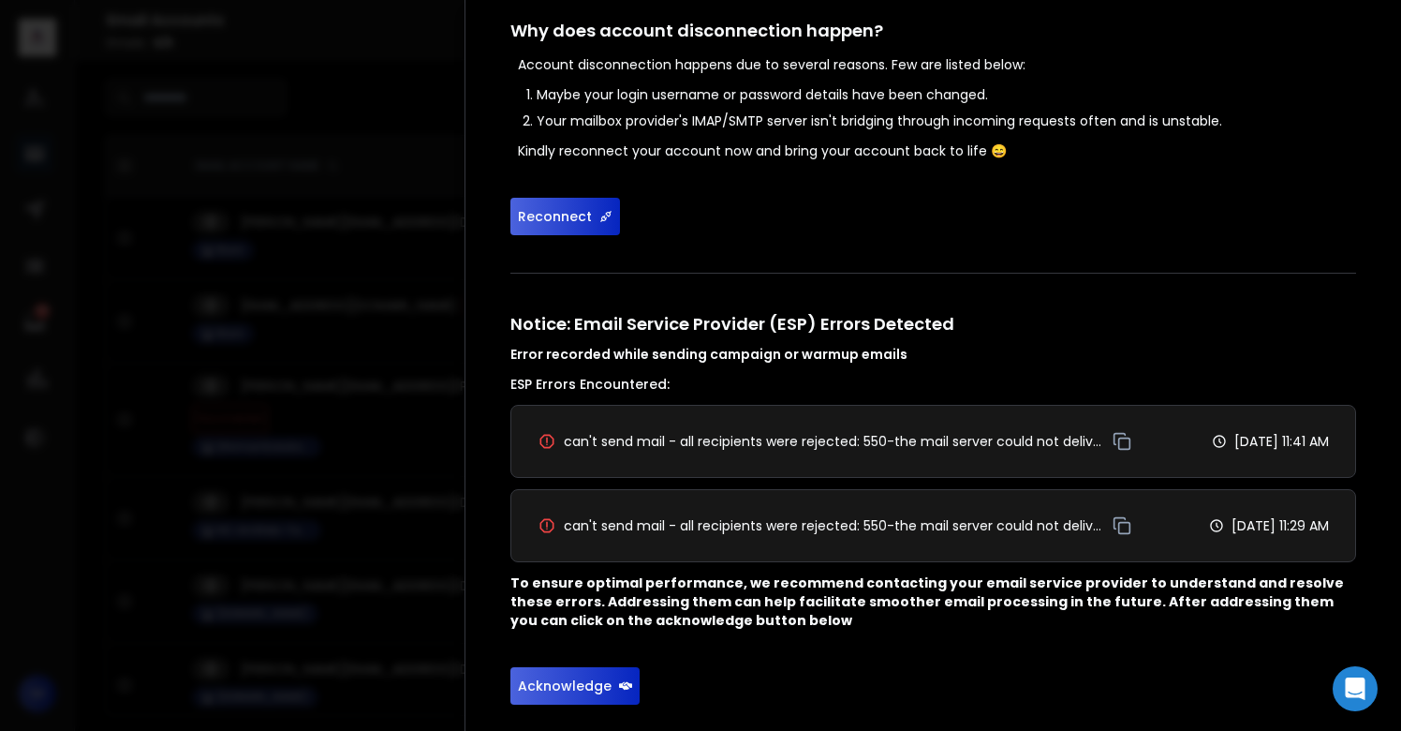
click at [548, 198] on button "Reconnect" at bounding box center [566, 216] width 110 height 37
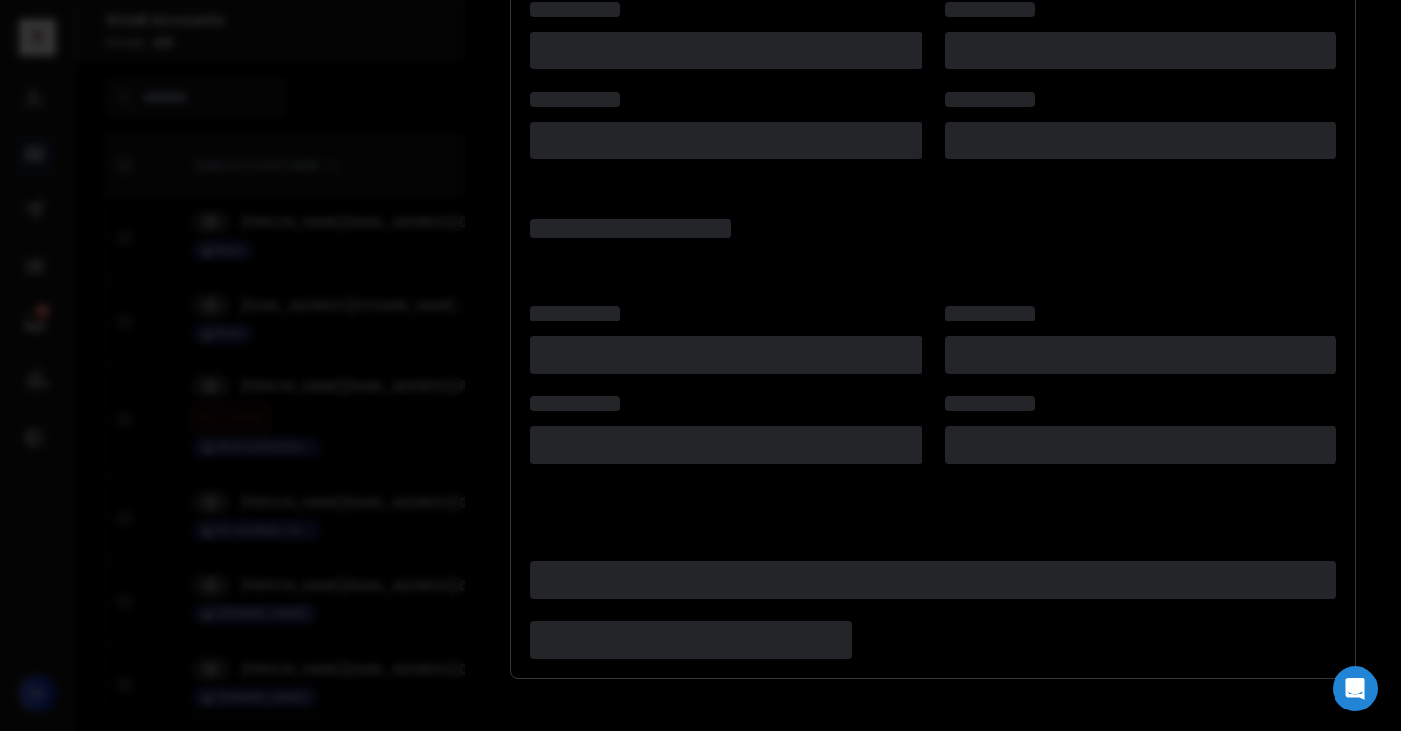
scroll to position [344, 0]
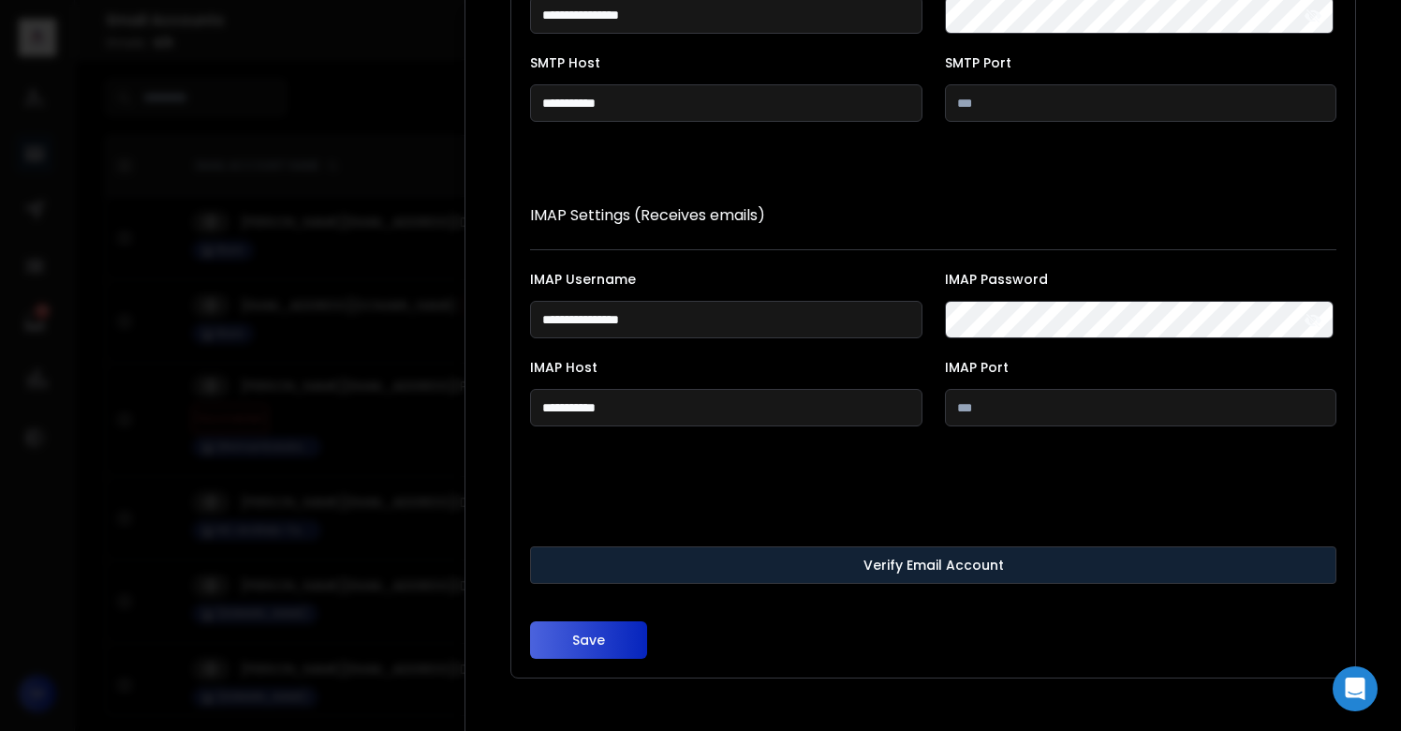
click at [785, 557] on button "Verify Email Account" at bounding box center [933, 564] width 807 height 37
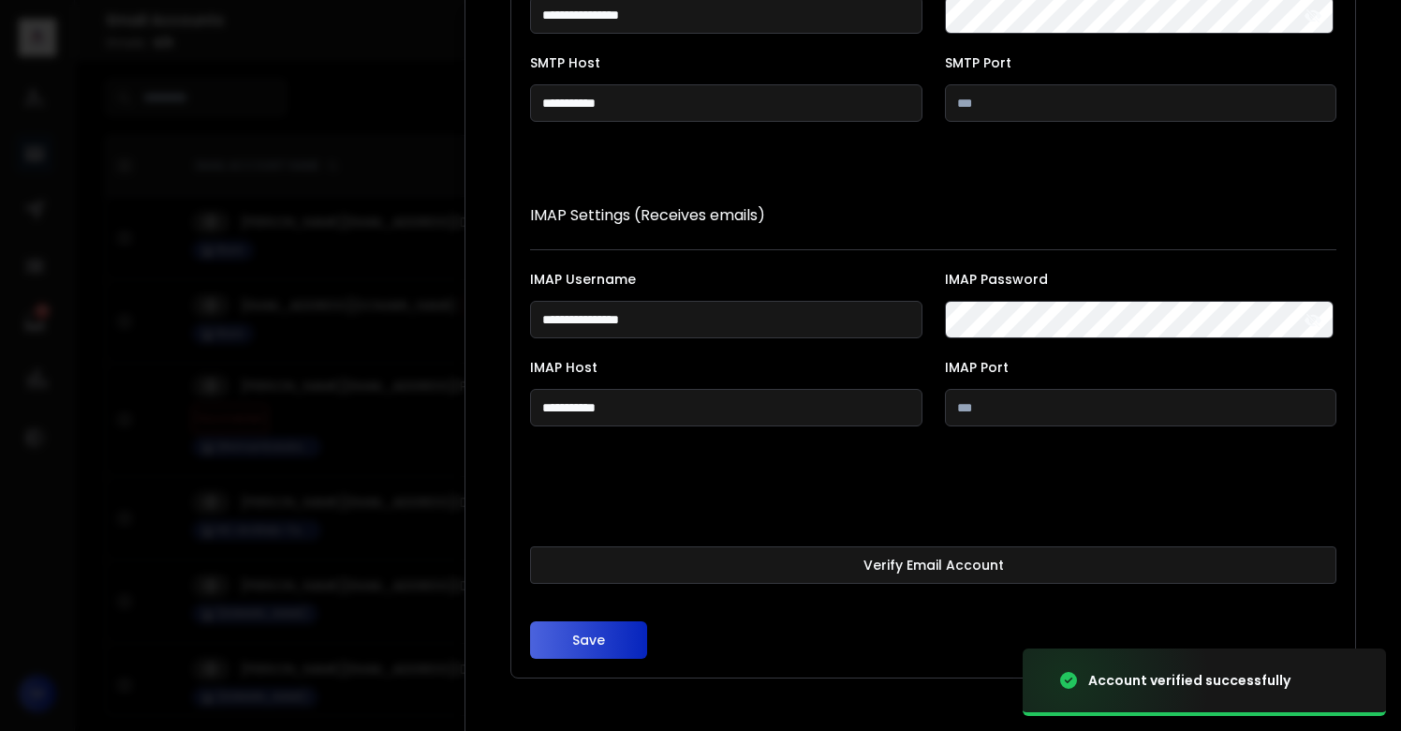
click at [591, 644] on button "Save" at bounding box center [588, 639] width 117 height 37
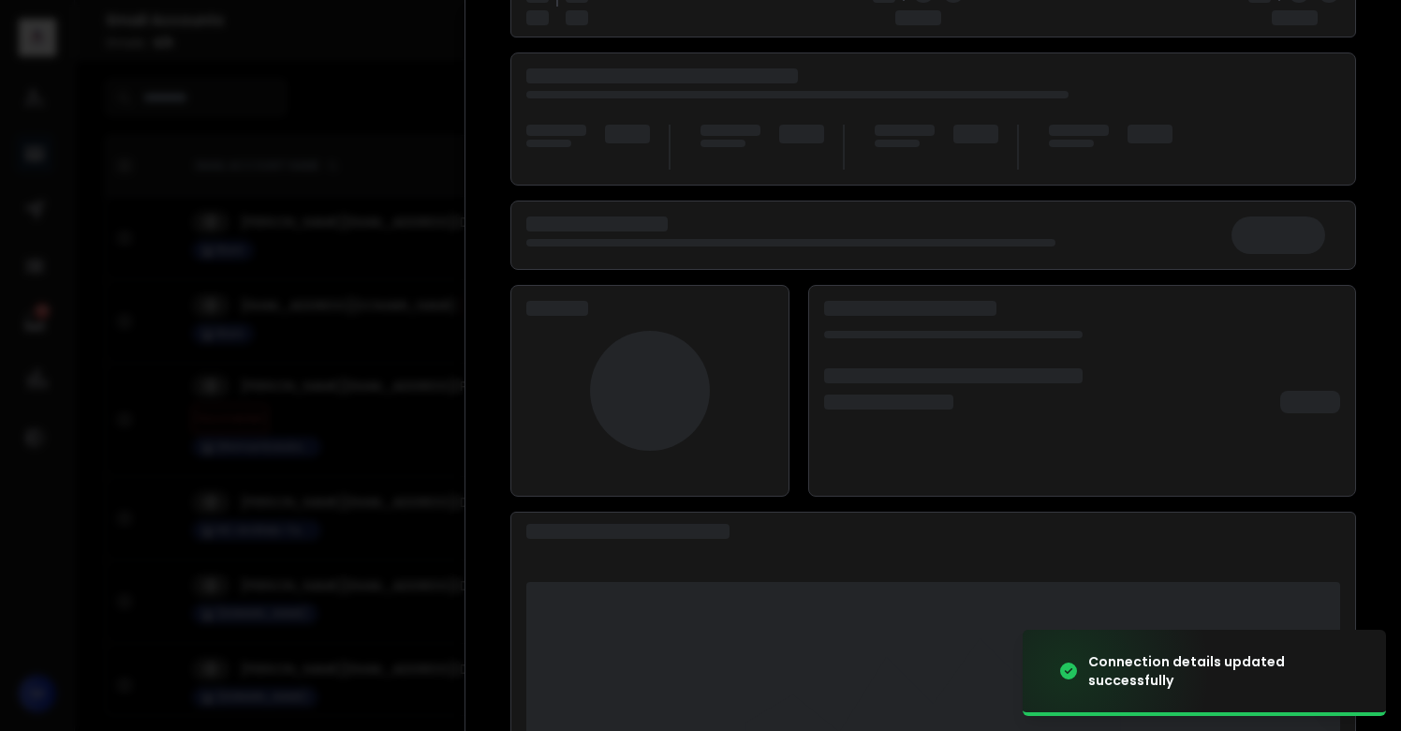
scroll to position [243, 0]
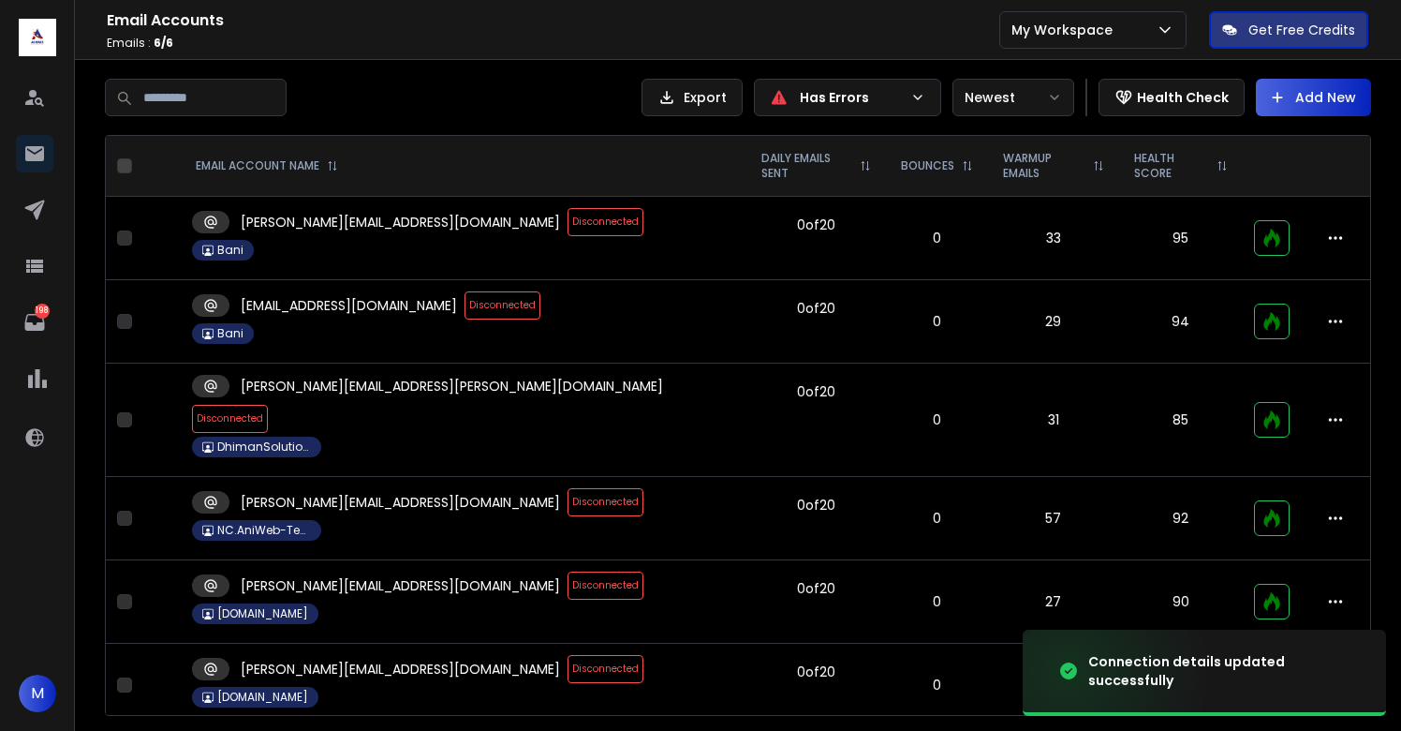
click at [568, 571] on span "Disconnected" at bounding box center [606, 585] width 76 height 28
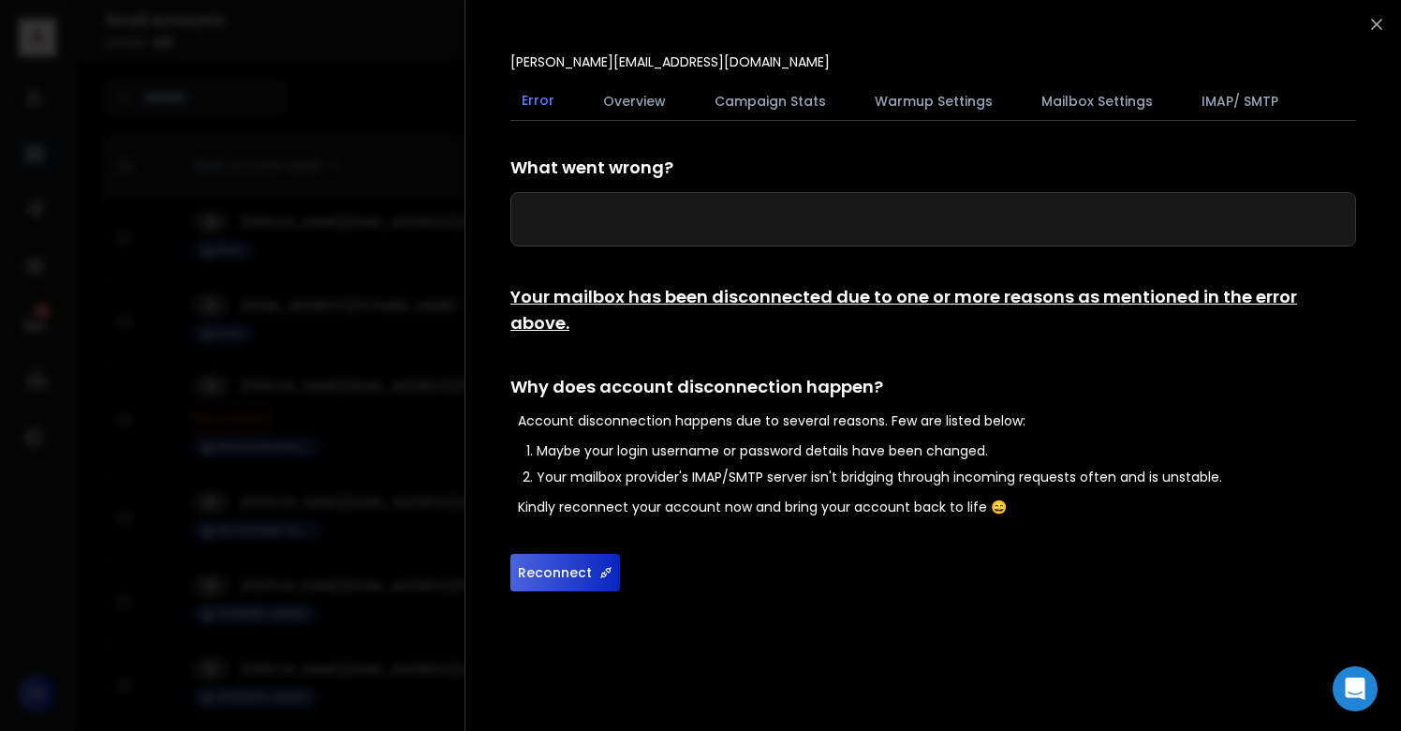
click at [594, 554] on button "Reconnect" at bounding box center [566, 572] width 110 height 37
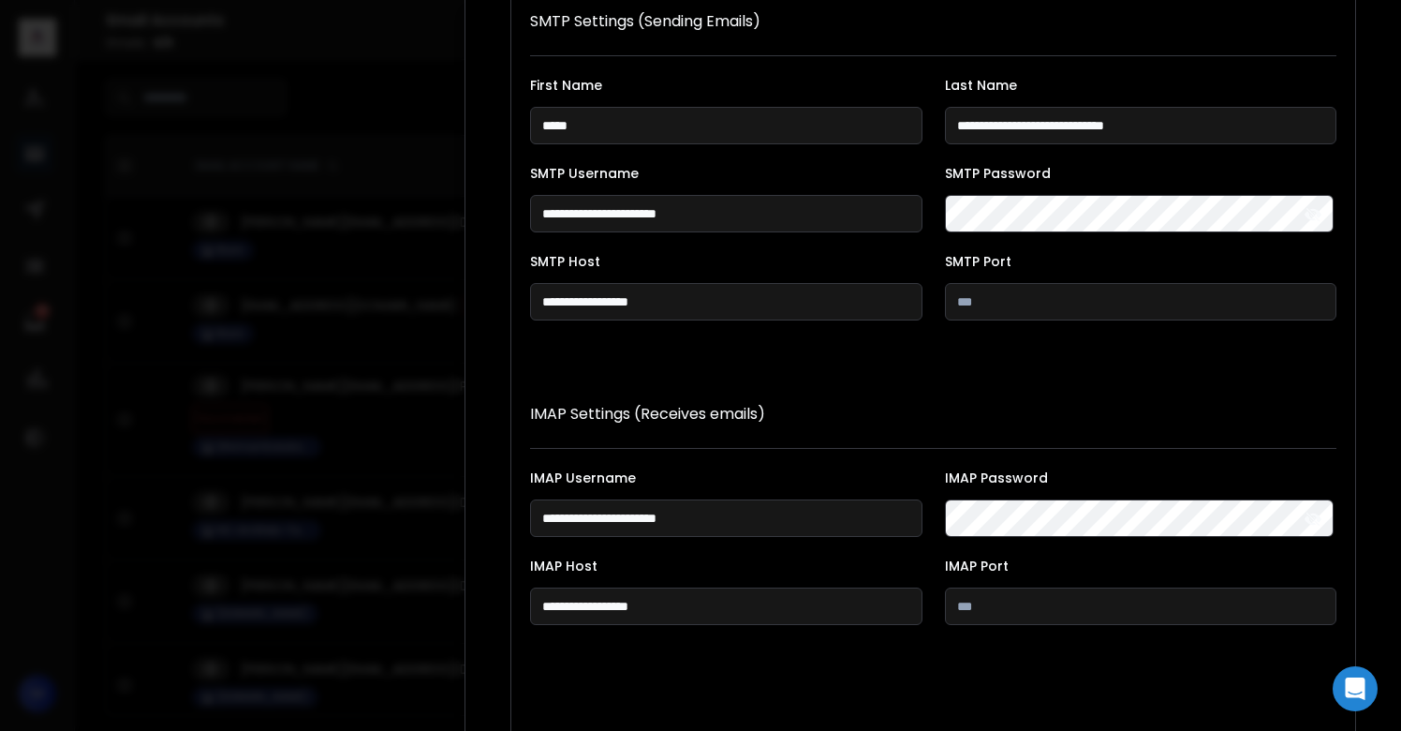
scroll to position [344, 0]
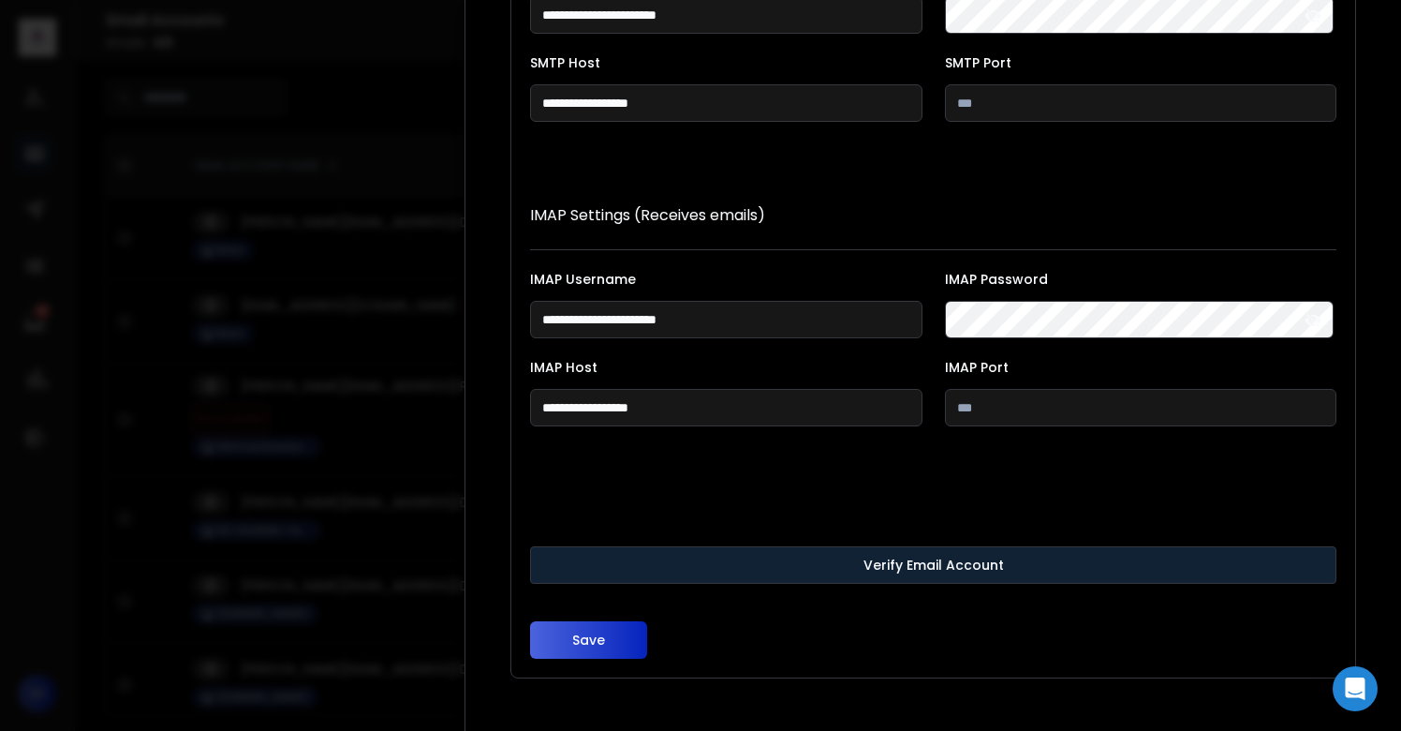
click at [832, 565] on button "Verify Email Account" at bounding box center [933, 564] width 807 height 37
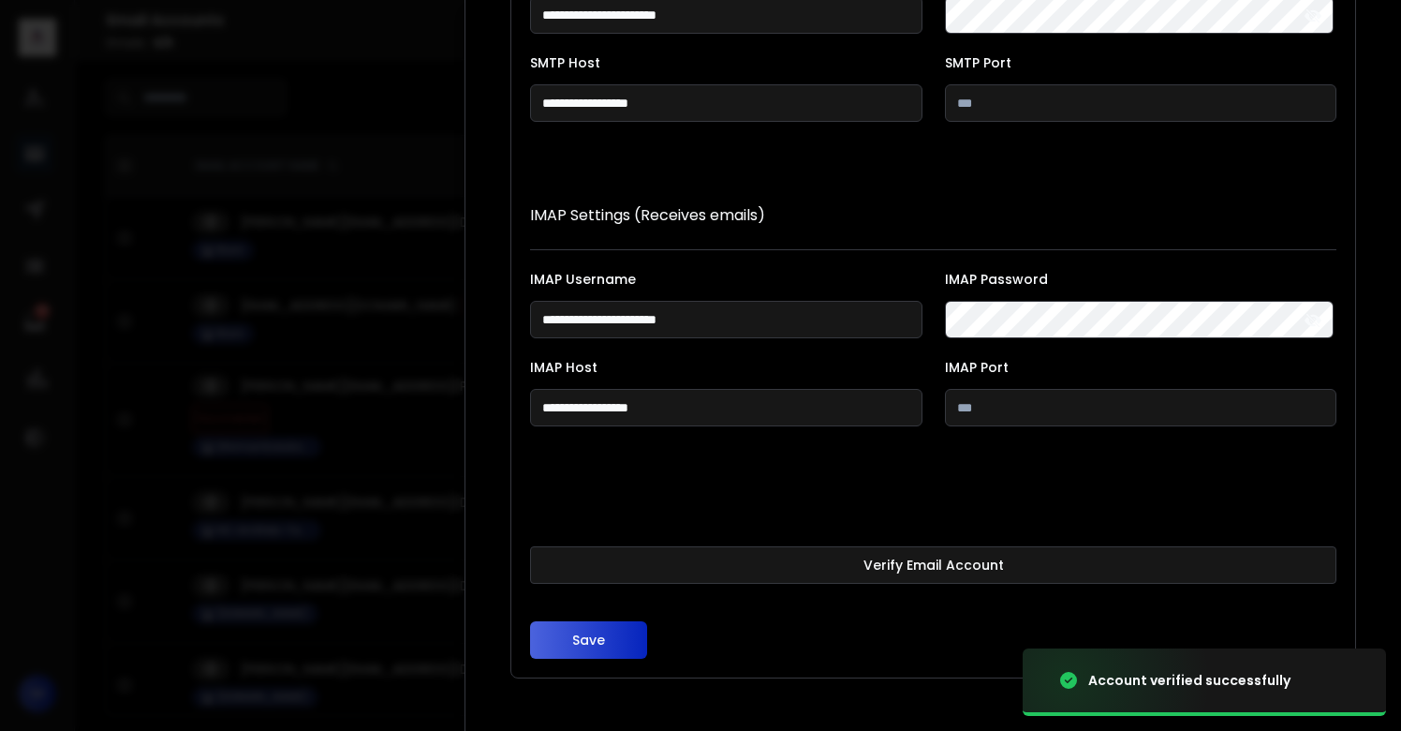
click at [542, 628] on button "Save" at bounding box center [588, 639] width 117 height 37
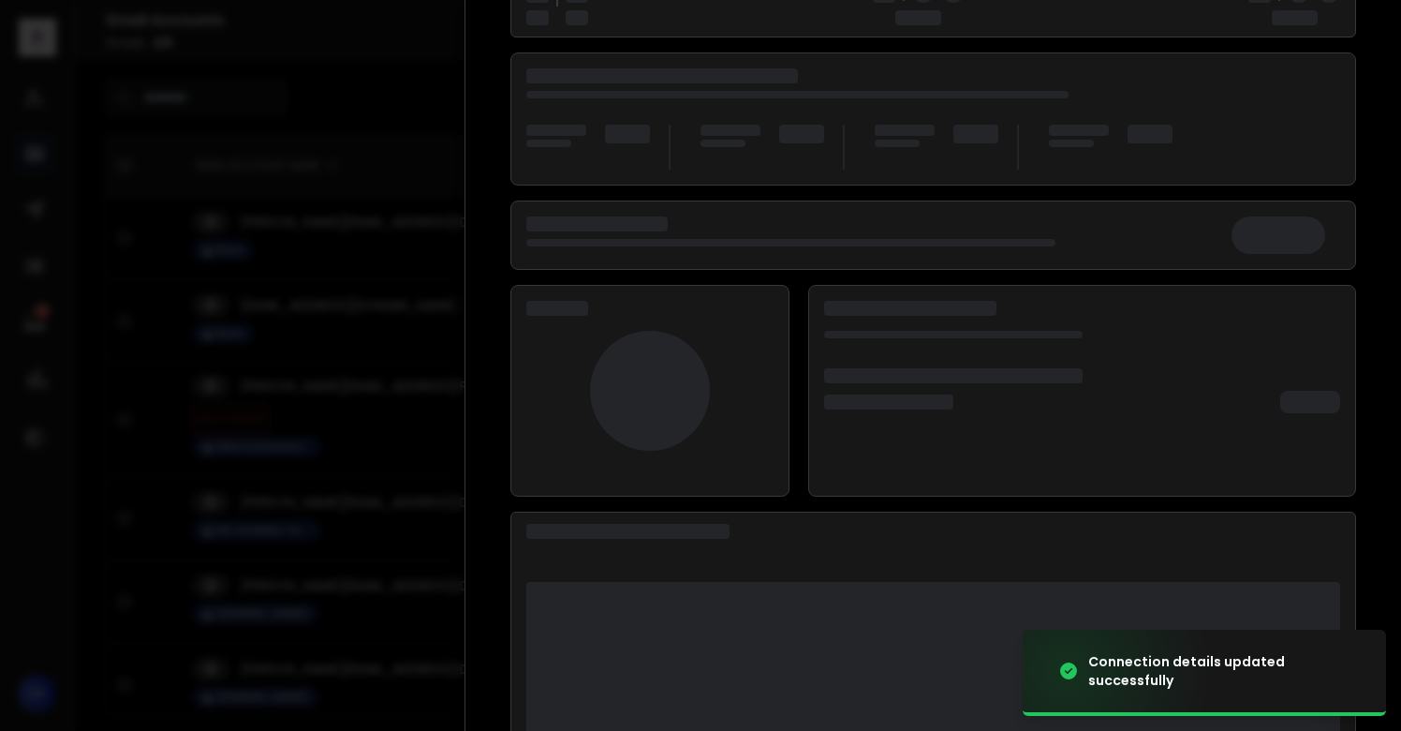
scroll to position [243, 0]
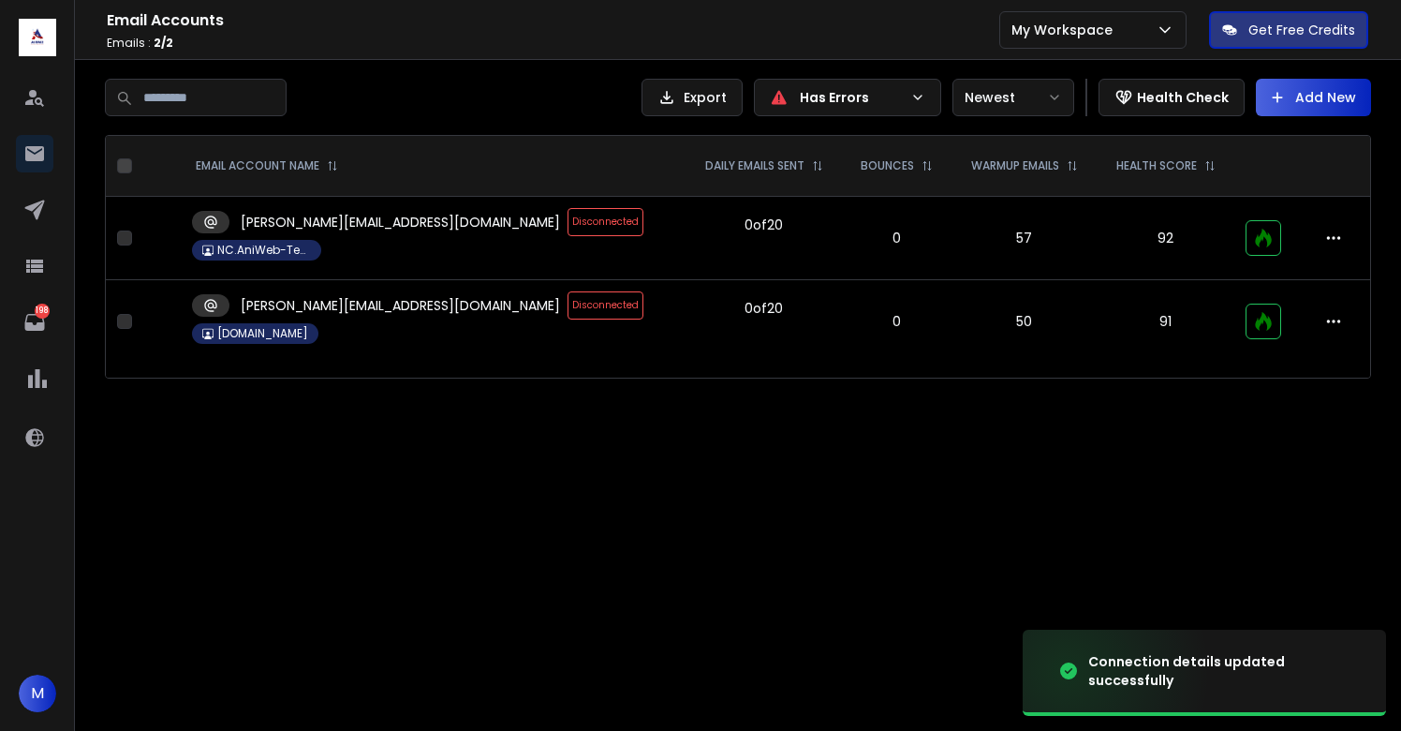
click at [568, 304] on span "Disconnected" at bounding box center [606, 305] width 76 height 28
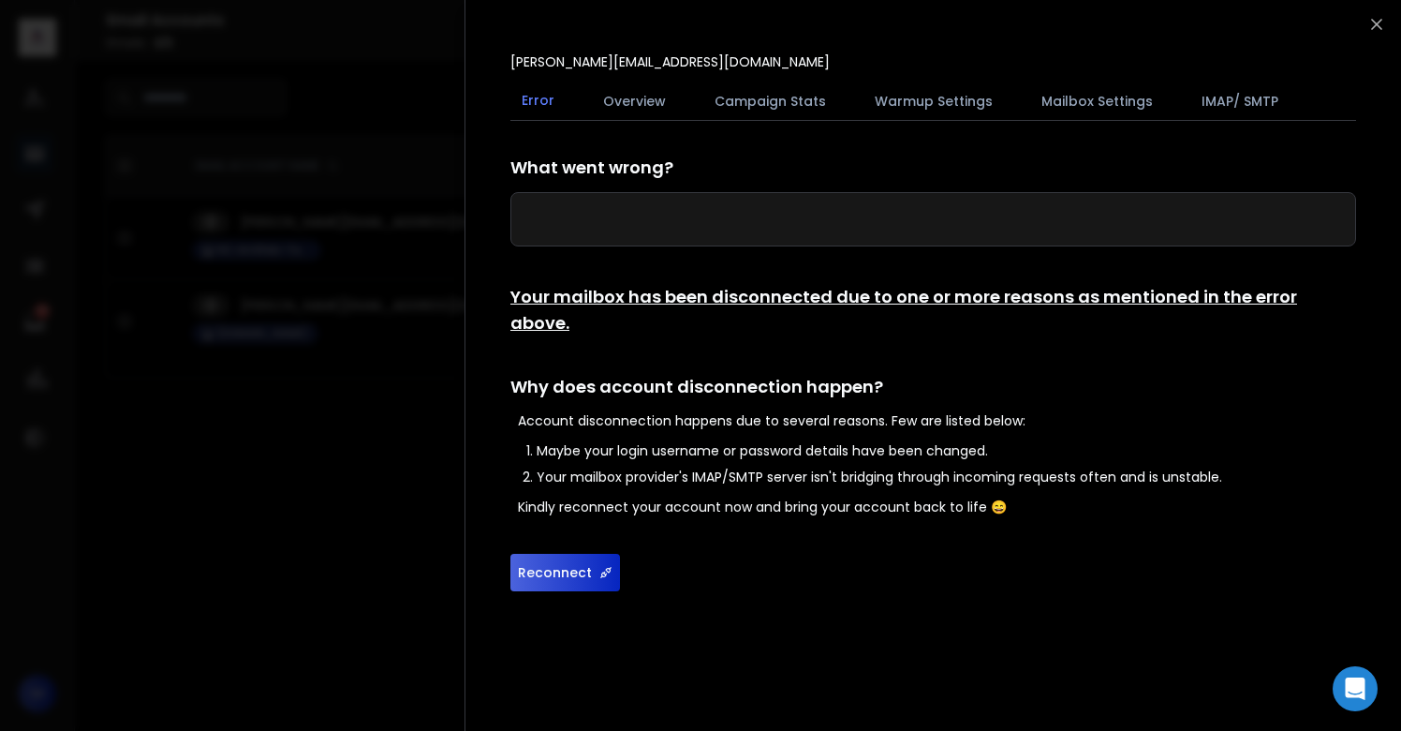
click at [571, 554] on button "Reconnect" at bounding box center [566, 572] width 110 height 37
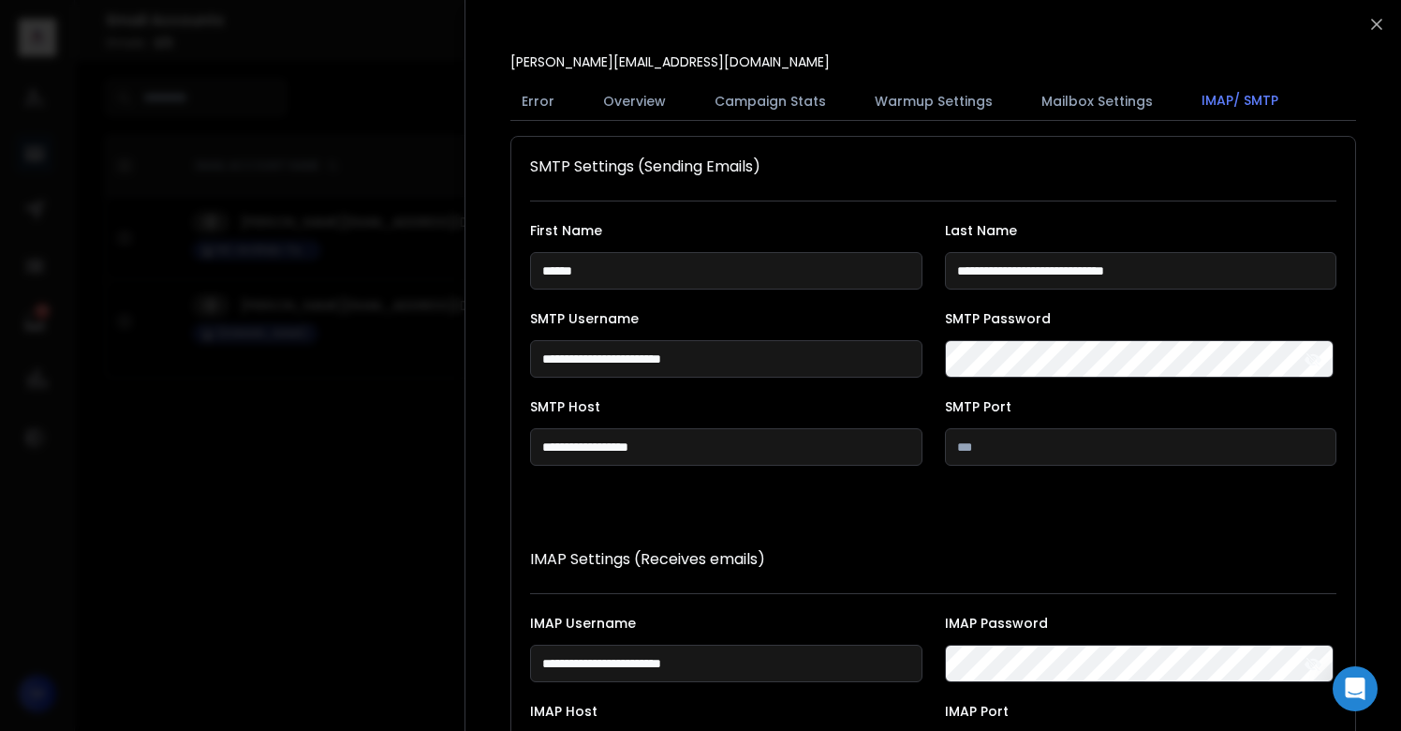
scroll to position [344, 0]
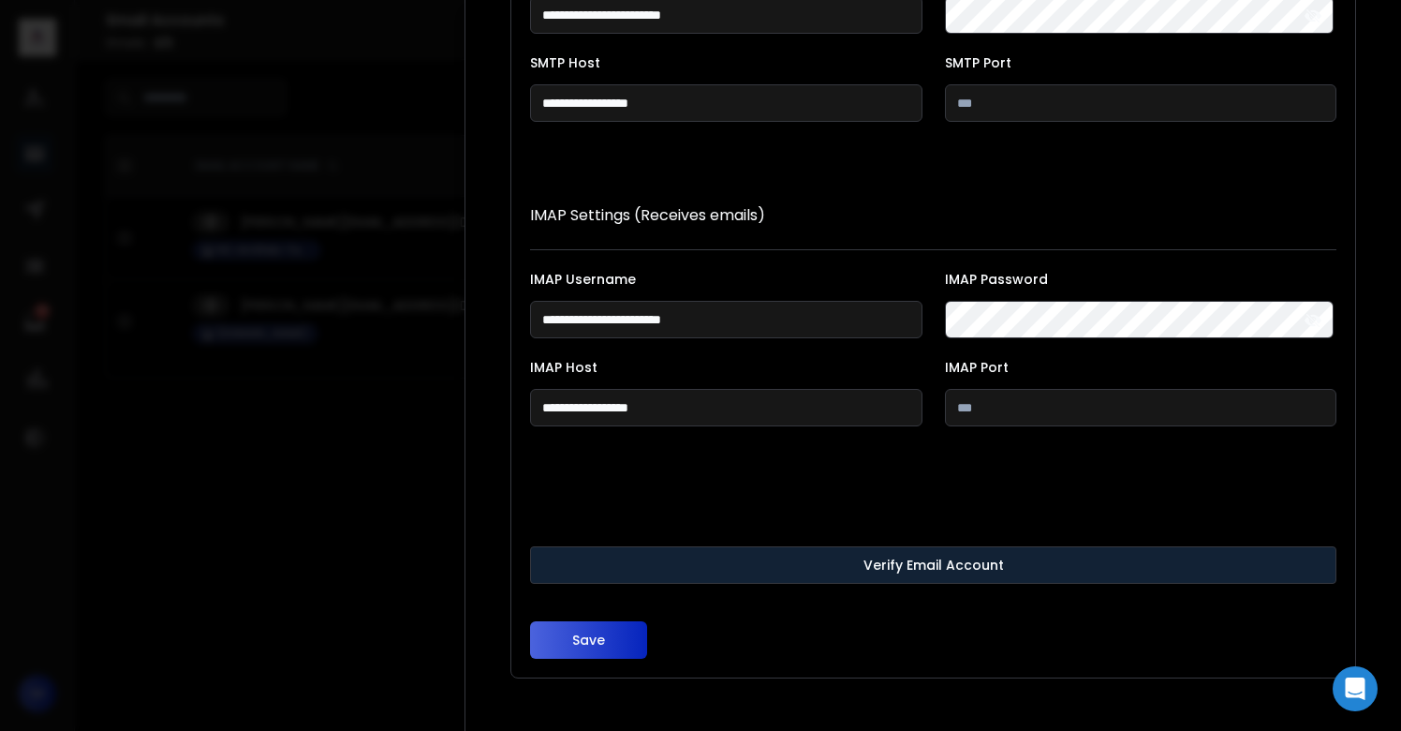
click at [601, 561] on button "Verify Email Account" at bounding box center [933, 564] width 807 height 37
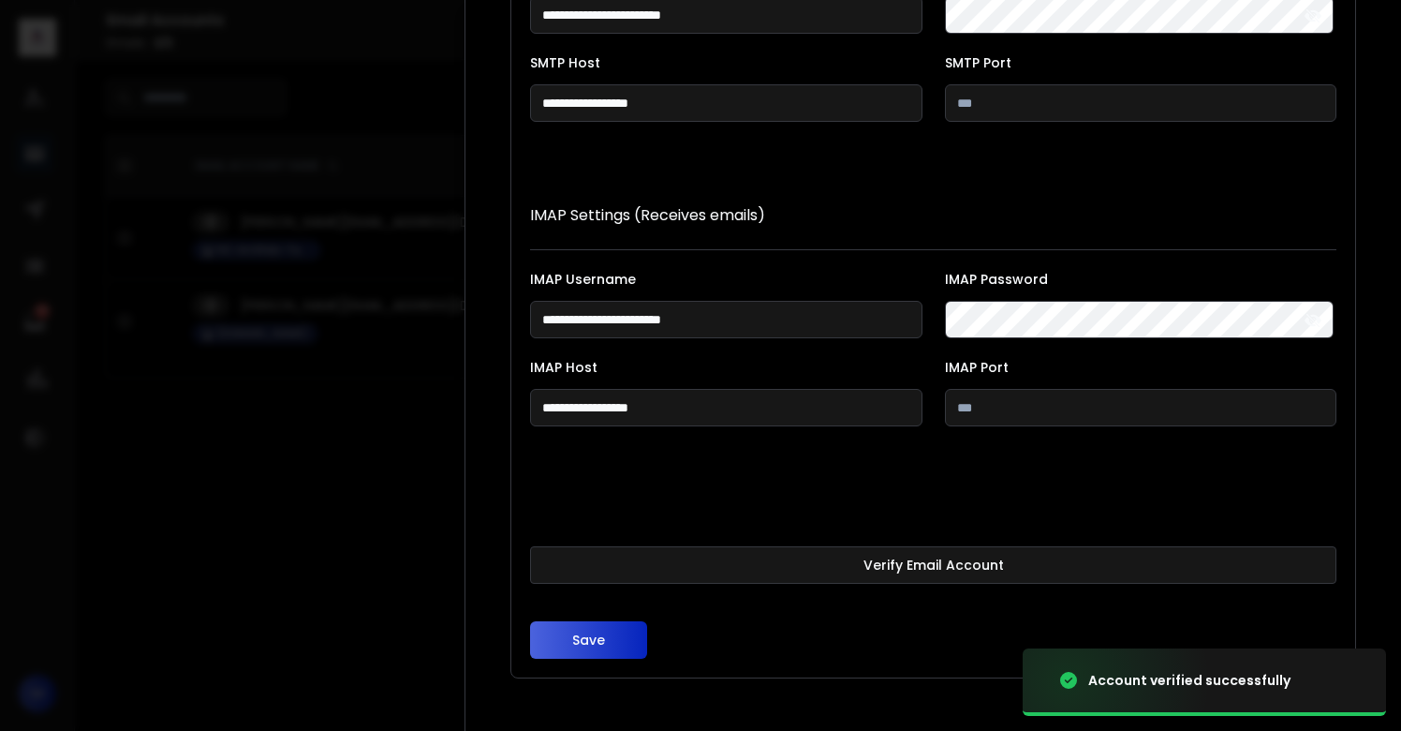
click at [587, 635] on button "Save" at bounding box center [588, 639] width 117 height 37
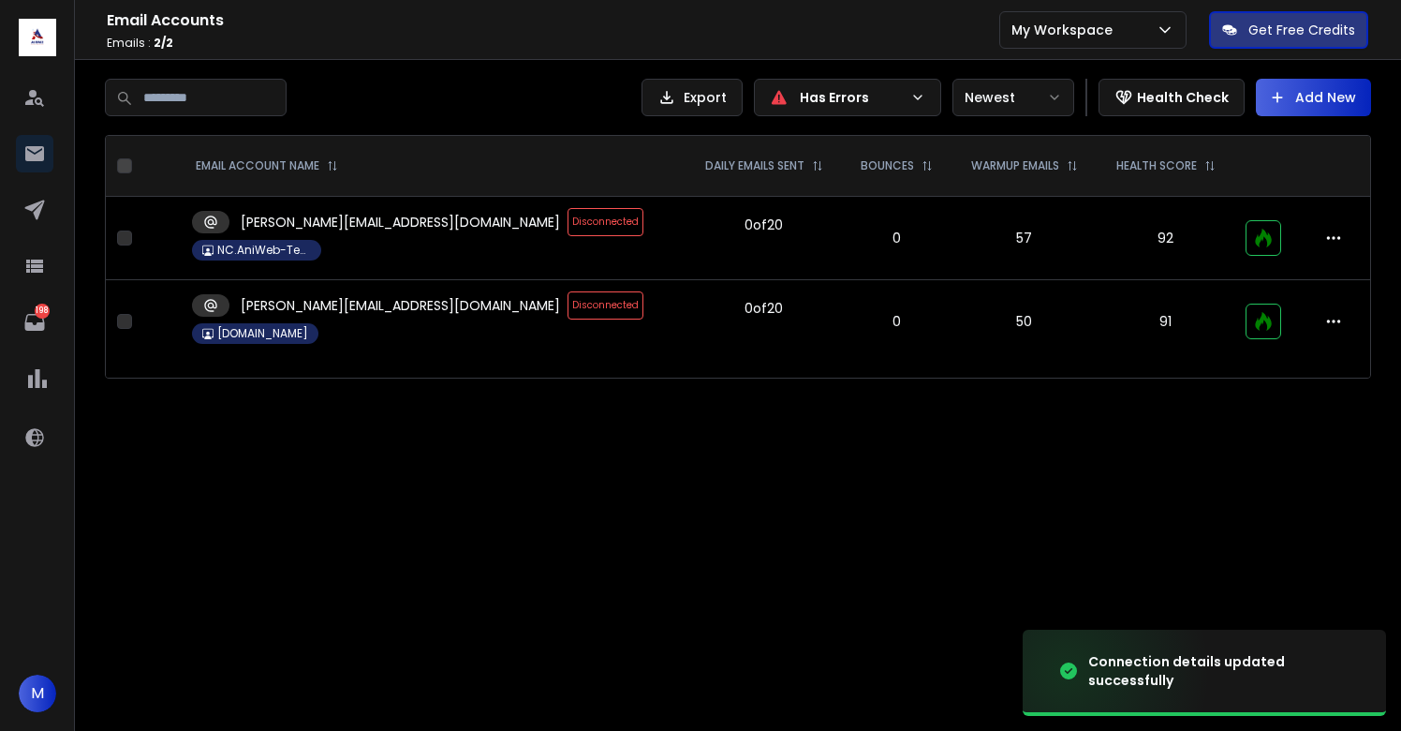
click at [568, 313] on span "Disconnected" at bounding box center [606, 305] width 76 height 28
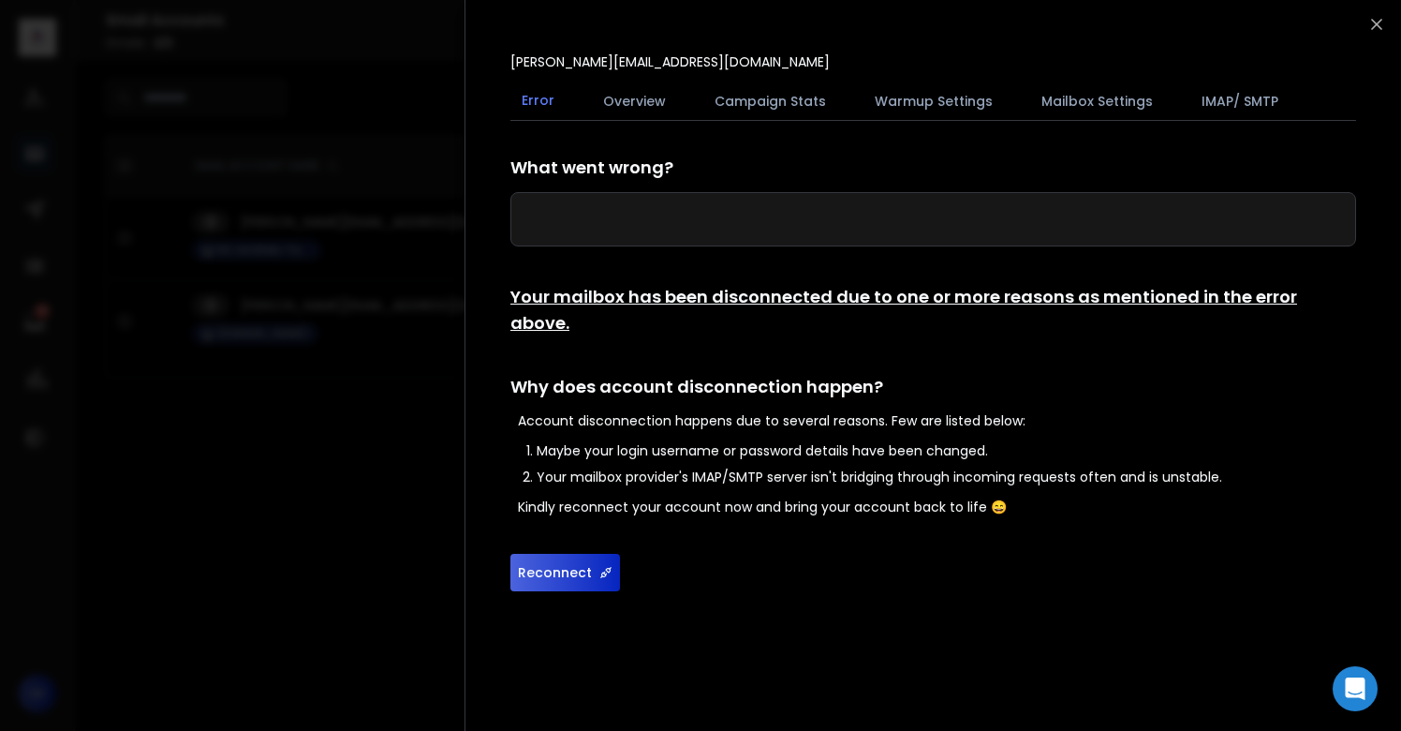
click at [574, 554] on button "Reconnect" at bounding box center [566, 572] width 110 height 37
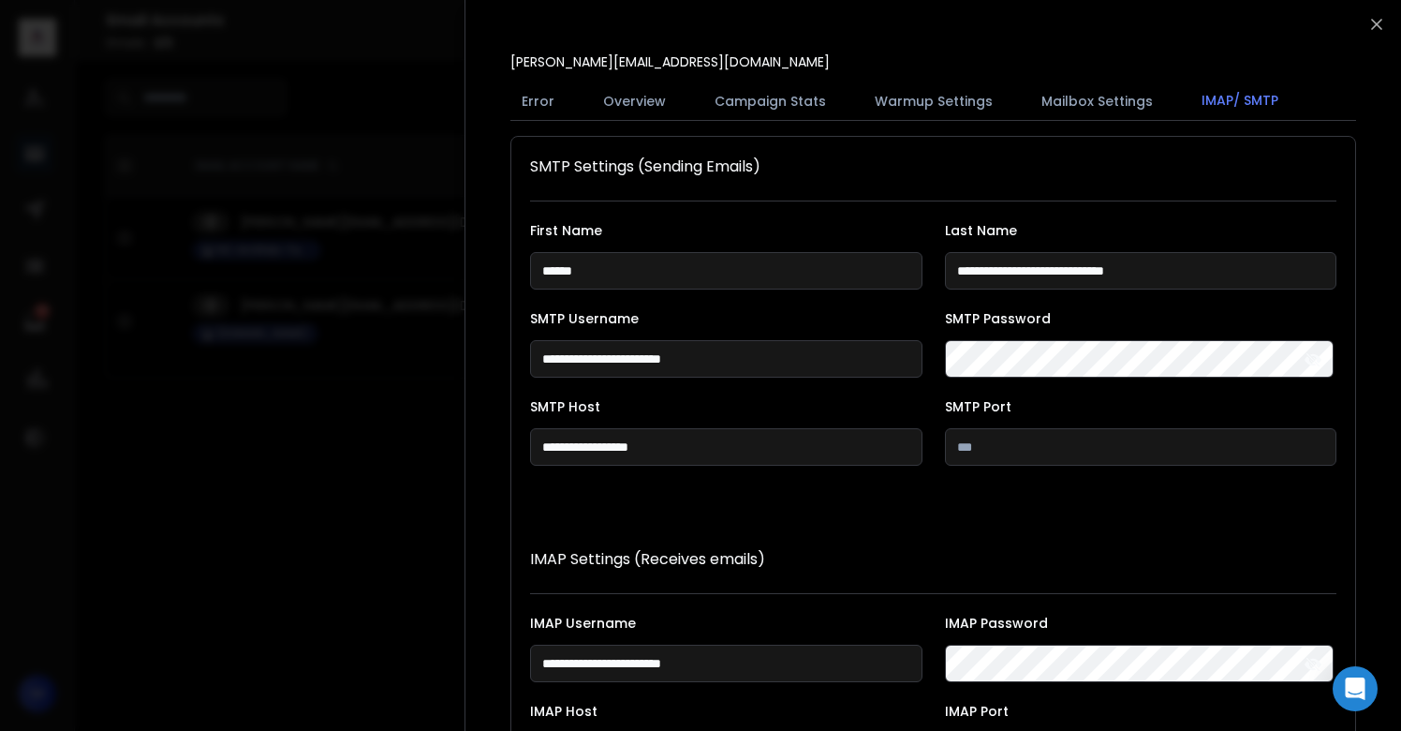
scroll to position [344, 0]
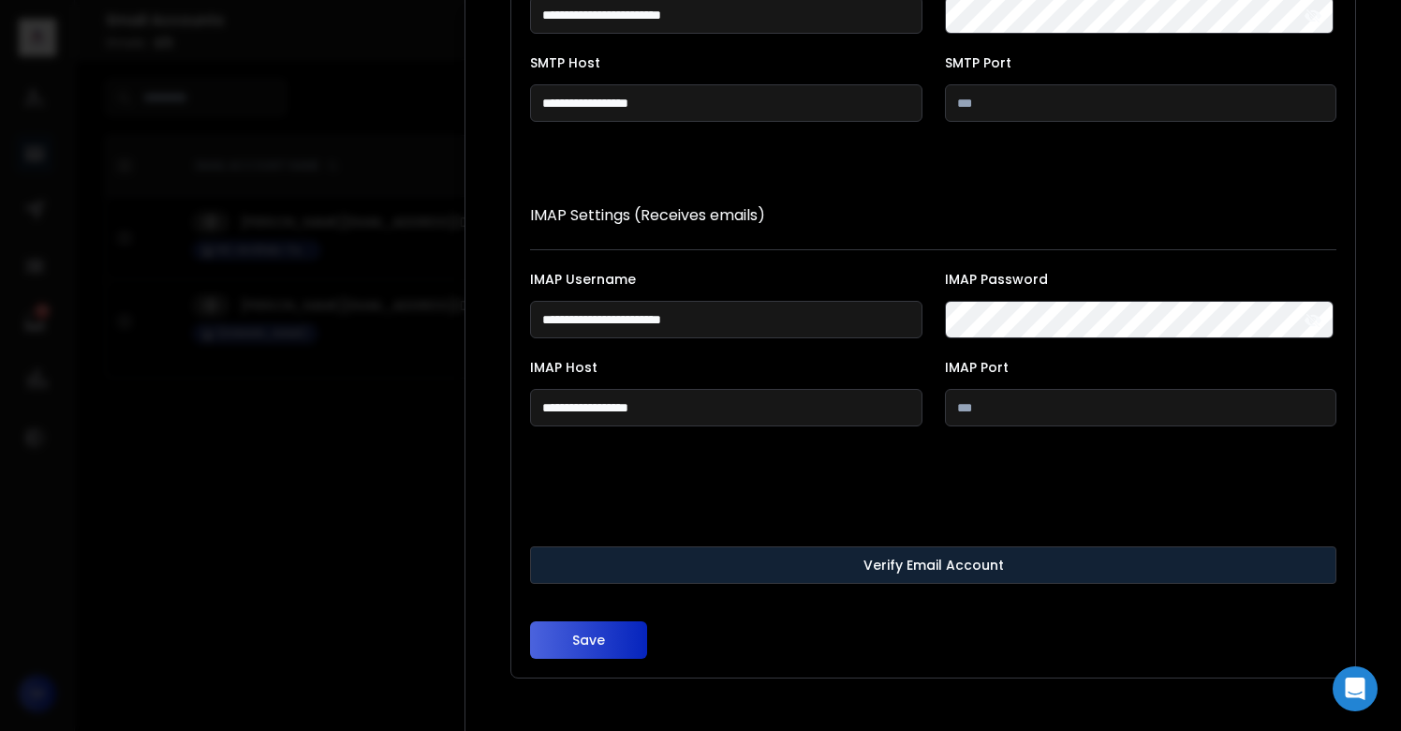
click at [683, 555] on button "Verify Email Account" at bounding box center [933, 564] width 807 height 37
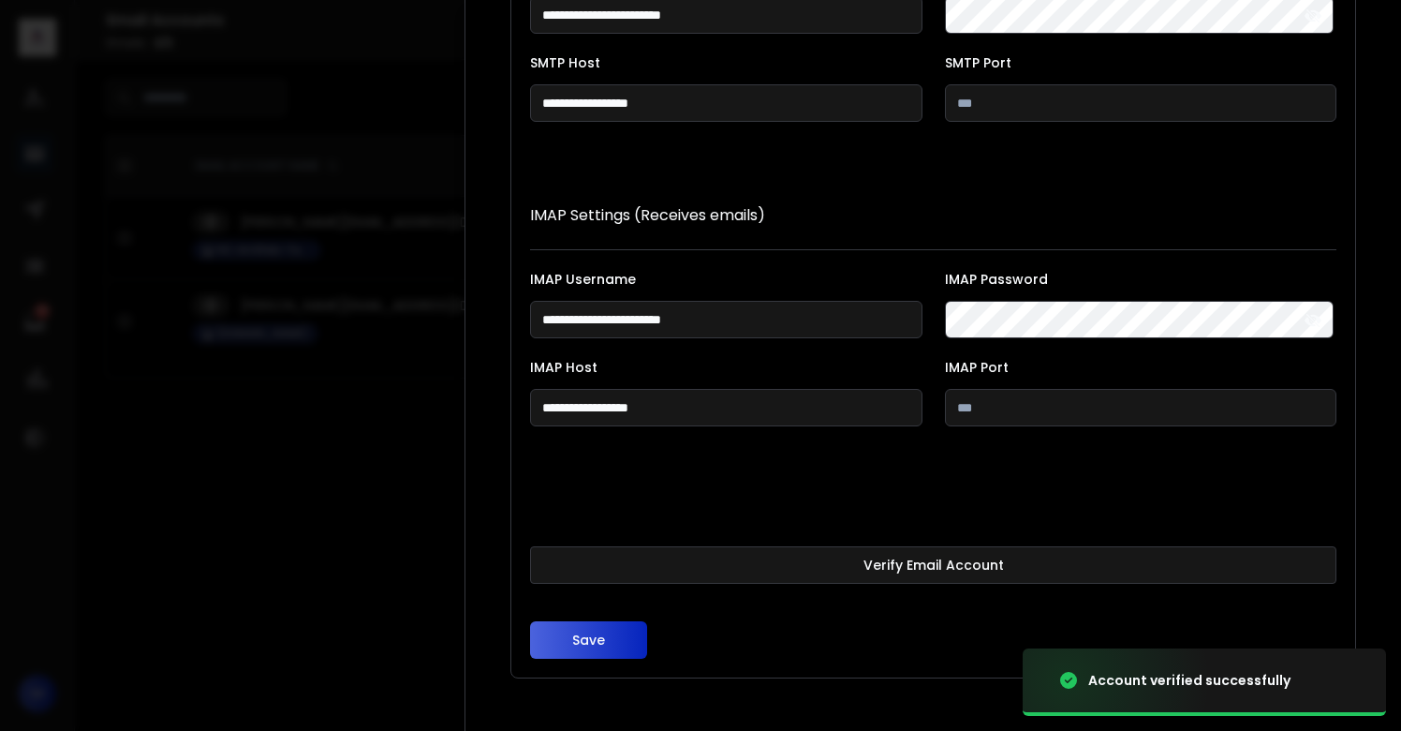
click at [592, 640] on button "Save" at bounding box center [588, 639] width 117 height 37
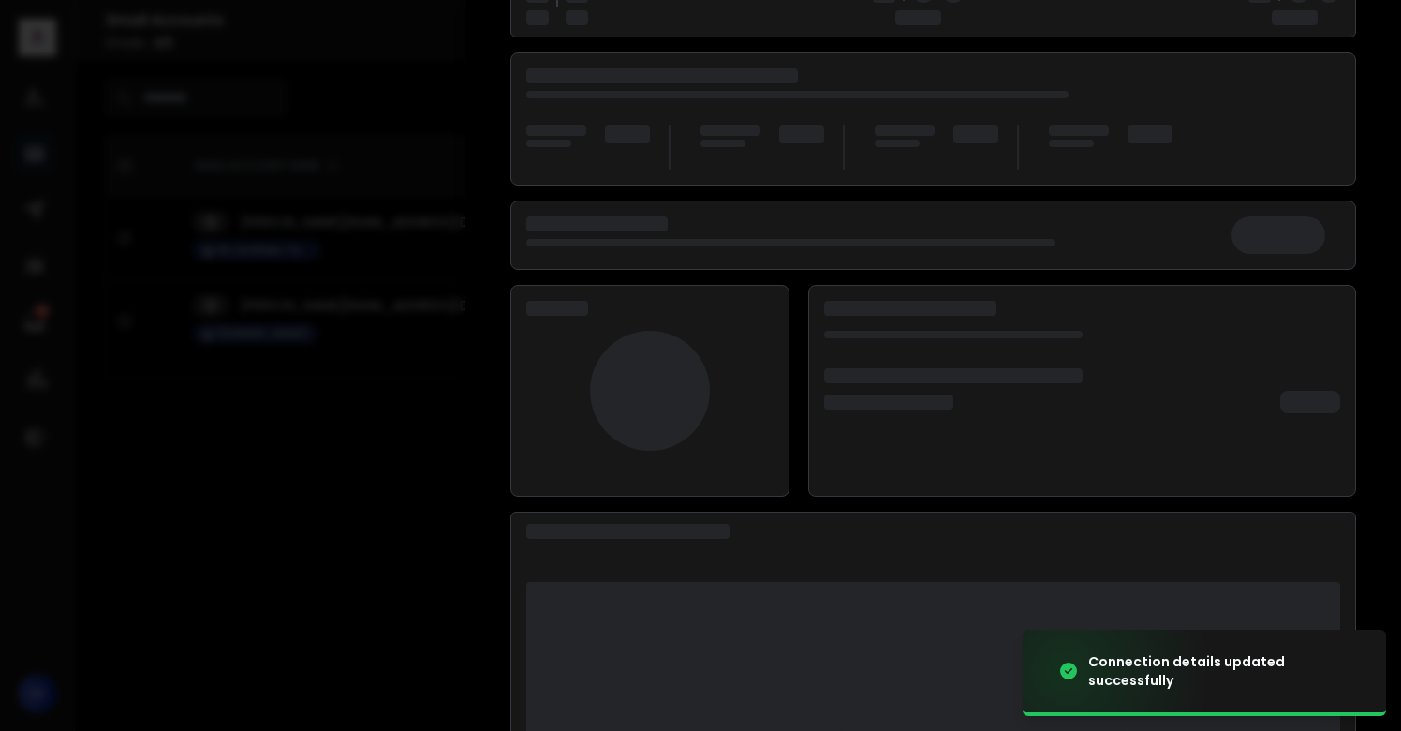
scroll to position [243, 0]
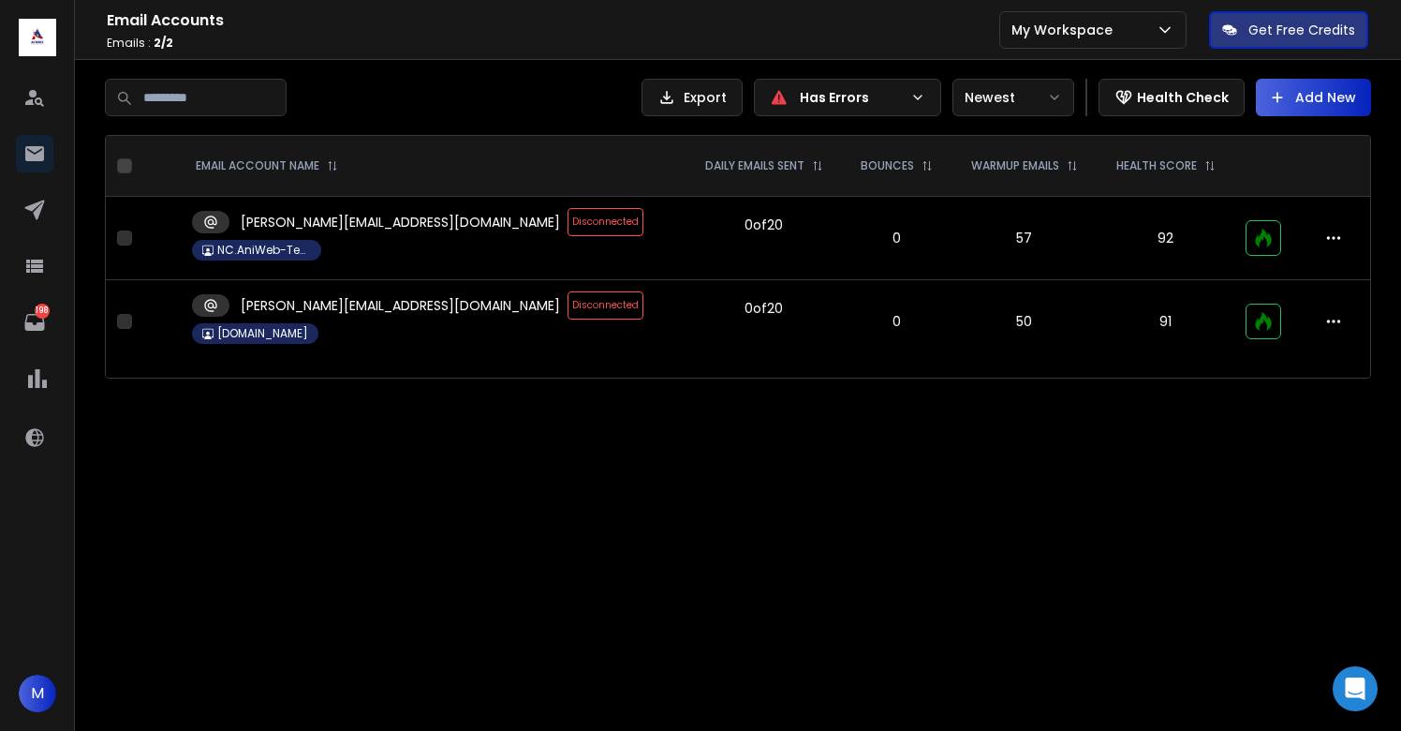
click at [568, 227] on span "Disconnected" at bounding box center [606, 222] width 76 height 28
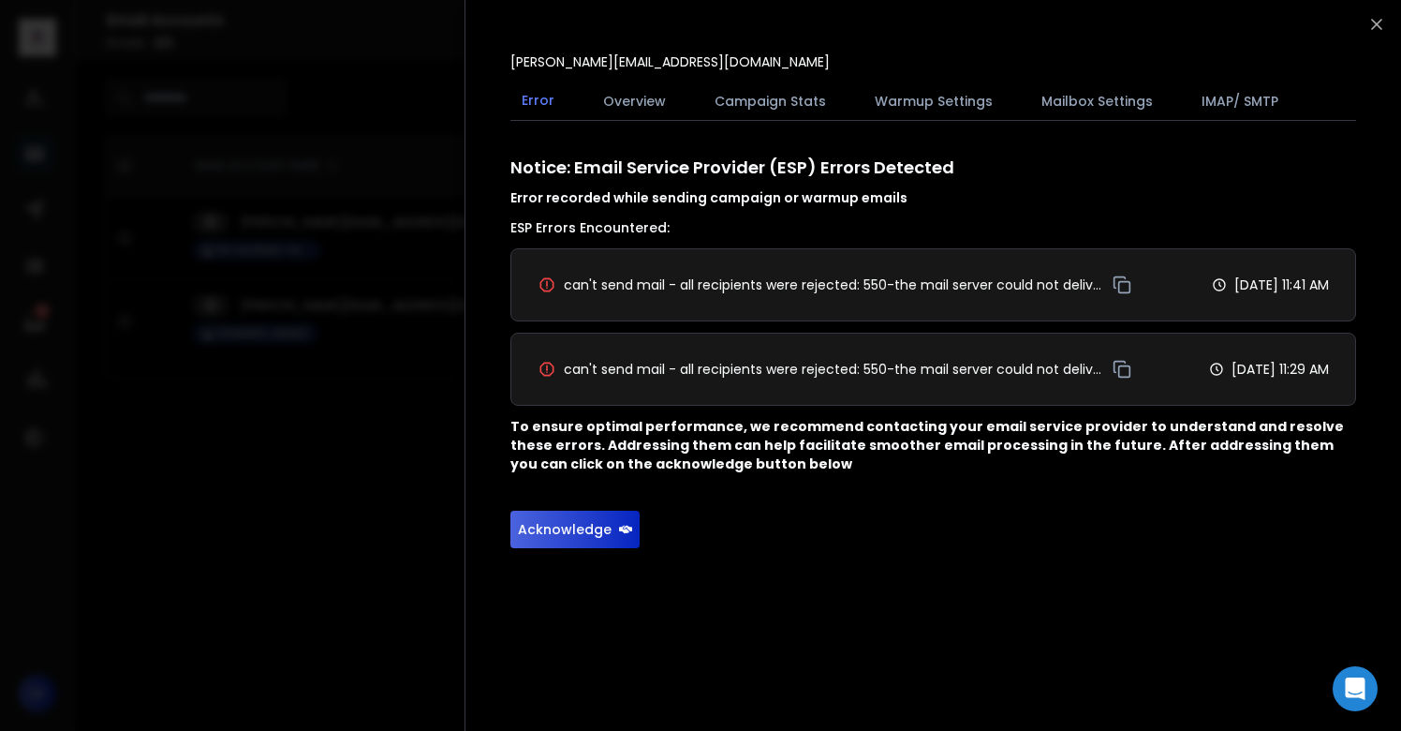
click at [586, 538] on button "Acknowledge" at bounding box center [575, 529] width 129 height 37
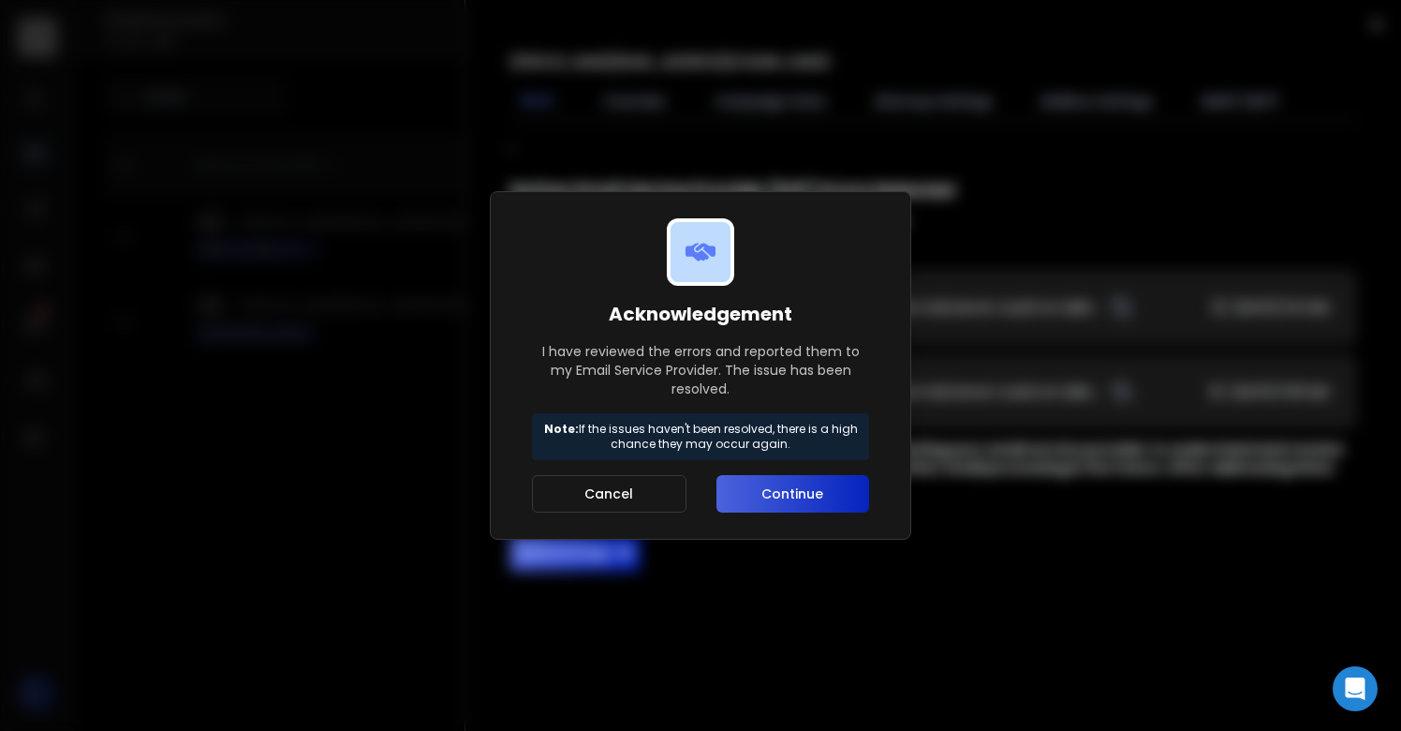
click at [778, 483] on button "Continue" at bounding box center [793, 493] width 153 height 37
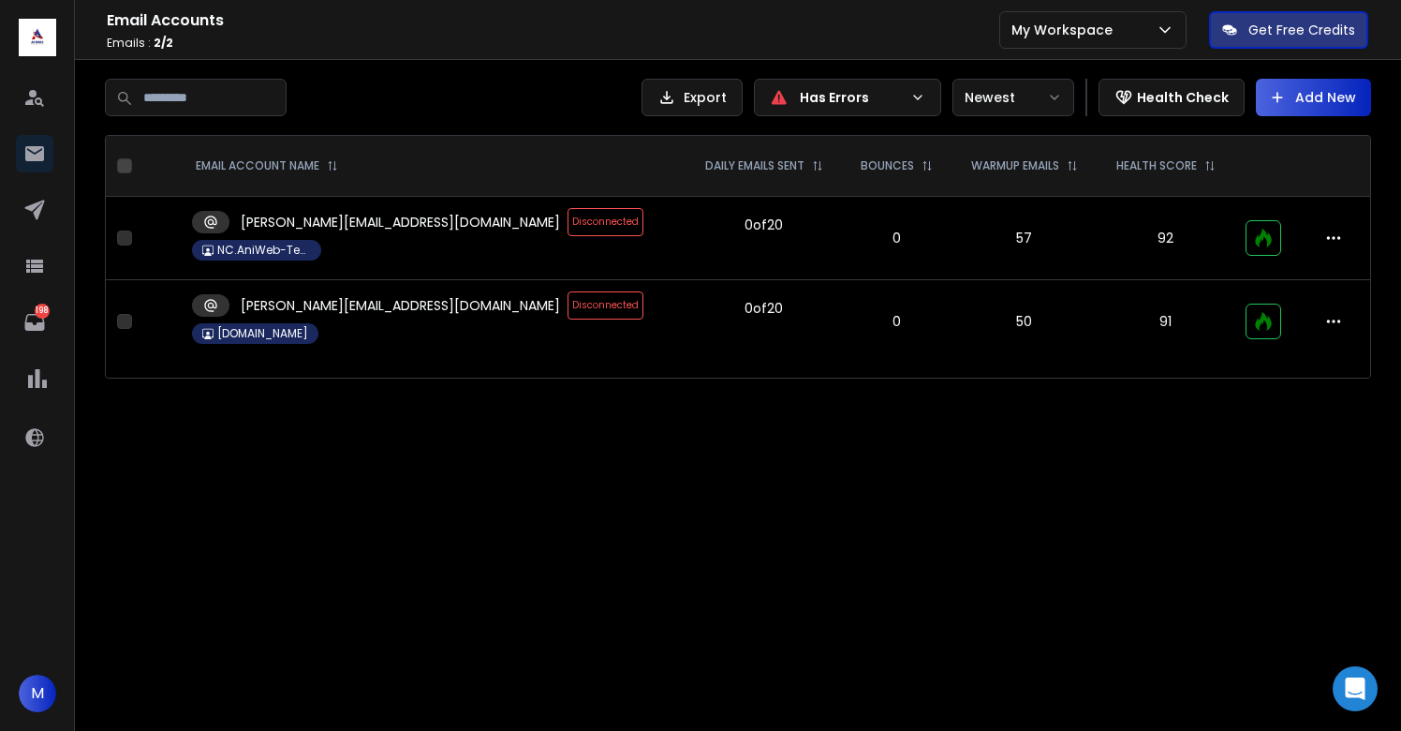
click at [568, 295] on span "Disconnected" at bounding box center [606, 305] width 76 height 28
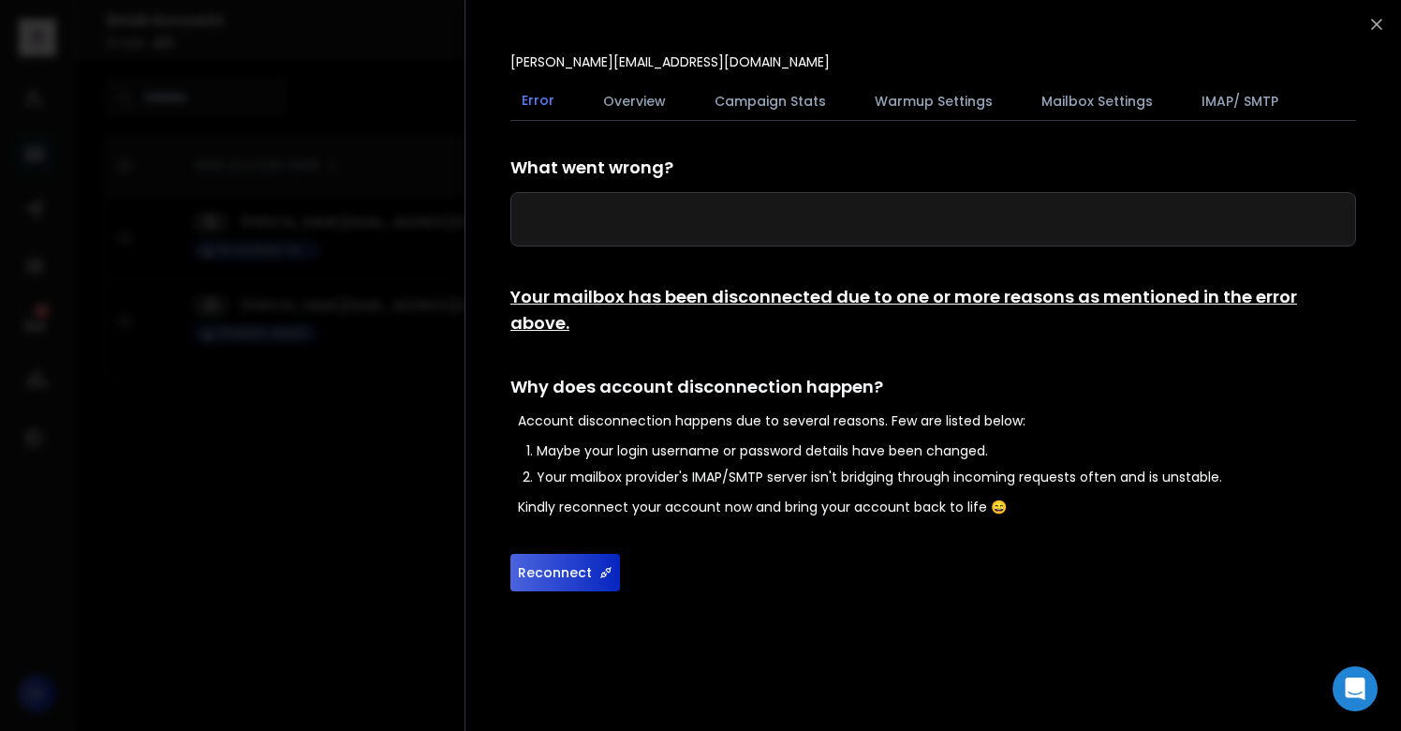
click at [560, 554] on button "Reconnect" at bounding box center [566, 572] width 110 height 37
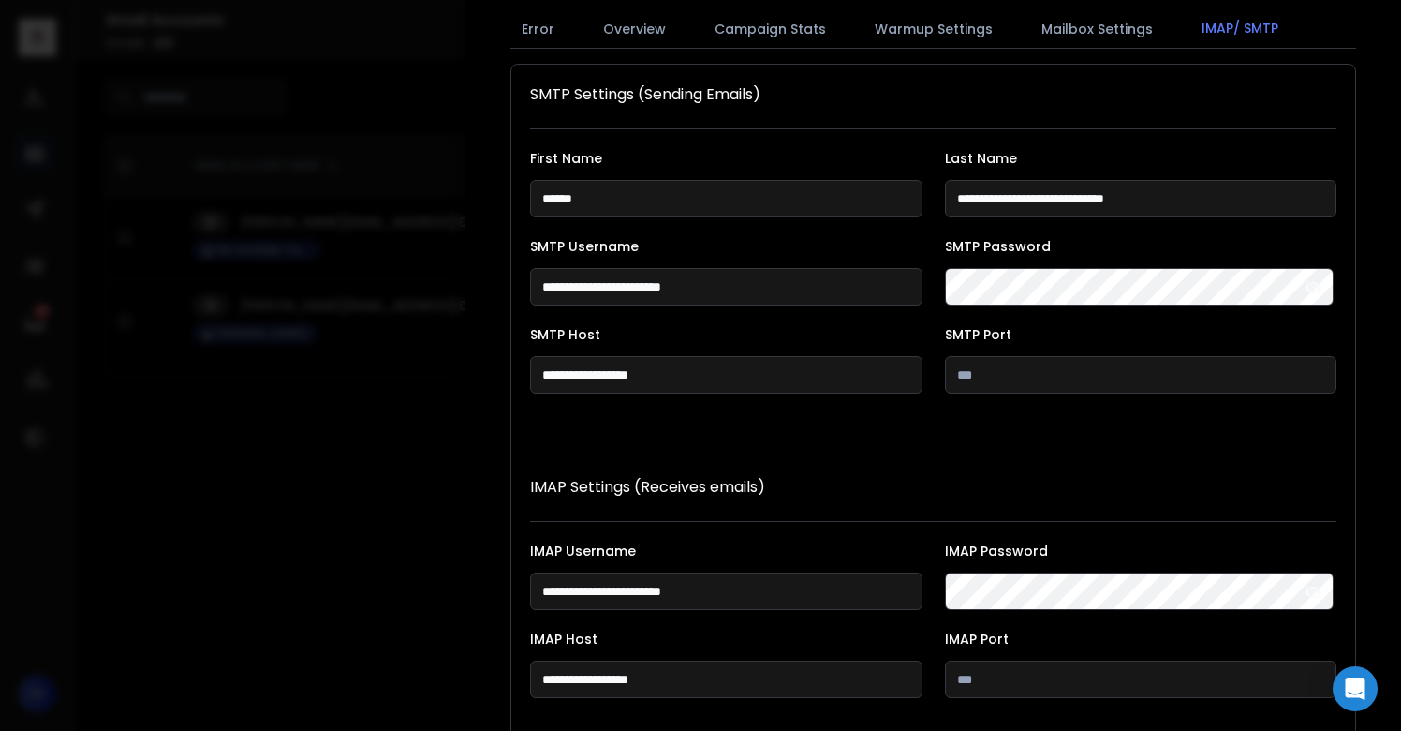
scroll to position [344, 0]
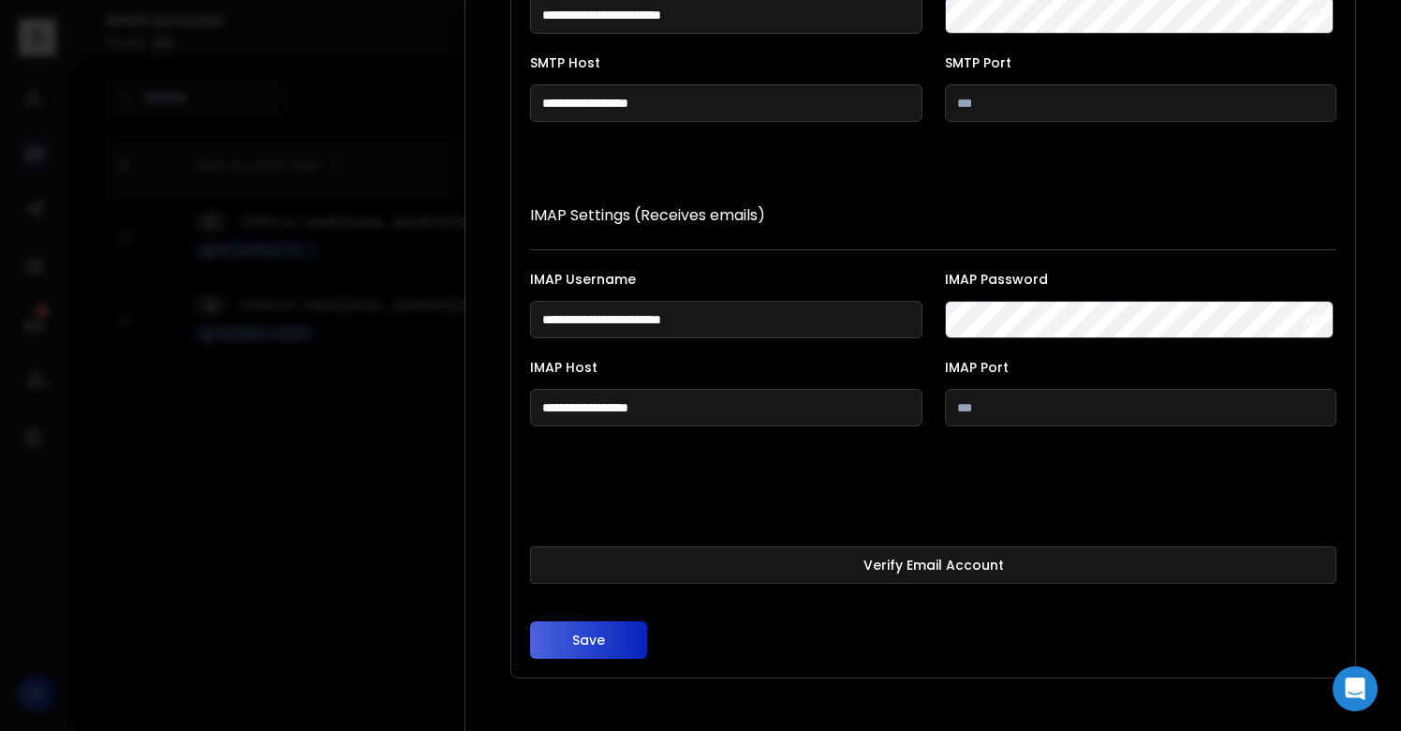
click at [880, 568] on button "Verify Email Account" at bounding box center [933, 564] width 807 height 37
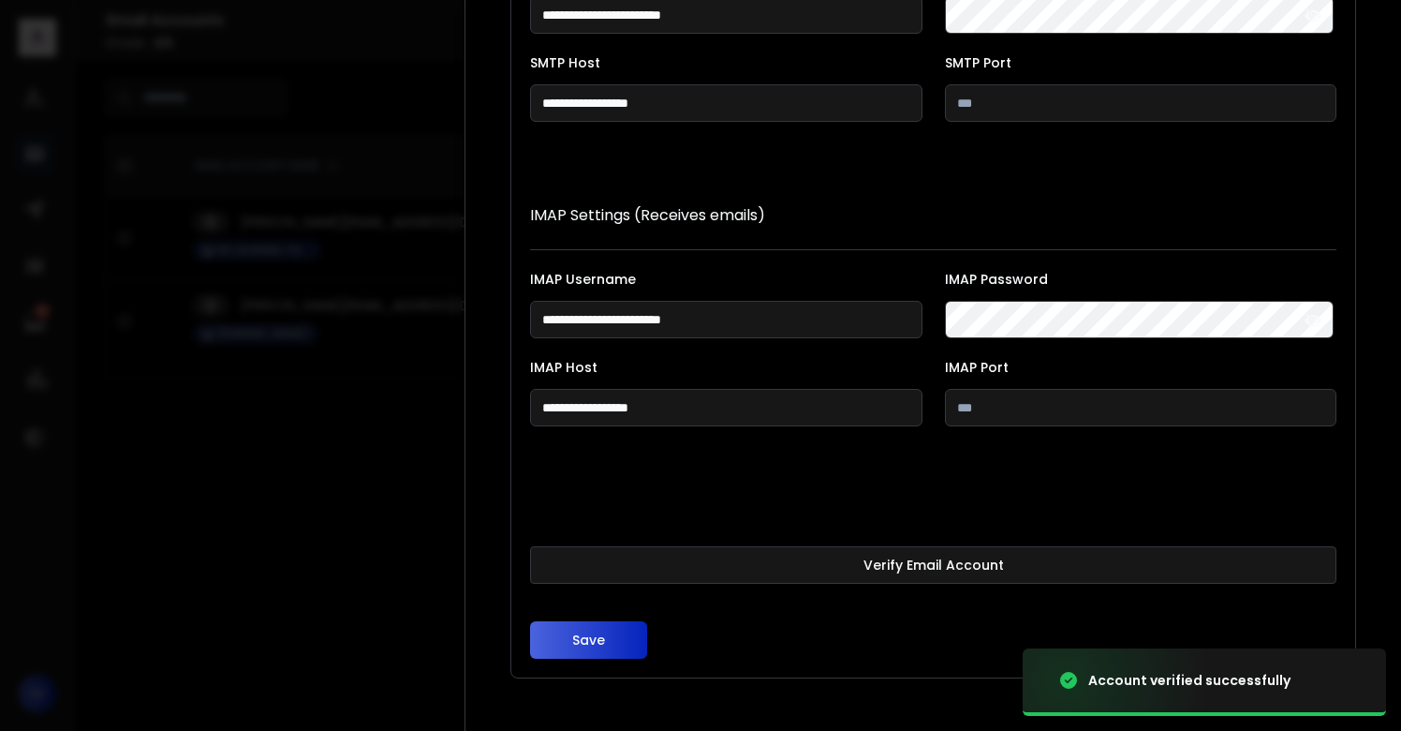
click at [588, 638] on button "Save" at bounding box center [588, 639] width 117 height 37
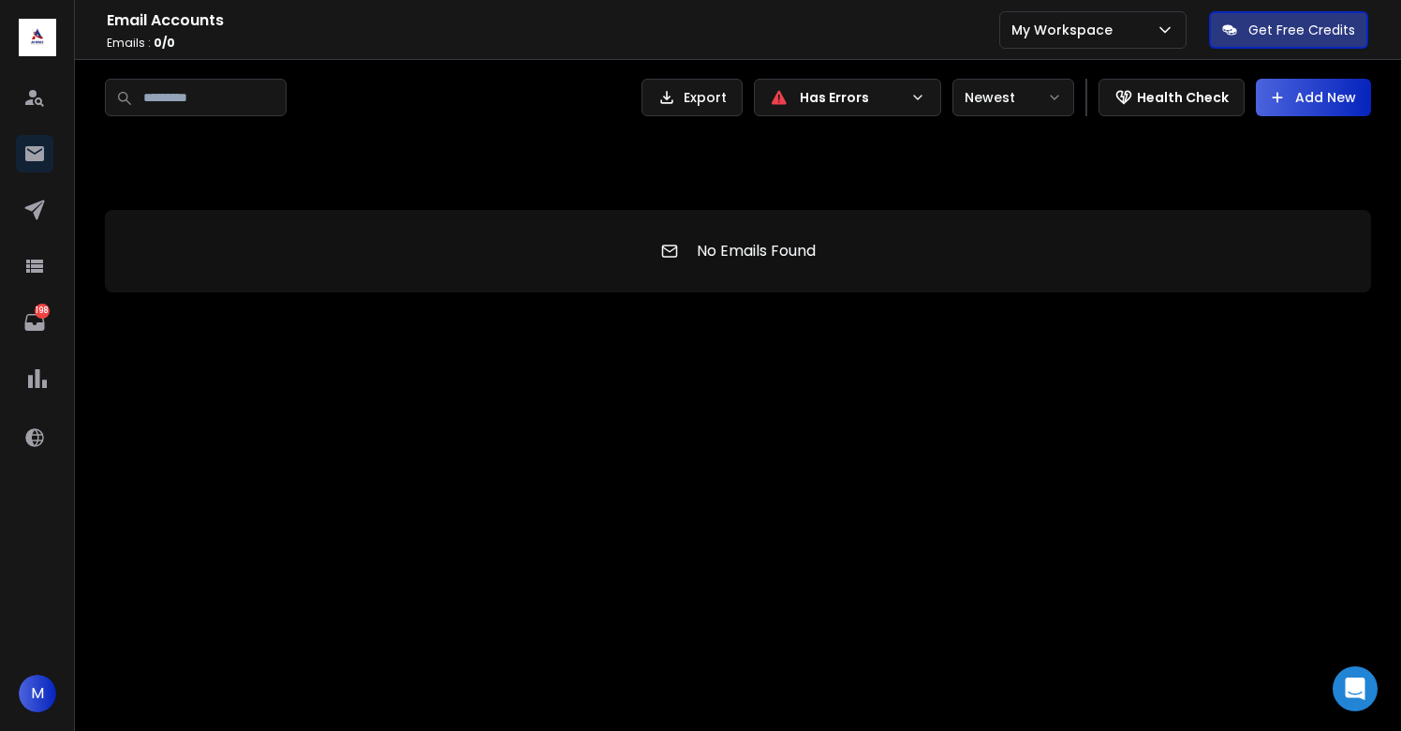
click at [842, 102] on p "Has Errors" at bounding box center [851, 97] width 103 height 19
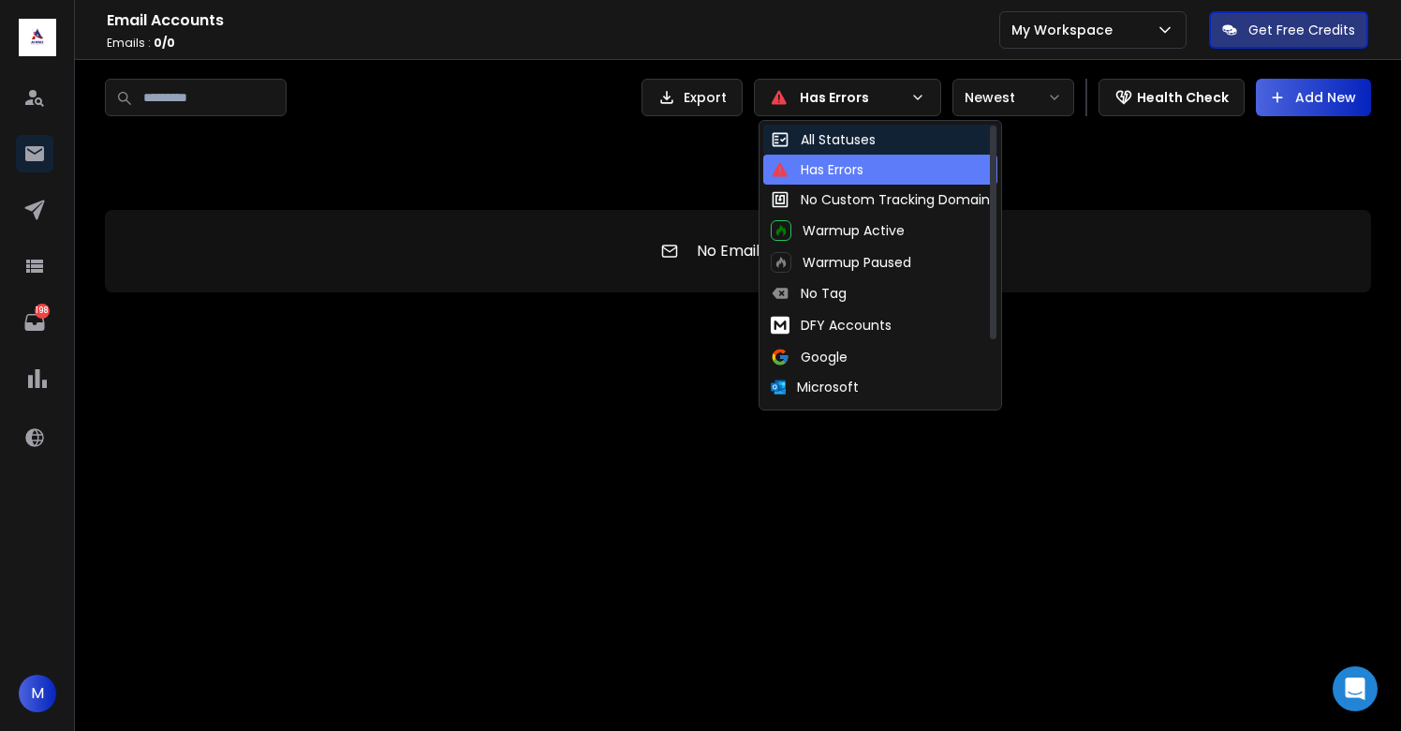
click at [831, 143] on div "All Statuses" at bounding box center [823, 139] width 105 height 19
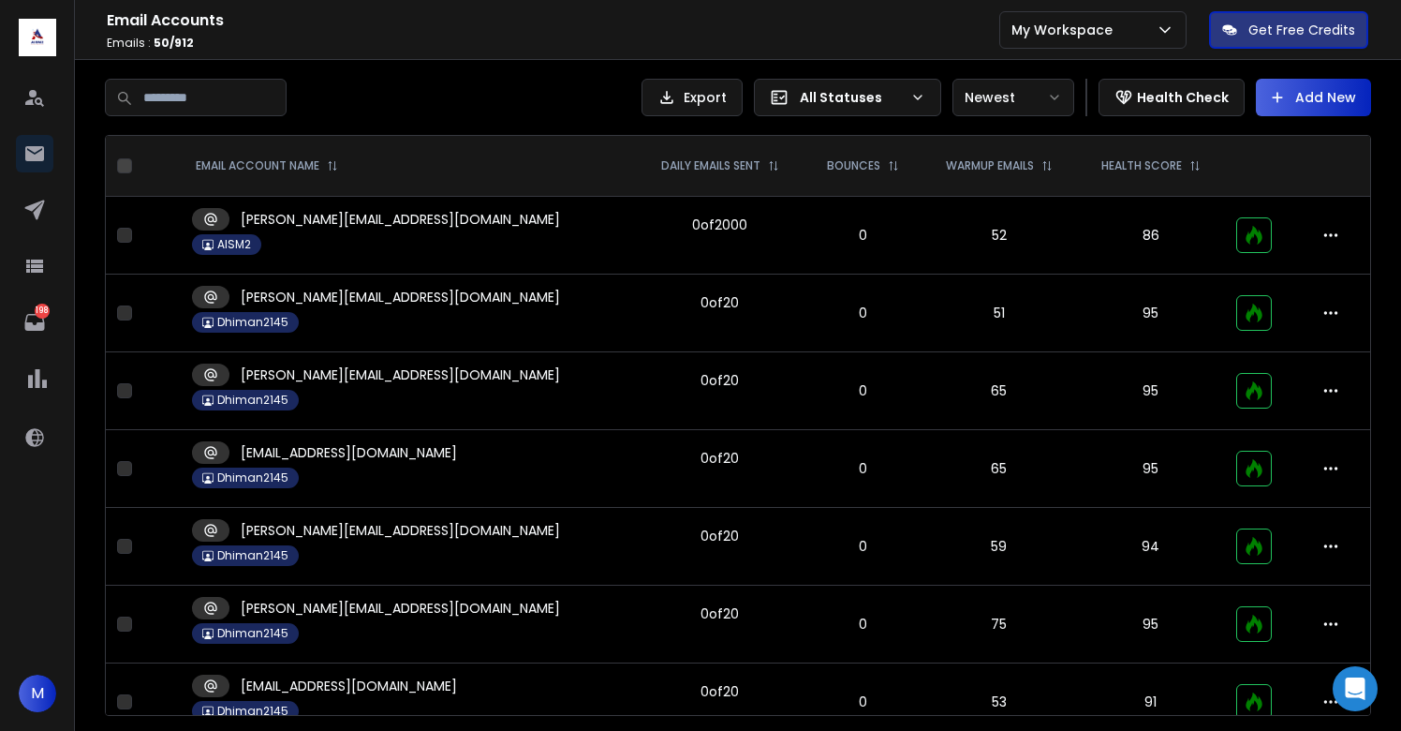
click at [800, 92] on div "All Statuses" at bounding box center [836, 97] width 133 height 19
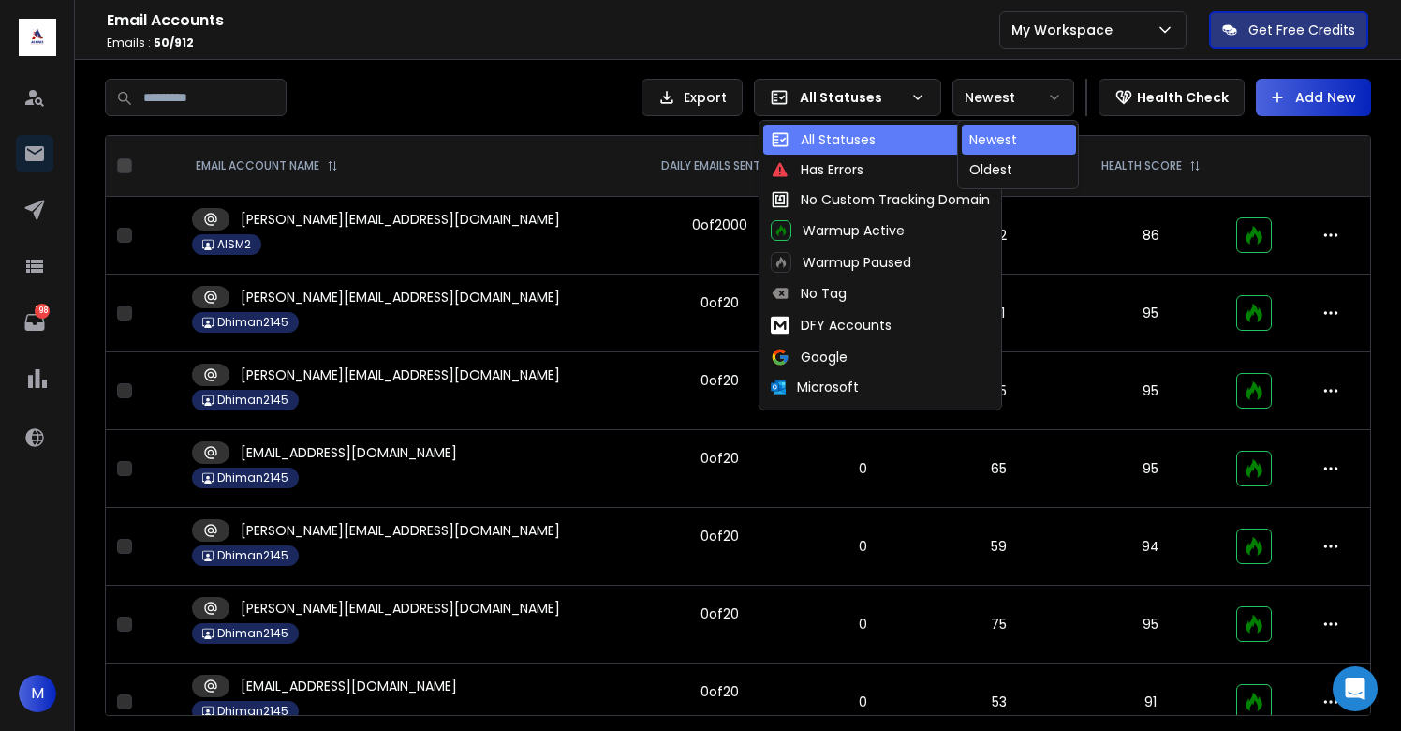
click at [1018, 90] on button "Newest" at bounding box center [1014, 97] width 122 height 37
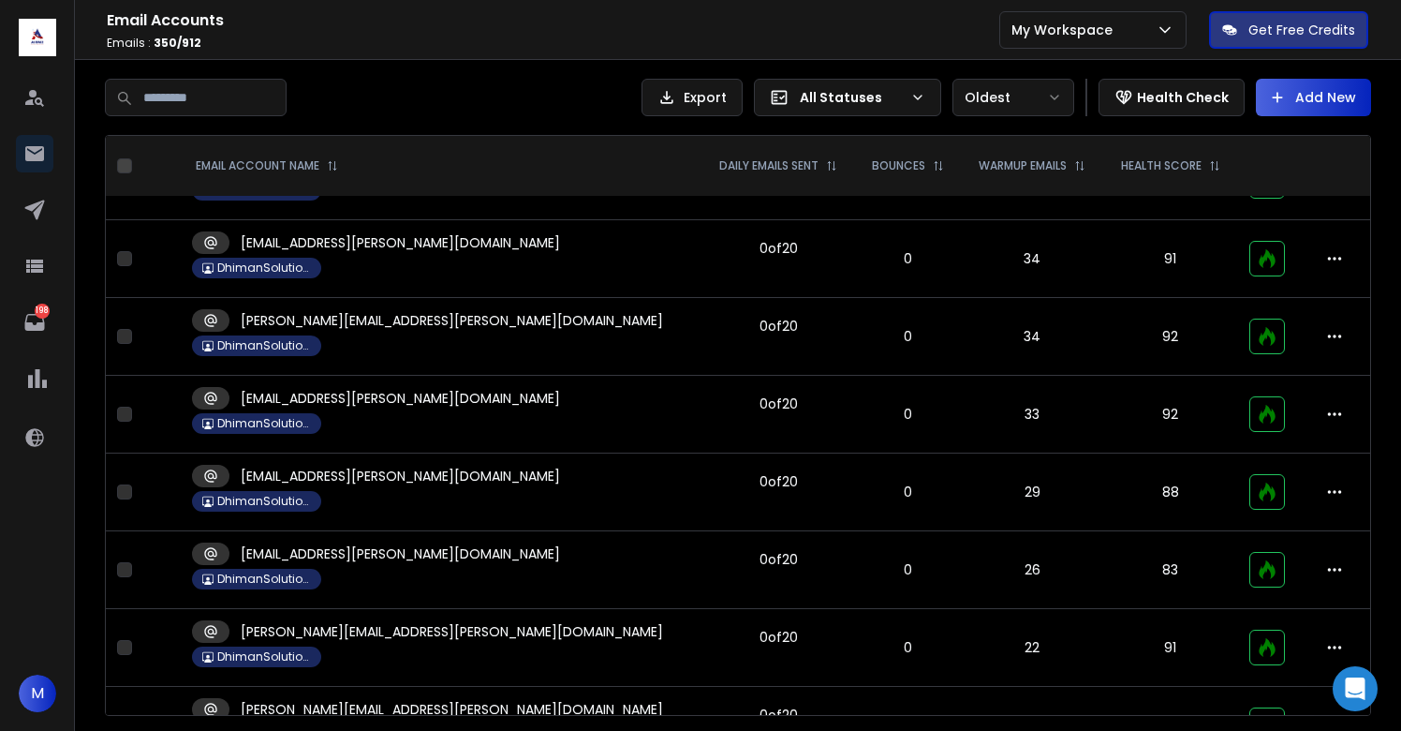
scroll to position [25972, 0]
click at [248, 83] on input at bounding box center [196, 97] width 182 height 37
type input "****"
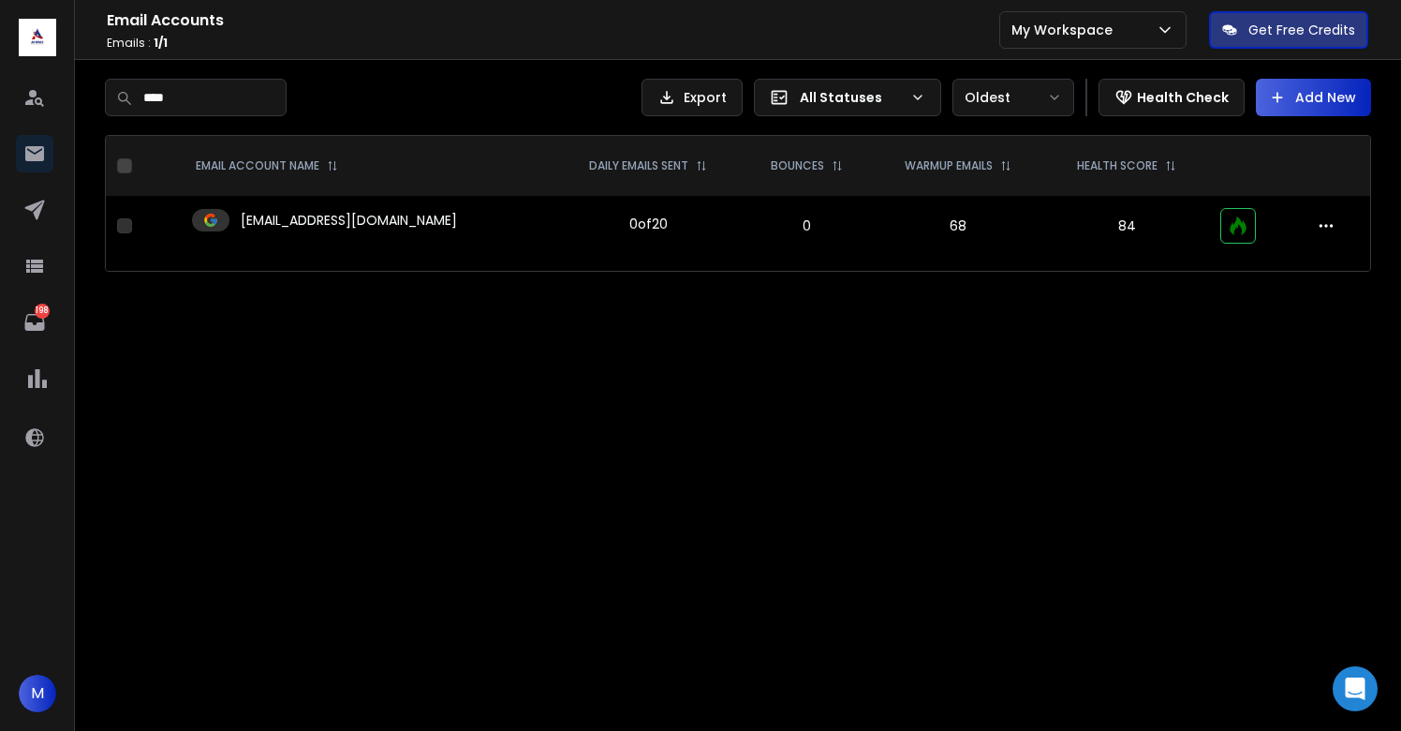
click at [346, 228] on p "[EMAIL_ADDRESS][DOMAIN_NAME]" at bounding box center [349, 220] width 216 height 19
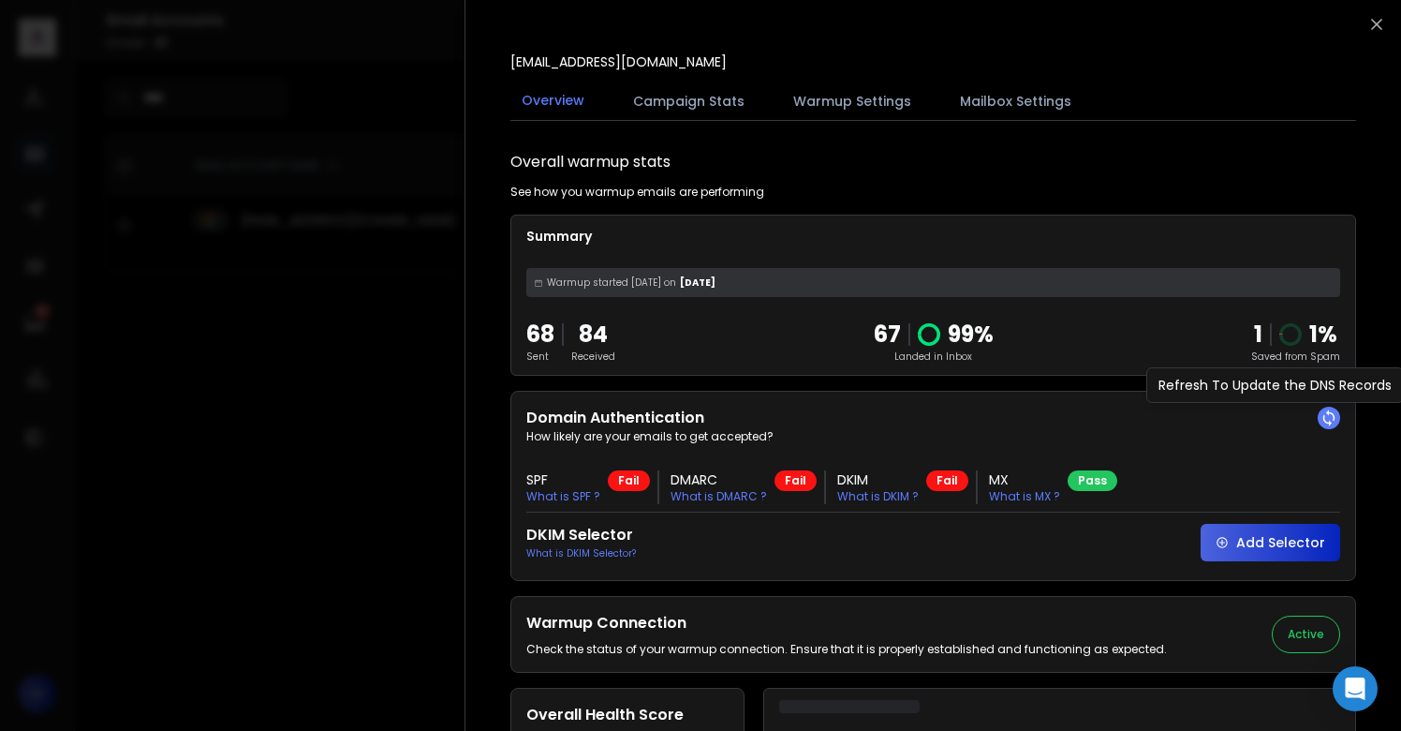
click at [1325, 415] on icon at bounding box center [1329, 417] width 19 height 19
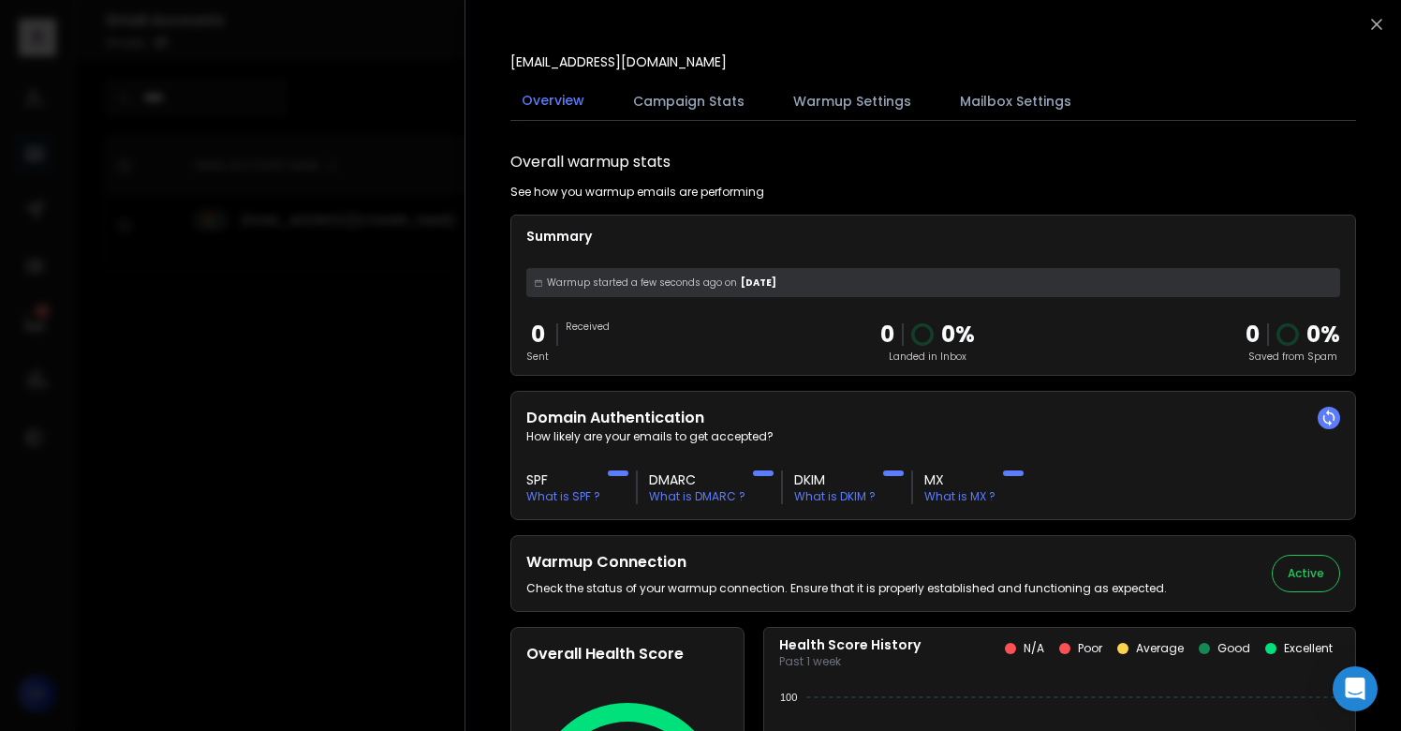
click at [435, 428] on div at bounding box center [700, 365] width 1401 height 731
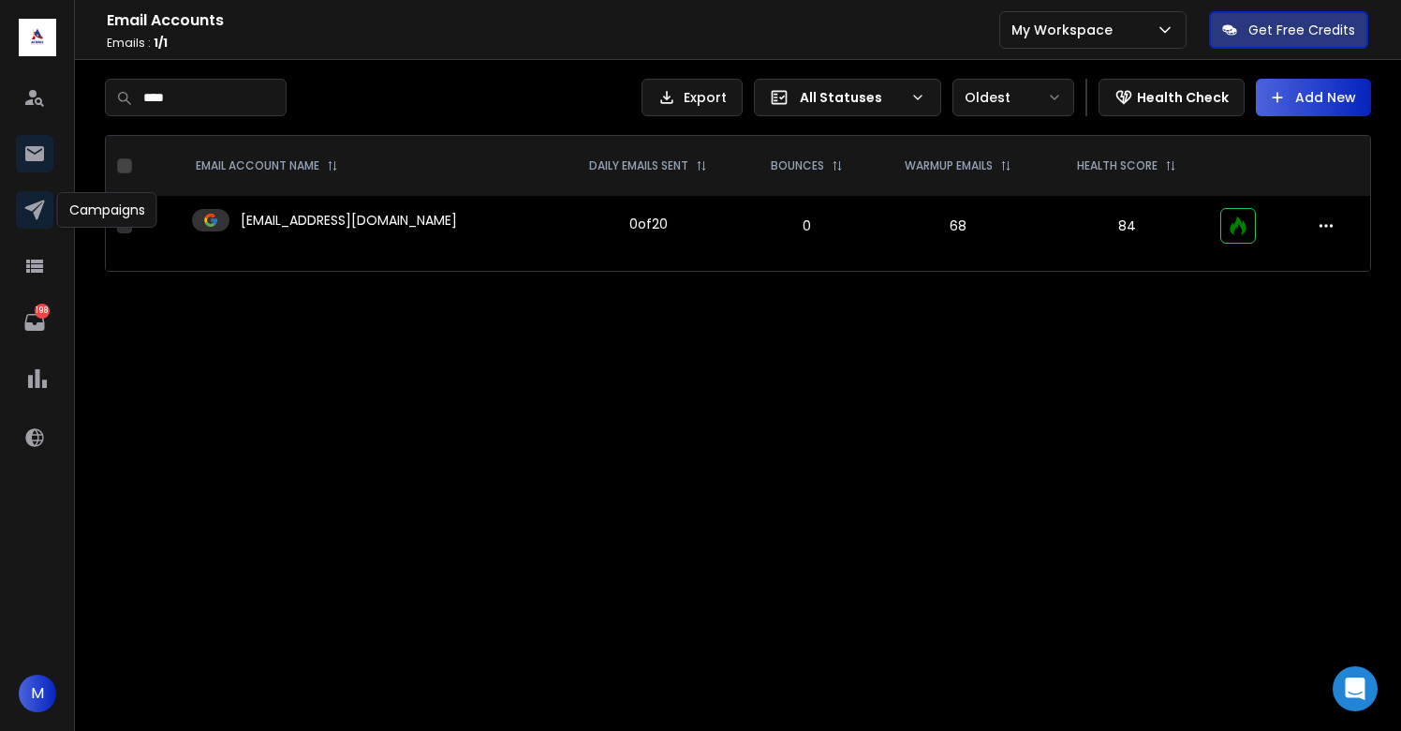
click at [39, 214] on icon at bounding box center [34, 210] width 22 height 22
